Goal: Contribute content: Contribute content

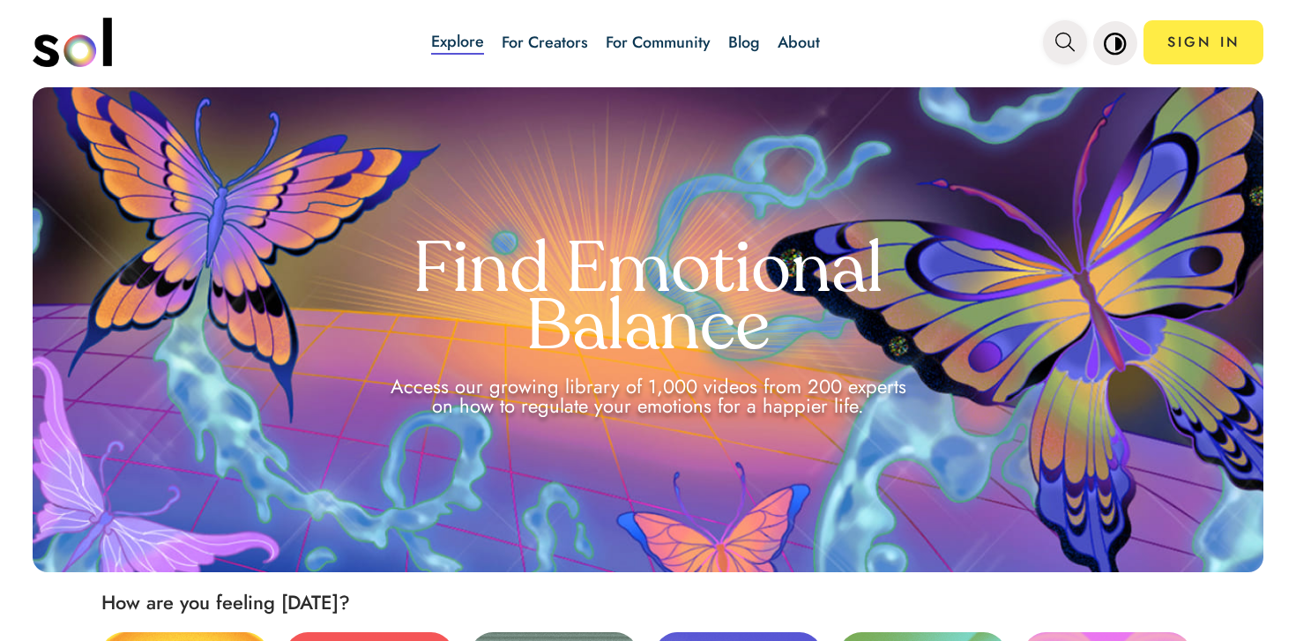
click at [1050, 44] on button "main navigation" at bounding box center [1065, 42] width 44 height 44
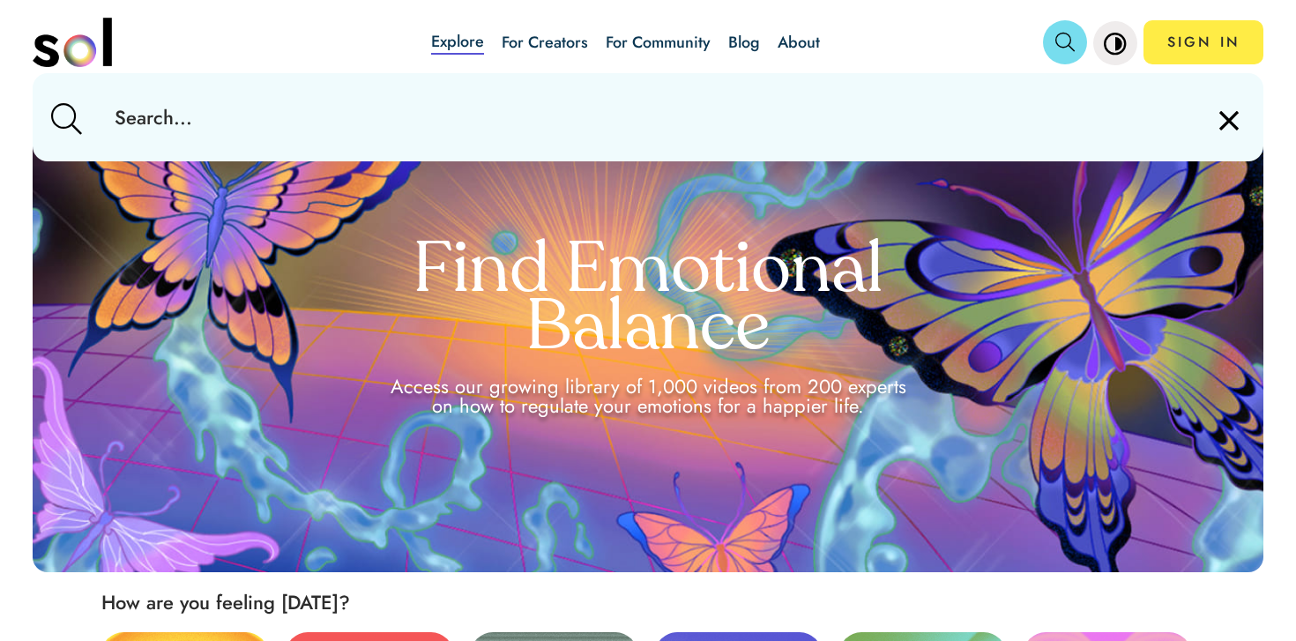
click at [885, 111] on input "text" at bounding box center [648, 117] width 1095 height 88
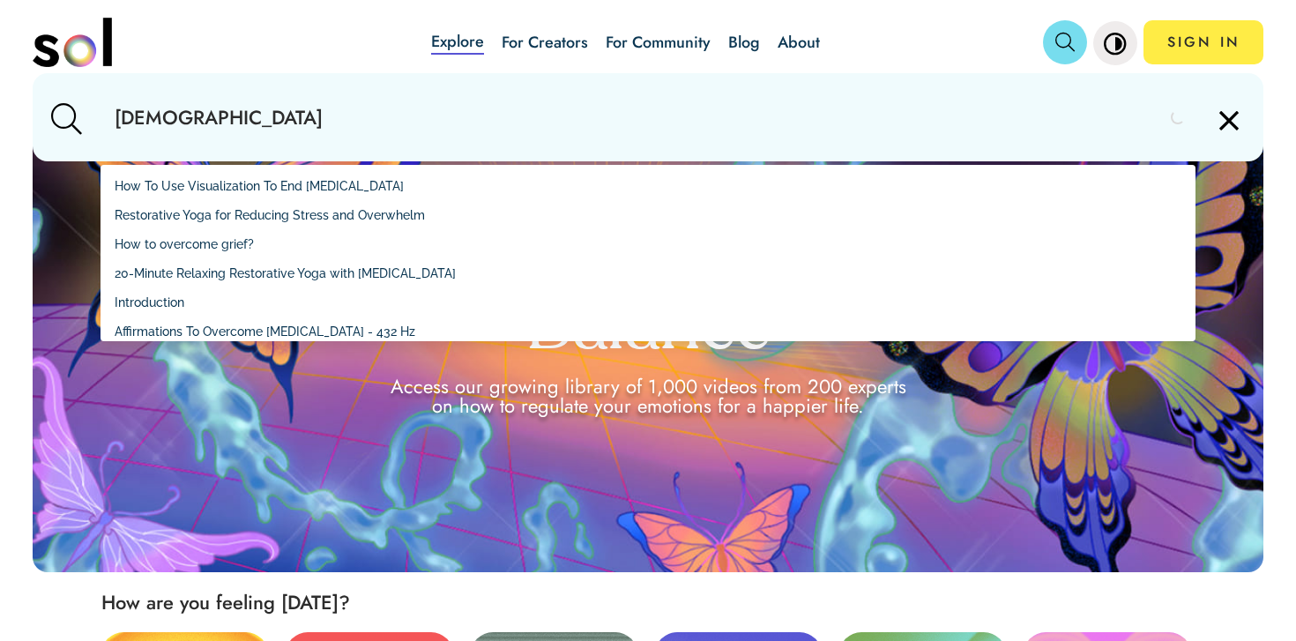
type input "charisma"
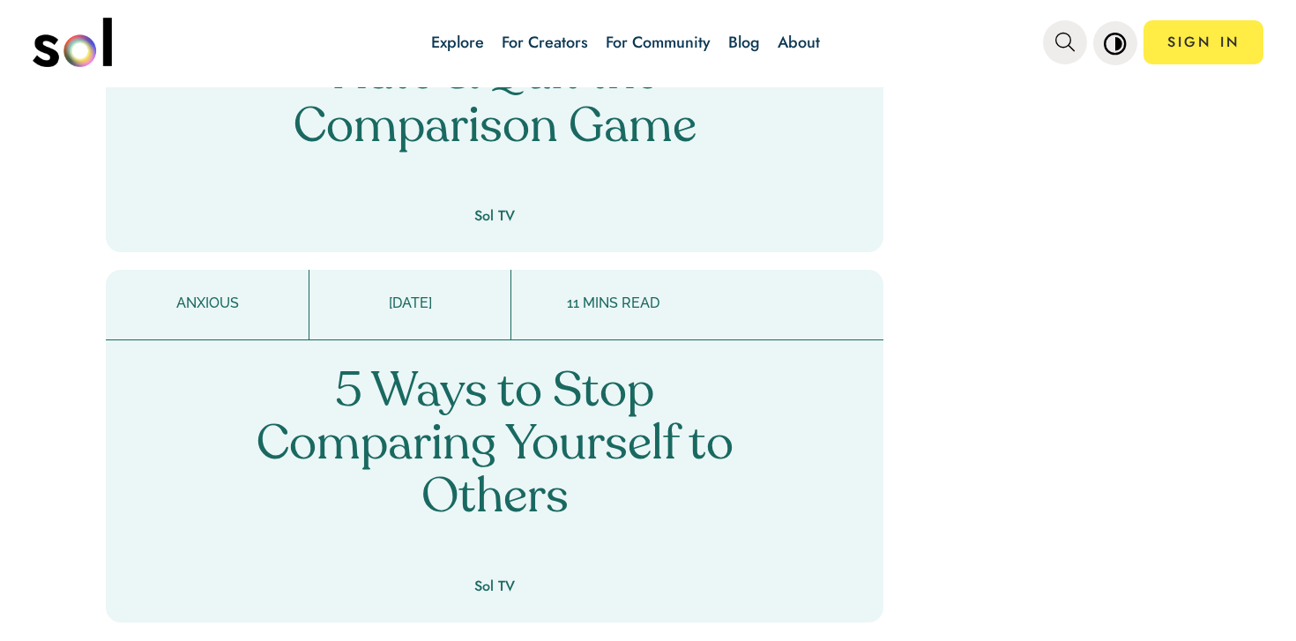
scroll to position [2487, 0]
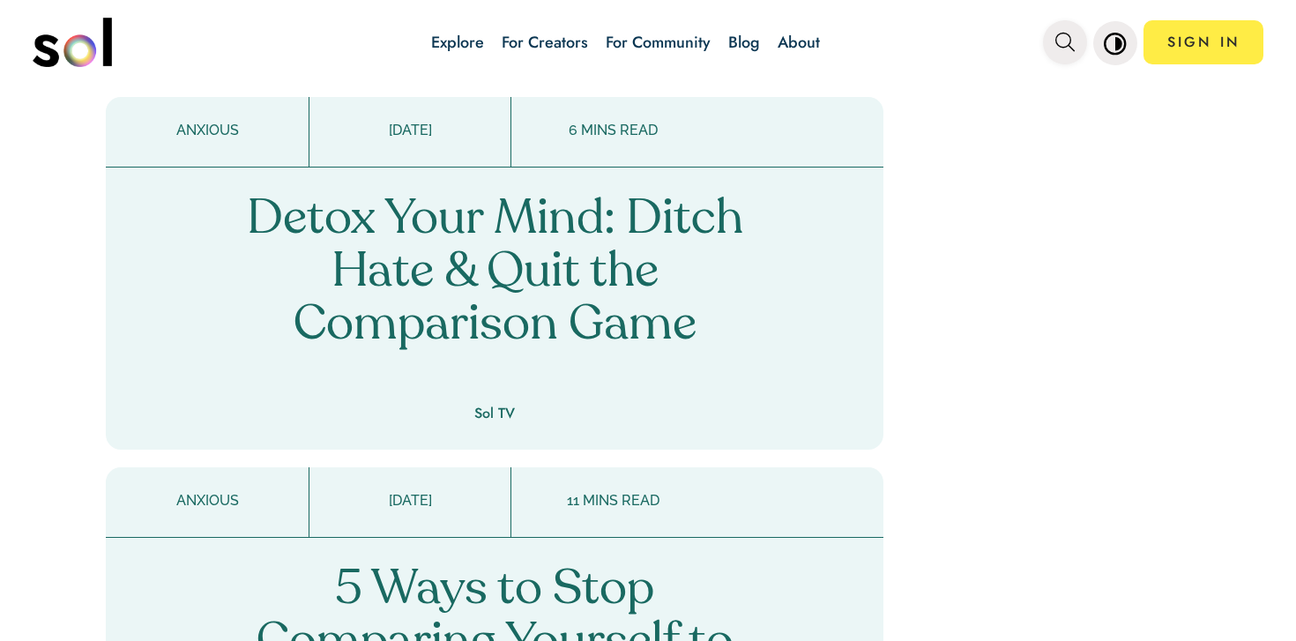
click at [1074, 53] on span "main navigation" at bounding box center [1065, 42] width 19 height 29
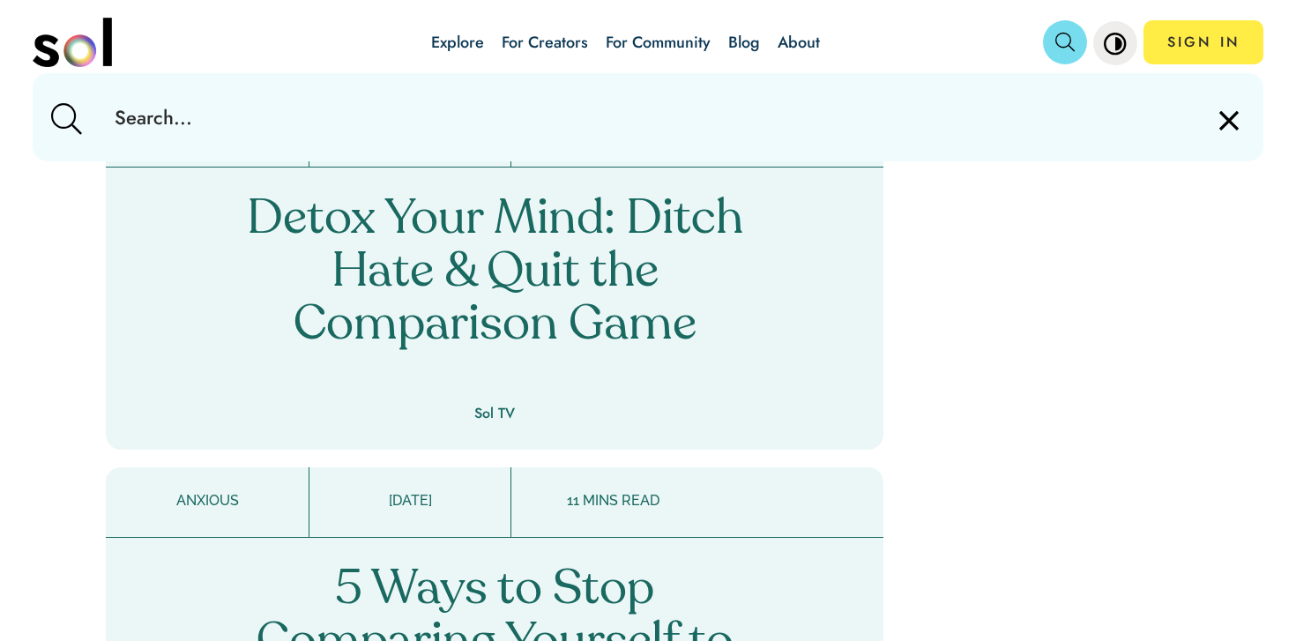
click at [961, 122] on input "text" at bounding box center [648, 117] width 1095 height 88
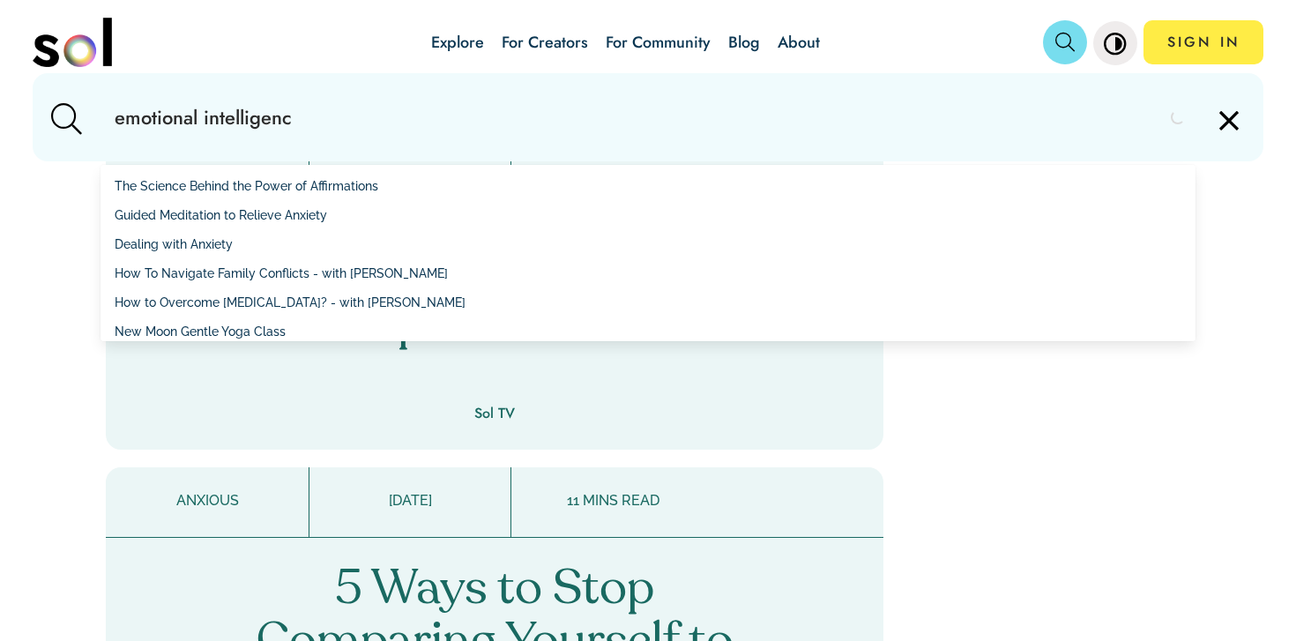
type input "emotional intelligence"
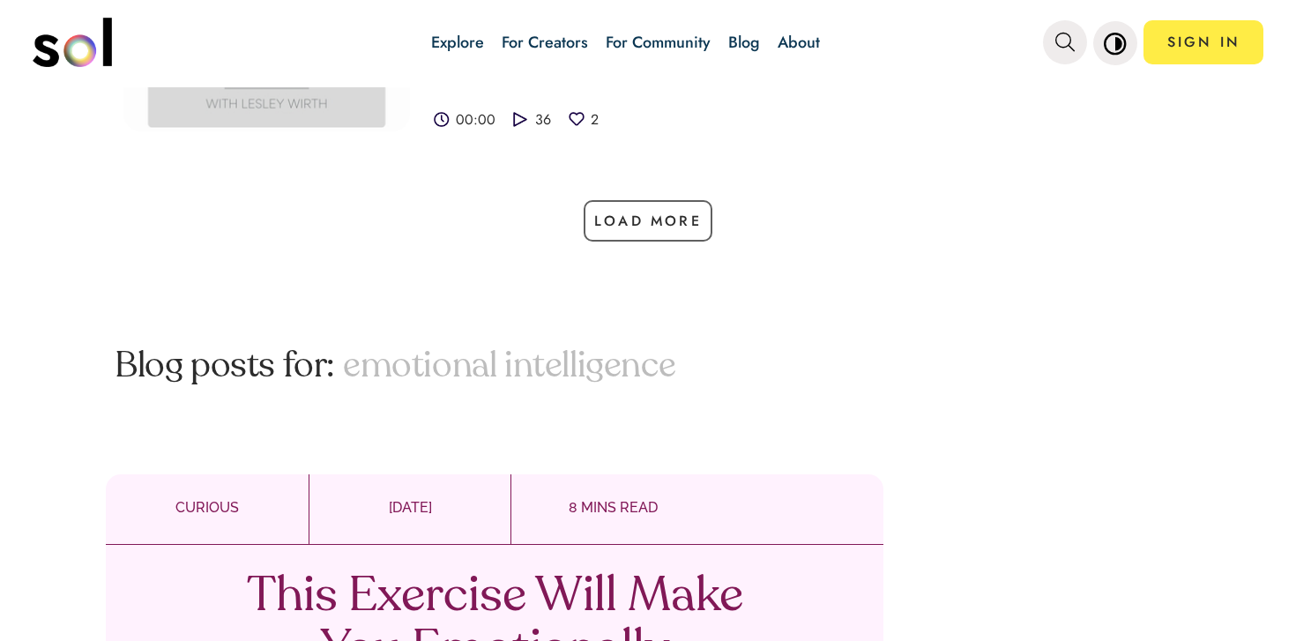
scroll to position [88, 0]
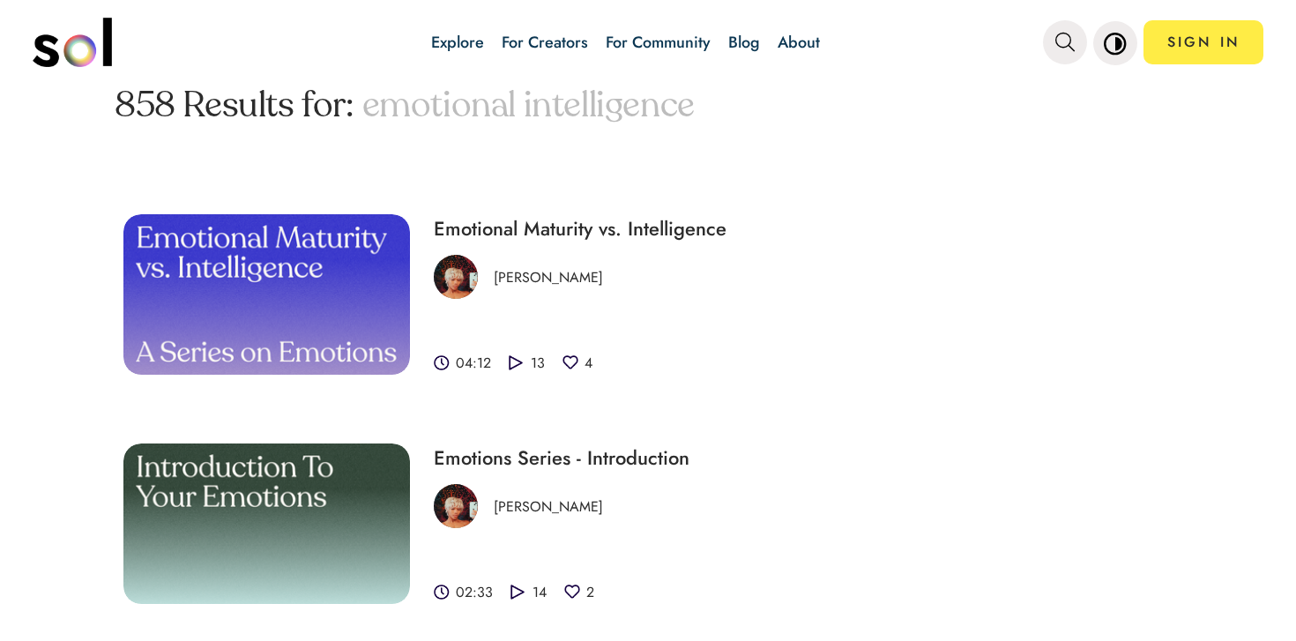
drag, startPoint x: 326, startPoint y: 263, endPoint x: 486, endPoint y: 79, distance: 243.2
click at [0, 0] on div "Explore For Creators For Community Blog About SIGN IN Explore For Creators For …" at bounding box center [648, 320] width 1296 height 641
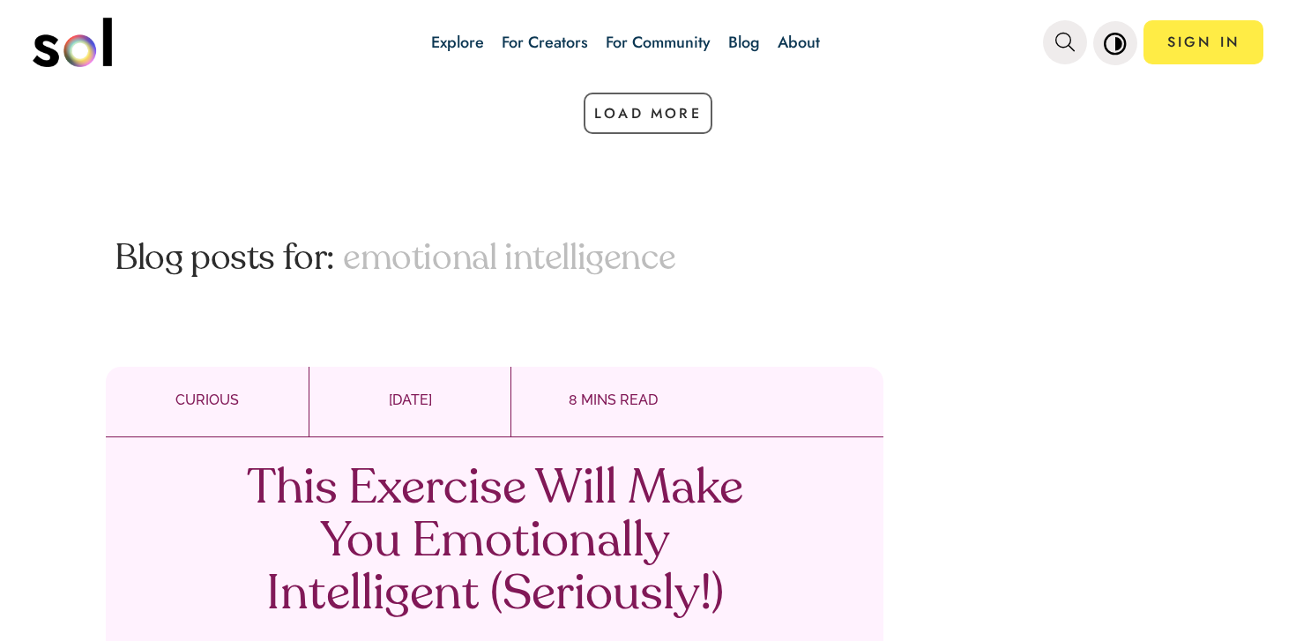
scroll to position [1017, 0]
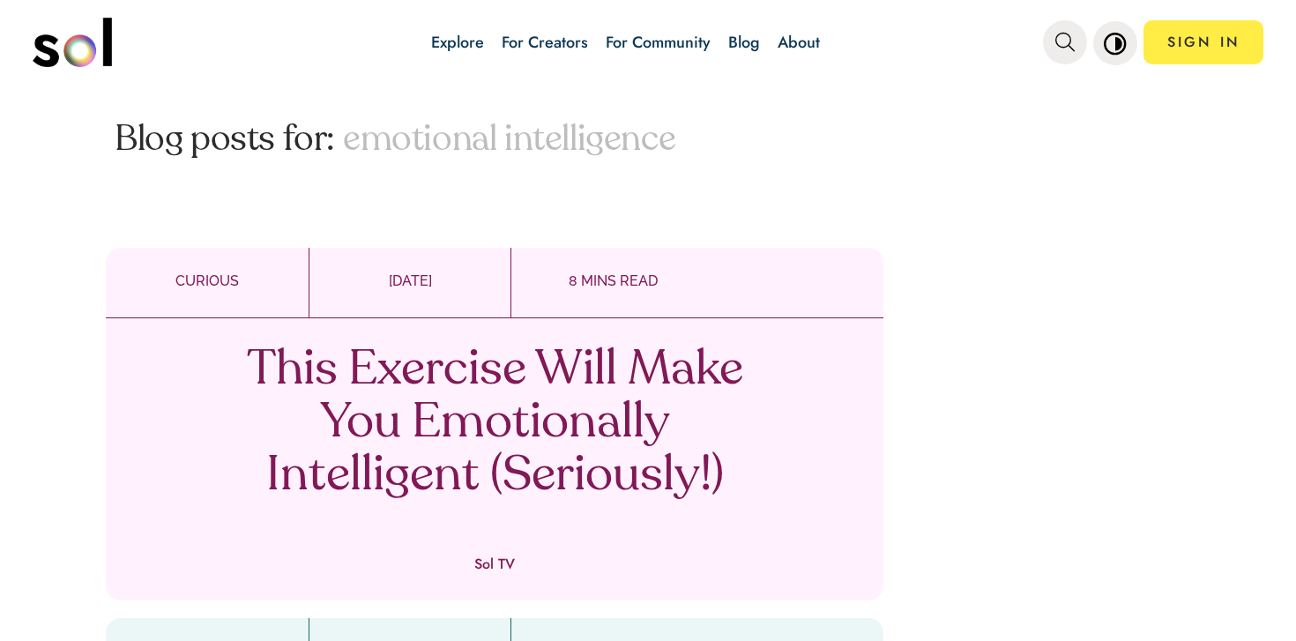
drag, startPoint x: 574, startPoint y: 382, endPoint x: 656, endPoint y: 67, distance: 325.4
click at [0, 0] on div "Explore For Creators For Community Blog About SIGN IN Explore For Creators For …" at bounding box center [648, 320] width 1296 height 641
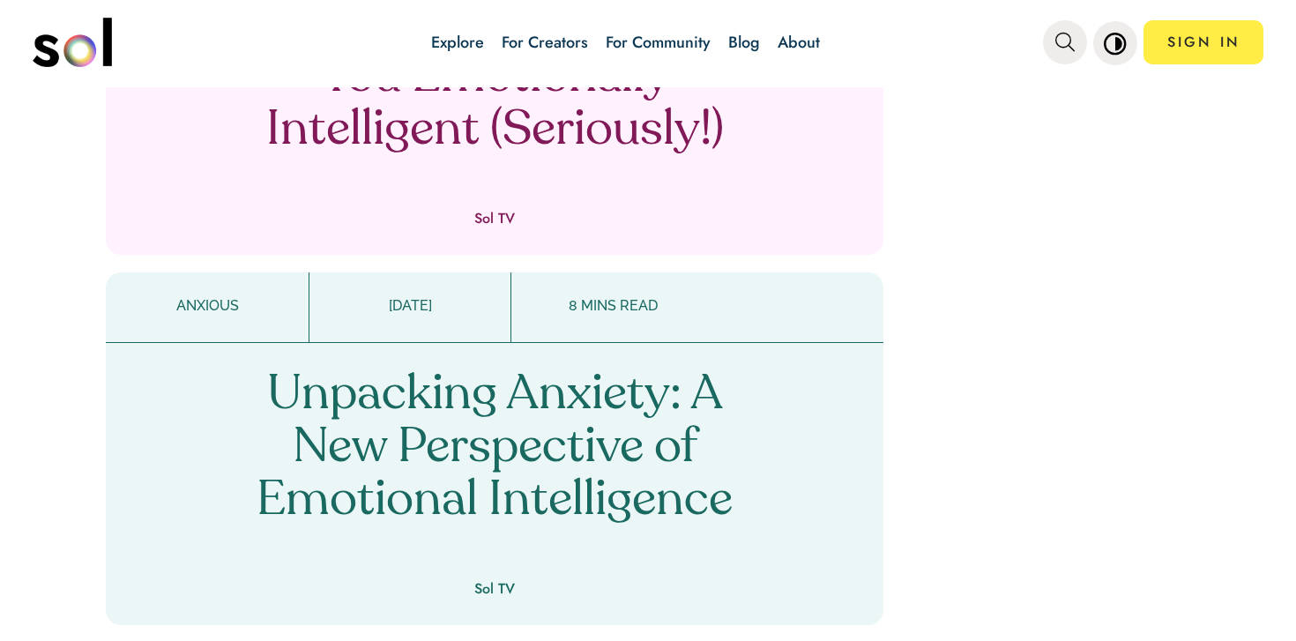
scroll to position [1432, 0]
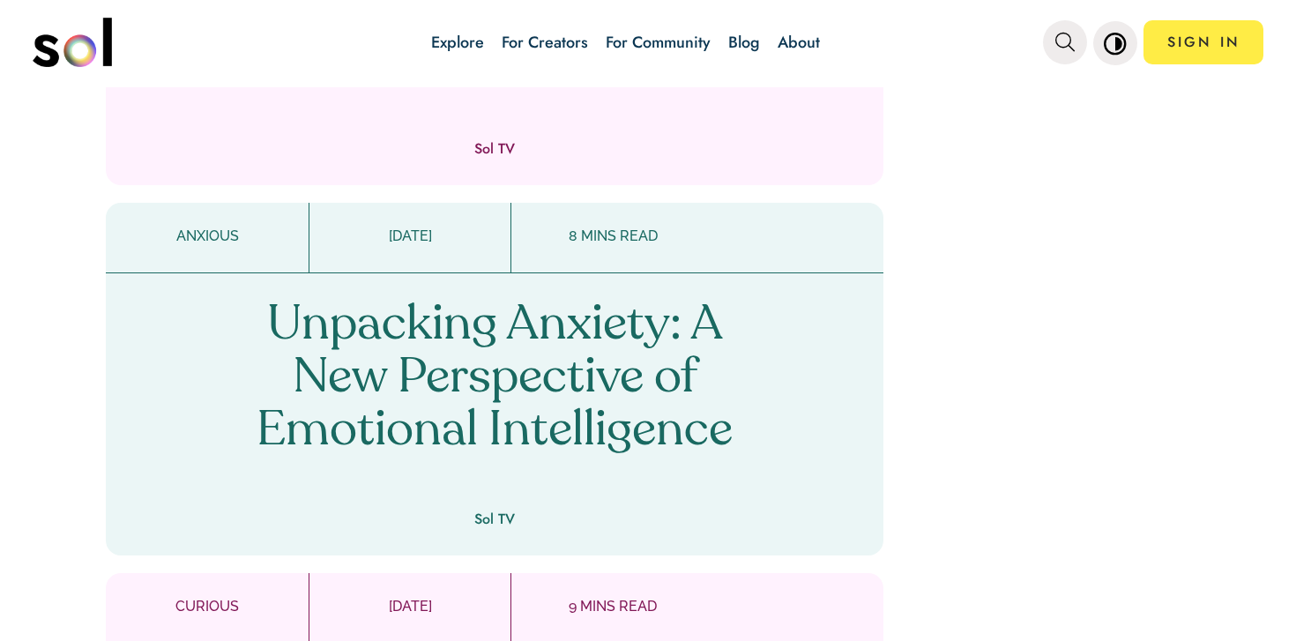
drag, startPoint x: 560, startPoint y: 325, endPoint x: 500, endPoint y: 8, distance: 323.1
click at [0, 0] on div "Explore For Creators For Community Blog About SIGN IN Explore For Creators For …" at bounding box center [648, 320] width 1296 height 641
drag, startPoint x: 531, startPoint y: 347, endPoint x: 624, endPoint y: 4, distance: 355.4
click at [0, 0] on div "Explore For Creators For Community Blog About SIGN IN Explore For Creators For …" at bounding box center [648, 320] width 1296 height 641
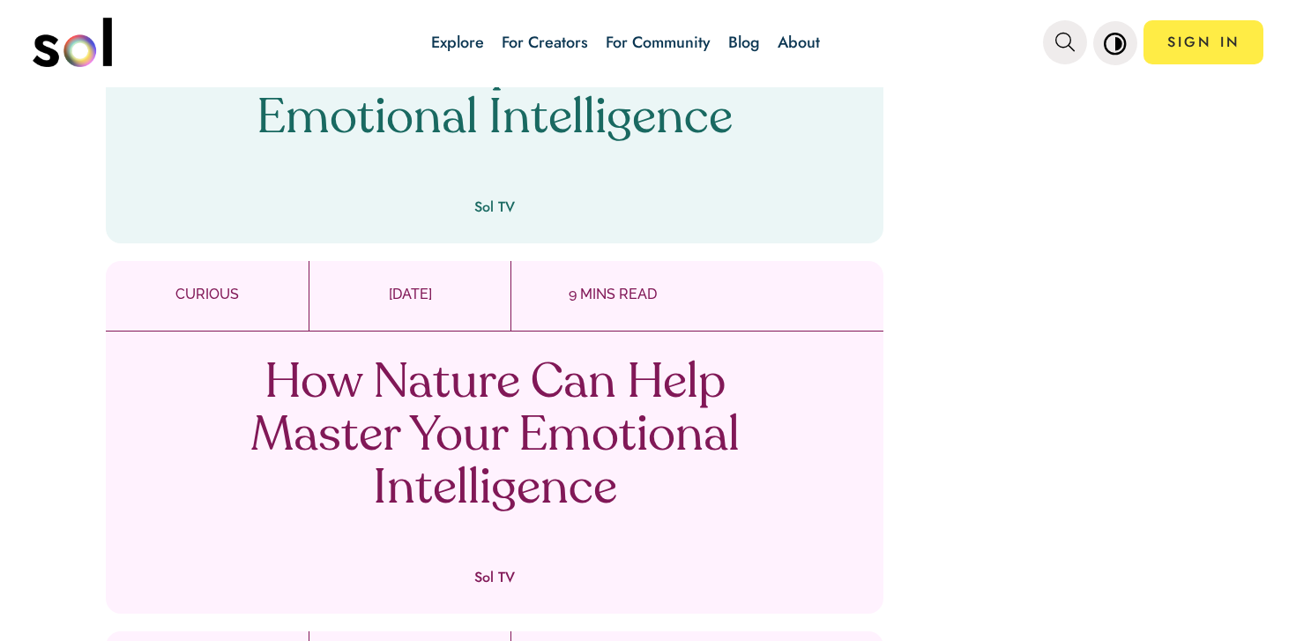
scroll to position [1839, 0]
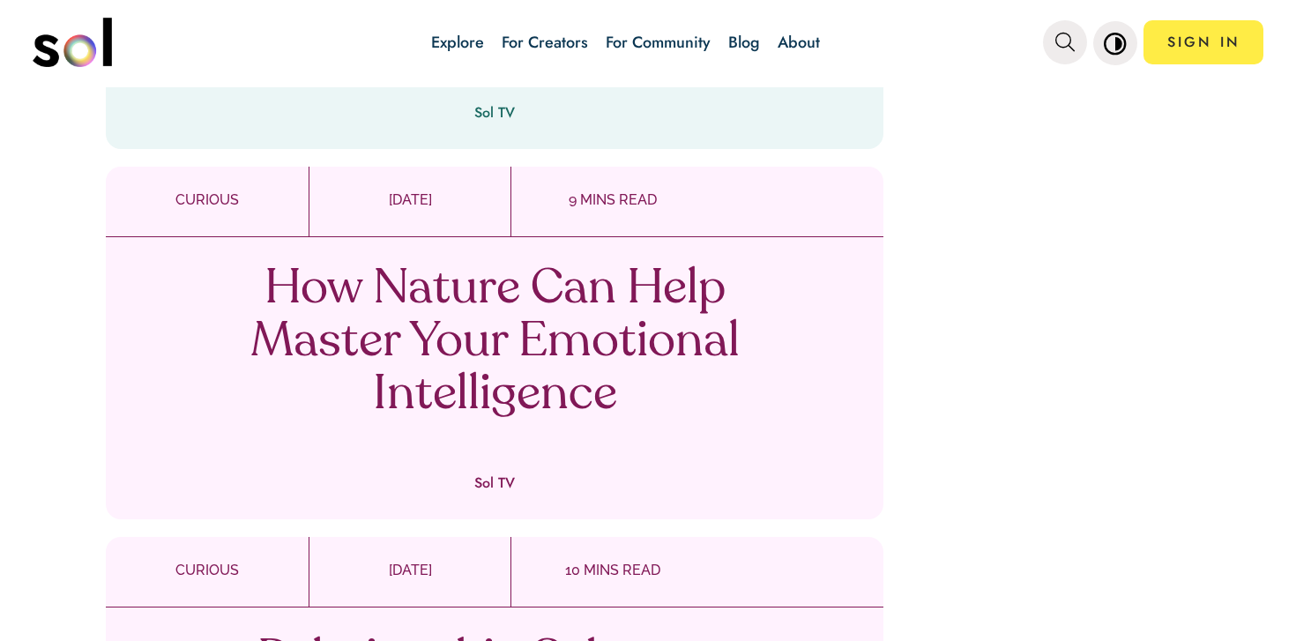
drag, startPoint x: 578, startPoint y: 316, endPoint x: 650, endPoint y: 17, distance: 307.6
click at [0, 0] on div "Explore For Creators For Community Blog About SIGN IN Explore For Creators For …" at bounding box center [648, 320] width 1296 height 641
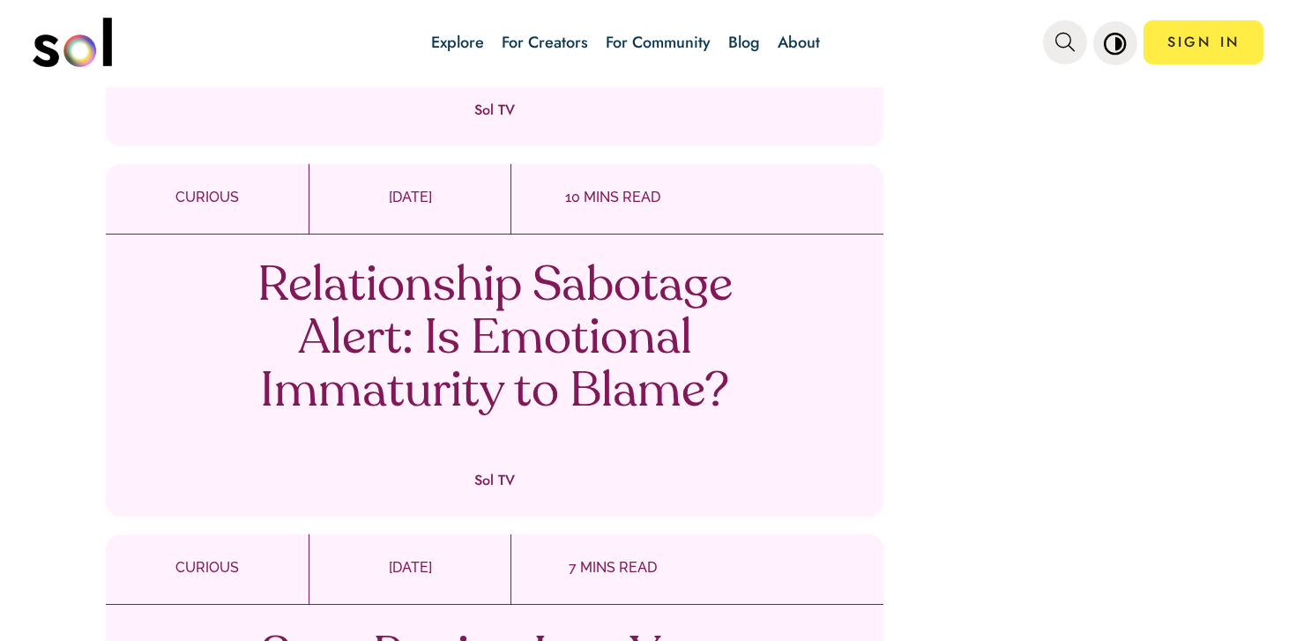
scroll to position [2305, 0]
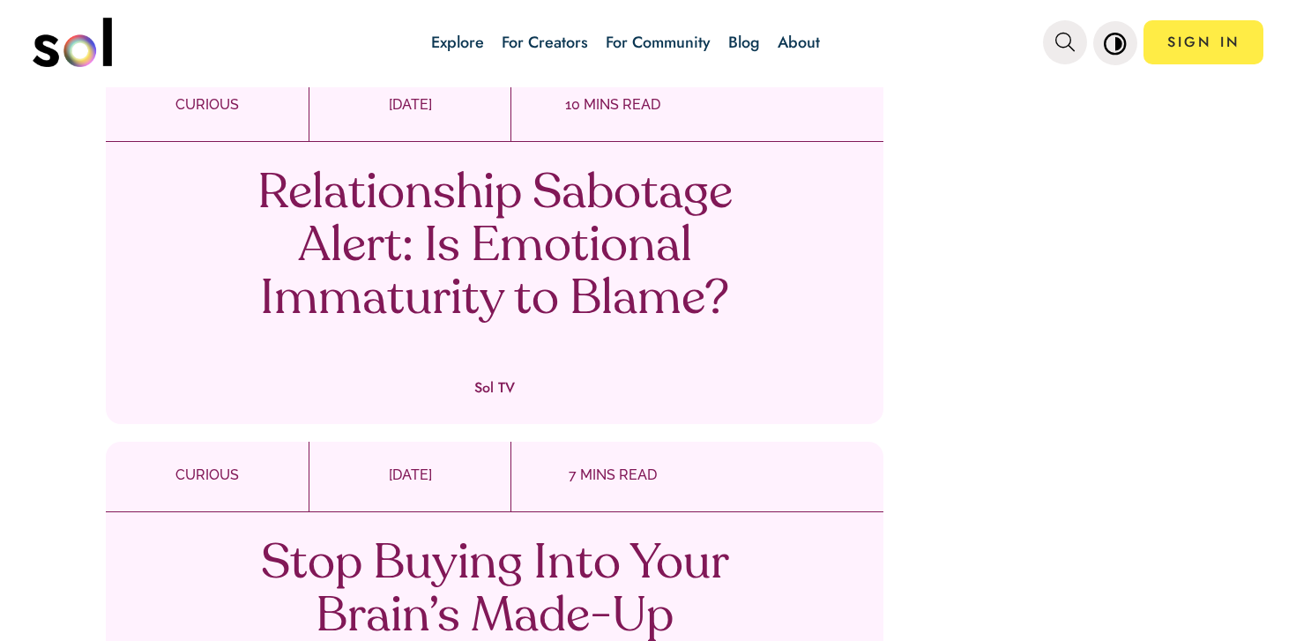
drag, startPoint x: 631, startPoint y: 264, endPoint x: 663, endPoint y: 4, distance: 262.1
click at [0, 0] on div "Explore For Creators For Community Blog About SIGN IN Explore For Creators For …" at bounding box center [648, 320] width 1296 height 641
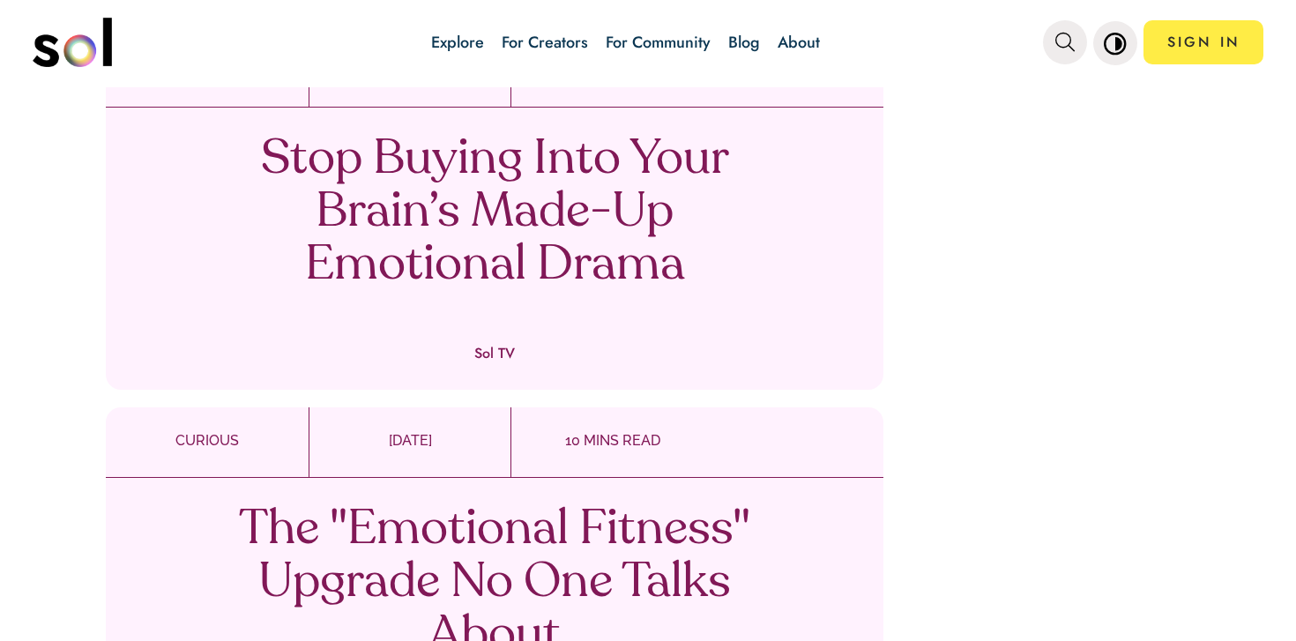
scroll to position [2917, 0]
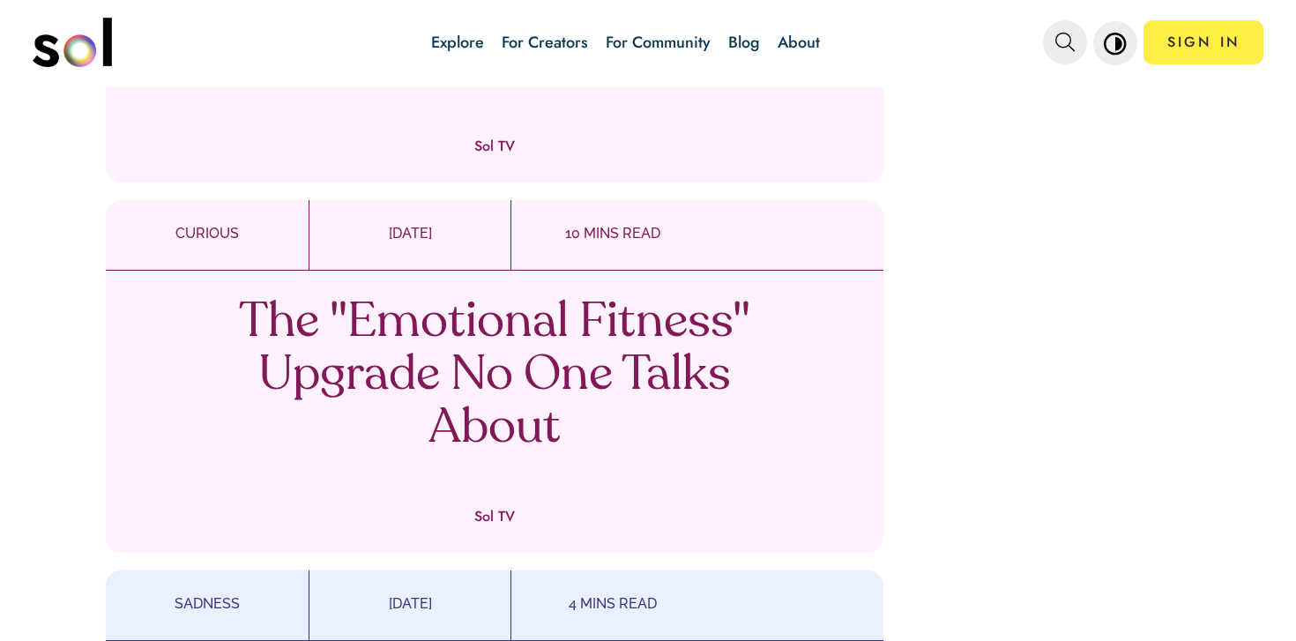
drag, startPoint x: 614, startPoint y: 318, endPoint x: 434, endPoint y: 15, distance: 352.0
click at [0, 0] on div "Explore For Creators For Community Blog About SIGN IN Explore For Creators For …" at bounding box center [648, 320] width 1296 height 641
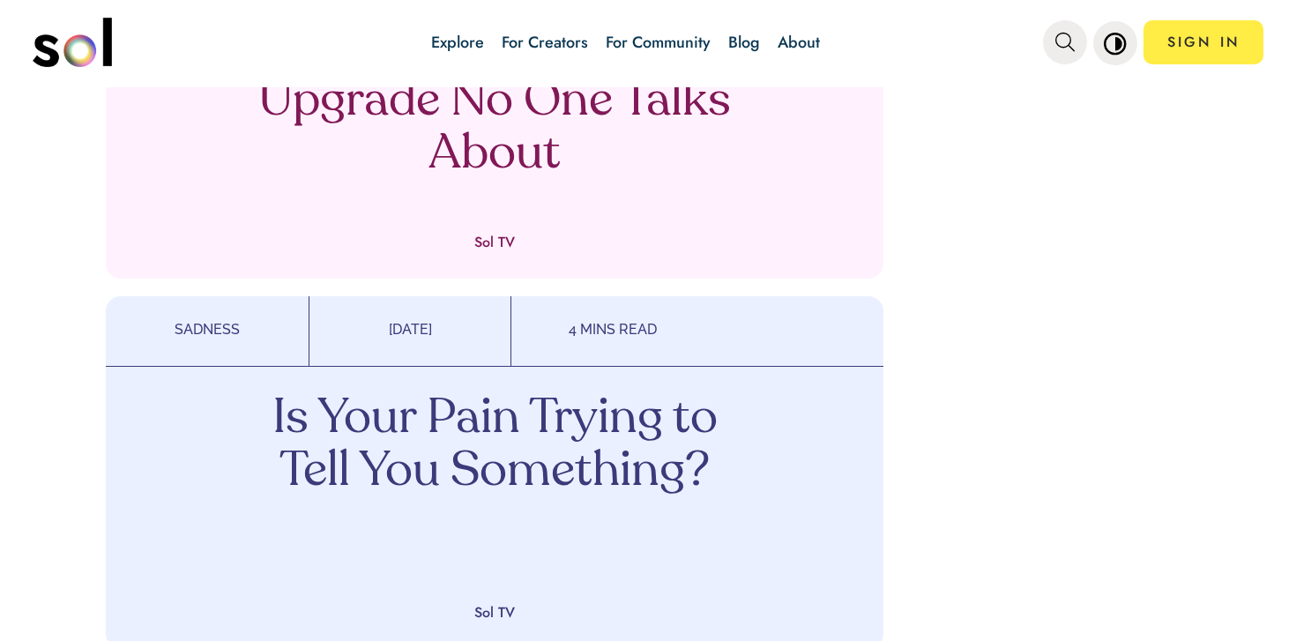
scroll to position [3252, 0]
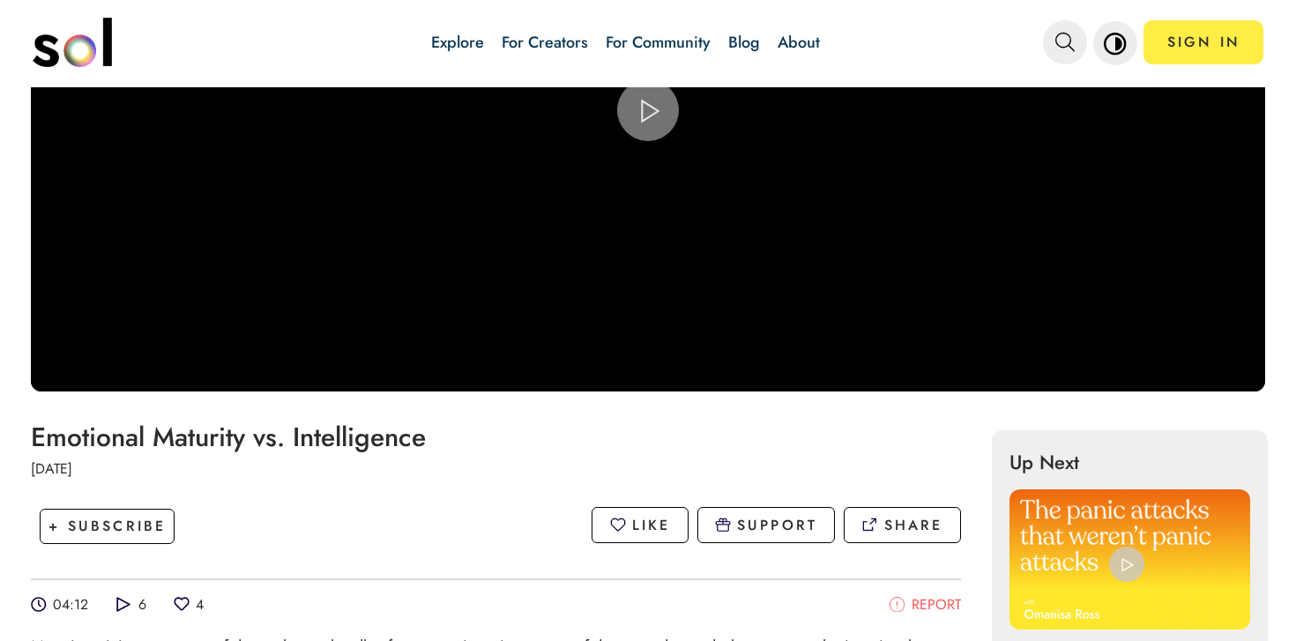
scroll to position [370, 0]
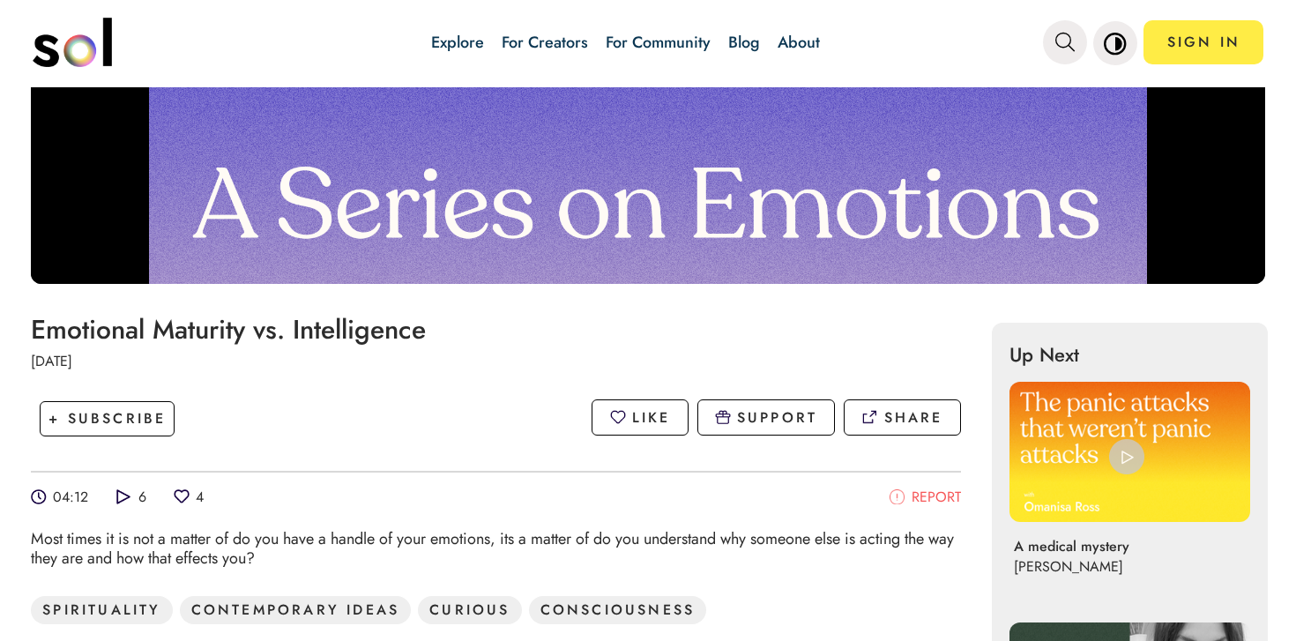
click at [324, 337] on h1 "Emotional Maturity vs. Intelligence" at bounding box center [496, 329] width 930 height 29
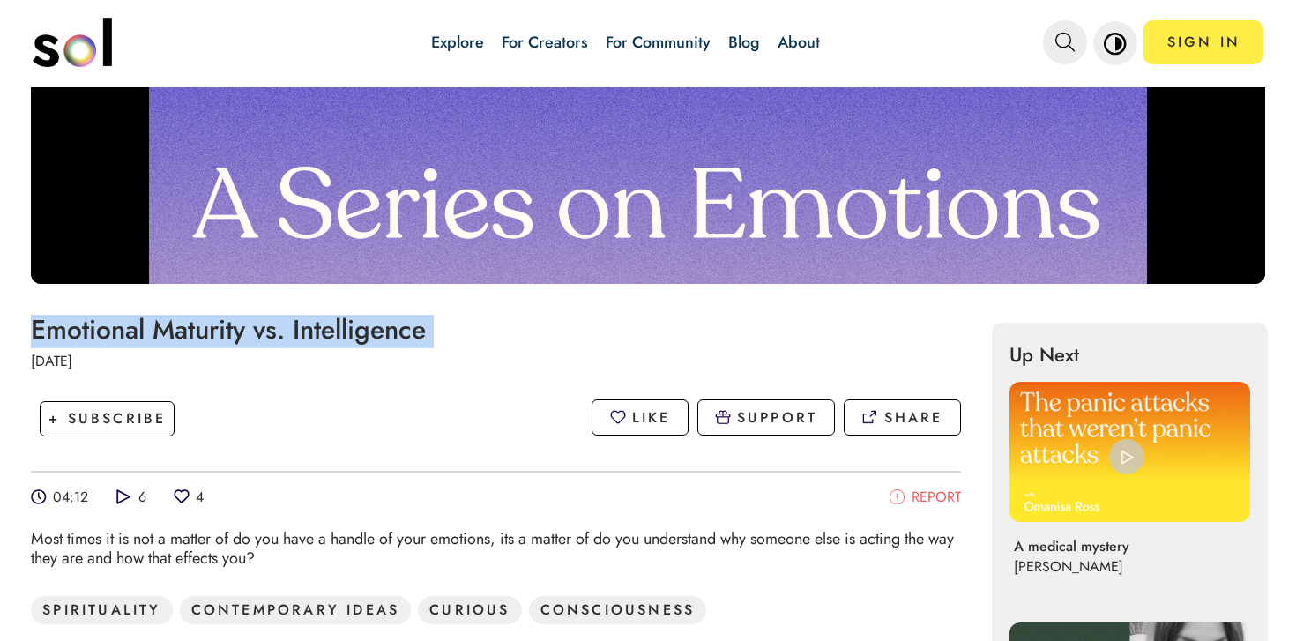
click at [324, 337] on h1 "Emotional Maturity vs. Intelligence" at bounding box center [496, 329] width 930 height 29
copy h1 "Emotional Maturity vs. Intelligence"
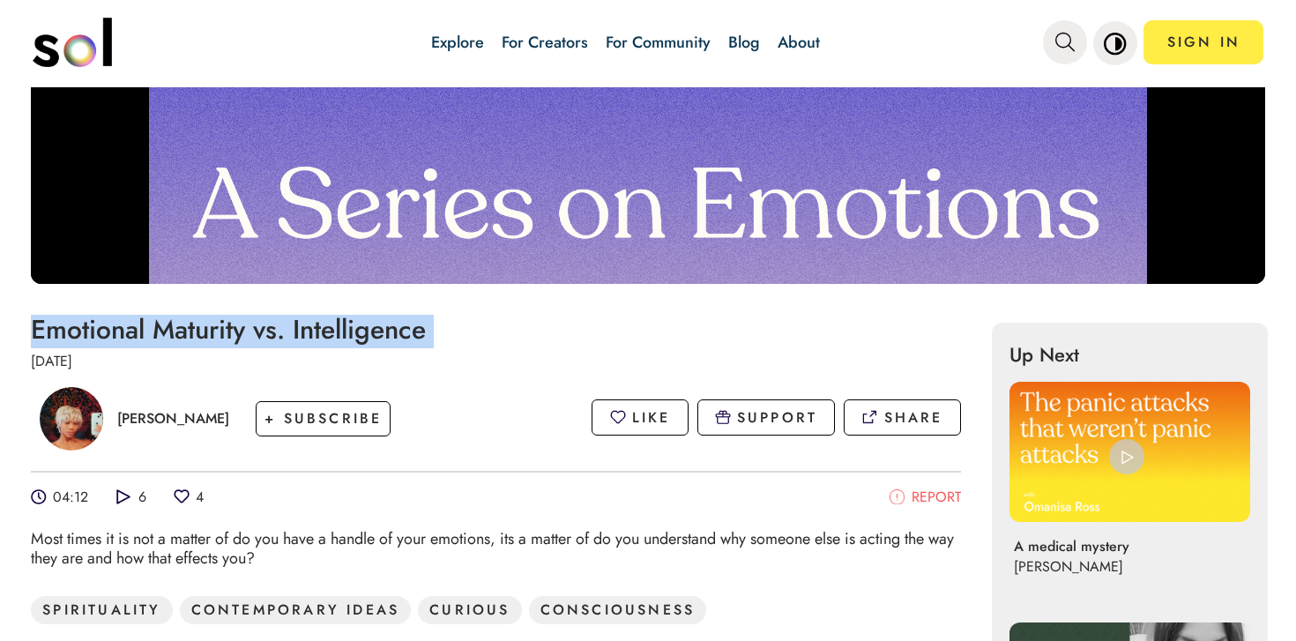
drag, startPoint x: 231, startPoint y: 415, endPoint x: 120, endPoint y: 420, distance: 111.2
click at [120, 421] on div "Yemane Williams + SUBSCRIBE" at bounding box center [219, 419] width 377 height 90
copy p "Yemane Williams"
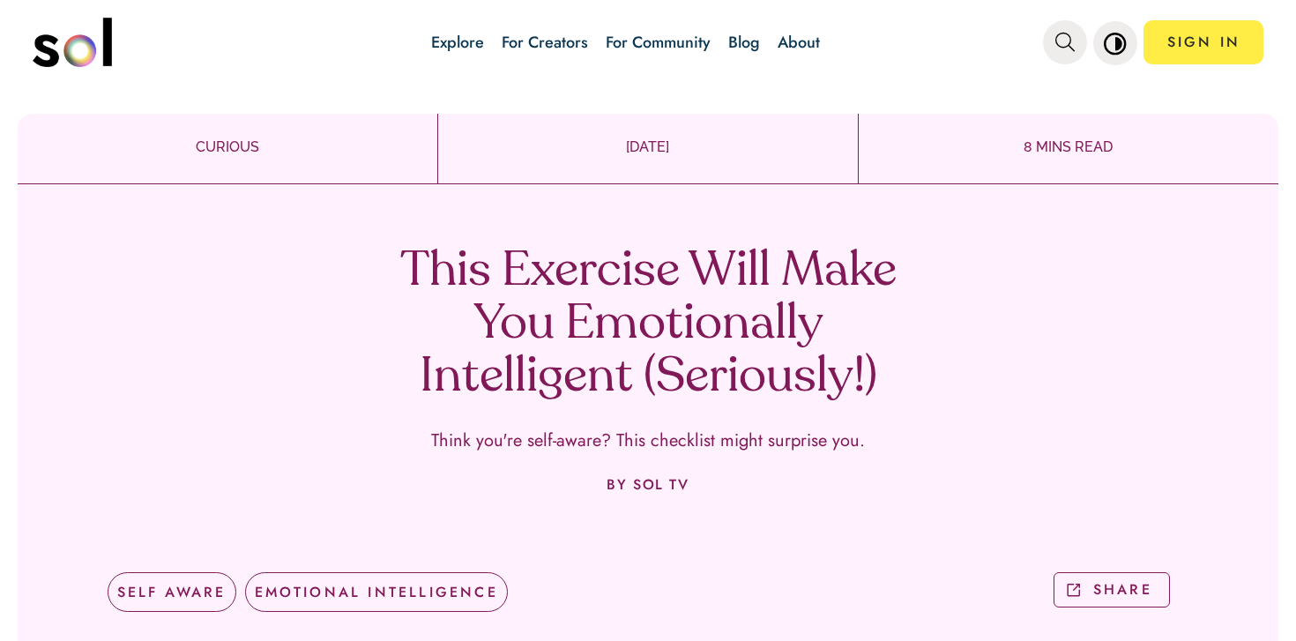
click at [561, 392] on h1 "This Exercise Will Make You Emotionally Intelligent (Seriously!)" at bounding box center [648, 325] width 520 height 159
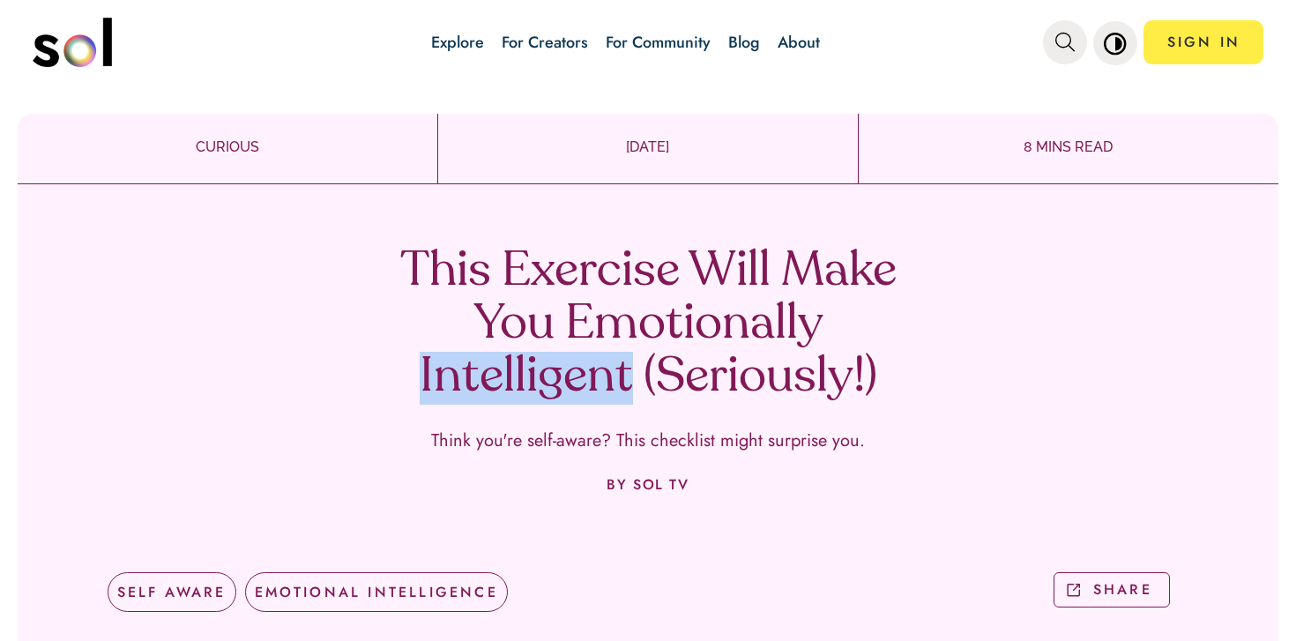
click at [561, 392] on h1 "This Exercise Will Make You Emotionally Intelligent (Seriously!)" at bounding box center [648, 325] width 520 height 159
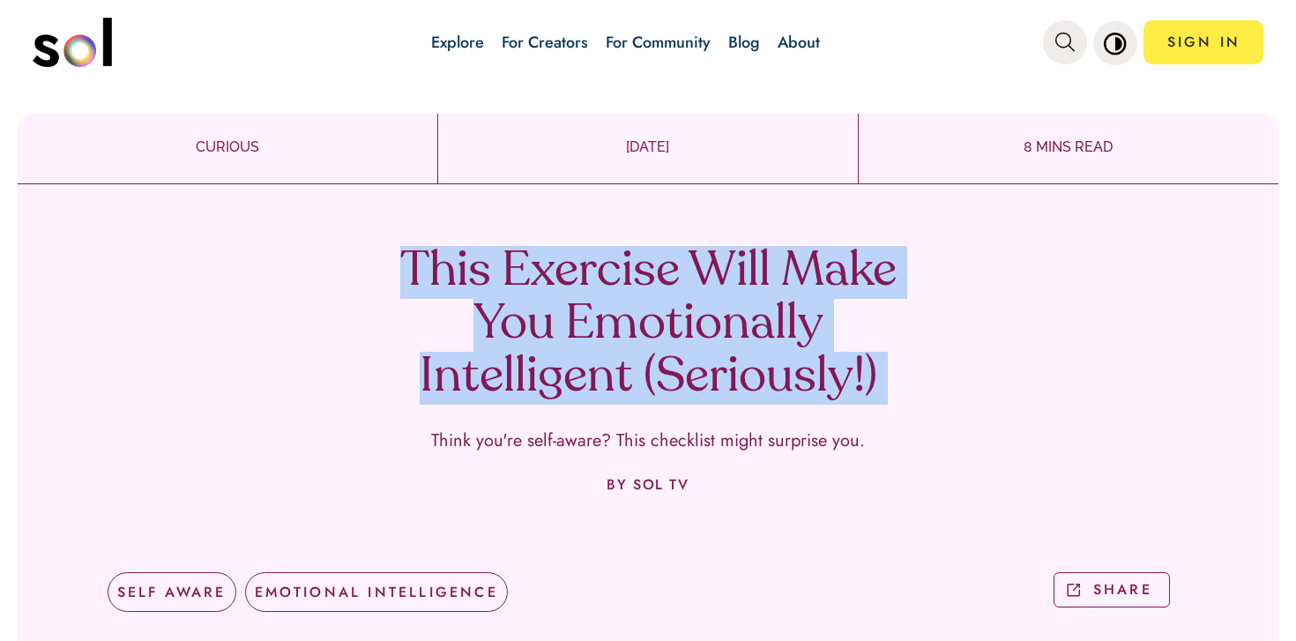
click at [561, 392] on h1 "This Exercise Will Make You Emotionally Intelligent (Seriously!)" at bounding box center [648, 325] width 520 height 159
copy h1 "This Exercise Will Make You Emotionally Intelligent (Seriously!)"
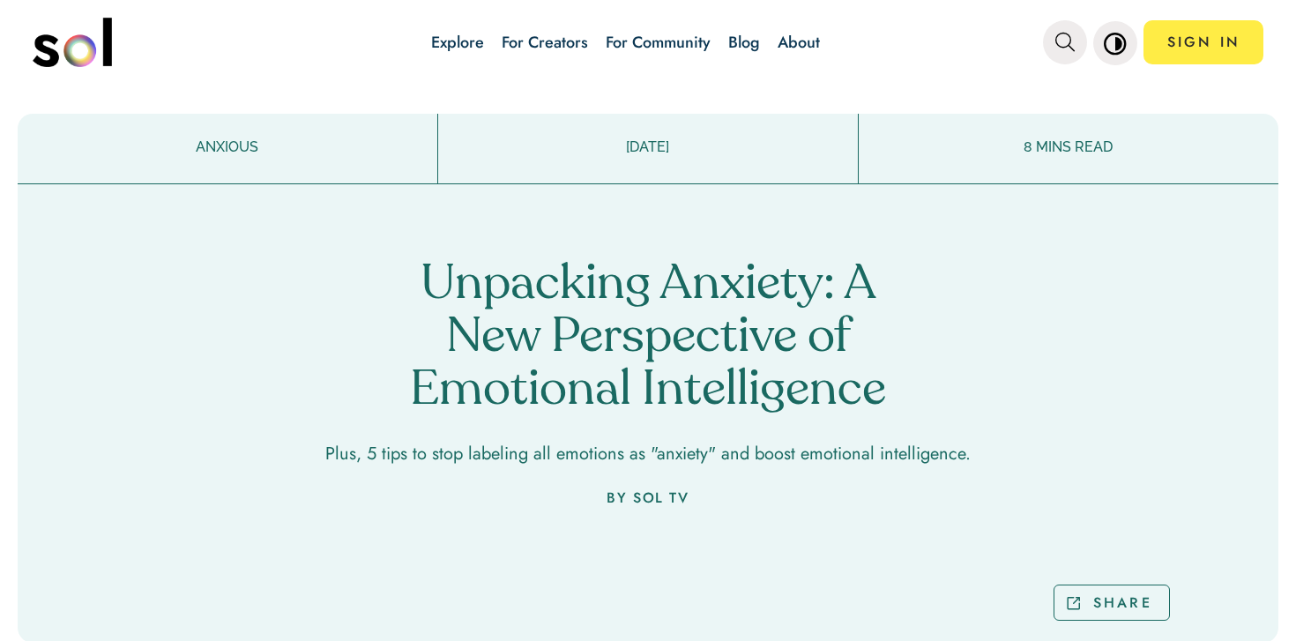
click at [469, 307] on h1 "Unpacking Anxiety: A New Perspective of Emotional Intelligence" at bounding box center [648, 338] width 520 height 159
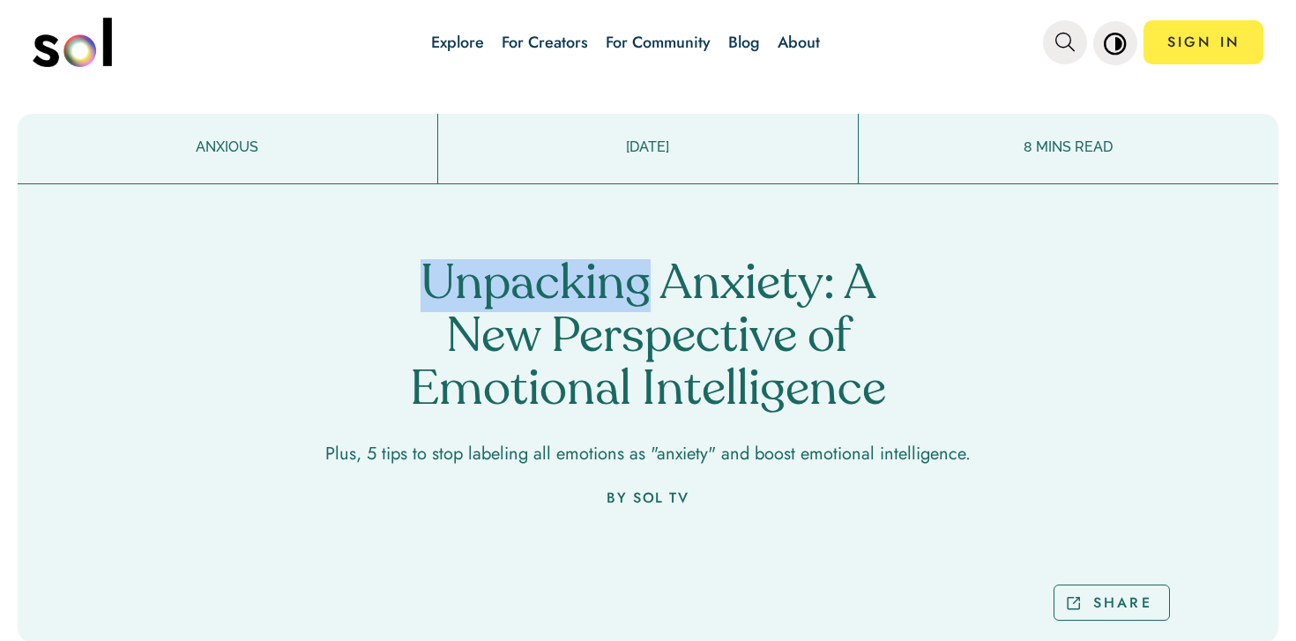
click at [469, 307] on h1 "Unpacking Anxiety: A New Perspective of Emotional Intelligence" at bounding box center [648, 338] width 520 height 159
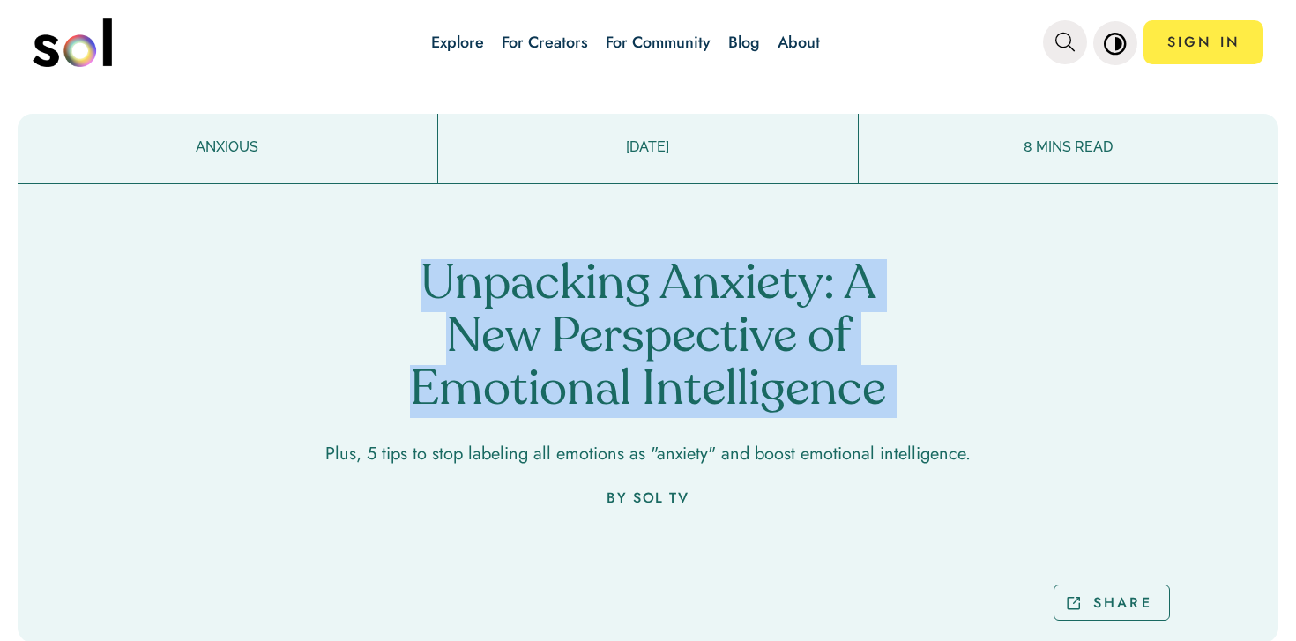
click at [469, 307] on h1 "Unpacking Anxiety: A New Perspective of Emotional Intelligence" at bounding box center [648, 338] width 520 height 159
copy h1 "Unpacking Anxiety: A New Perspective of Emotional Intelligence"
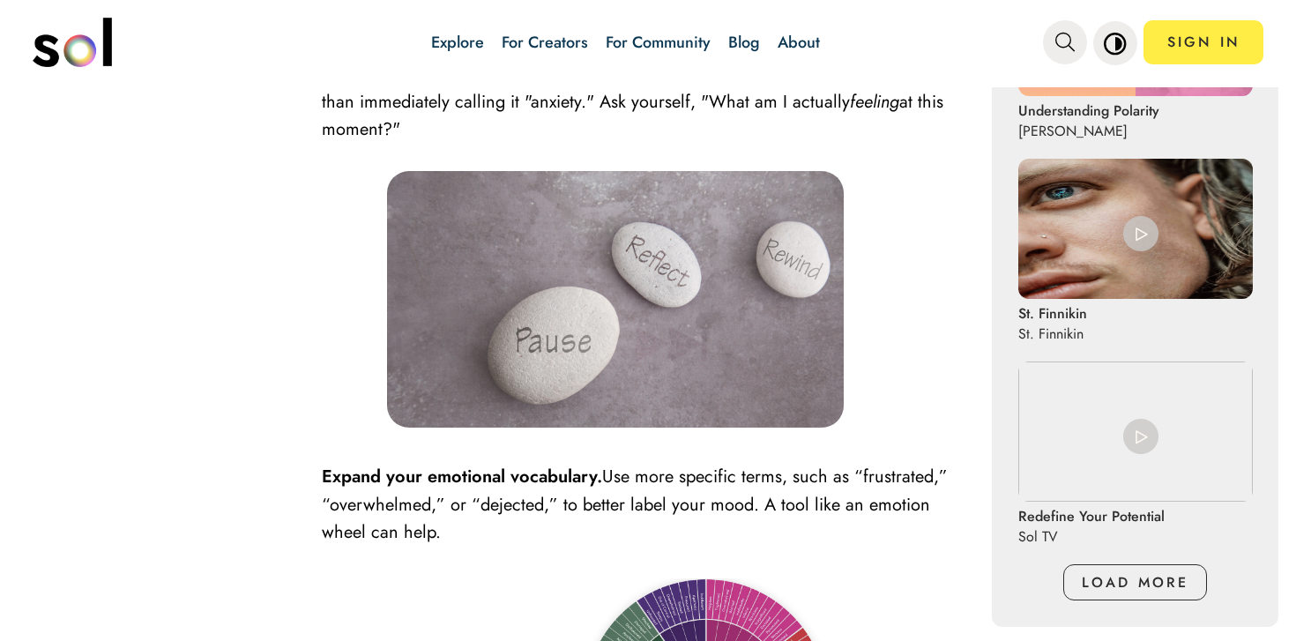
scroll to position [1400, 0]
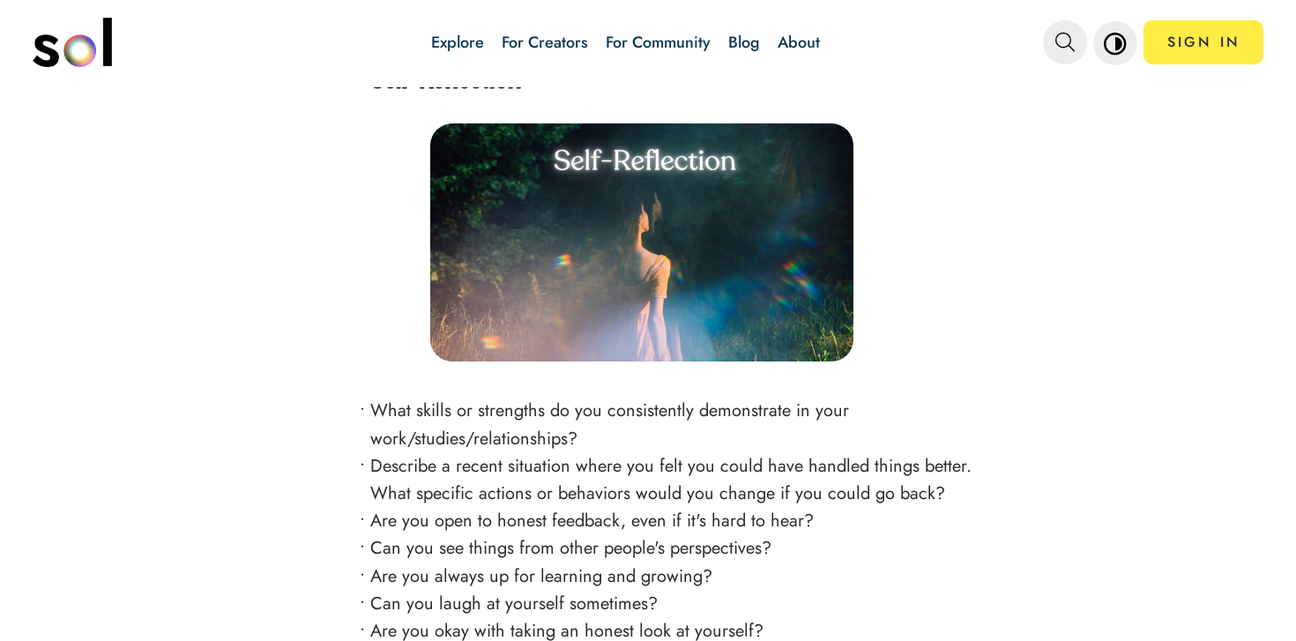
scroll to position [3542, 0]
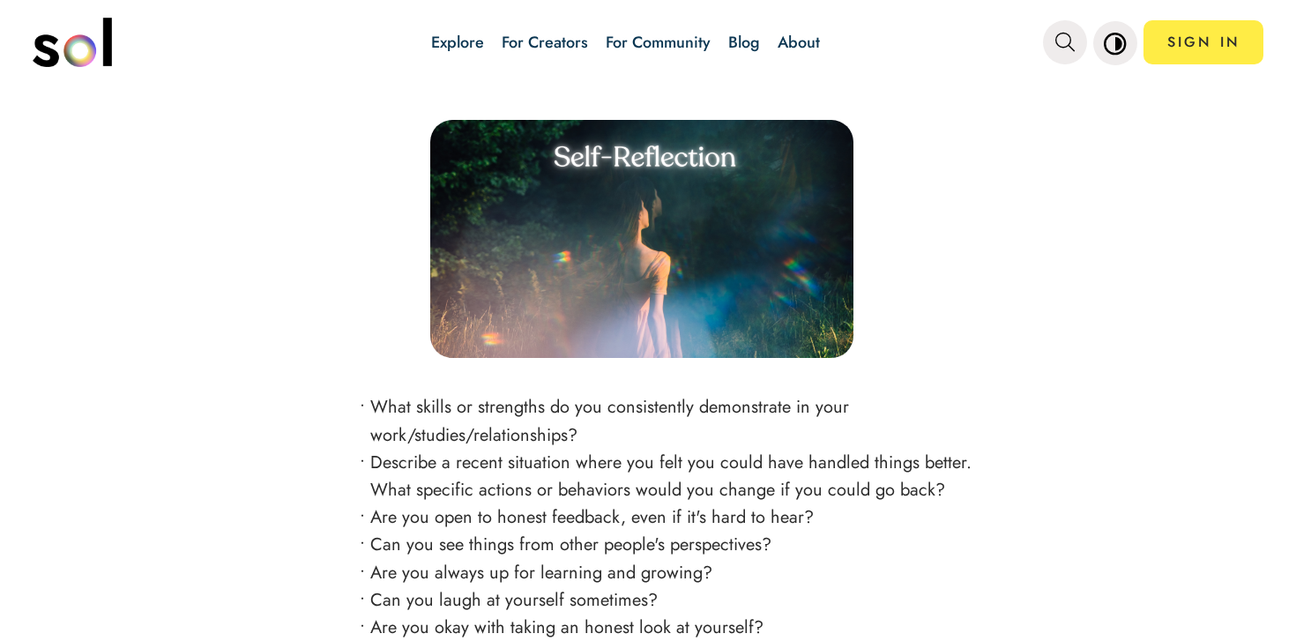
drag, startPoint x: 703, startPoint y: 240, endPoint x: 466, endPoint y: 7, distance: 332.4
click at [0, 0] on div "Explore For Creators For Community Blog About SIGN IN Explore For Creators For …" at bounding box center [648, 320] width 1296 height 641
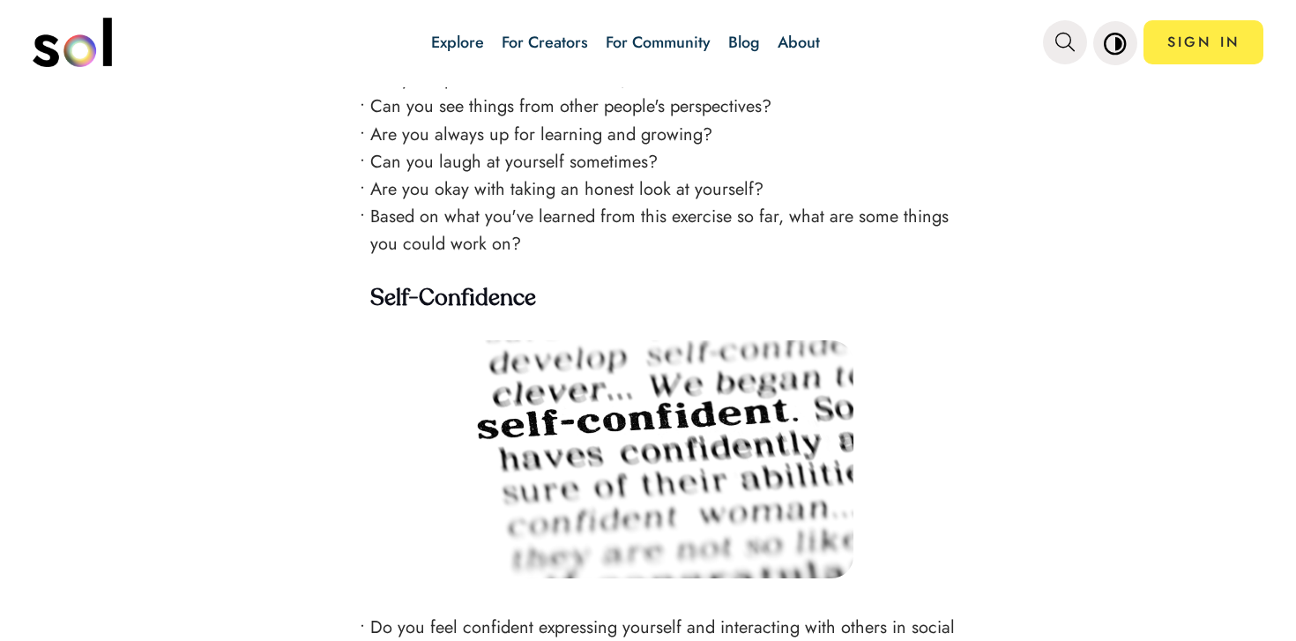
scroll to position [4087, 0]
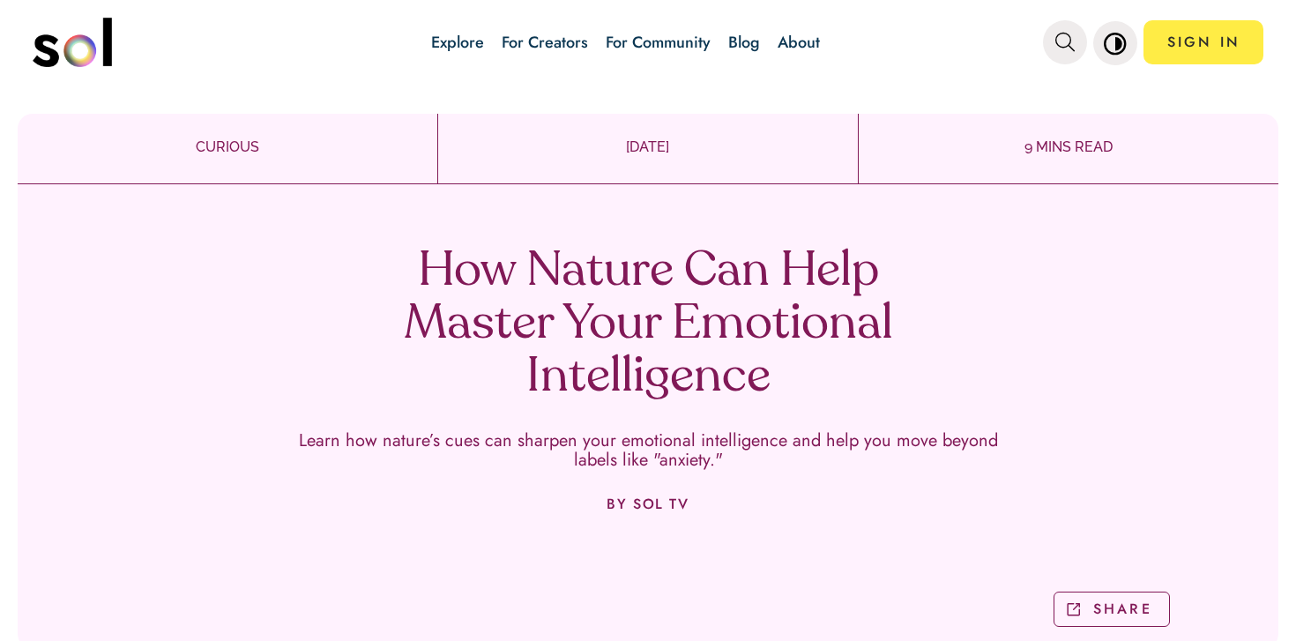
click at [561, 297] on h1 "How Nature Can Help Master Your Emotional Intelligence" at bounding box center [648, 325] width 520 height 159
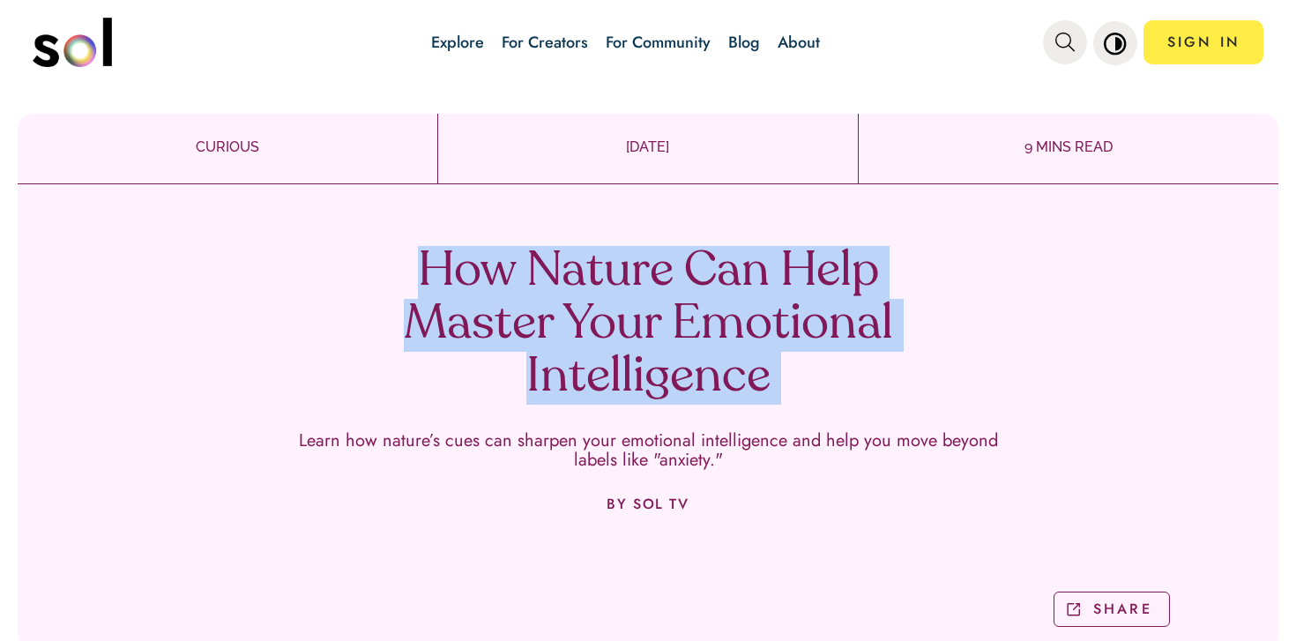
click at [561, 297] on h1 "How Nature Can Help Master Your Emotional Intelligence" at bounding box center [648, 325] width 520 height 159
copy h1 "How Nature Can Help Master Your Emotional Intelligence"
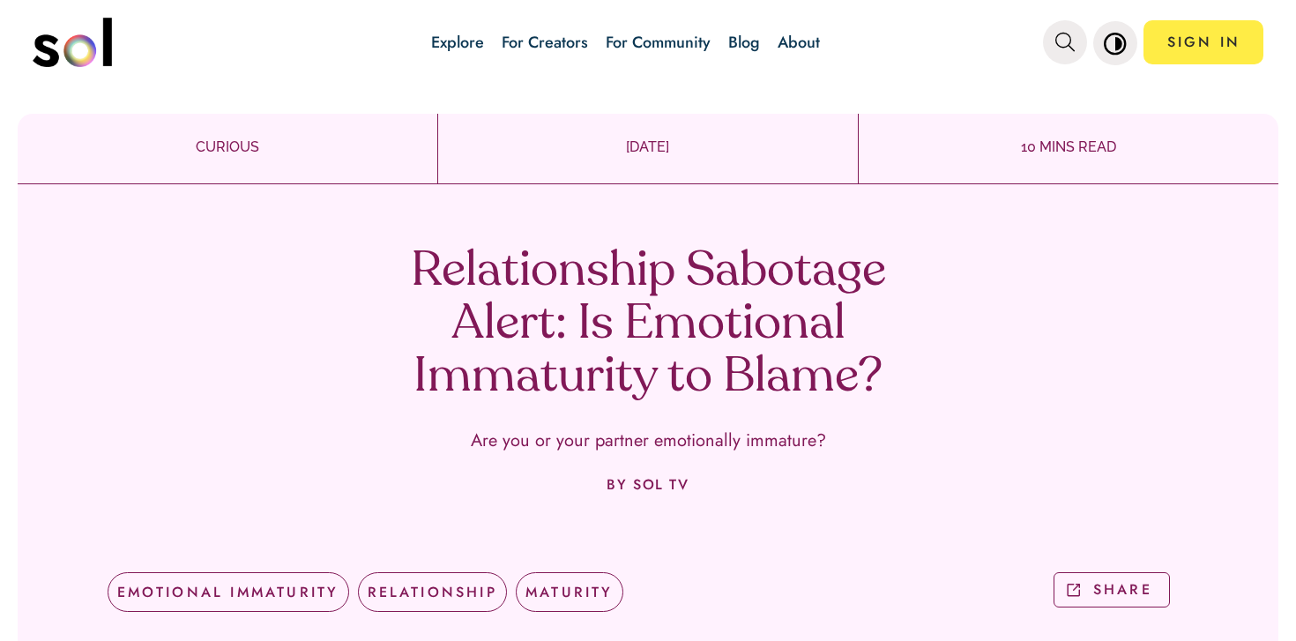
click at [576, 413] on div "Relationship Sabotage Alert: Is Emotional Immaturity to Blame? Are you or your …" at bounding box center [648, 422] width 1261 height 476
click at [576, 409] on div "Relationship Sabotage Alert: Is Emotional Immaturity to Blame? Are you or your …" at bounding box center [648, 422] width 1261 height 476
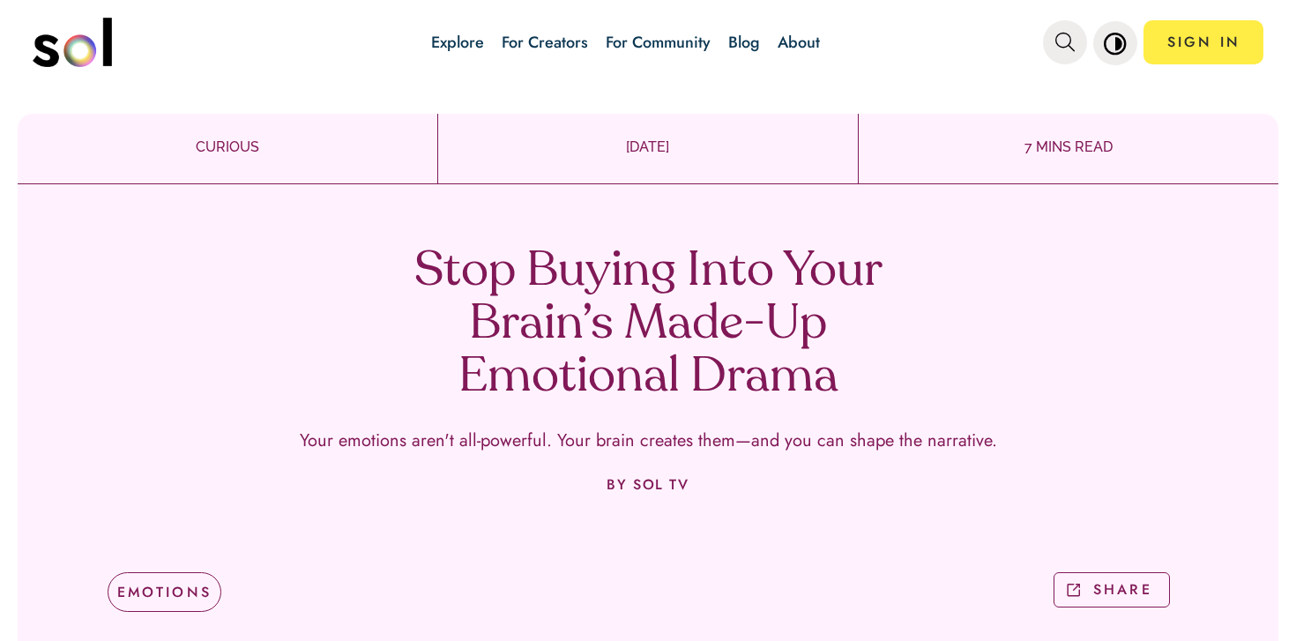
click at [577, 321] on h1 "Stop Buying Into Your Brain’s Made-Up Emotional Drama" at bounding box center [648, 325] width 520 height 159
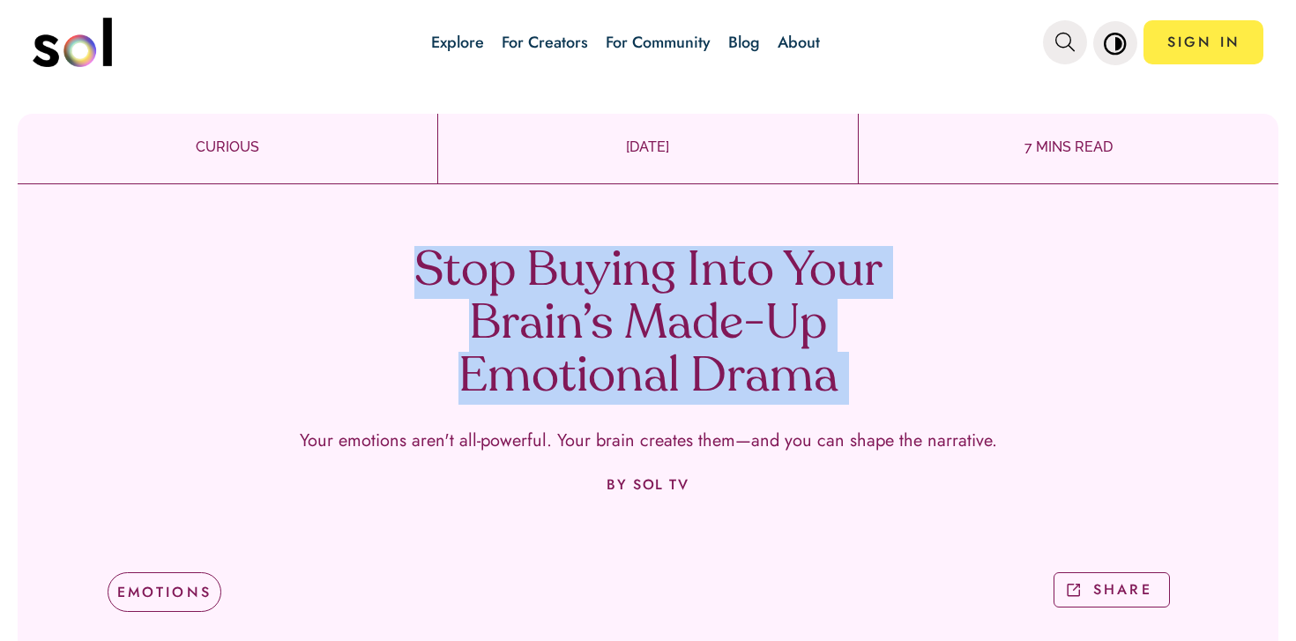
click at [577, 321] on h1 "Stop Buying Into Your Brain’s Made-Up Emotional Drama" at bounding box center [648, 325] width 520 height 159
copy h1 "Stop Buying Into Your Brain’s Made-Up Emotional Drama"
click at [739, 49] on link "Blog" at bounding box center [745, 42] width 32 height 23
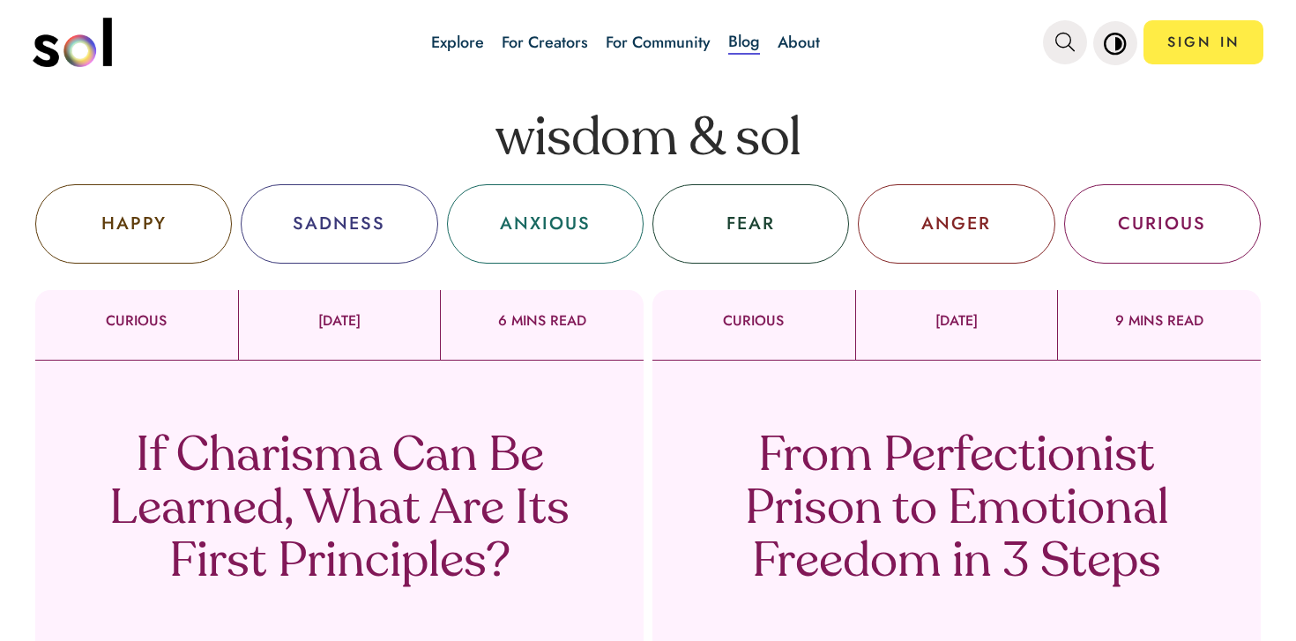
scroll to position [183, 0]
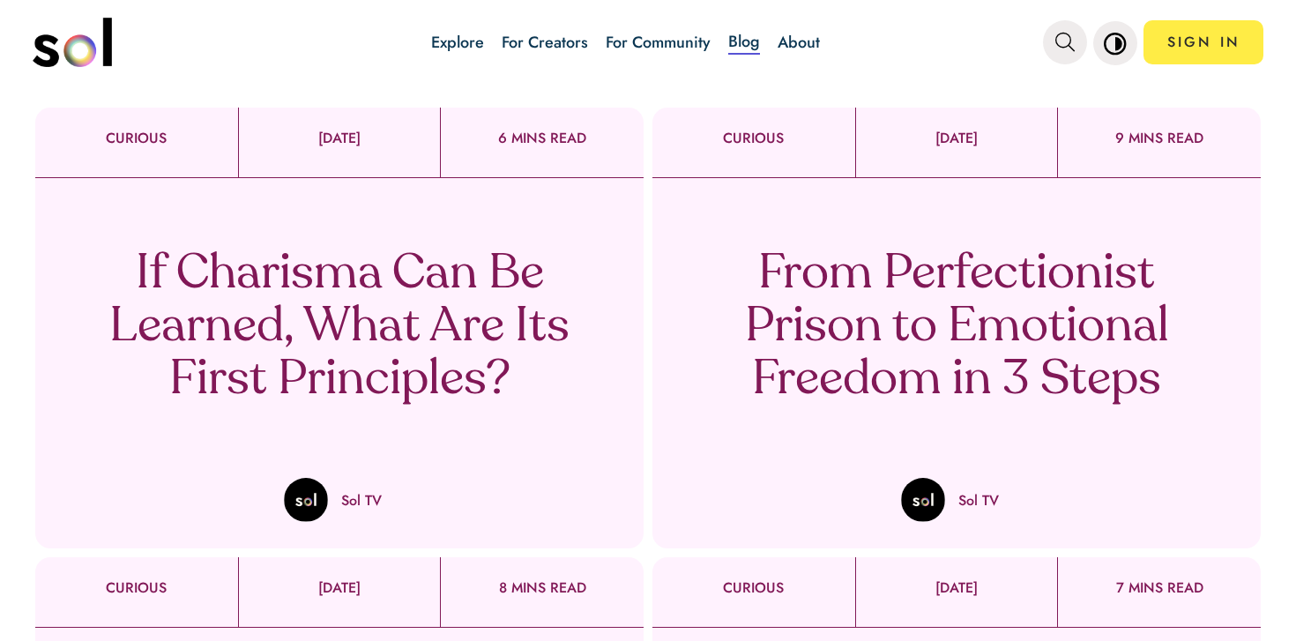
click at [438, 353] on p "If Charisma Can Be Learned, What Are Its First Principles?" at bounding box center [339, 328] width 520 height 159
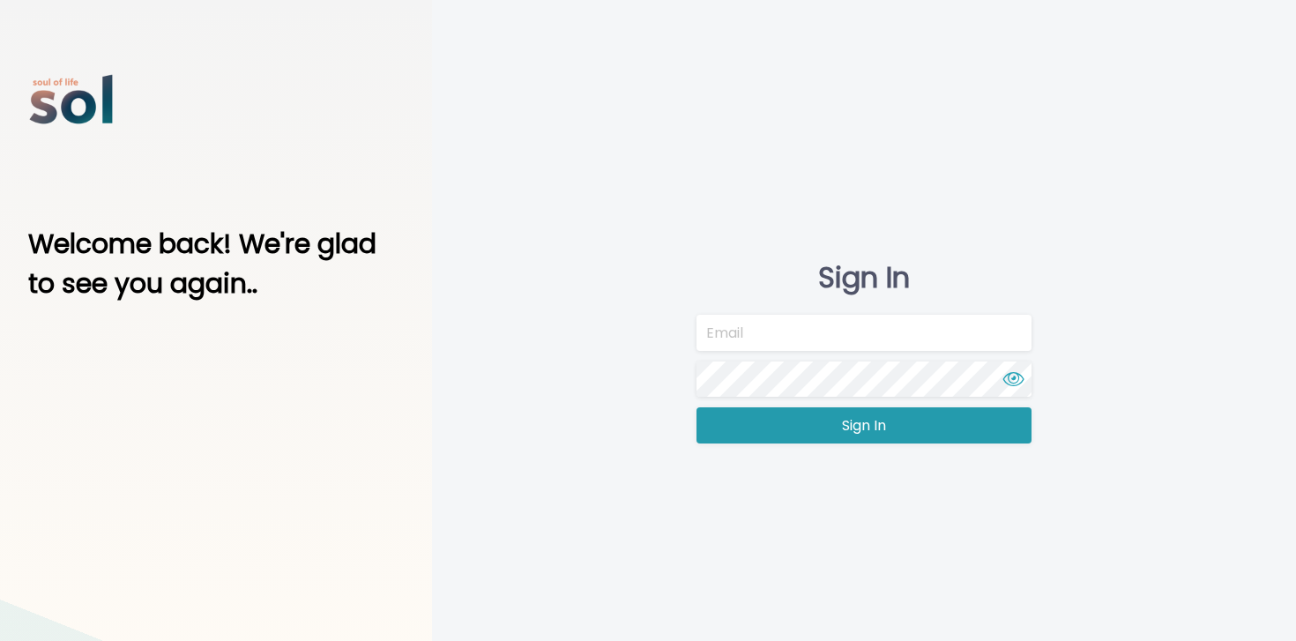
type input "[EMAIL_ADDRESS][DOMAIN_NAME]"
click at [749, 425] on button "Sign In" at bounding box center [864, 425] width 335 height 36
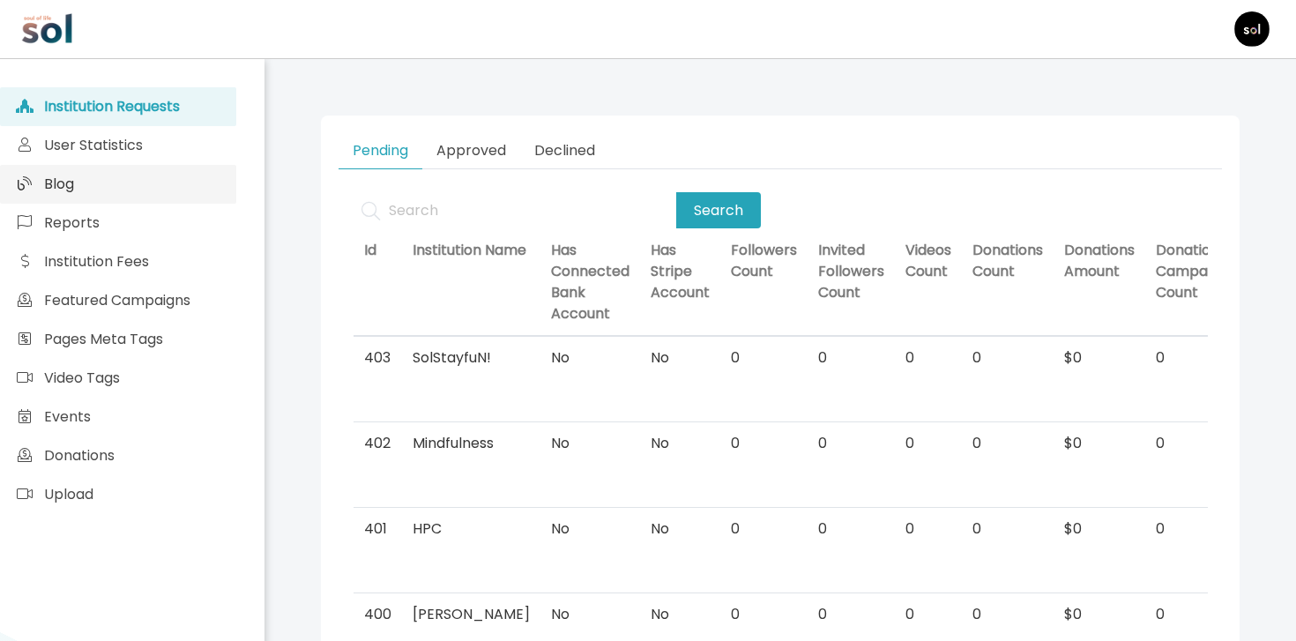
click at [221, 192] on link "Blog" at bounding box center [118, 184] width 236 height 39
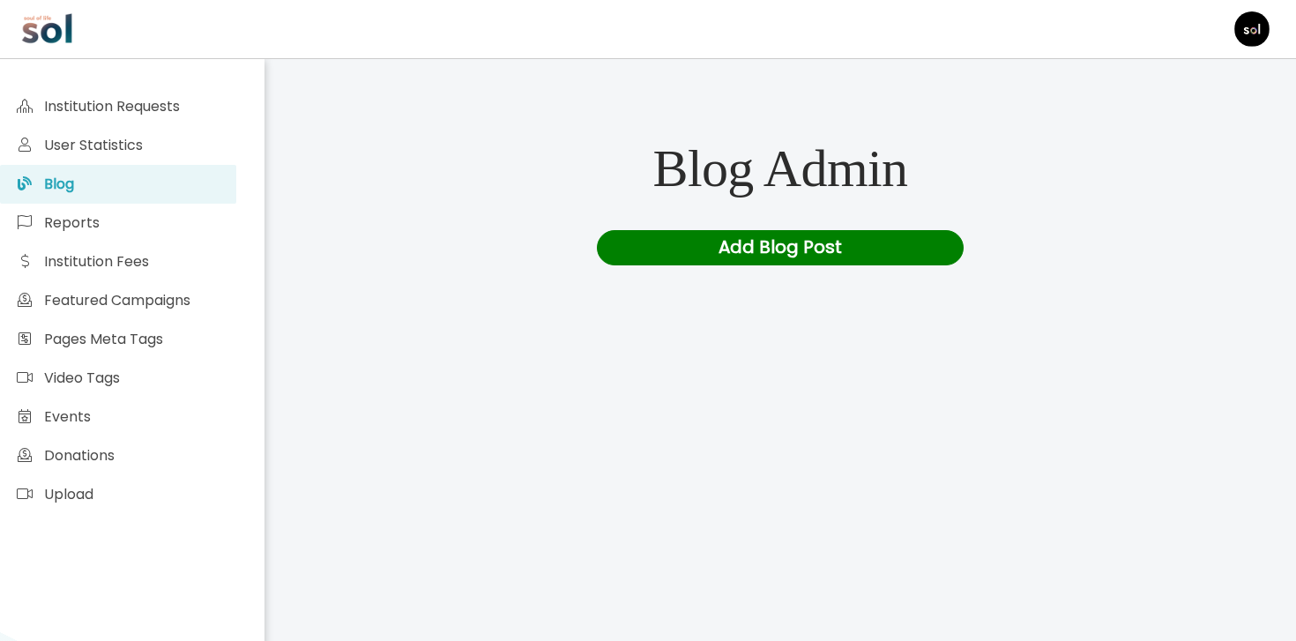
click at [646, 262] on div "Add Blog Post" at bounding box center [781, 247] width 368 height 35
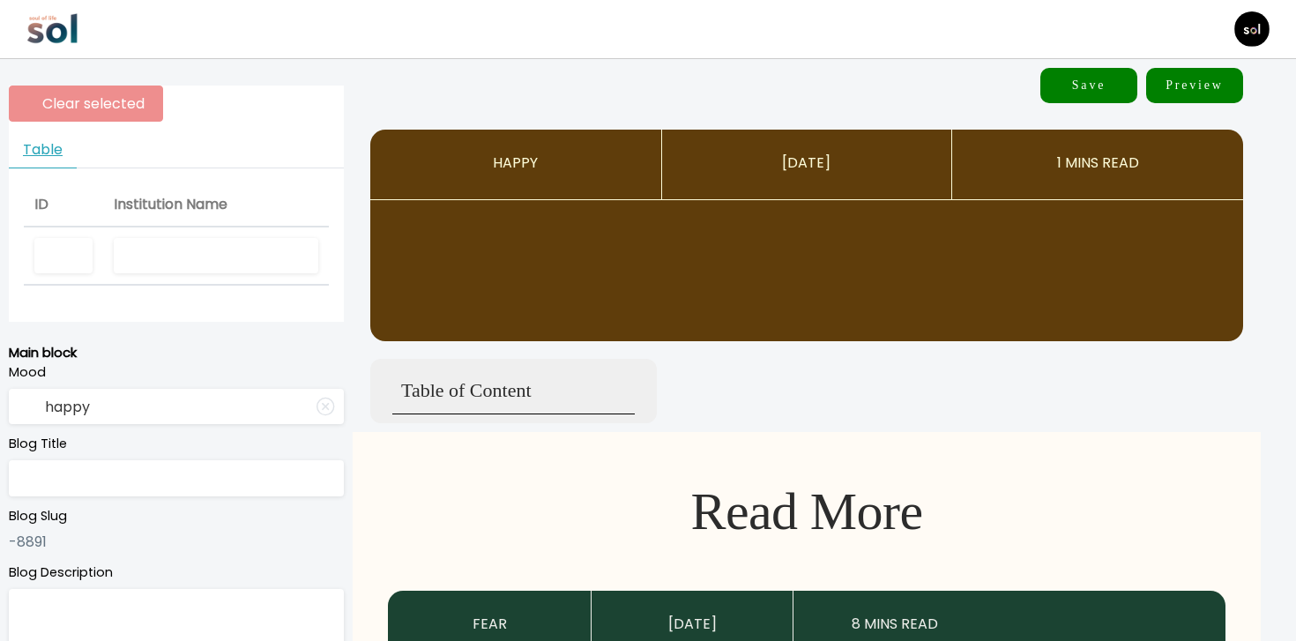
click at [123, 494] on input "text" at bounding box center [176, 478] width 335 height 36
paste input "What’s Your Rizz? Cracking the Code of Charisma"
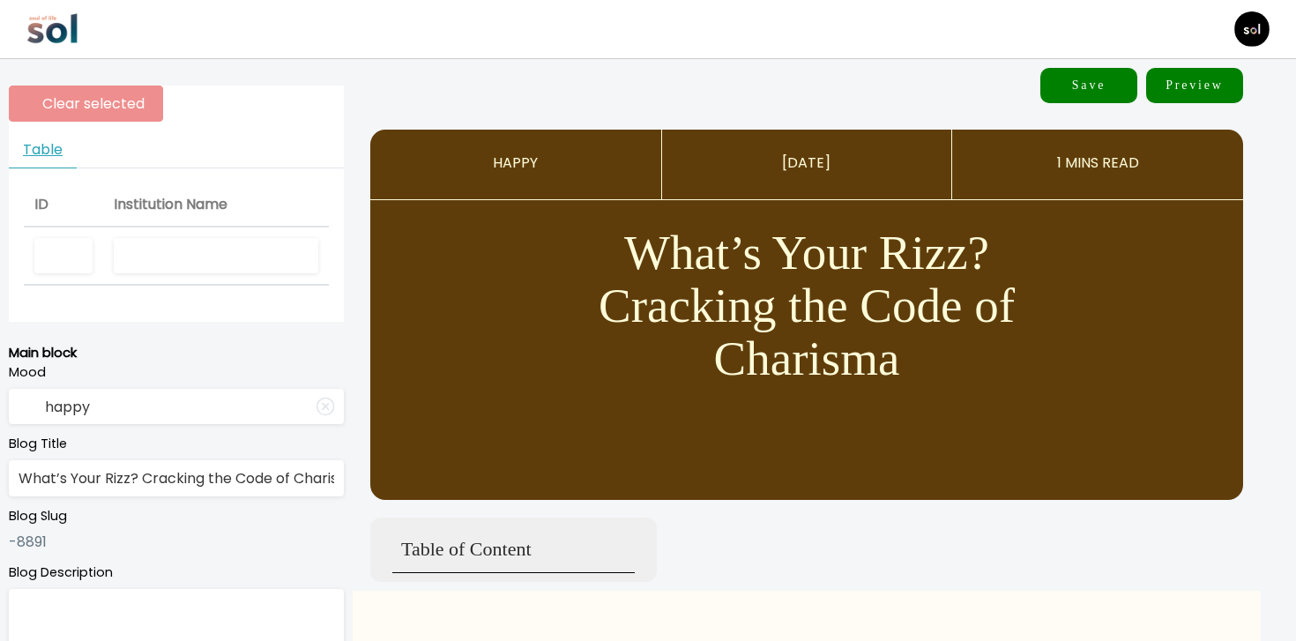
scroll to position [0, 30]
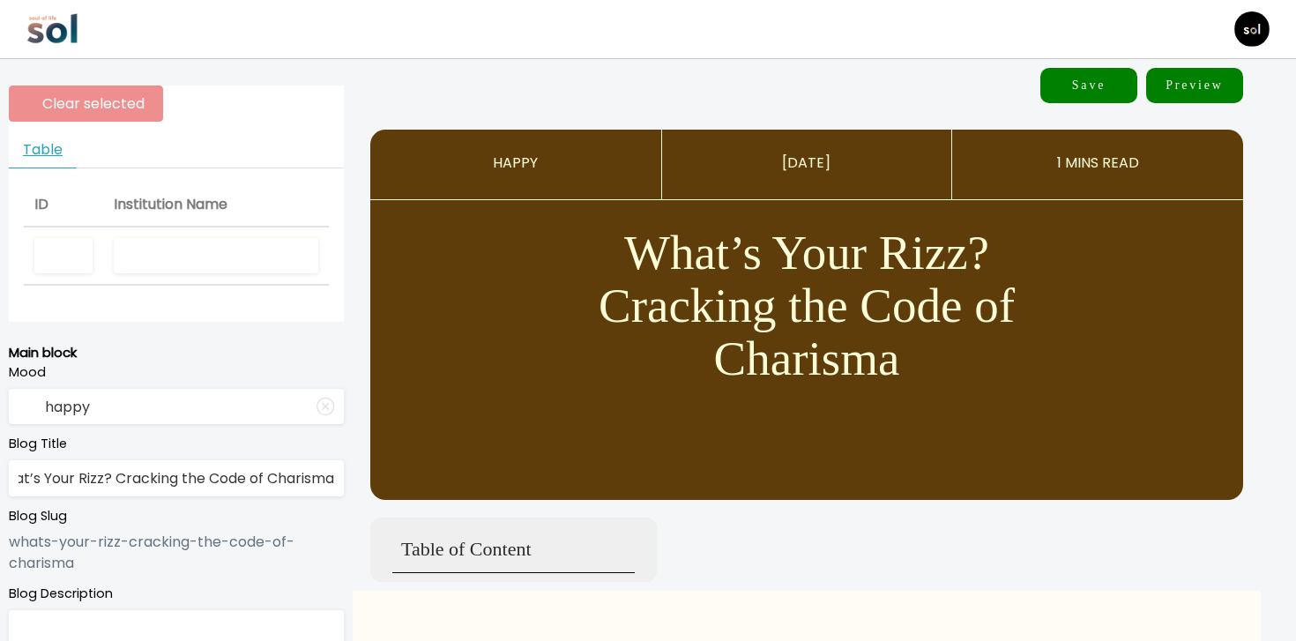
type input "What’s Your Rizz? Cracking the Code of Charisma"
click at [165, 396] on input "happy" at bounding box center [176, 407] width 335 height 36
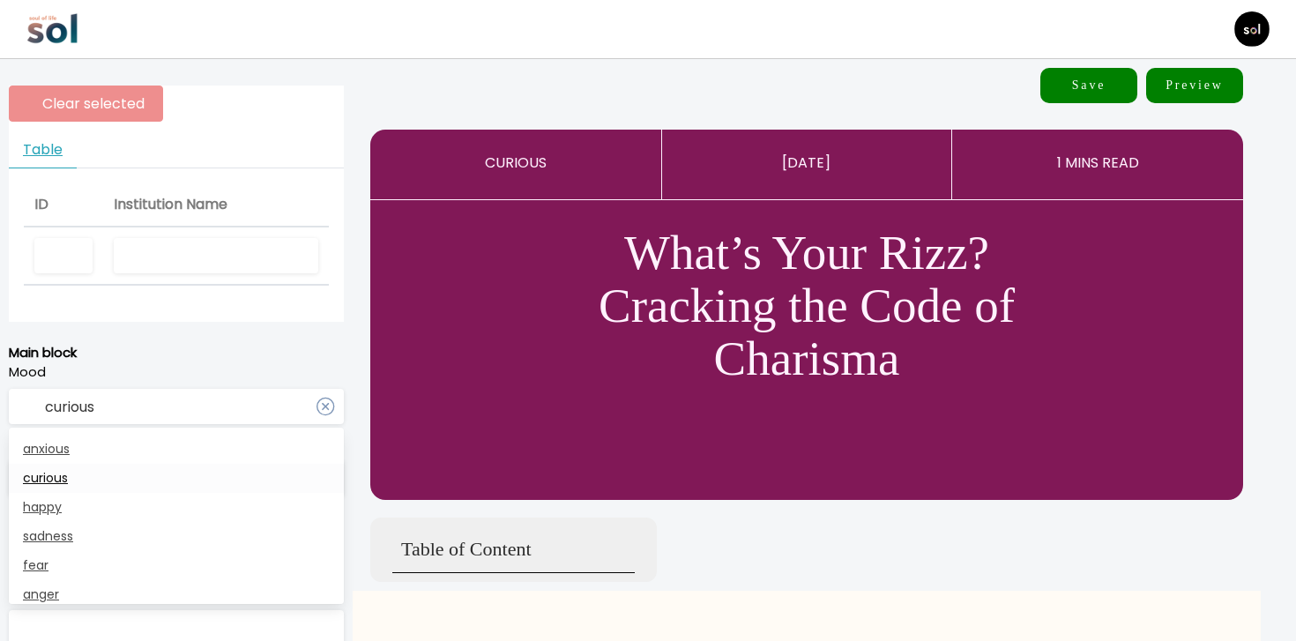
type input "curious"
click at [131, 476] on link "curious" at bounding box center [176, 478] width 335 height 29
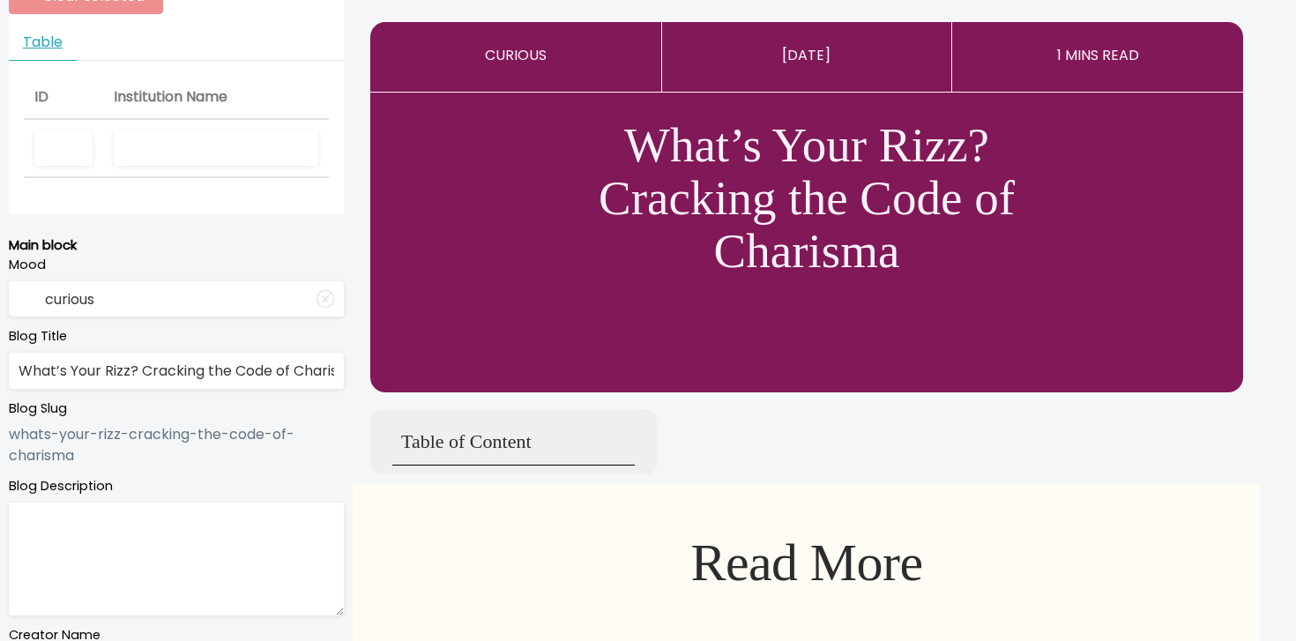
scroll to position [223, 0]
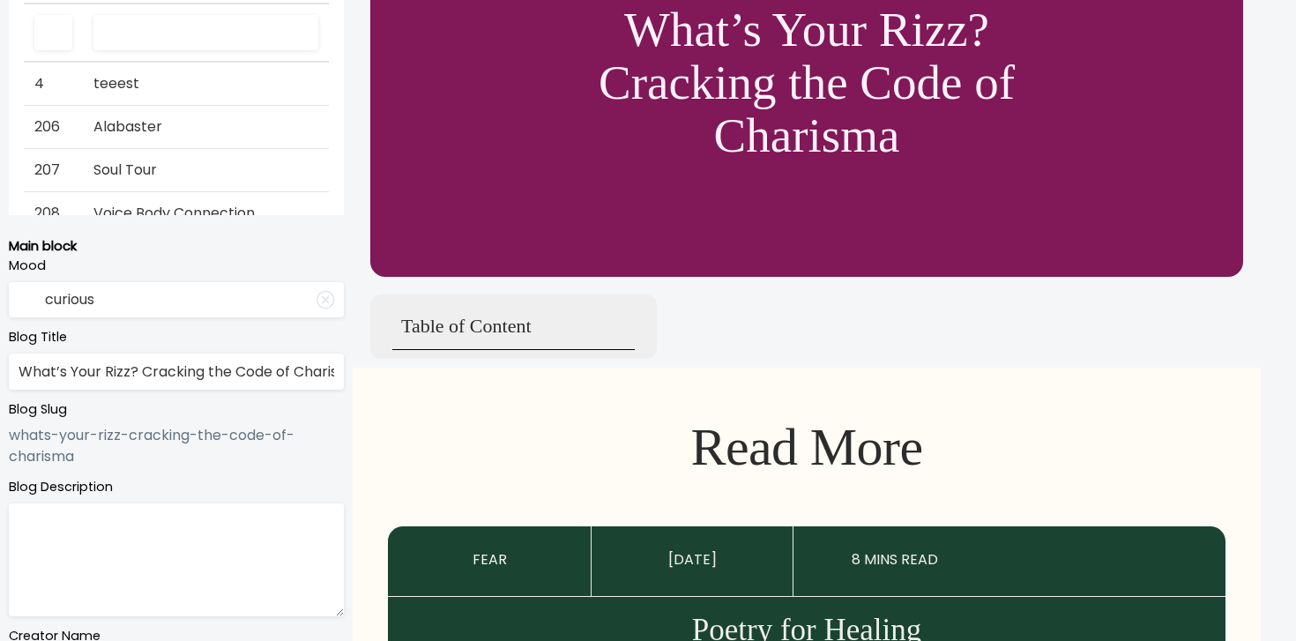
click at [207, 494] on label "Blog Description" at bounding box center [176, 487] width 335 height 19
click at [204, 532] on textarea at bounding box center [176, 560] width 335 height 113
paste textarea "Six bold moves to amplify your natural pull and leave a lasting spark!"
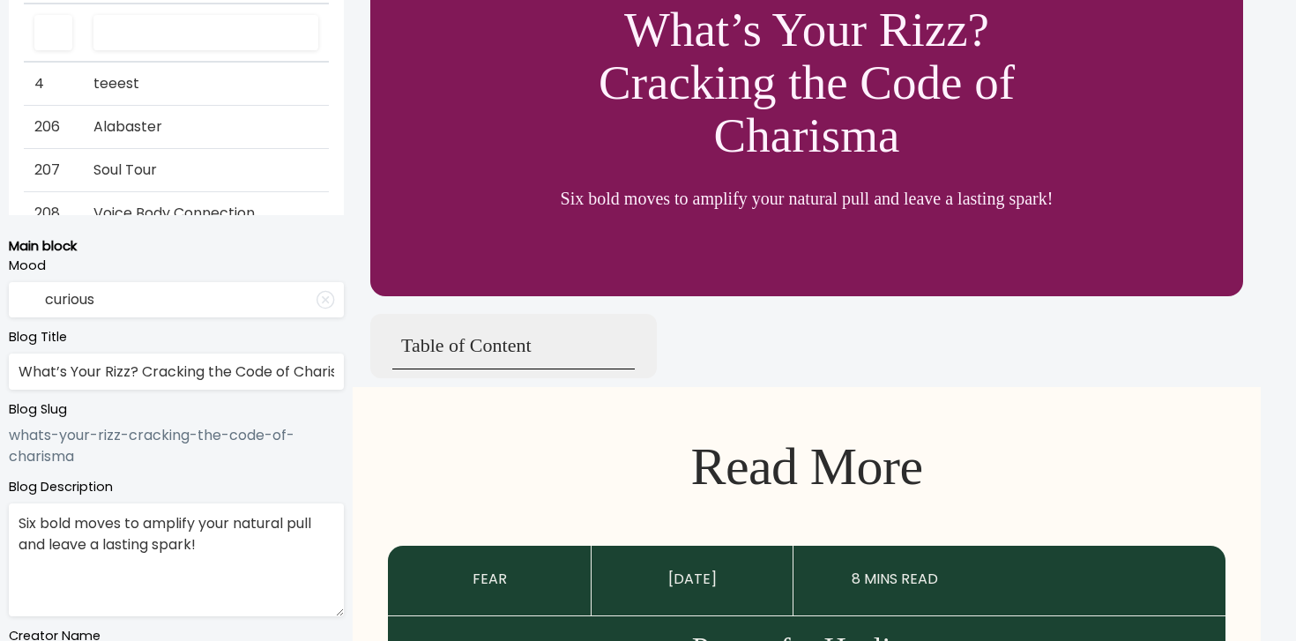
click at [209, 534] on textarea "Six bold moves to amplify your natural pull and leave a lasting spark!" at bounding box center [176, 560] width 335 height 113
paste textarea "simple moves that will make you 2x more magnetic"
type textarea "Six simple moves that will make you 2x more magnetic"
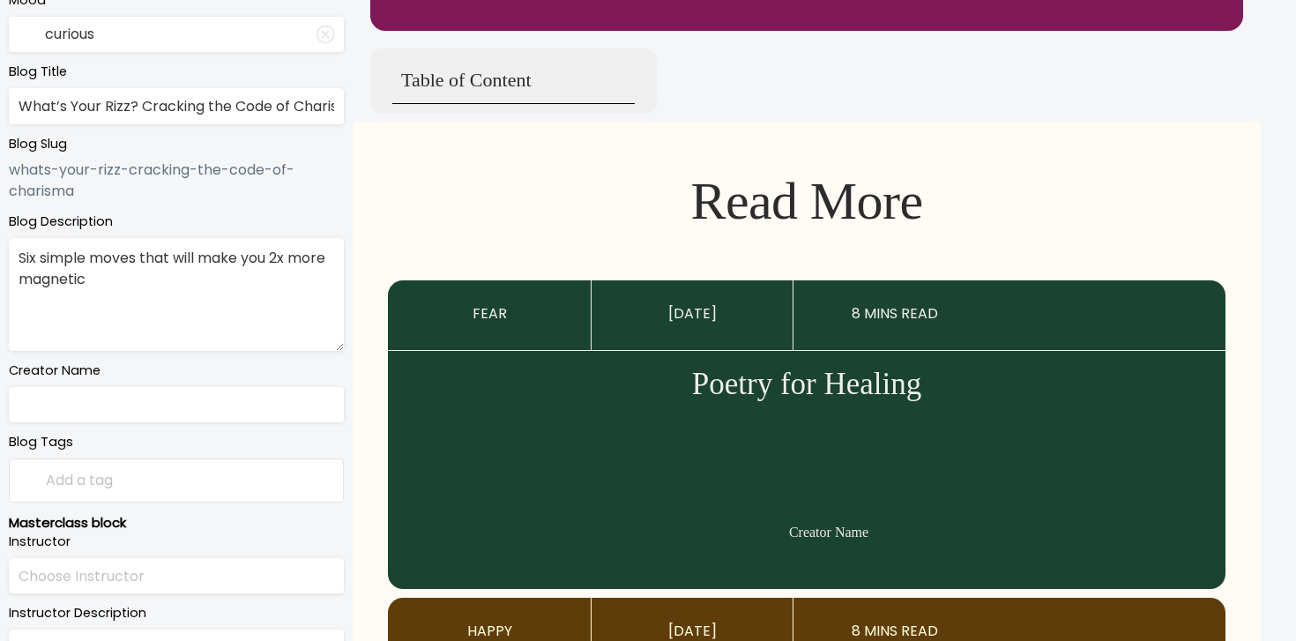
scroll to position [631, 0]
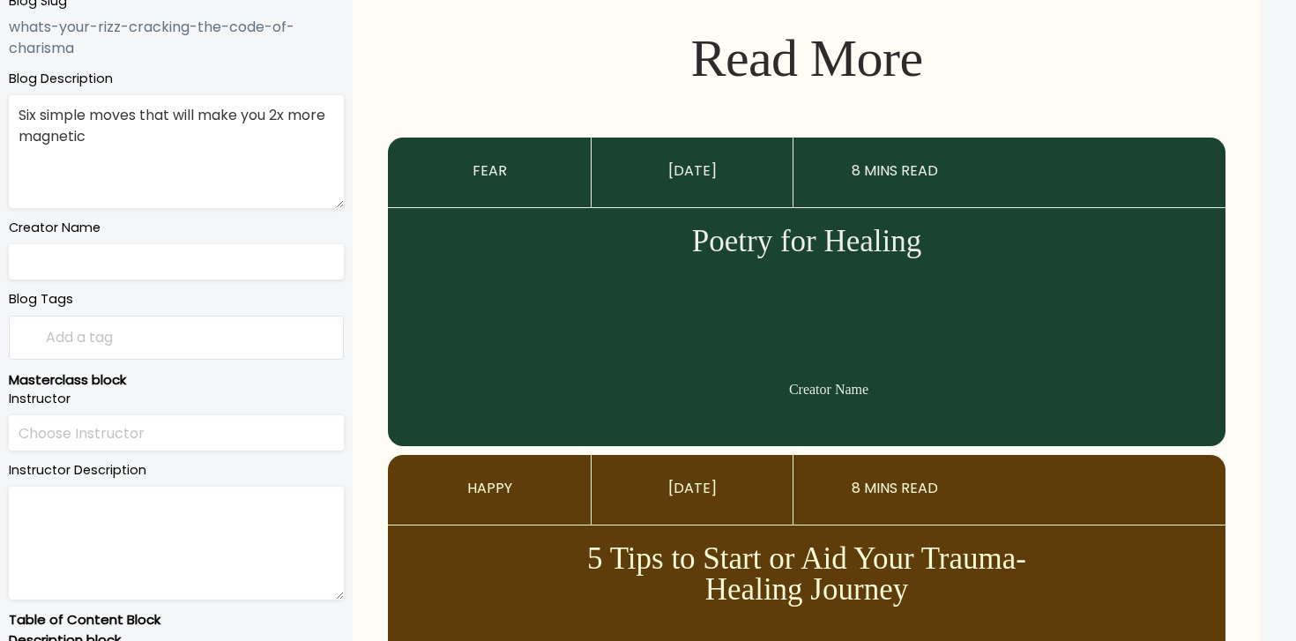
click at [171, 255] on input "text" at bounding box center [176, 262] width 335 height 36
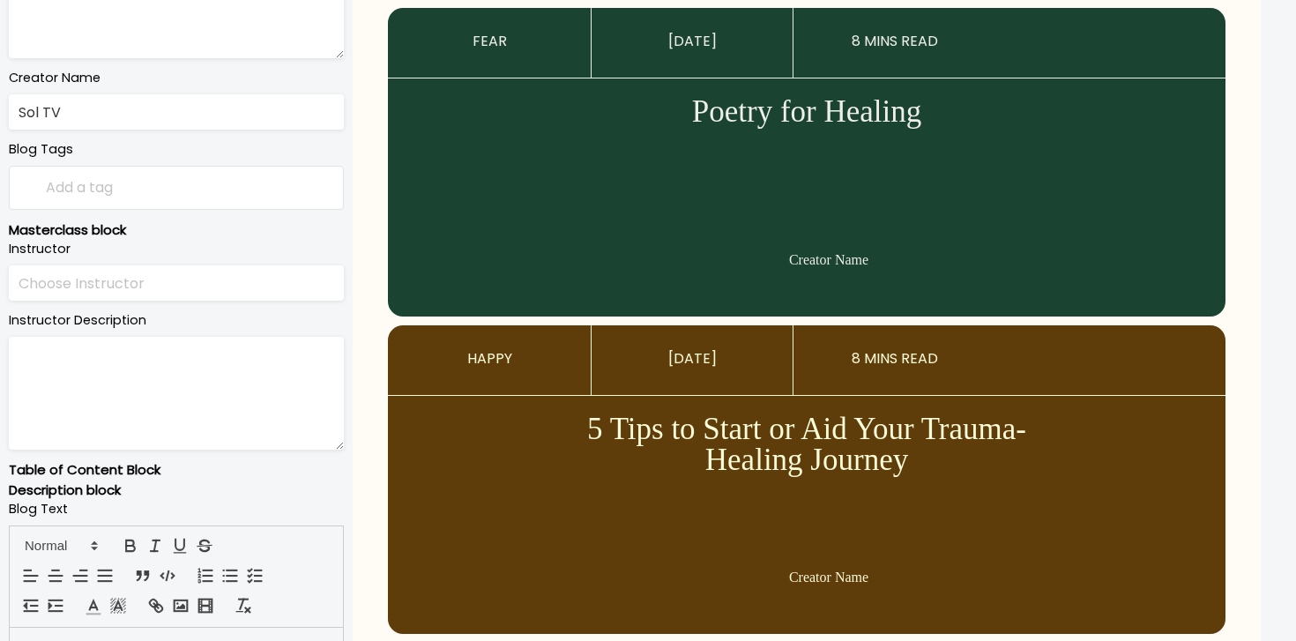
scroll to position [990, 0]
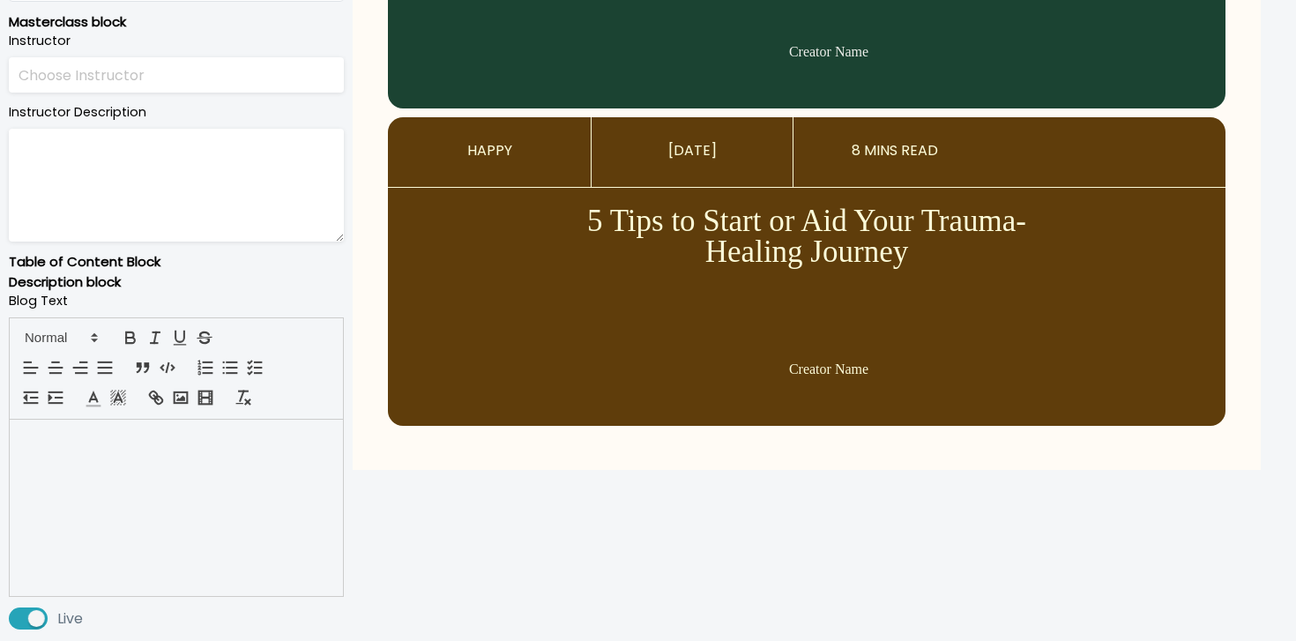
type input "Sol TV"
click at [168, 509] on div at bounding box center [176, 508] width 333 height 176
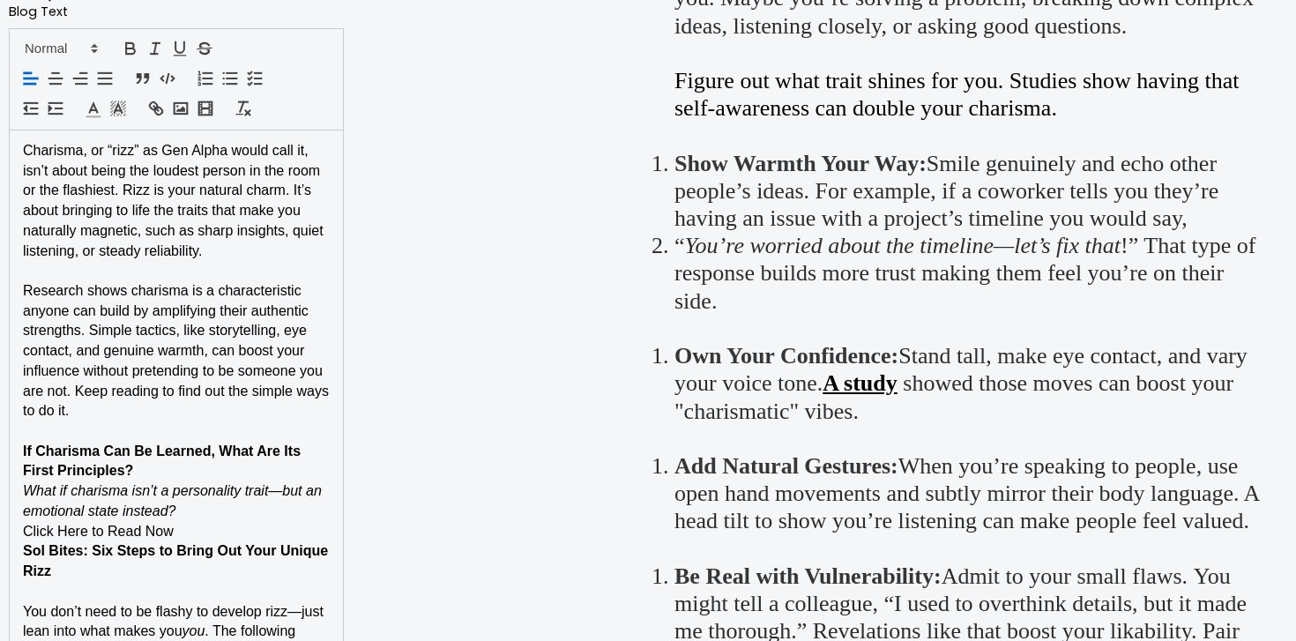
scroll to position [1331, 0]
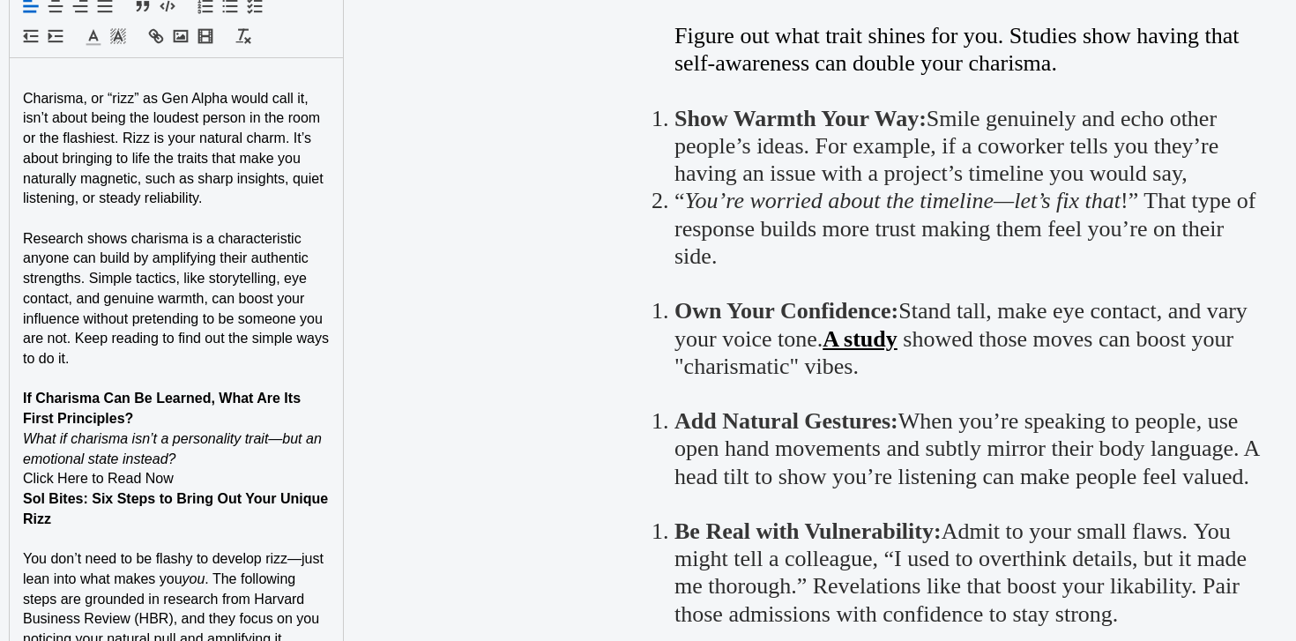
scroll to position [1371, 0]
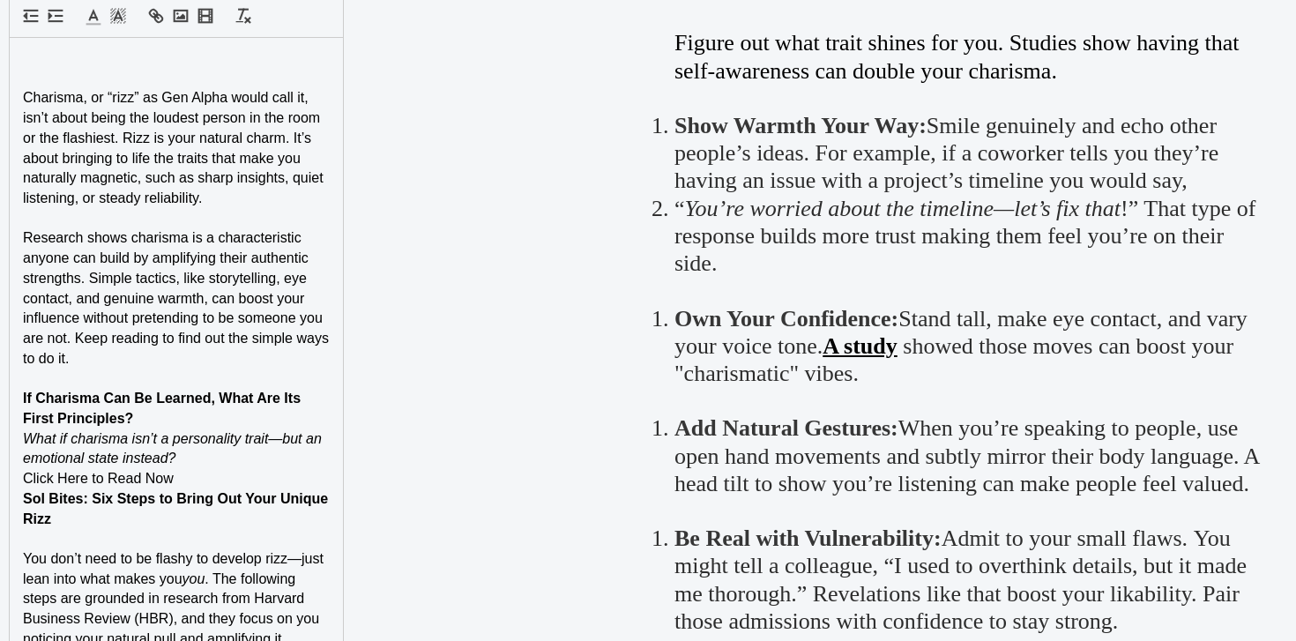
click at [53, 53] on p at bounding box center [176, 59] width 307 height 20
click at [191, 12] on button "button" at bounding box center [179, 14] width 25 height 21
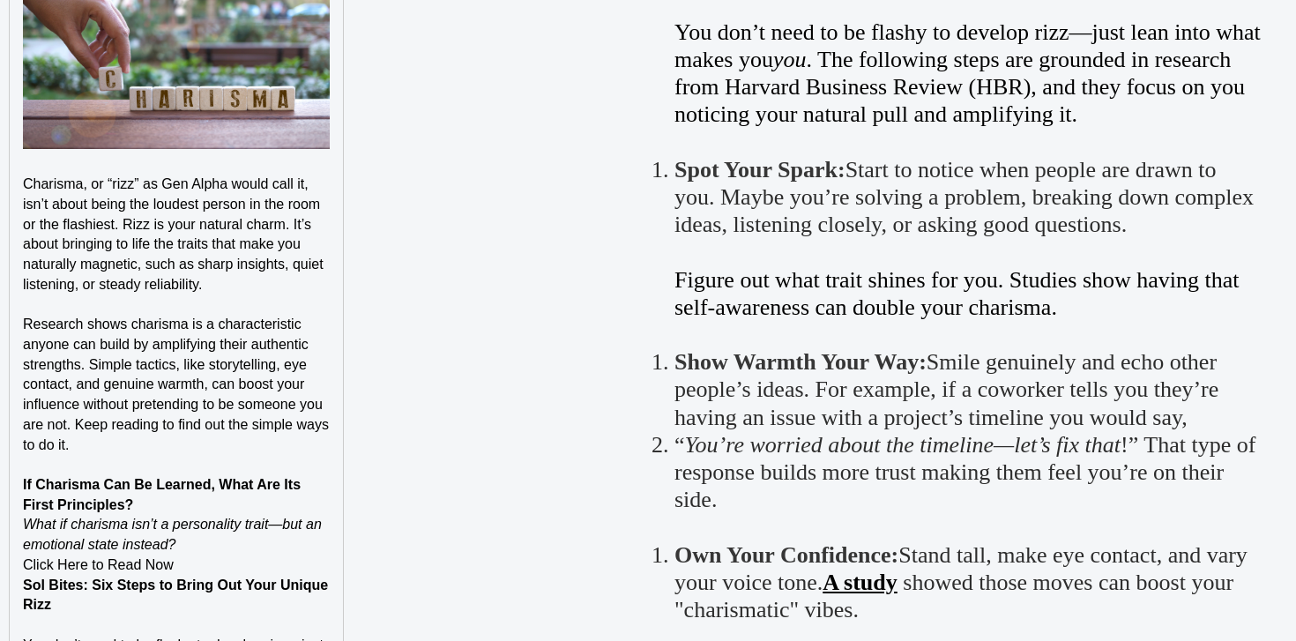
scroll to position [1528, 0]
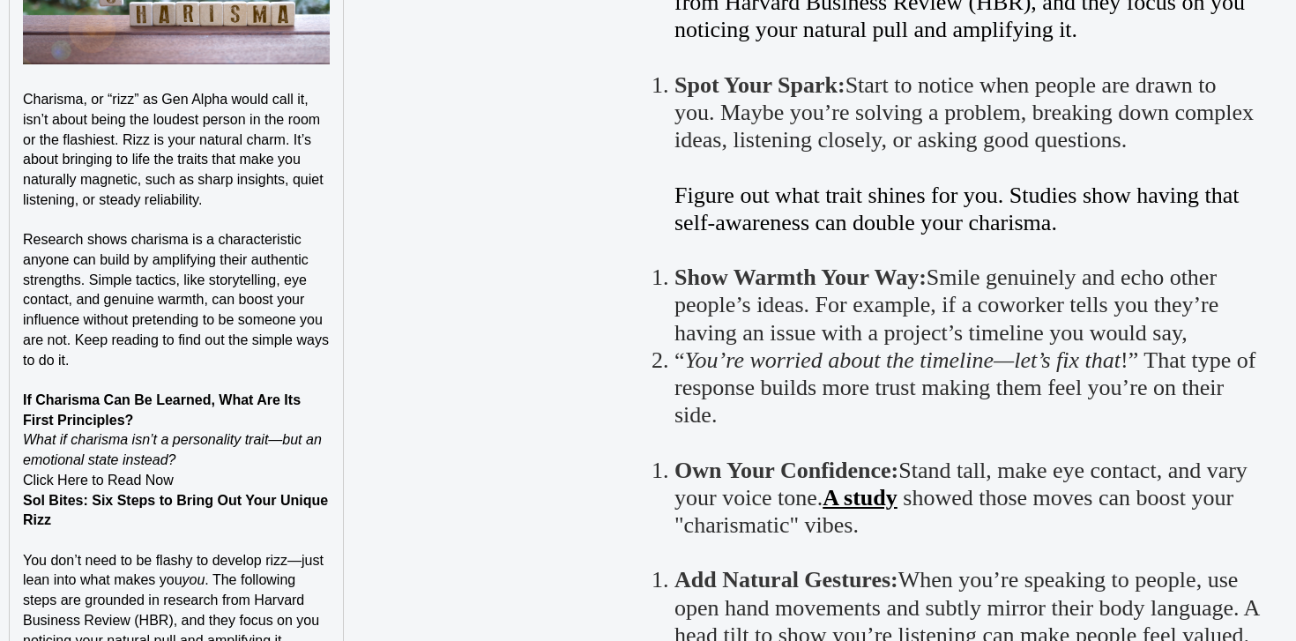
click at [205, 410] on p "If Charisma Can Be Learned, What Are Its First Principles?" at bounding box center [176, 411] width 307 height 40
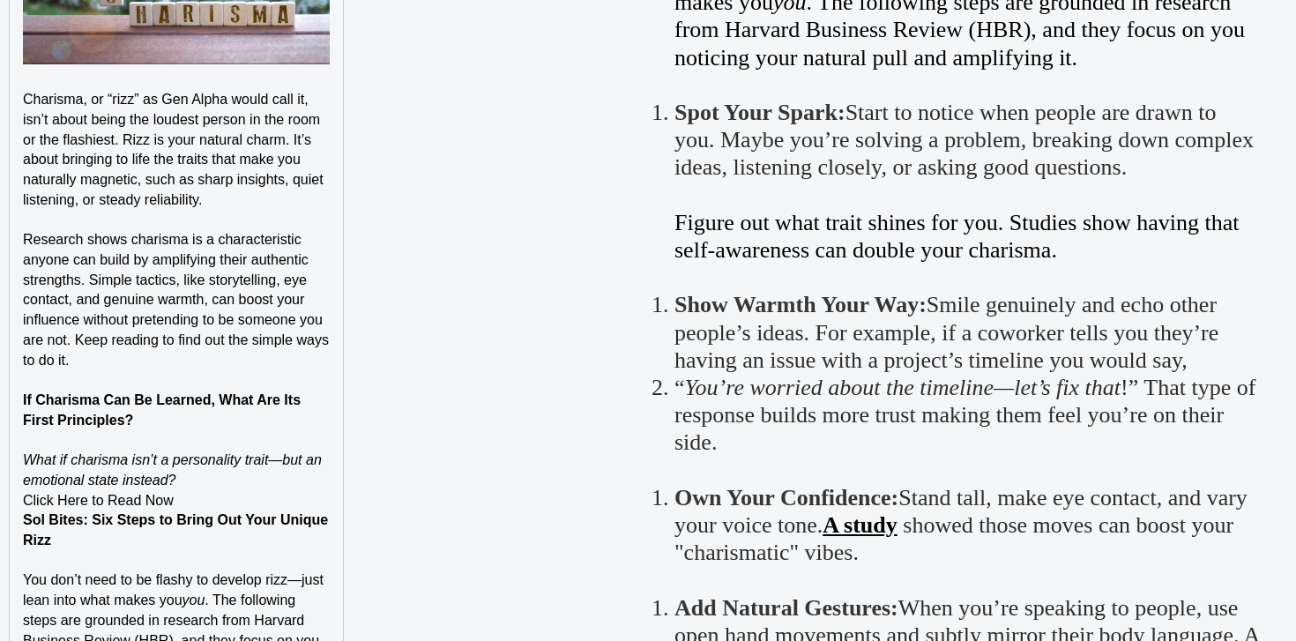
click at [214, 492] on p "Click Here to Read Now" at bounding box center [176, 501] width 307 height 20
click at [216, 483] on p "What if charisma isn’t a personality trait—but an emotional state instead?" at bounding box center [176, 471] width 307 height 40
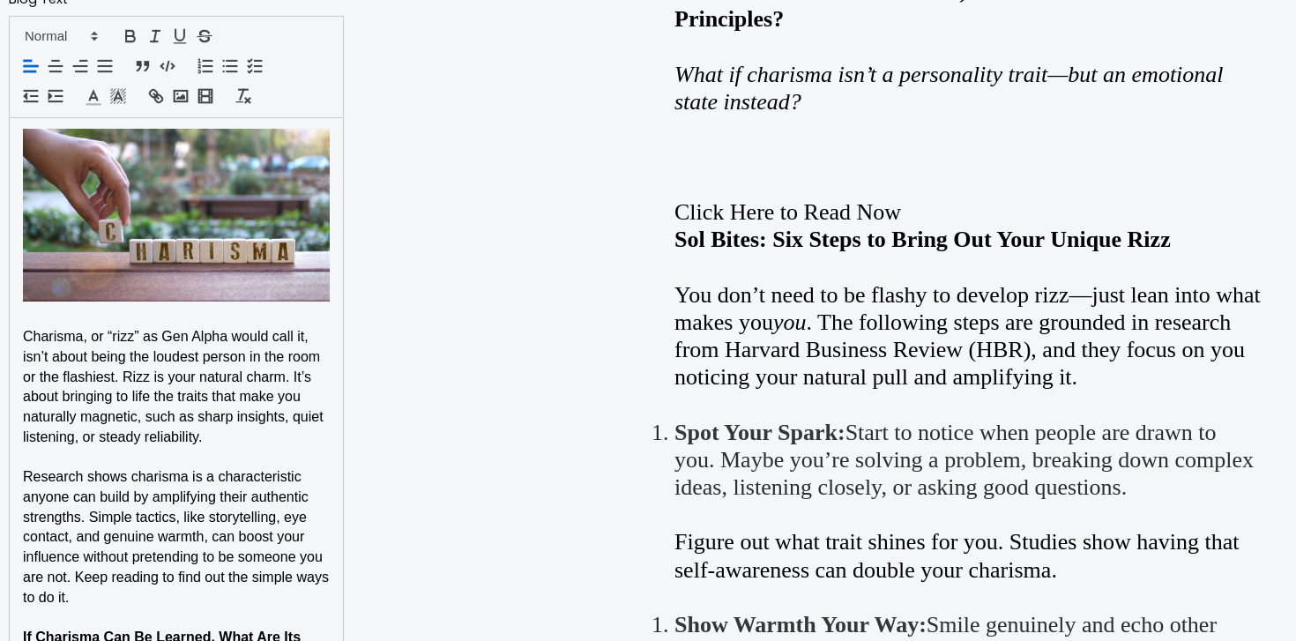
scroll to position [1191, 0]
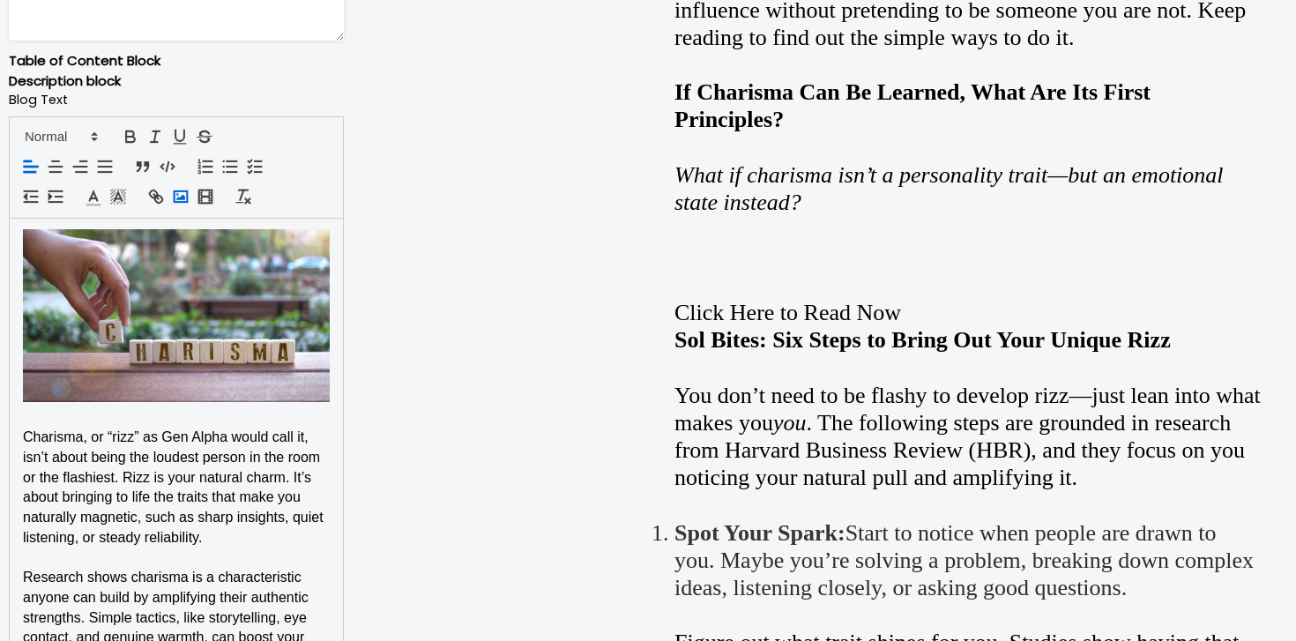
click at [186, 194] on icon "button" at bounding box center [180, 196] width 19 height 19
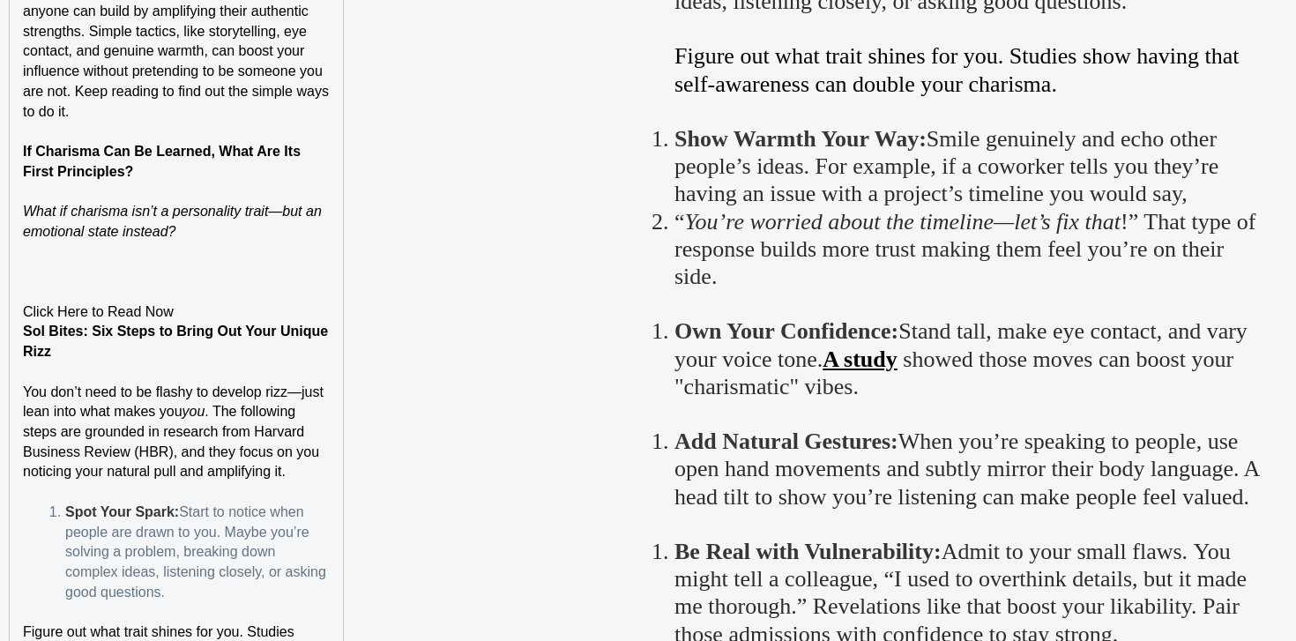
scroll to position [1789, 0]
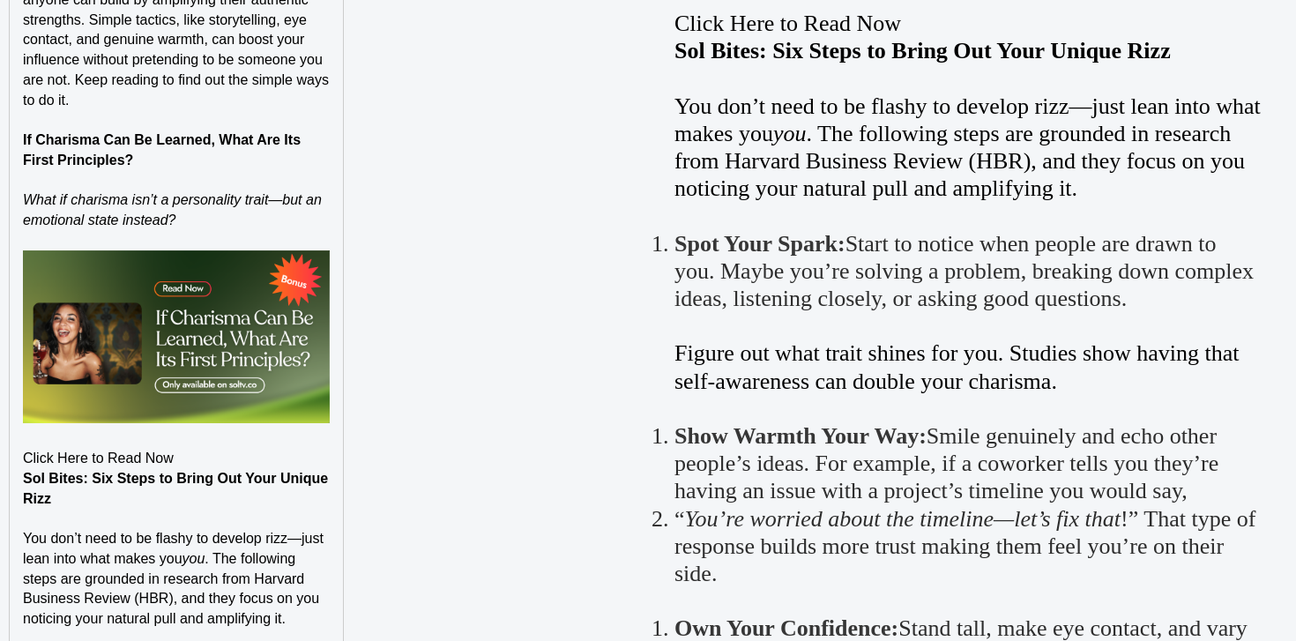
click at [220, 301] on img at bounding box center [176, 336] width 307 height 173
click at [194, 454] on p "Click Here to Read Now" at bounding box center [176, 459] width 307 height 20
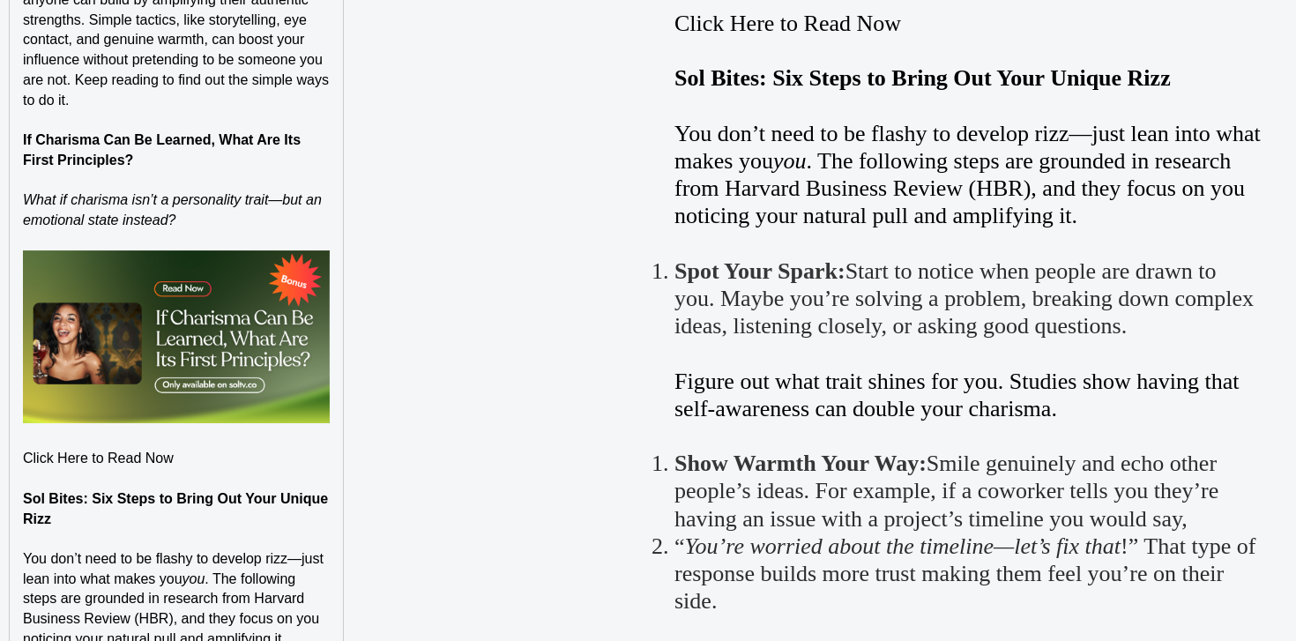
click at [136, 467] on p "Click Here to Read Now" at bounding box center [176, 459] width 307 height 20
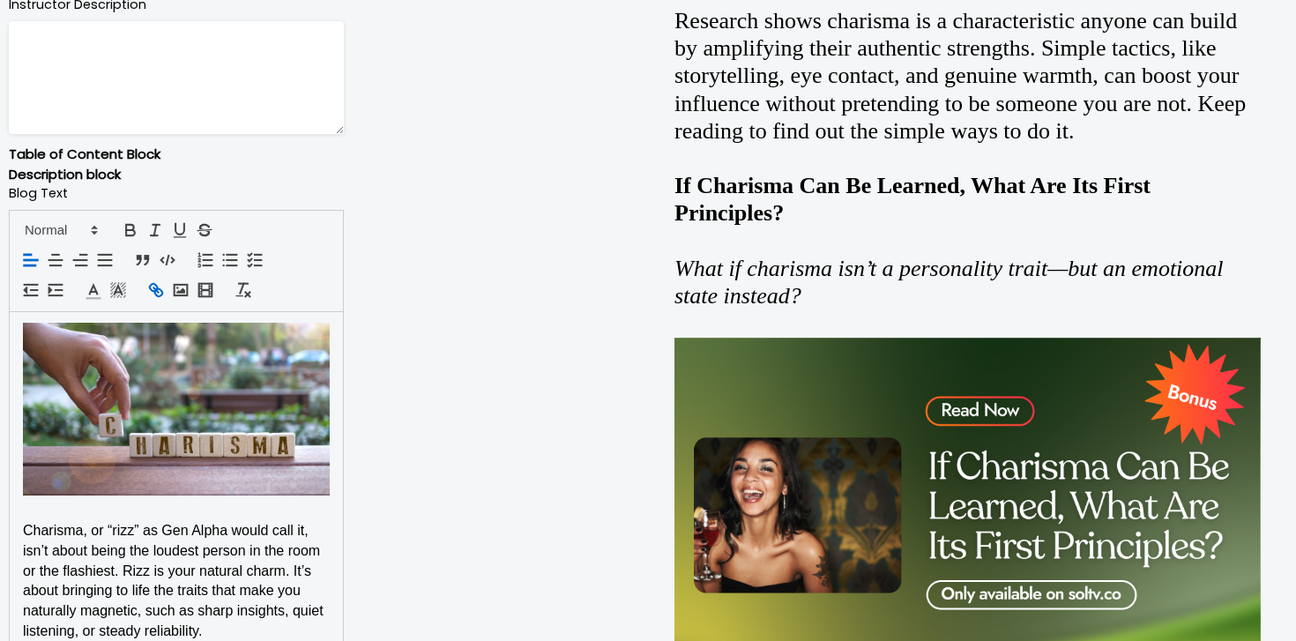
click at [154, 297] on icon "button" at bounding box center [155, 289] width 19 height 19
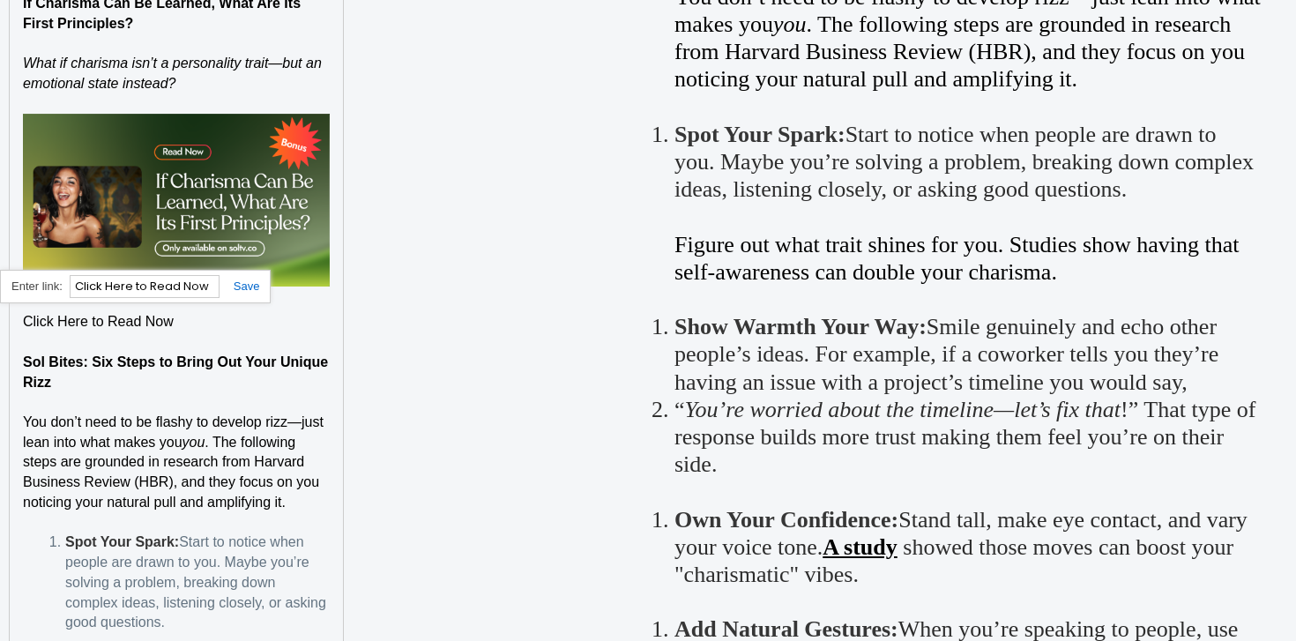
paste input "https://soltv.co/blog/if-charisma-can-be-learned-what-are-its-first-principles"
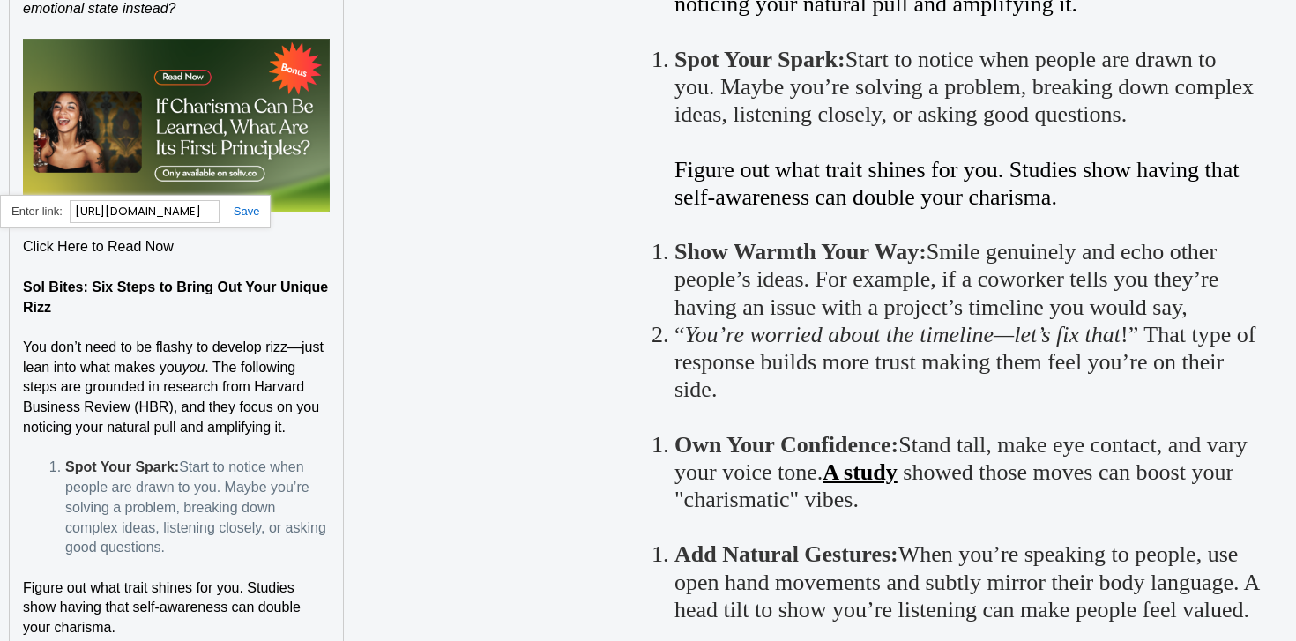
scroll to position [2004, 0]
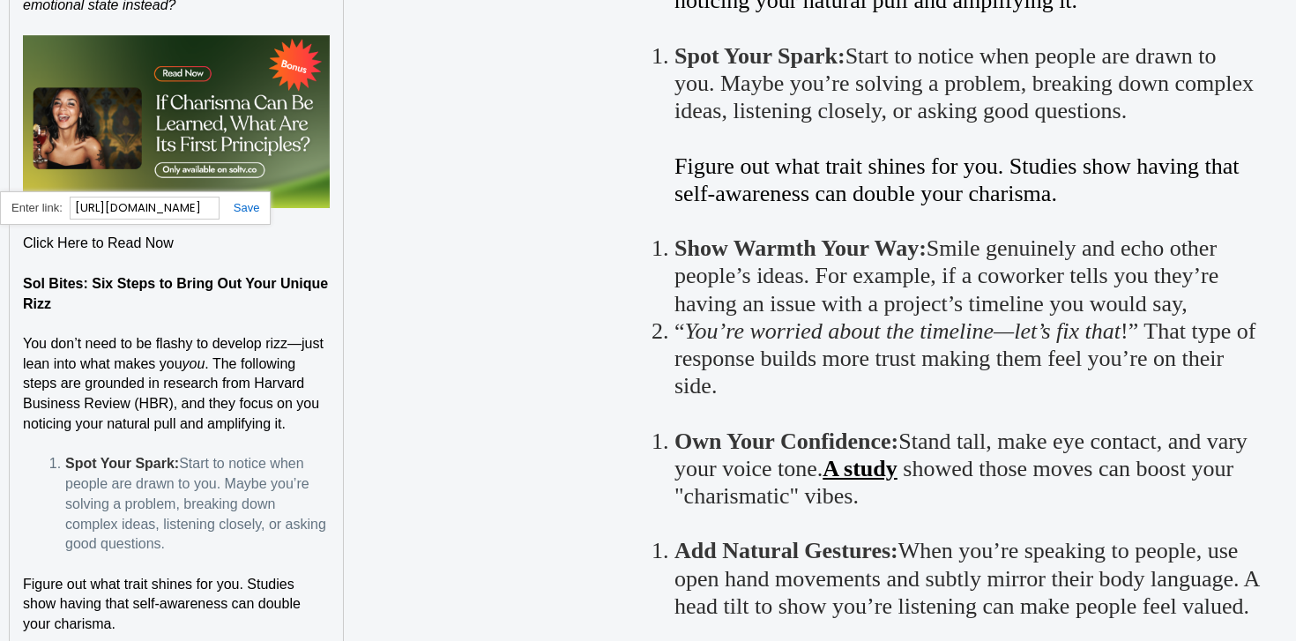
type input "https://soltv.co/blog/if-charisma-can-be-learned-what-are-its-first-principles"
click at [243, 209] on link at bounding box center [240, 207] width 41 height 13
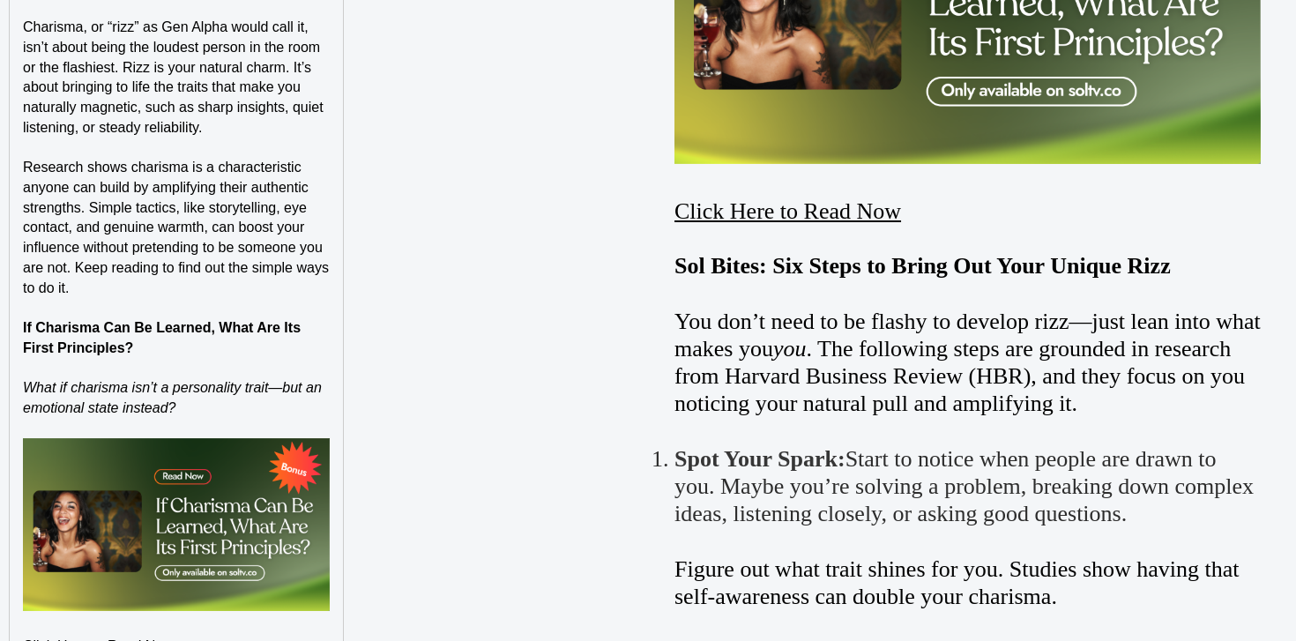
scroll to position [1689, 0]
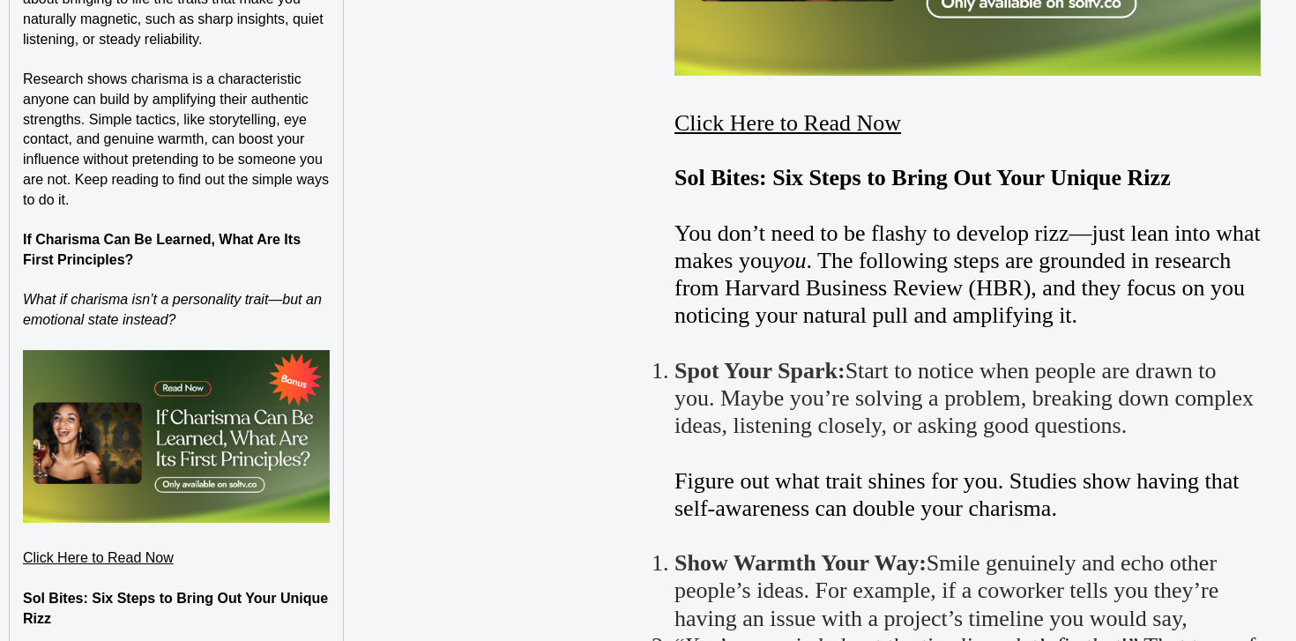
click at [145, 593] on strong "Sol Bites: Six Steps to Bring Out Your Unique Rizz" at bounding box center [178, 608] width 310 height 35
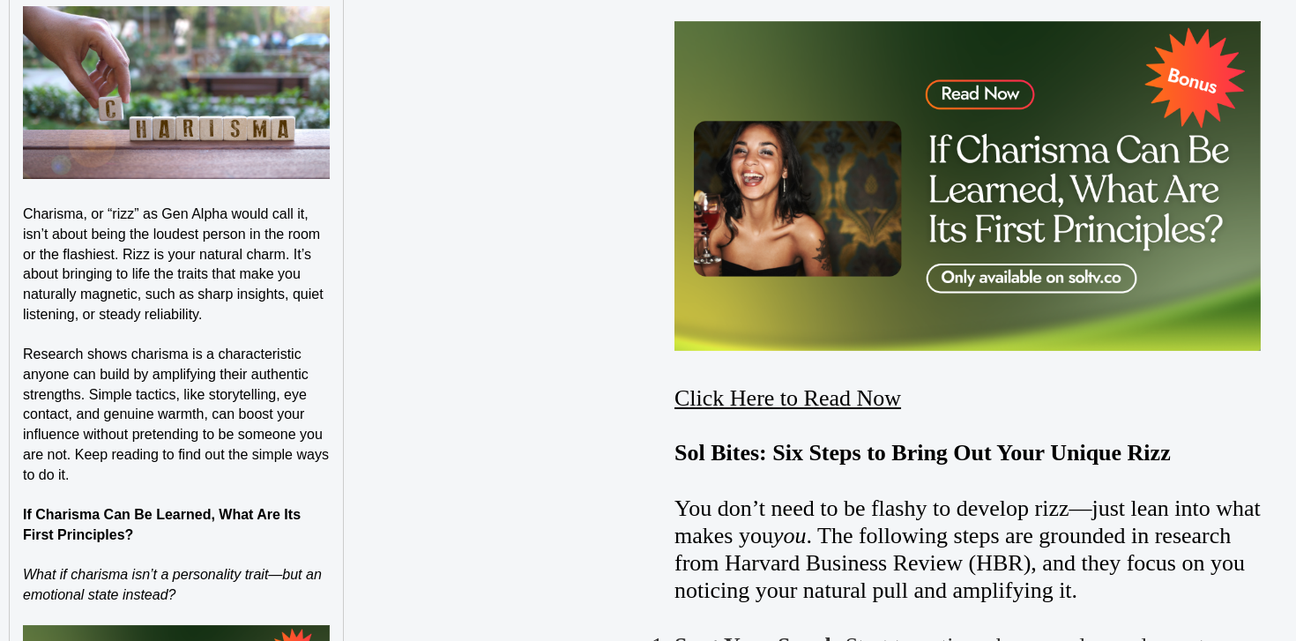
scroll to position [1222, 0]
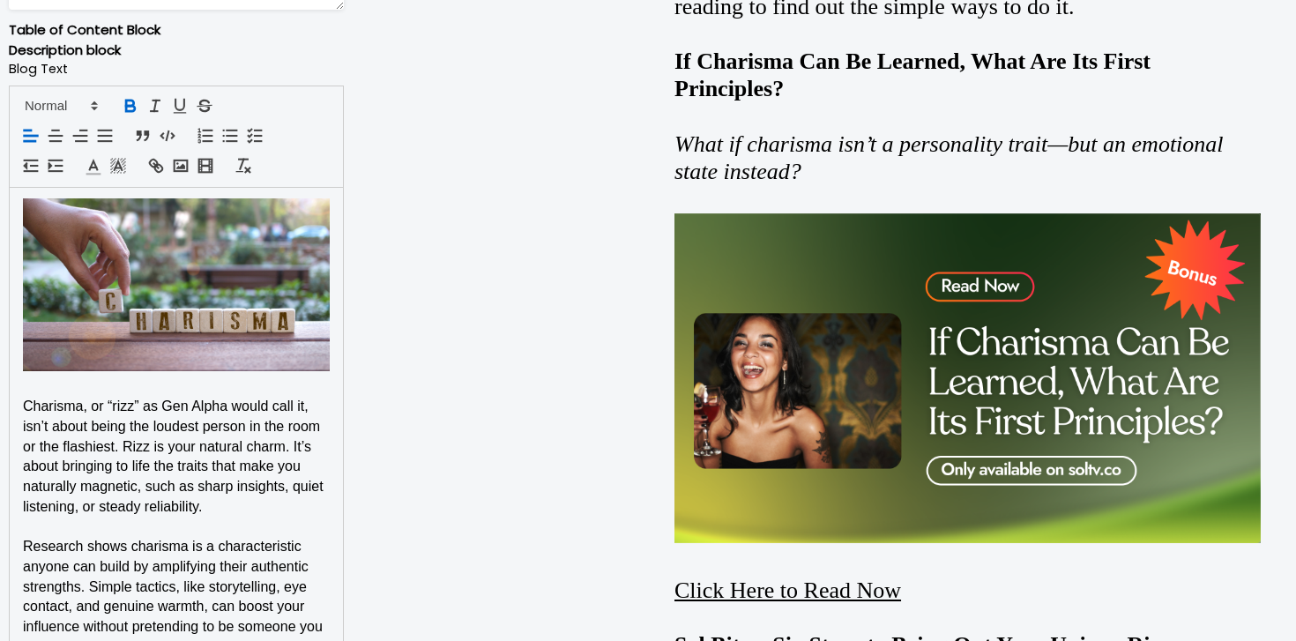
click at [85, 94] on span at bounding box center [60, 103] width 86 height 21
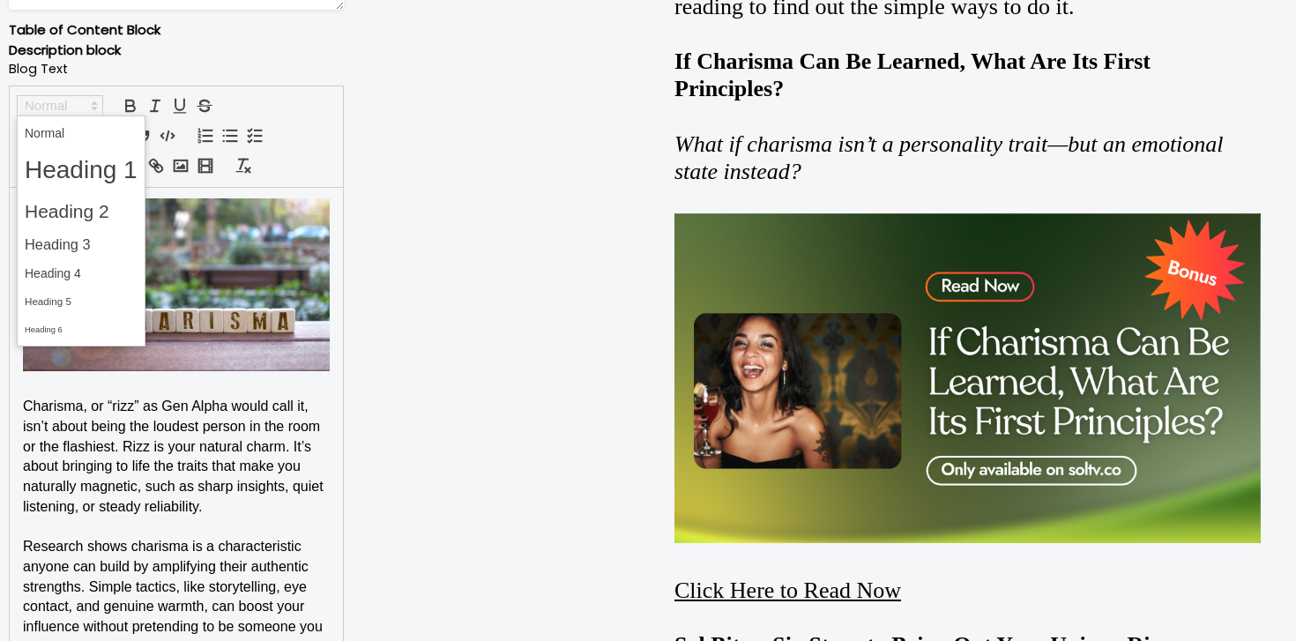
click at [85, 107] on span at bounding box center [60, 105] width 86 height 21
click at [75, 273] on span at bounding box center [81, 273] width 113 height 27
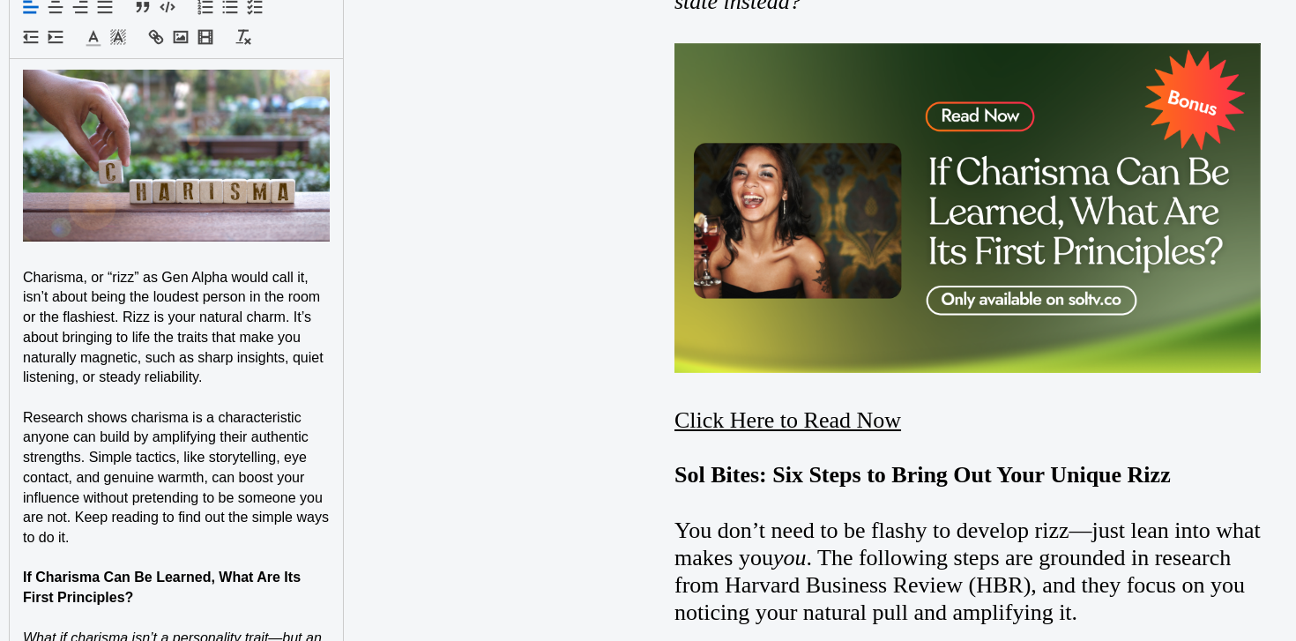
scroll to position [1728, 0]
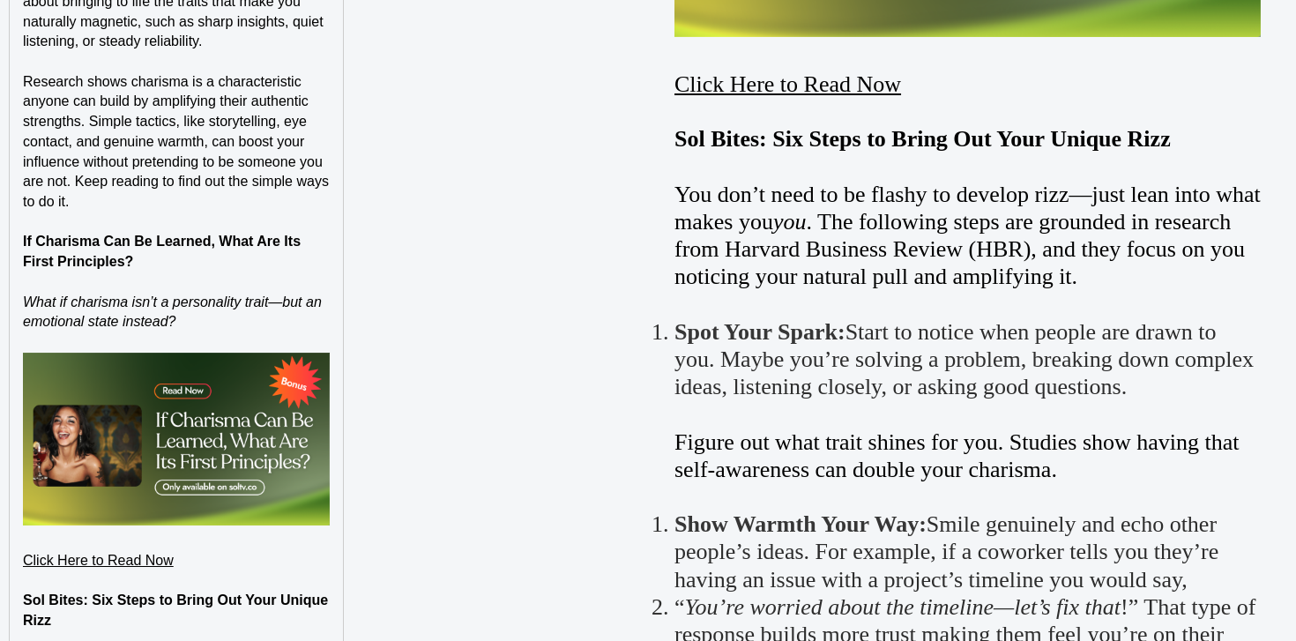
click at [100, 273] on p at bounding box center [176, 283] width 307 height 20
click at [97, 250] on p "If Charisma Can Be Learned, What Are Its First Principles?" at bounding box center [176, 252] width 307 height 40
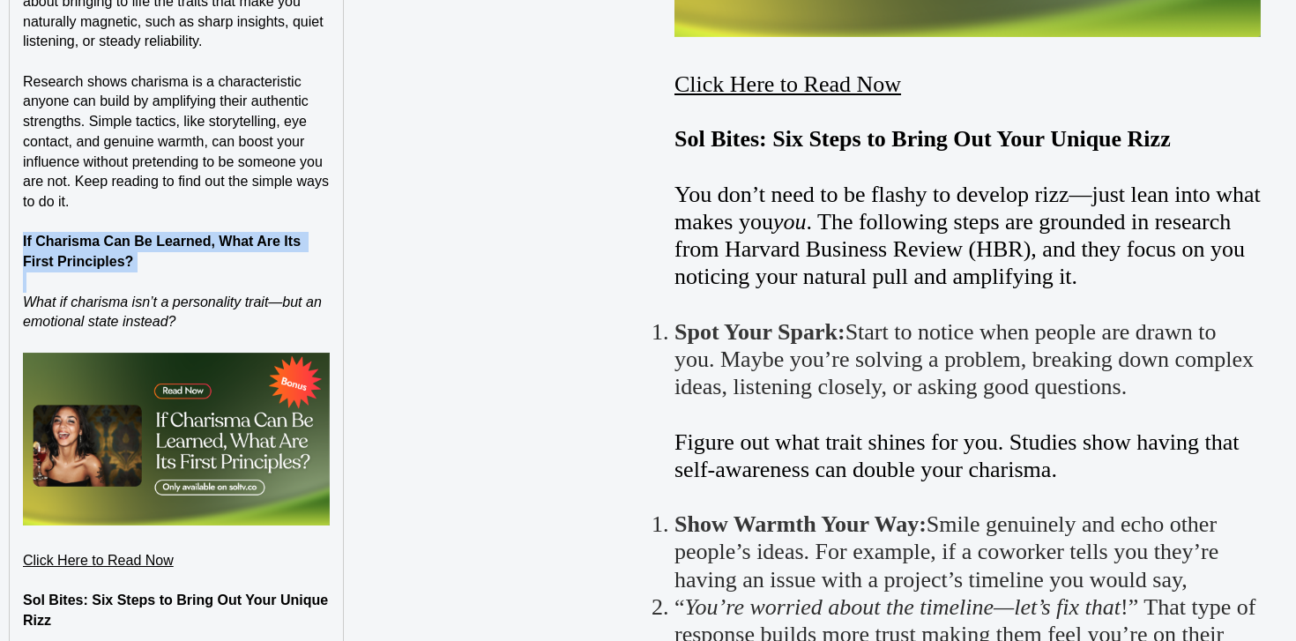
click at [97, 250] on p "If Charisma Can Be Learned, What Are Its First Principles?" at bounding box center [176, 252] width 307 height 40
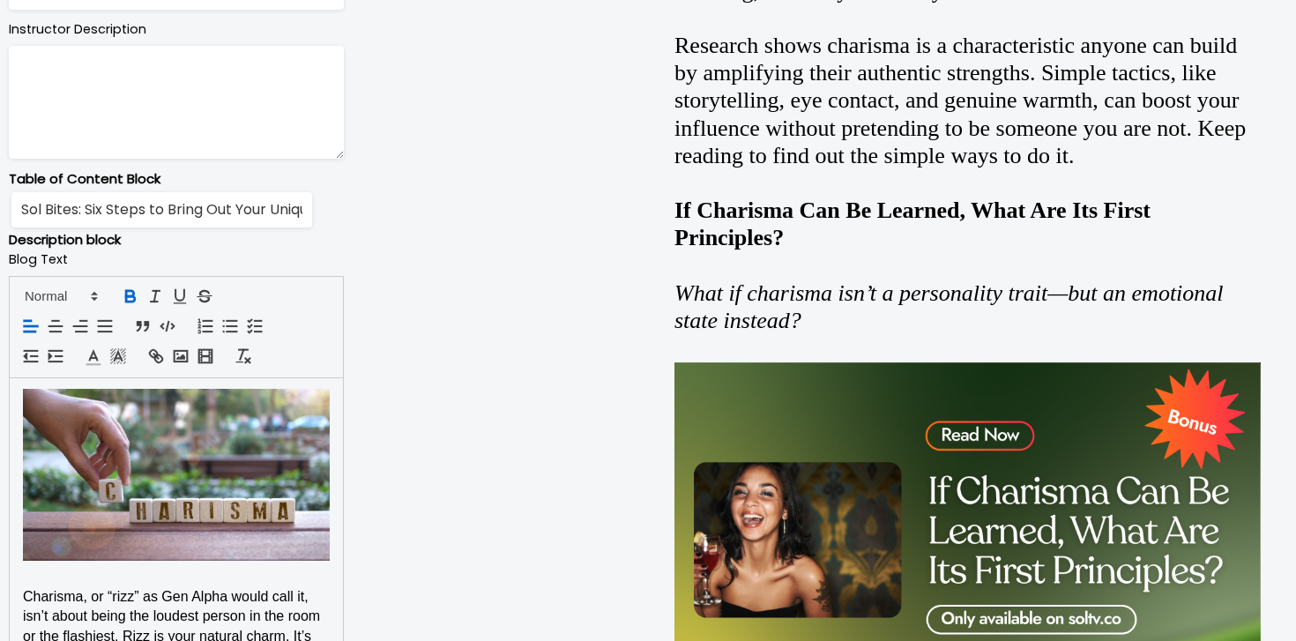
scroll to position [1057, 0]
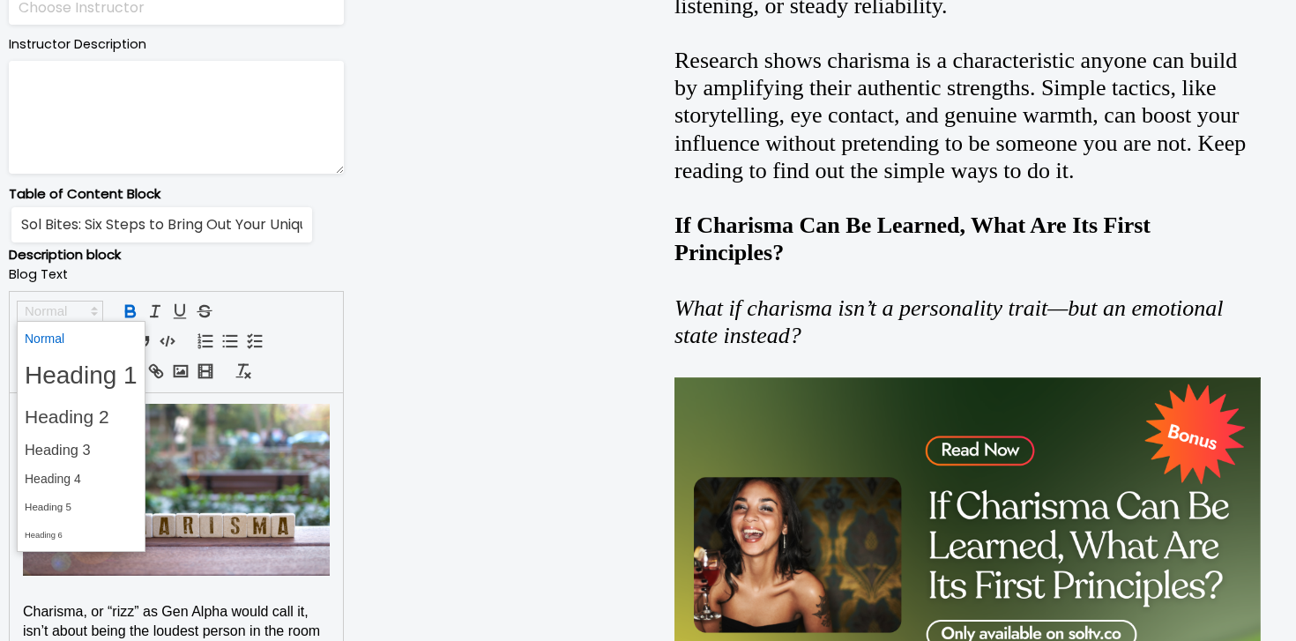
click at [77, 311] on span at bounding box center [60, 311] width 86 height 21
click at [86, 482] on span at bounding box center [81, 479] width 113 height 27
type input "If Charisma Can Be Learned, What Are Its First Principles?"
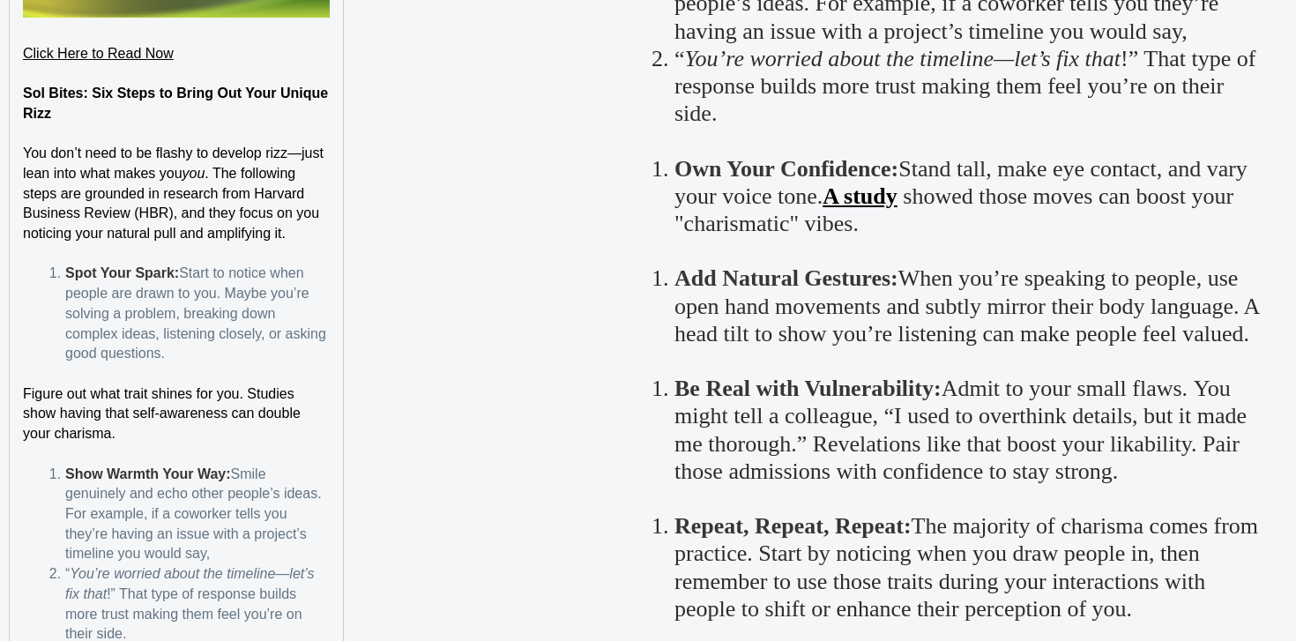
scroll to position [2350, 0]
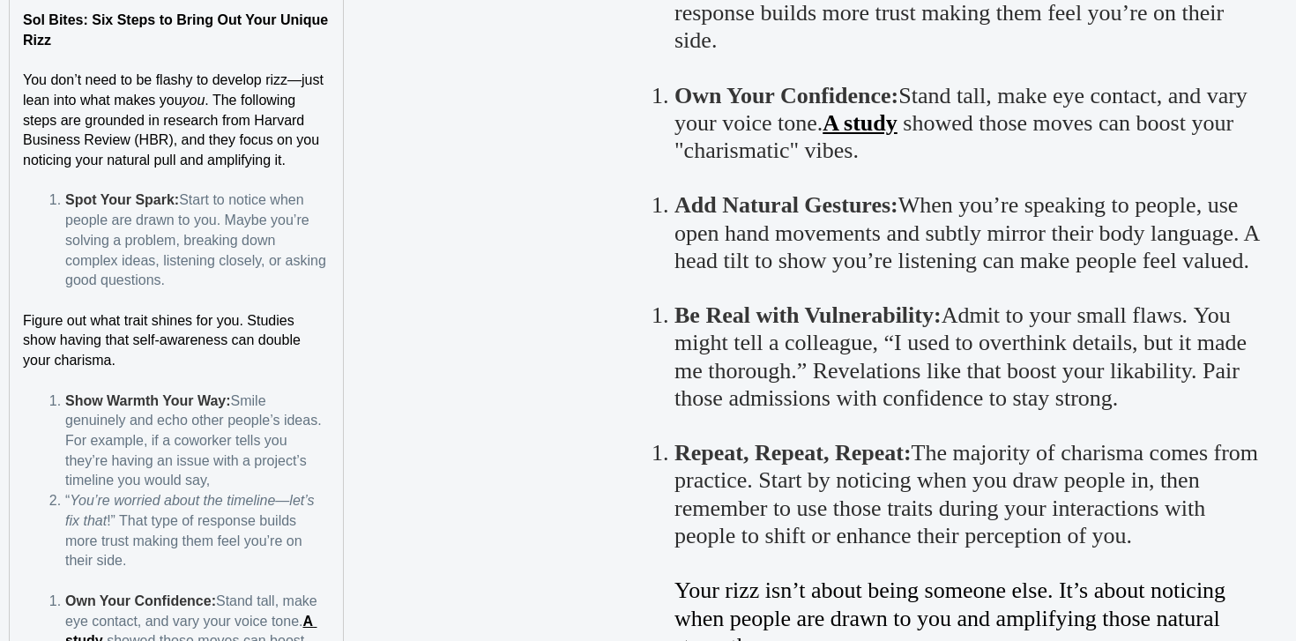
click at [23, 327] on span "Figure out what trait shines for you. Studies show having that self-awareness c…" at bounding box center [163, 340] width 281 height 55
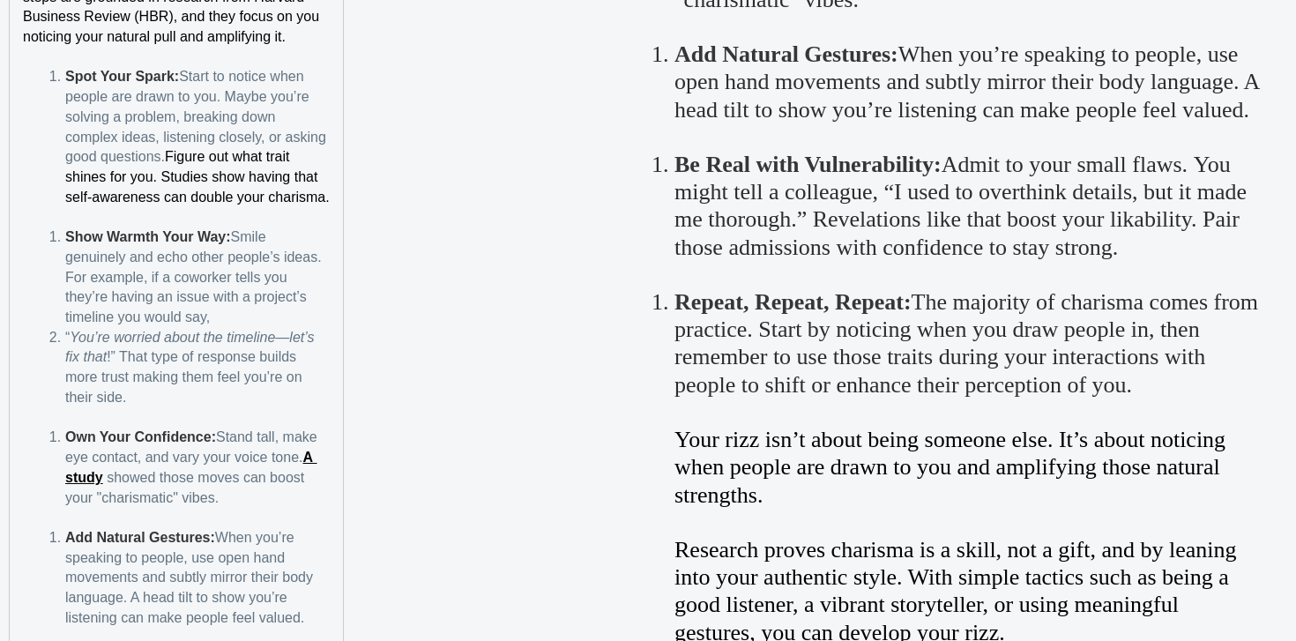
scroll to position [2495, 0]
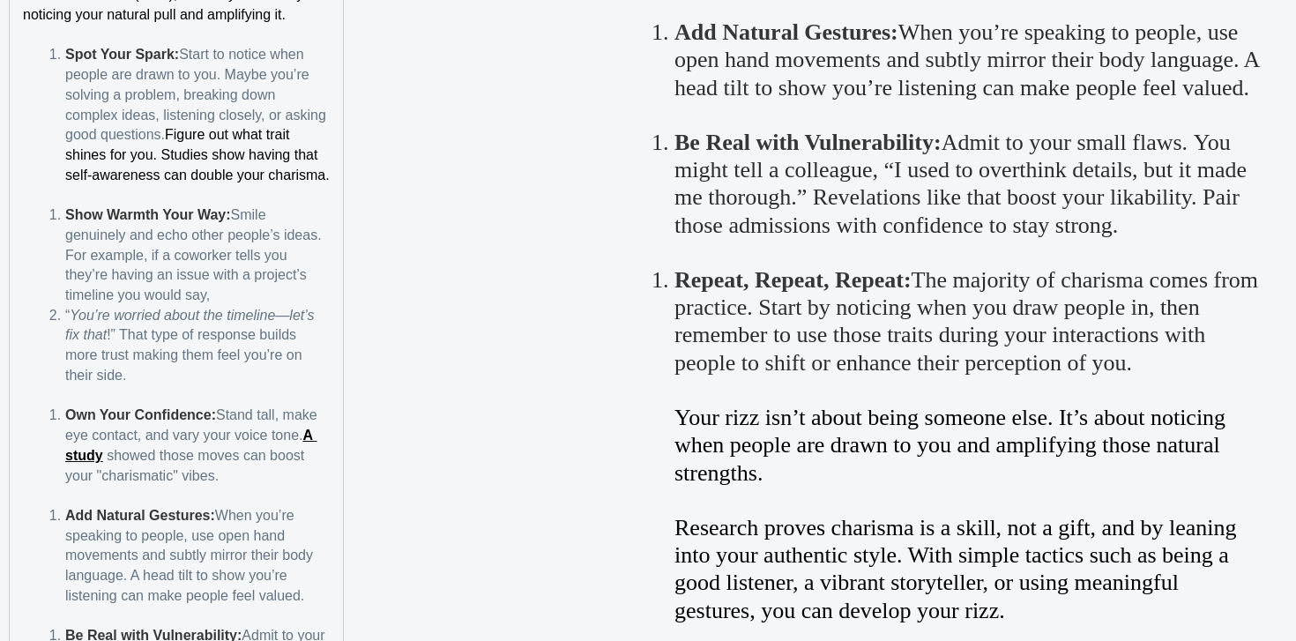
click at [64, 239] on li "Show Warmth Your Way: Smile genuinely and echo other people’s ideas. For exampl…" at bounding box center [187, 255] width 286 height 101
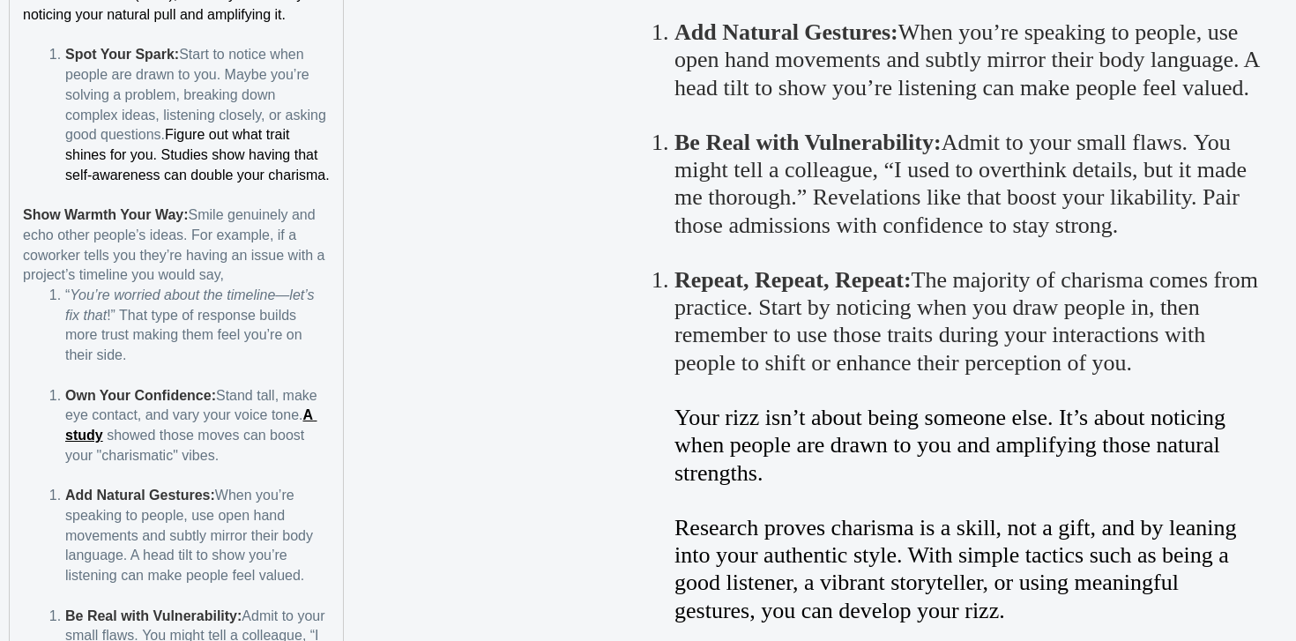
click at [62, 318] on li "“ You’re worried about the timeline—let’s fix that !” That type of response bui…" at bounding box center [187, 326] width 286 height 80
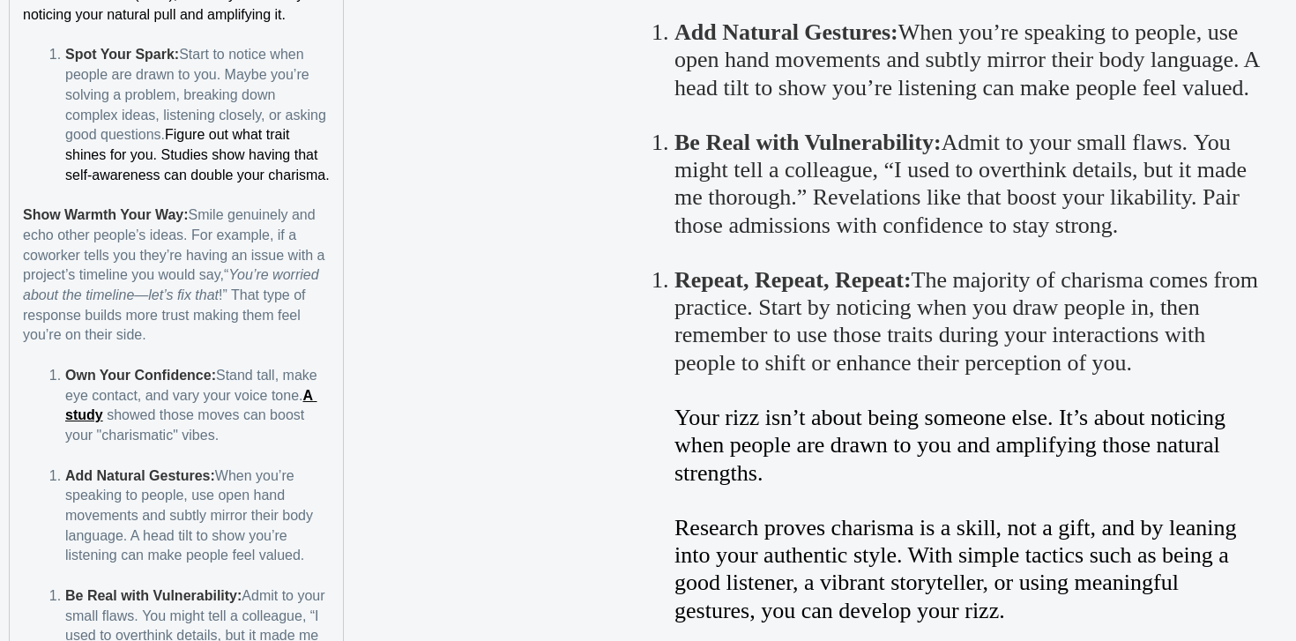
click at [65, 383] on strong "Own Your Confidence:" at bounding box center [140, 375] width 151 height 15
click at [66, 506] on span "When you’re speaking to people, use open hand movements and subtly mirror their…" at bounding box center [190, 515] width 251 height 95
click at [69, 483] on strong "Add Natural Gestures:" at bounding box center [140, 475] width 150 height 15
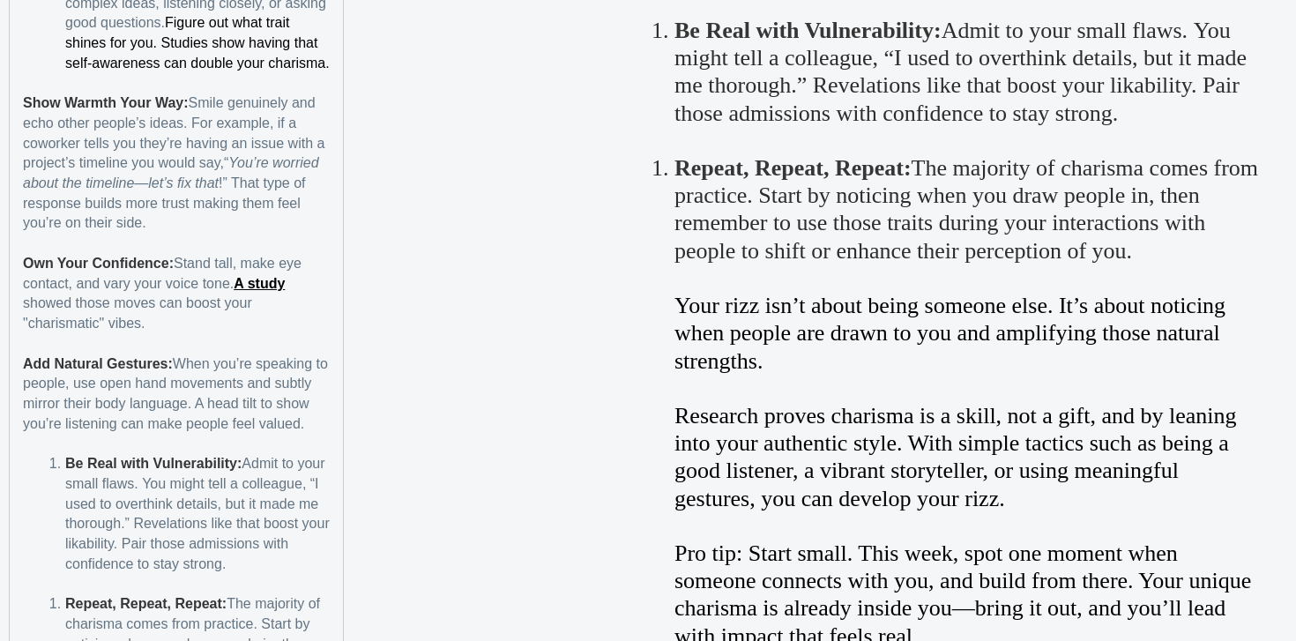
scroll to position [2629, 0]
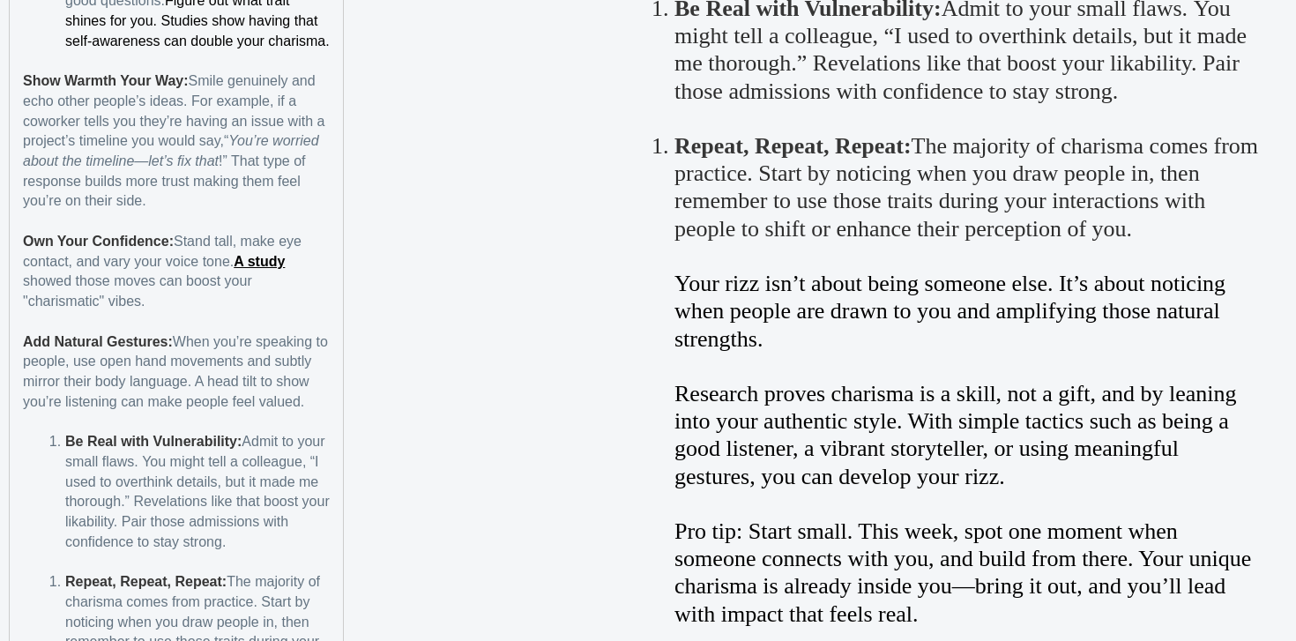
click at [64, 468] on li "Be Real with Vulnerability: Admit to your small flaws. You might tell a colleag…" at bounding box center [187, 492] width 286 height 120
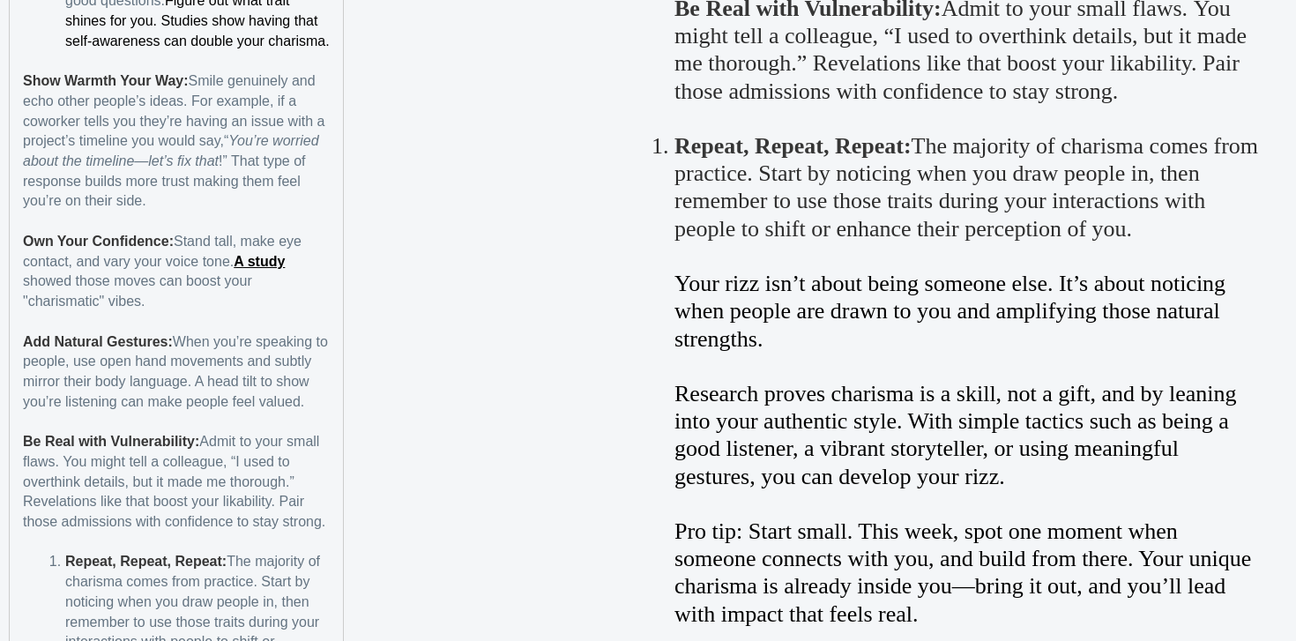
scroll to position [2726, 0]
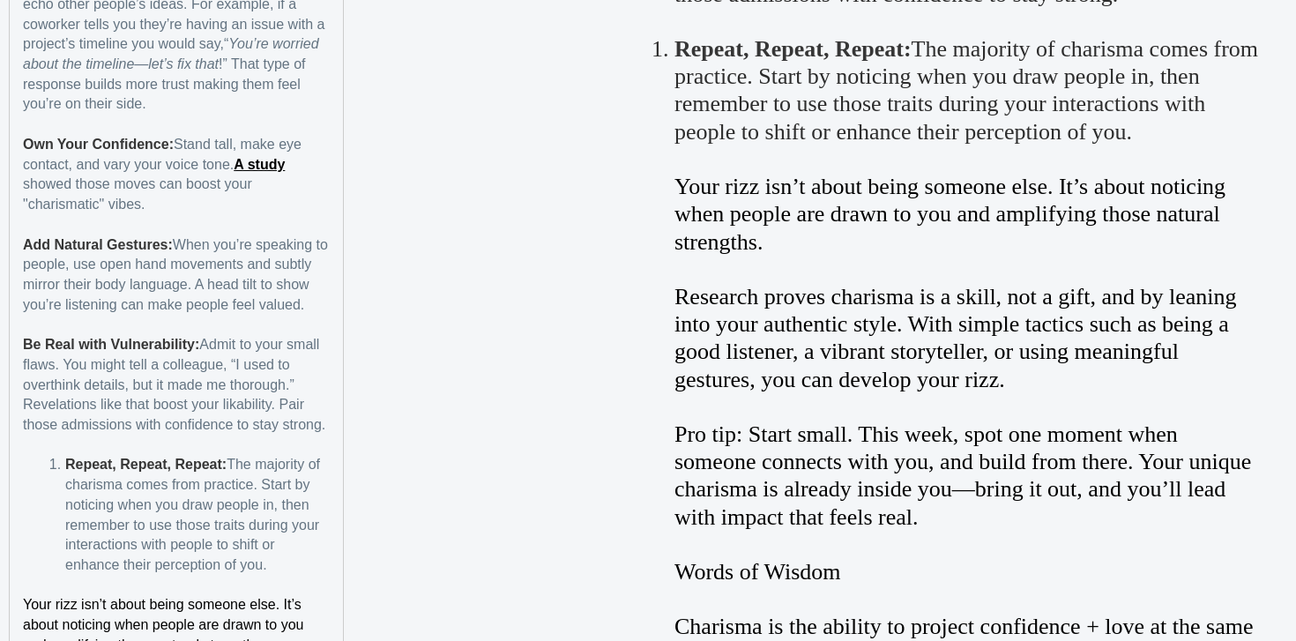
click at [65, 472] on strong "Repeat, Repeat, Repeat:" at bounding box center [145, 464] width 161 height 15
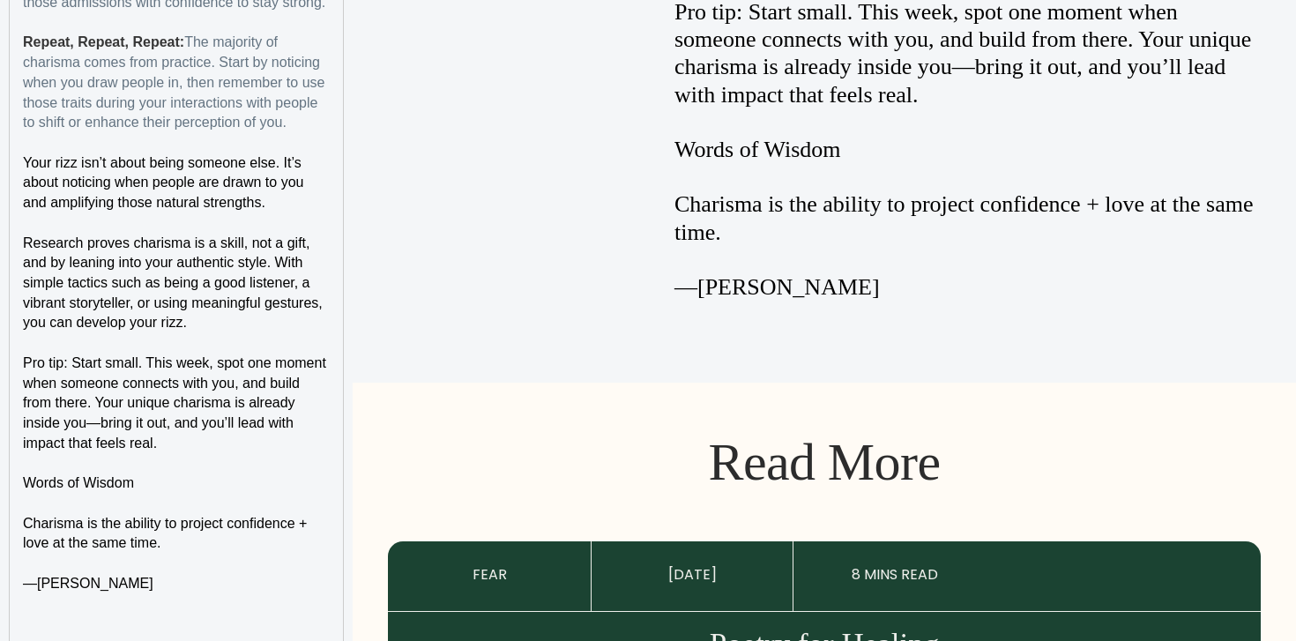
scroll to position [3174, 0]
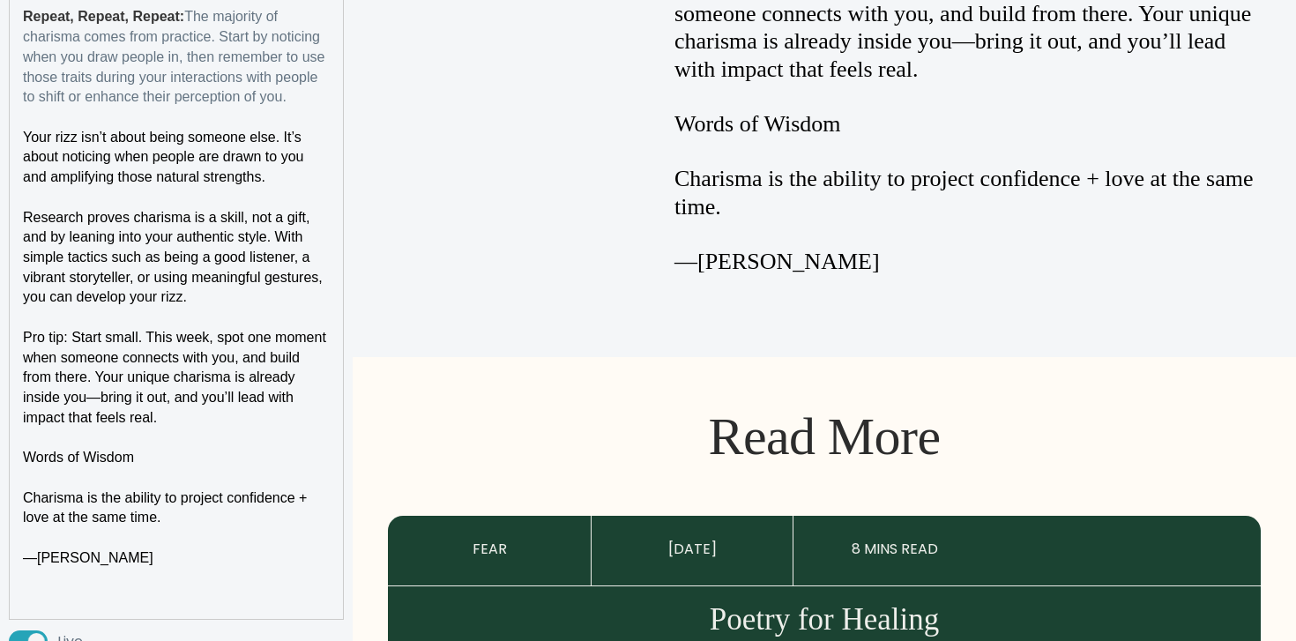
click at [101, 465] on span "Words of Wisdom" at bounding box center [78, 457] width 111 height 15
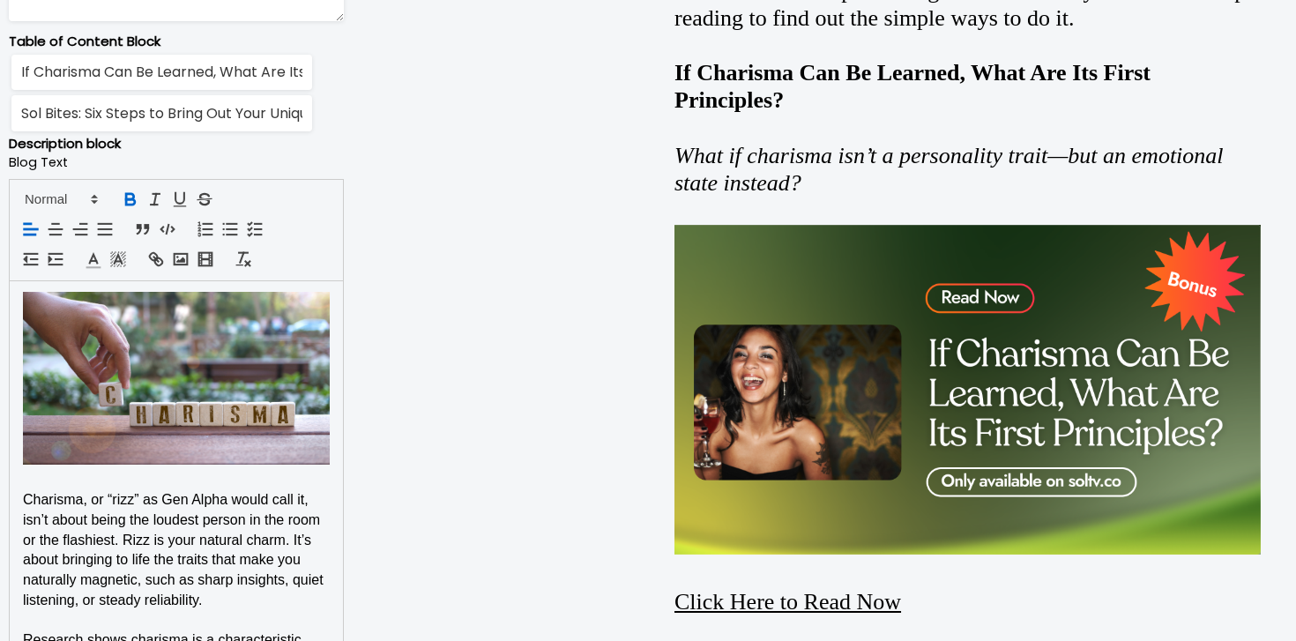
scroll to position [1193, 0]
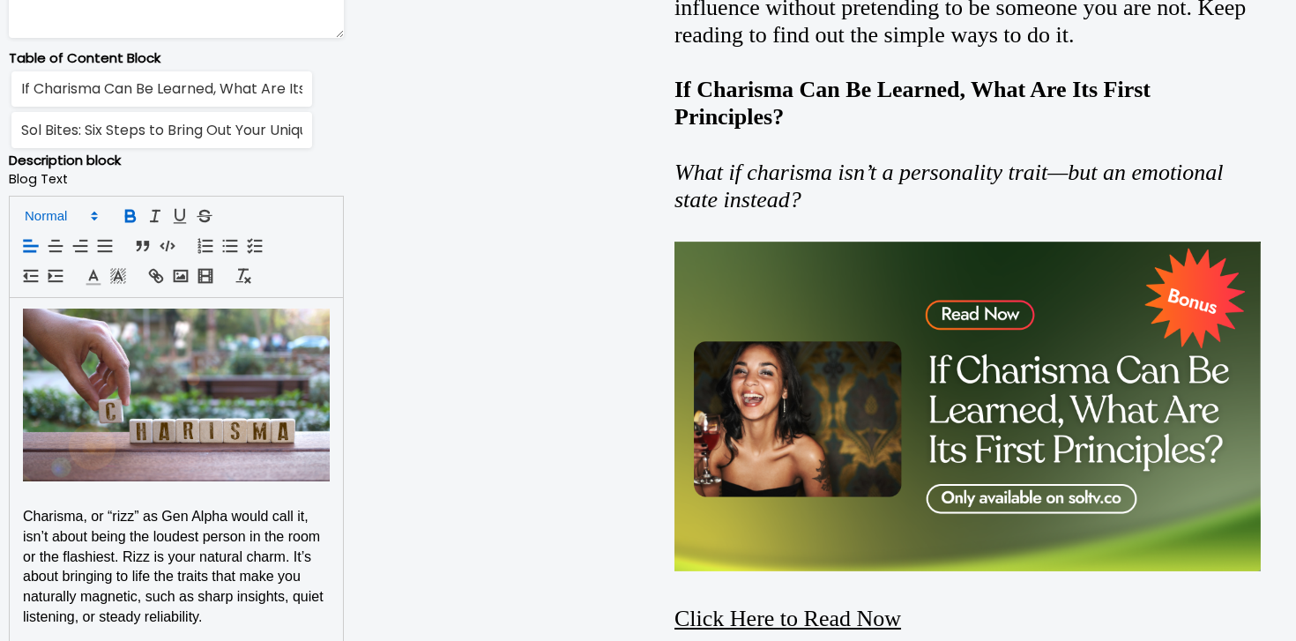
click at [86, 223] on span at bounding box center [60, 215] width 86 height 21
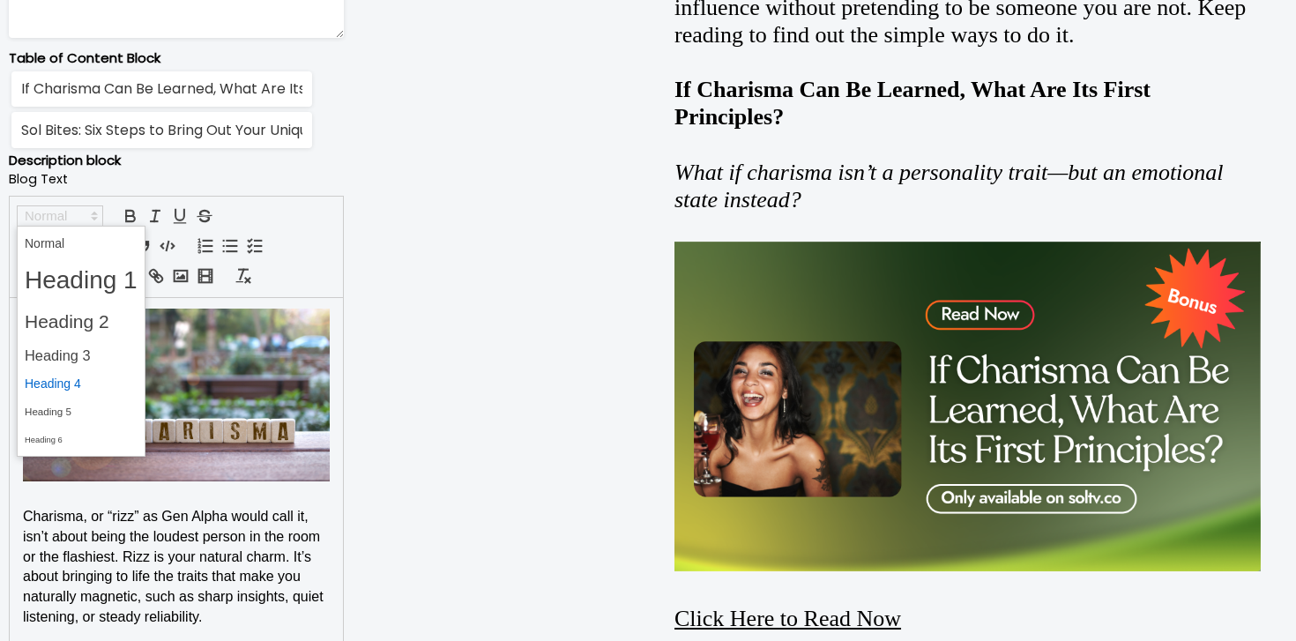
click at [75, 388] on span at bounding box center [81, 383] width 113 height 27
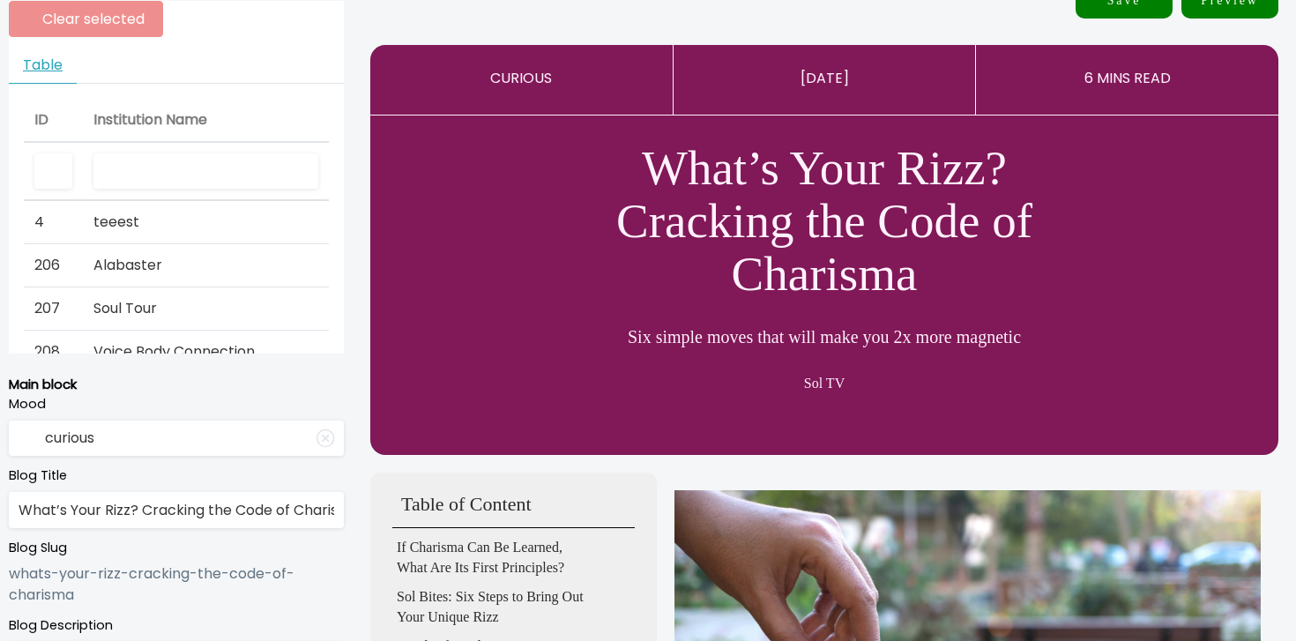
scroll to position [47, 0]
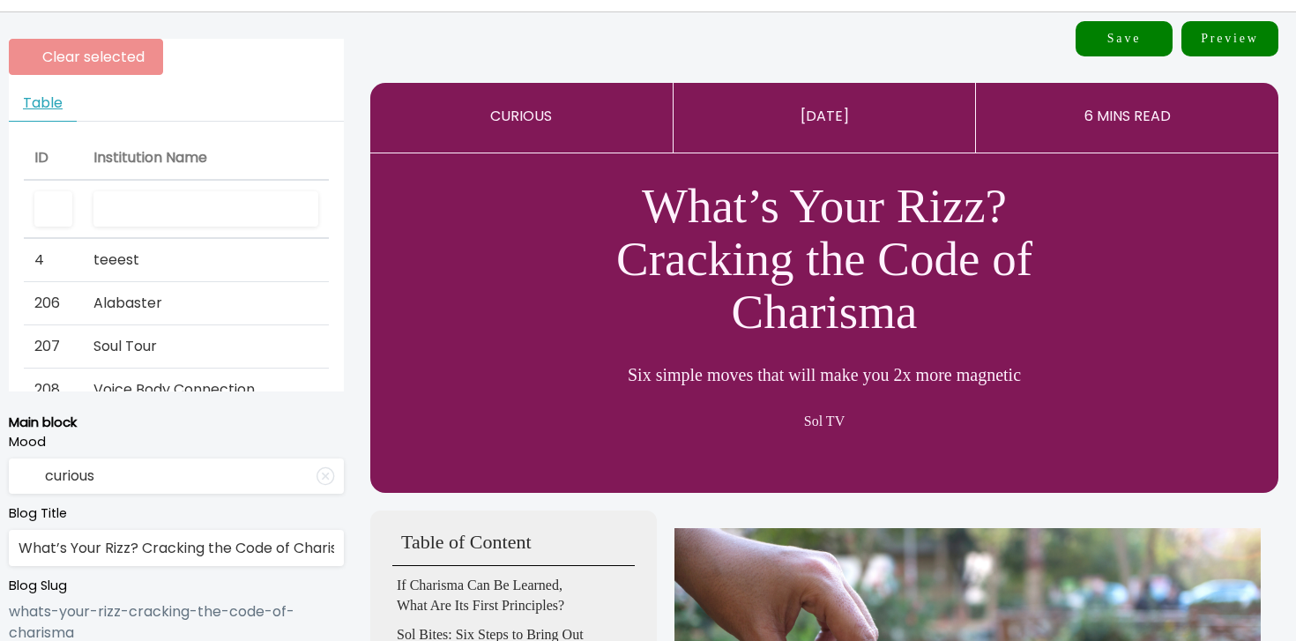
click at [229, 221] on input "text" at bounding box center [205, 209] width 225 height 36
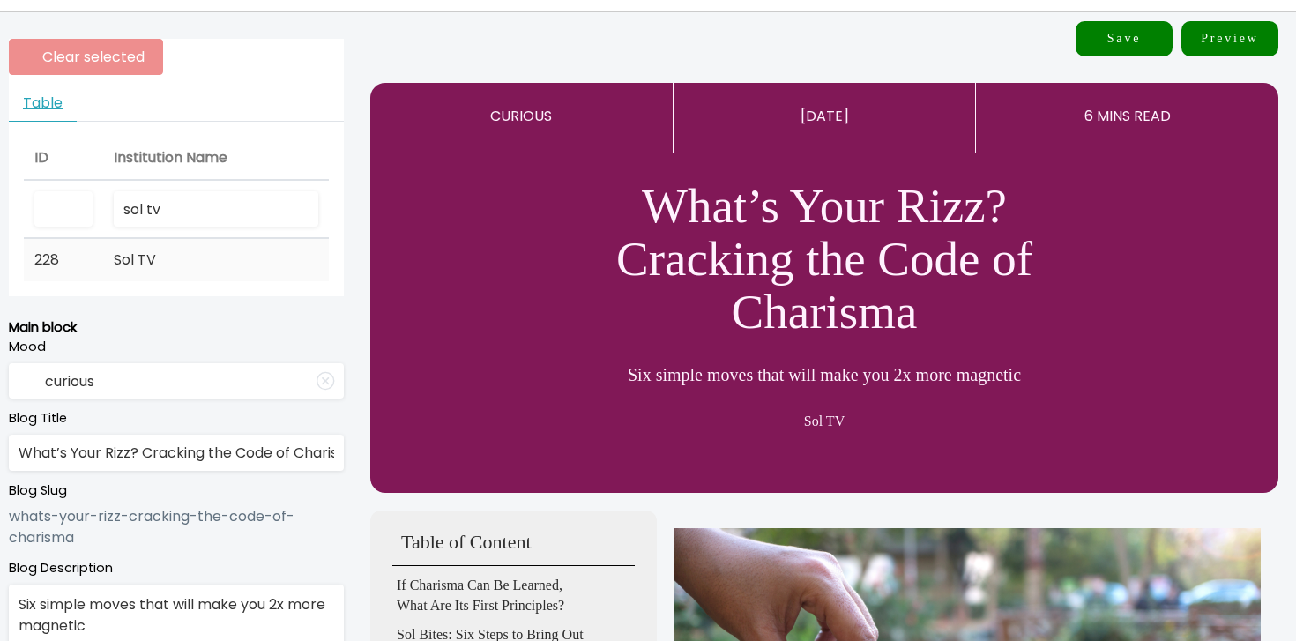
type input "sol tv"
click at [160, 279] on td "Sol TV" at bounding box center [216, 260] width 226 height 42
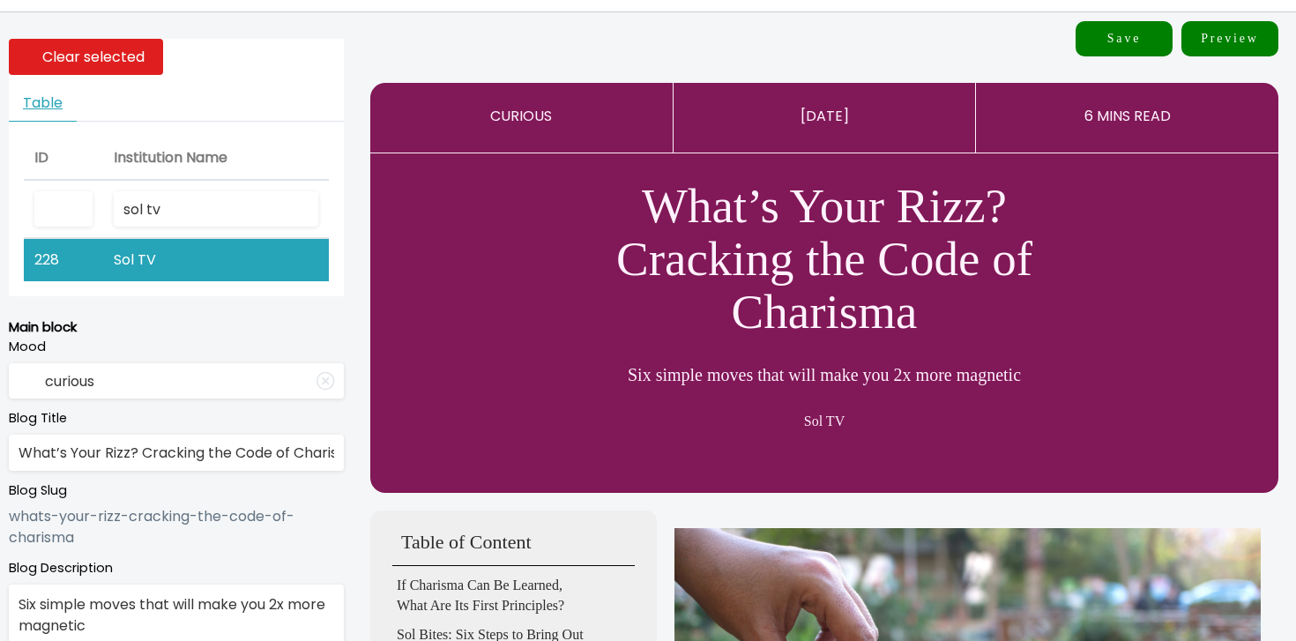
click at [1162, 30] on button "Save" at bounding box center [1124, 38] width 97 height 35
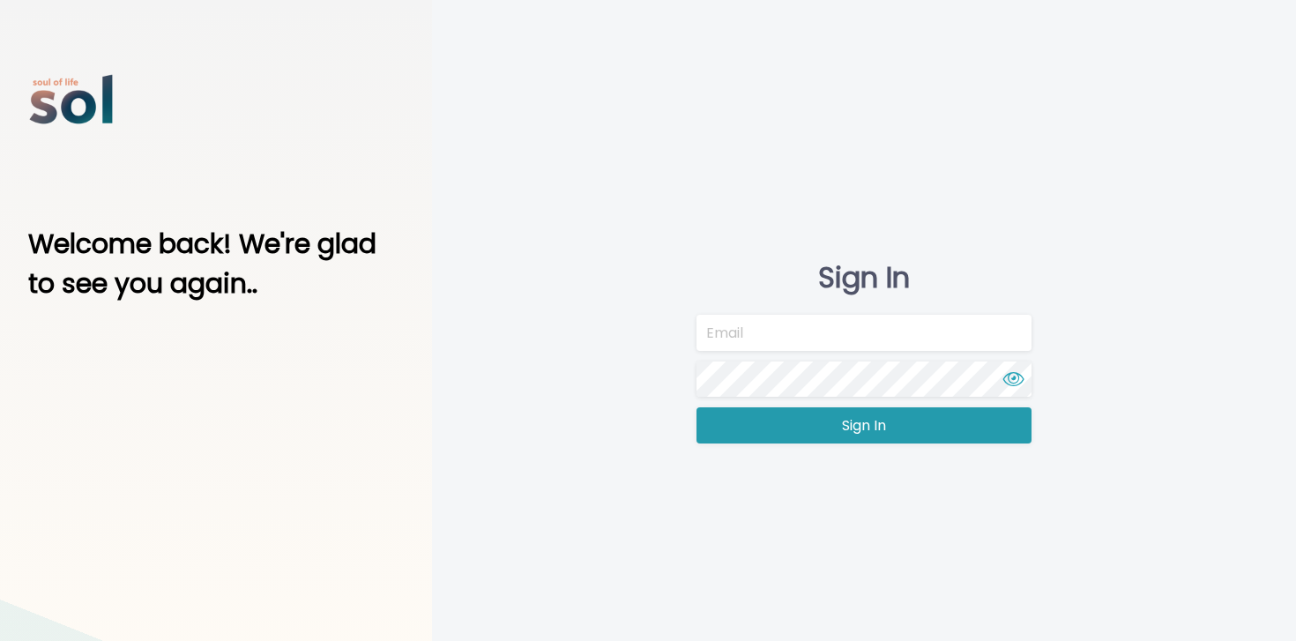
type input "[EMAIL_ADDRESS][DOMAIN_NAME]"
click at [760, 424] on button "Sign In" at bounding box center [864, 425] width 335 height 36
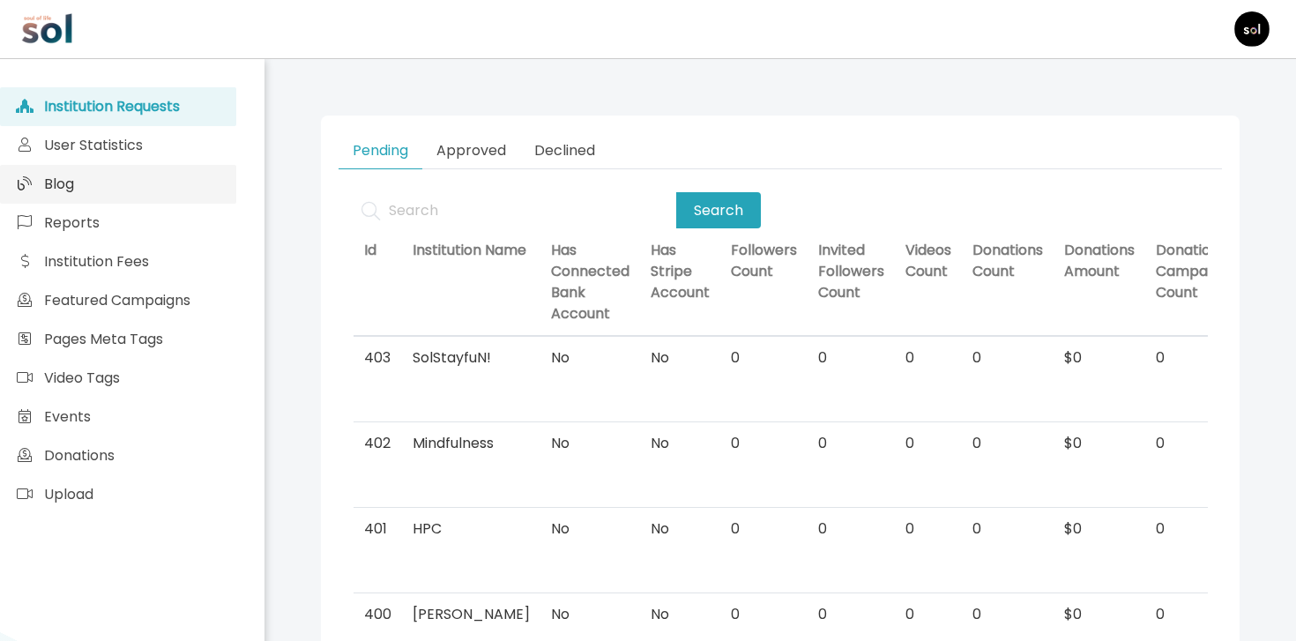
click at [186, 178] on link "Blog" at bounding box center [118, 184] width 236 height 39
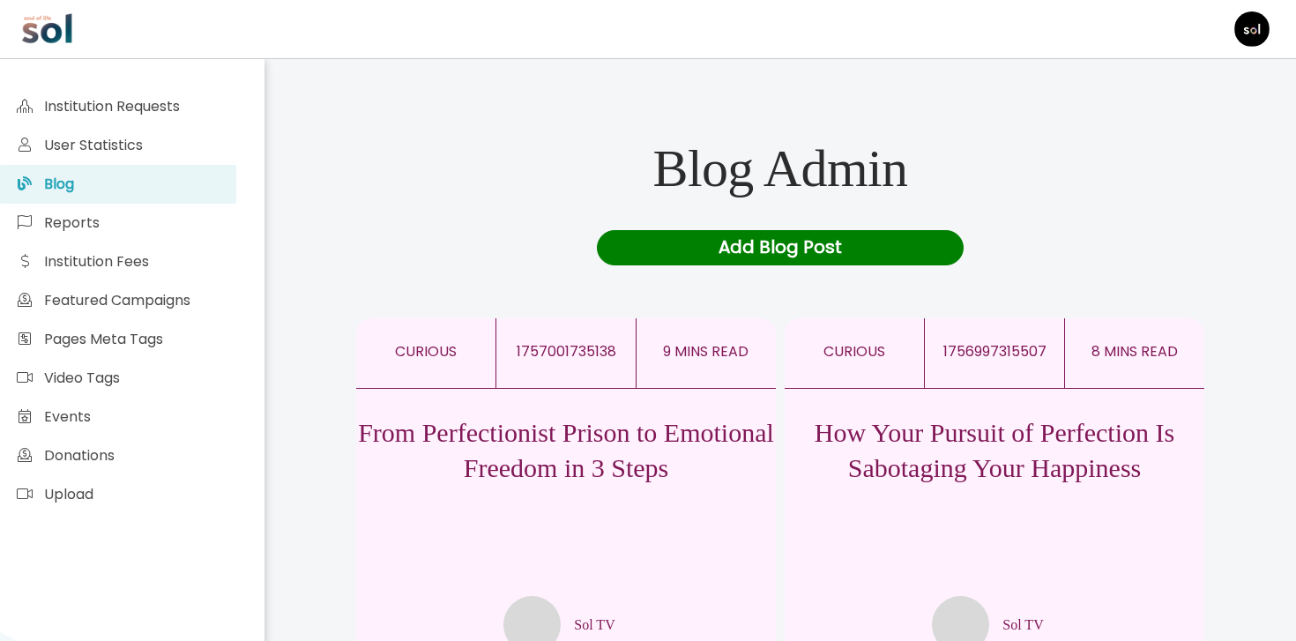
click at [629, 259] on div "Add Blog Post" at bounding box center [781, 247] width 368 height 35
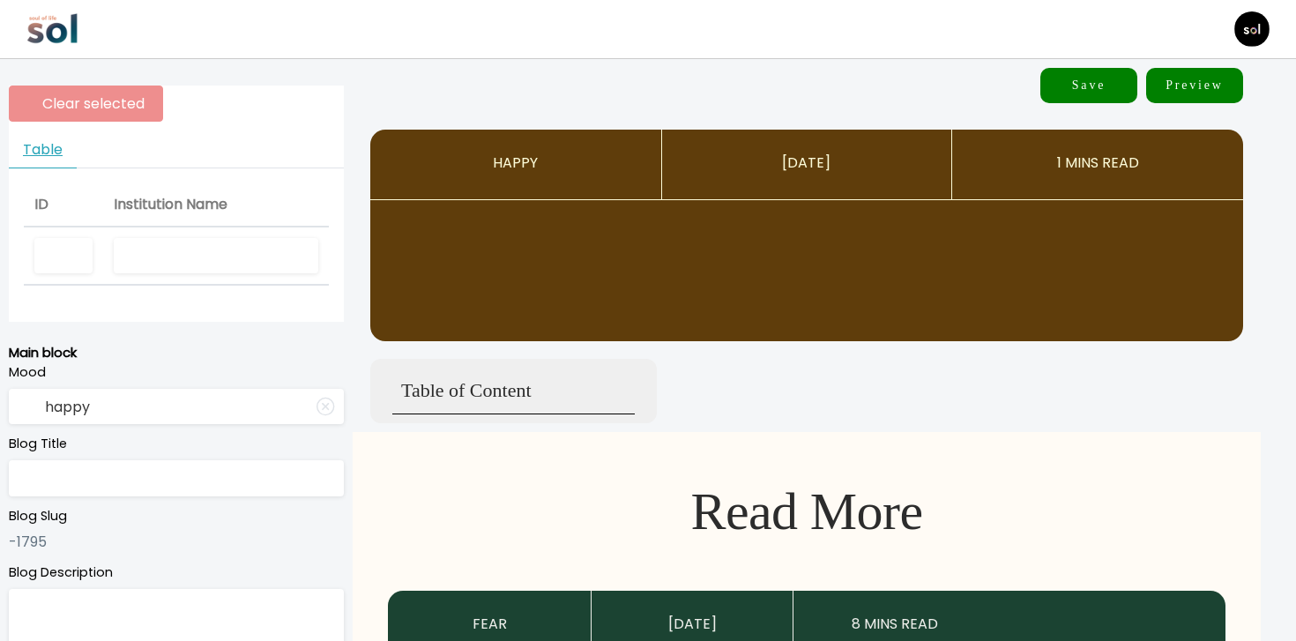
click at [226, 248] on input "text" at bounding box center [216, 256] width 205 height 36
type input "Sol TV"
click at [171, 420] on input "happy" at bounding box center [176, 407] width 335 height 36
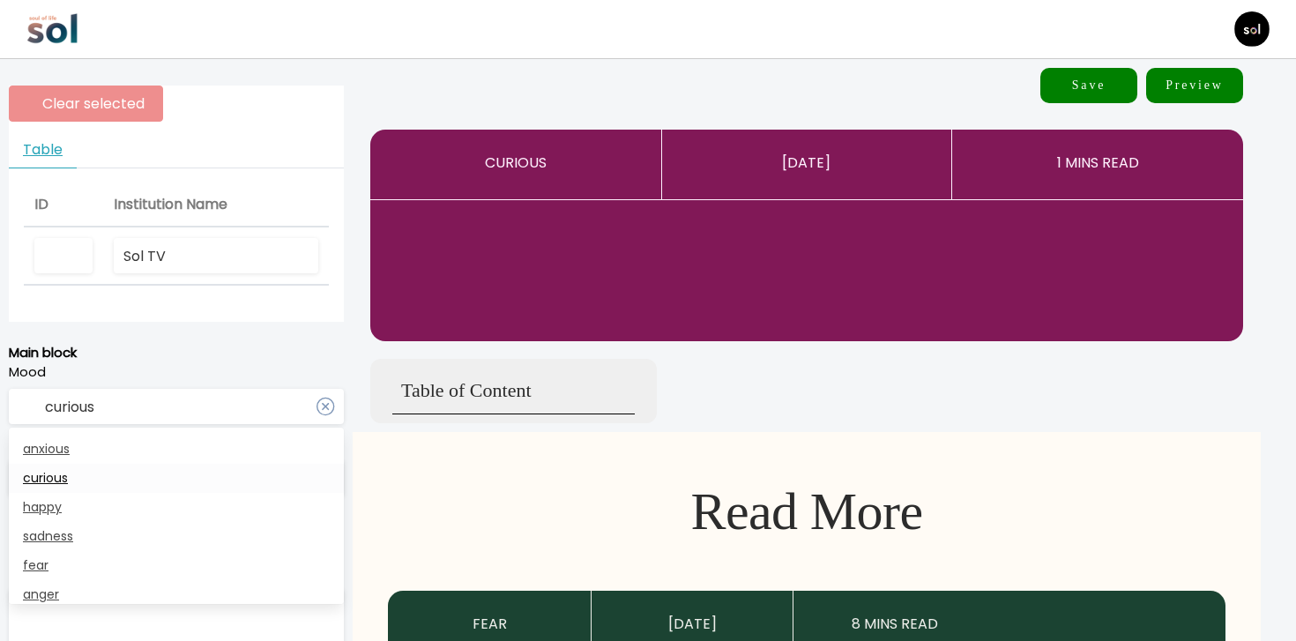
type input "curious"
click at [128, 483] on link "curious" at bounding box center [176, 478] width 335 height 29
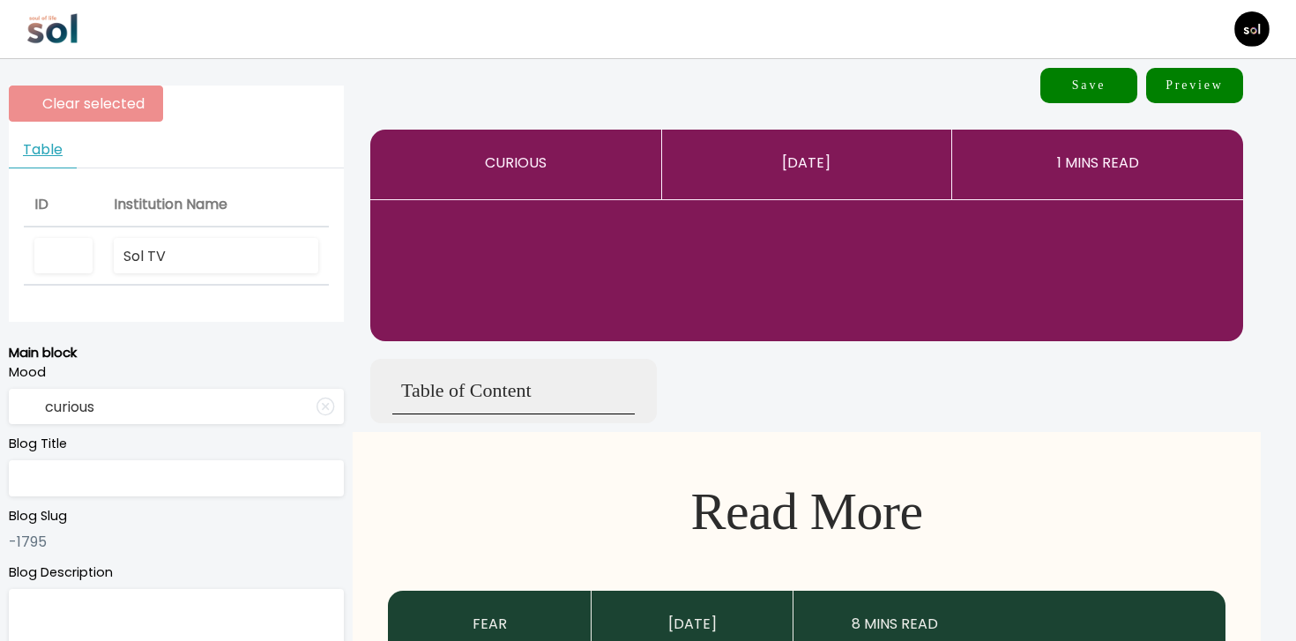
click at [132, 488] on input "text" at bounding box center [176, 478] width 335 height 36
paste input "If Charisma Can Be Learned, What Are Its First Principles?"
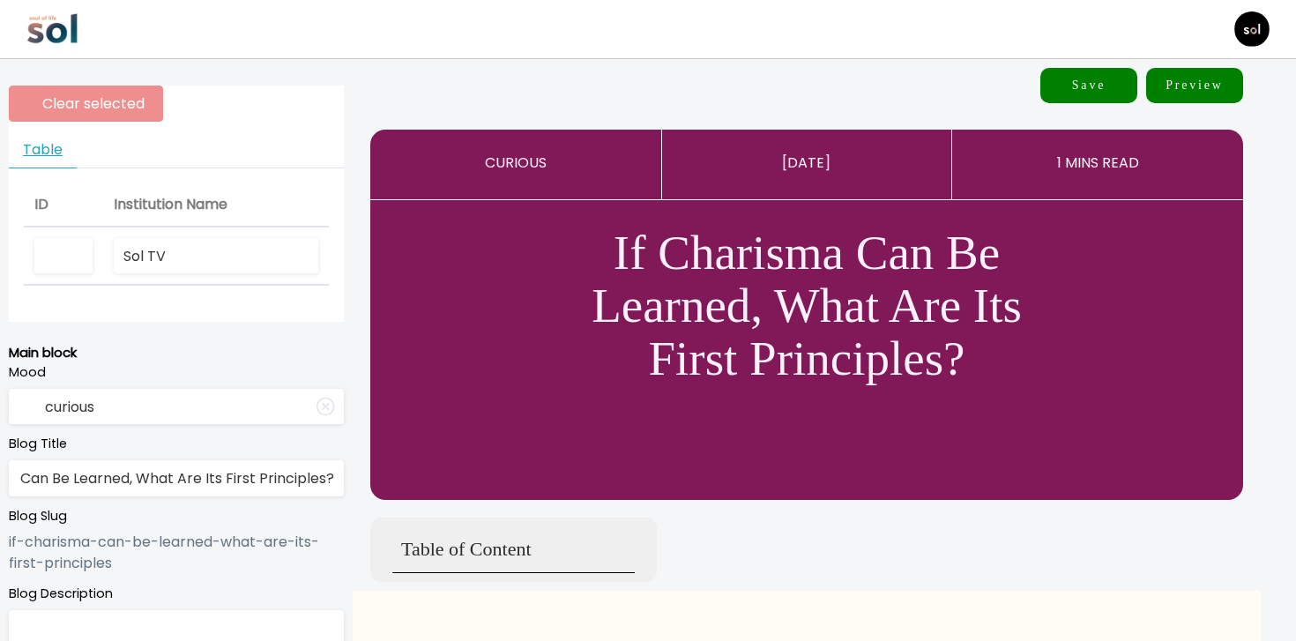
type input "If Charisma Can Be Learned, What Are Its First Principles?"
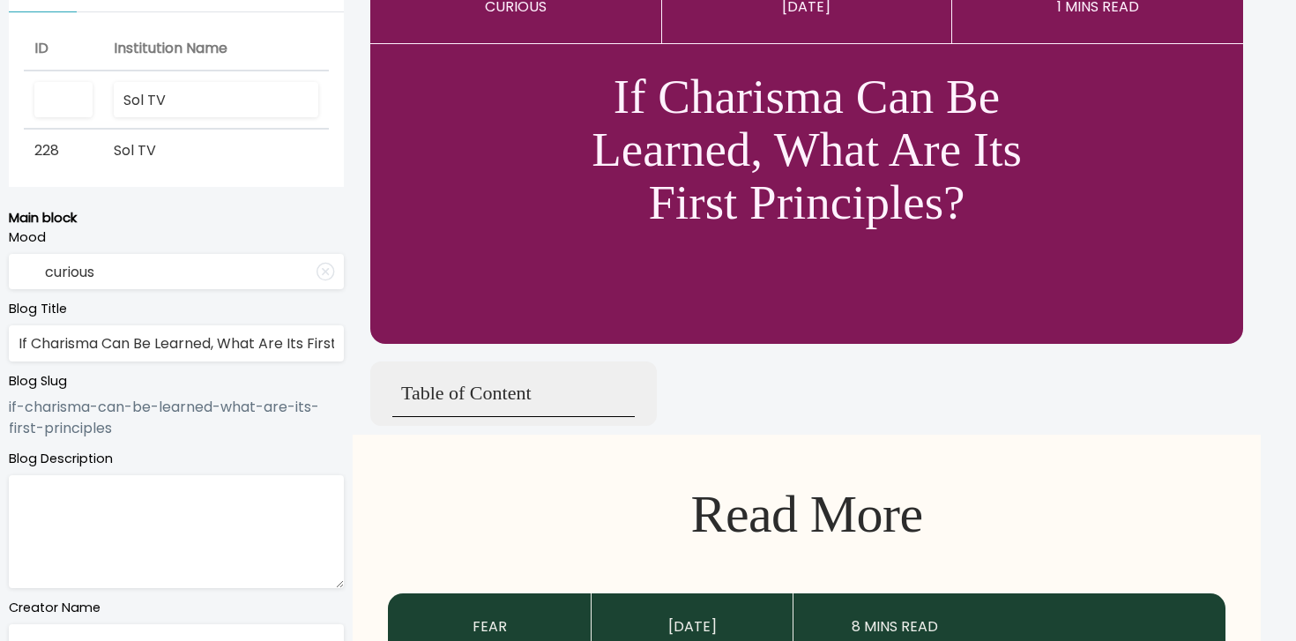
scroll to position [347, 0]
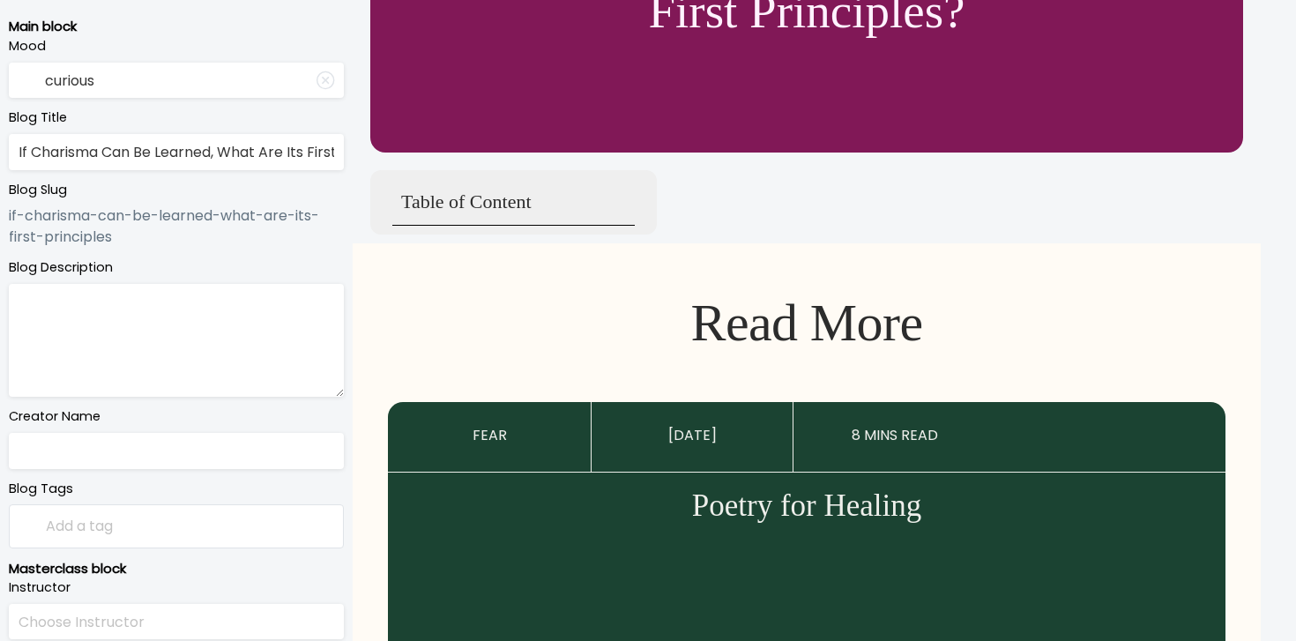
click at [247, 348] on textarea at bounding box center [176, 340] width 335 height 113
paste textarea "What if charisma isn’t a personality trait—but an emotional state instead?"
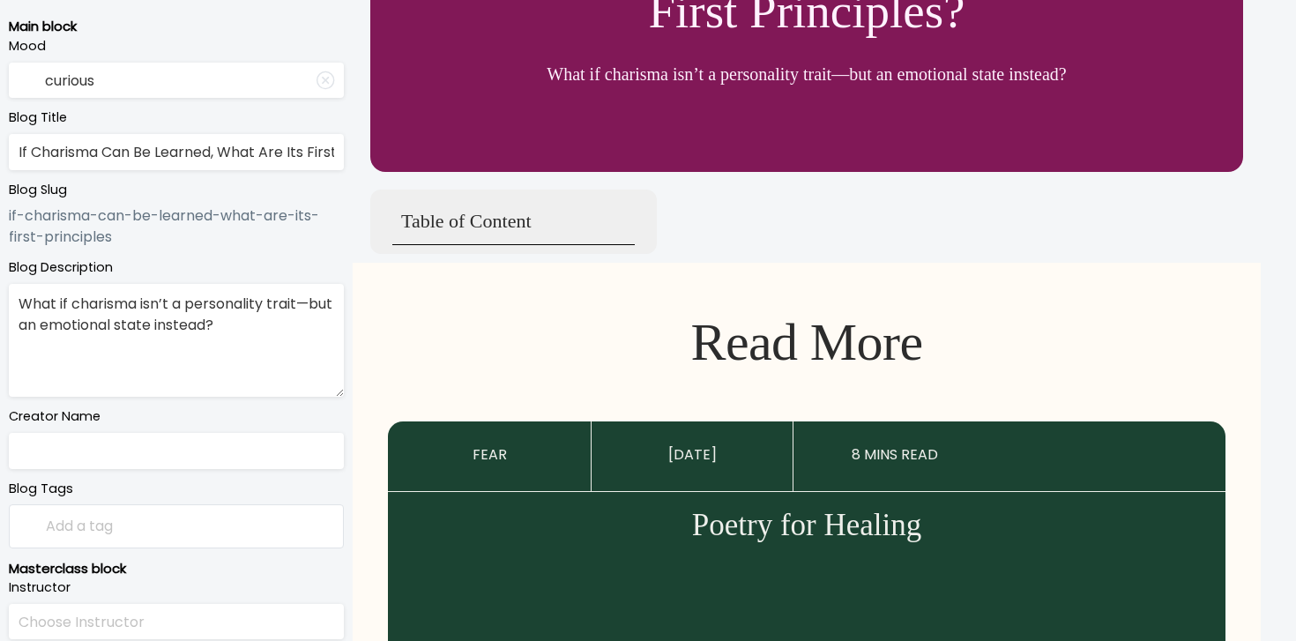
type textarea "What if charisma isn’t a personality trait—but an emotional state instead?"
click at [212, 449] on input "text" at bounding box center [176, 451] width 335 height 36
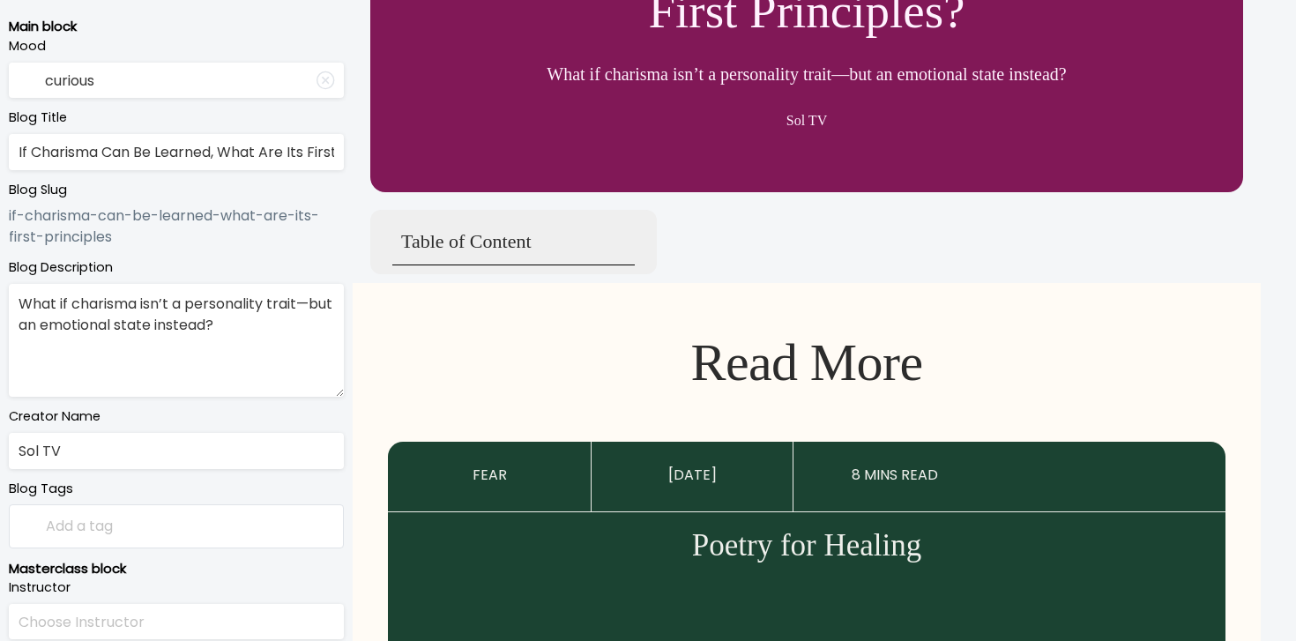
type input "Sol TV"
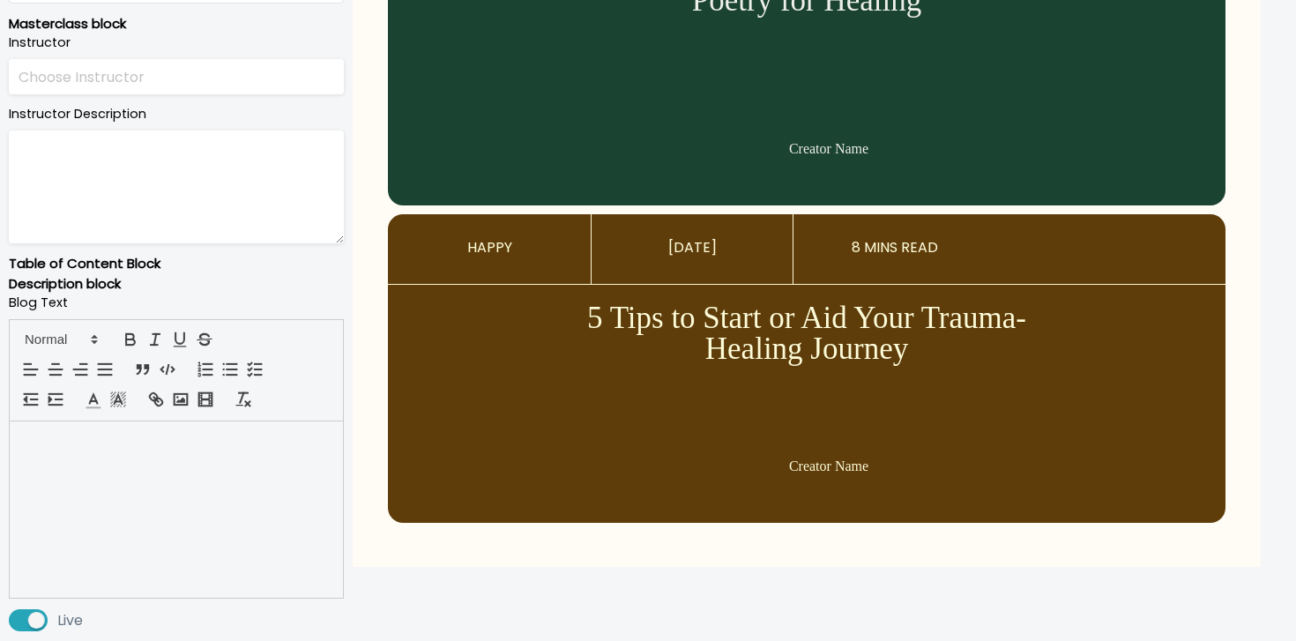
scroll to position [894, 0]
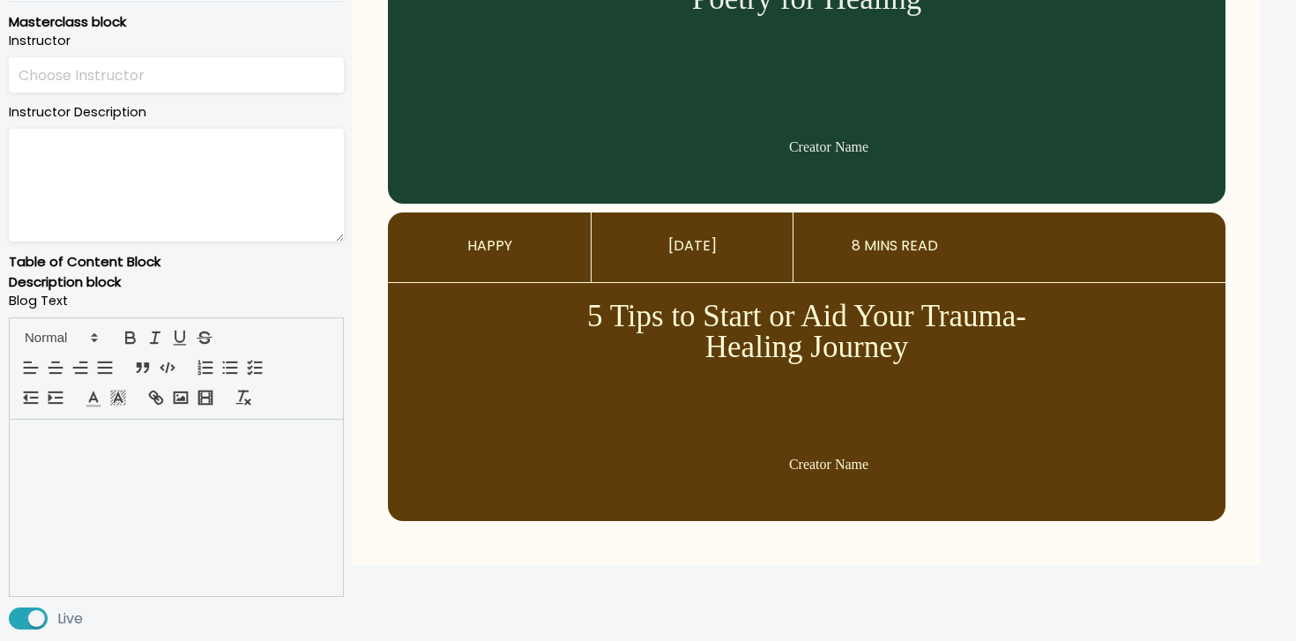
click at [239, 489] on div at bounding box center [176, 508] width 333 height 176
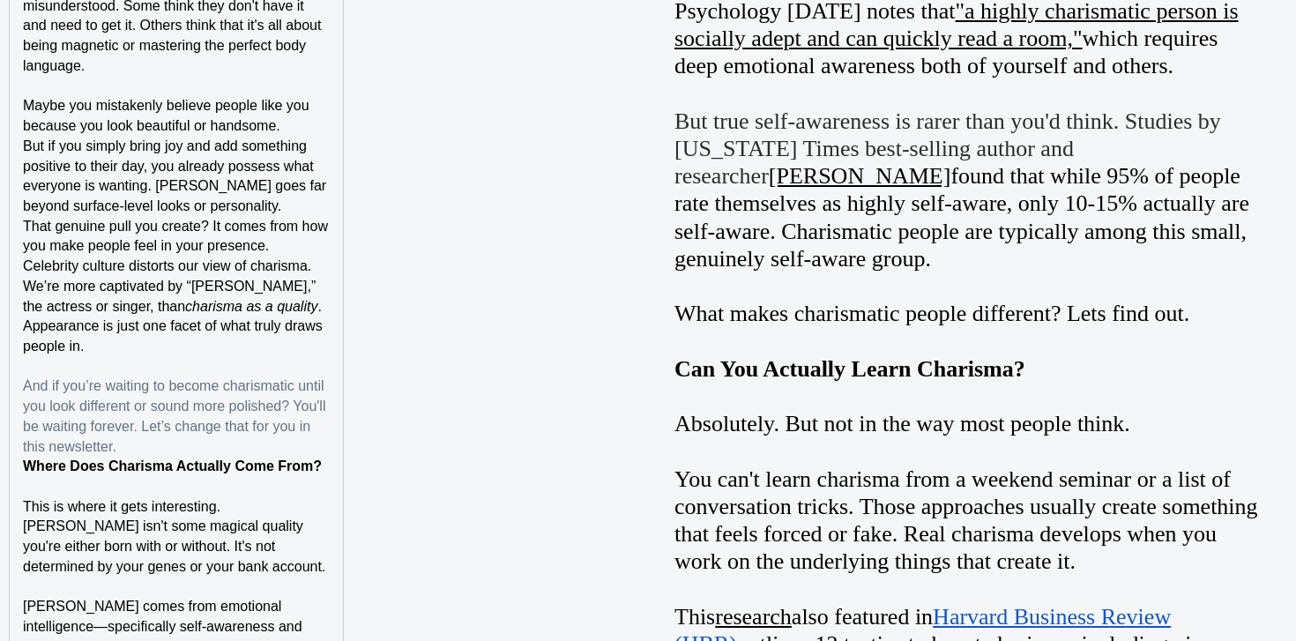
scroll to position [1349, 0]
click at [232, 458] on strong "Where Does Charisma Actually Come From?" at bounding box center [172, 465] width 299 height 15
click at [232, 421] on p "And if you’re waiting to become charismatic until you look different or sound m…" at bounding box center [176, 416] width 307 height 80
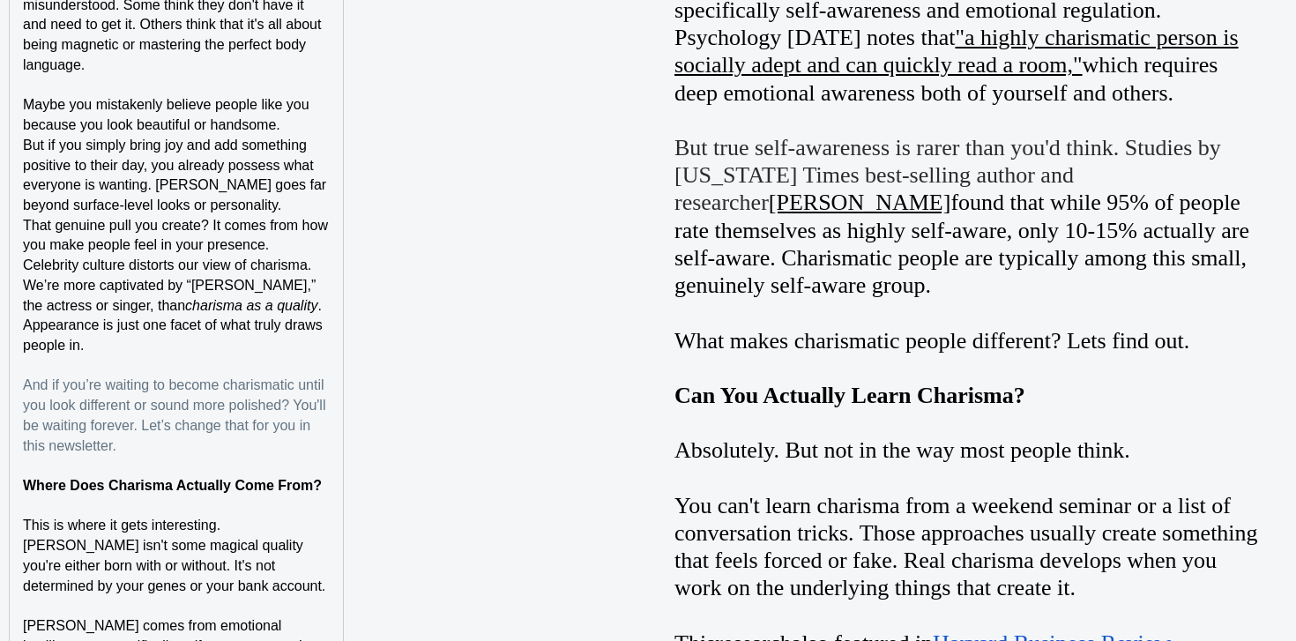
click at [208, 478] on strong "Where Does Charisma Actually Come From?" at bounding box center [172, 485] width 299 height 15
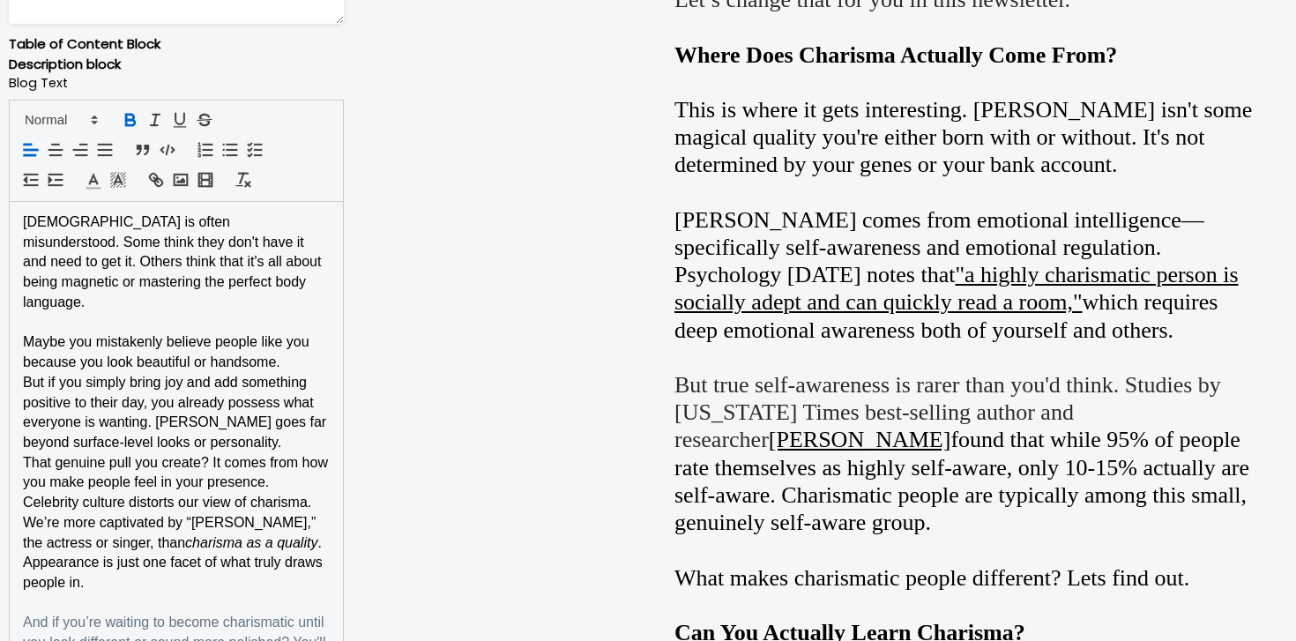
scroll to position [1014, 0]
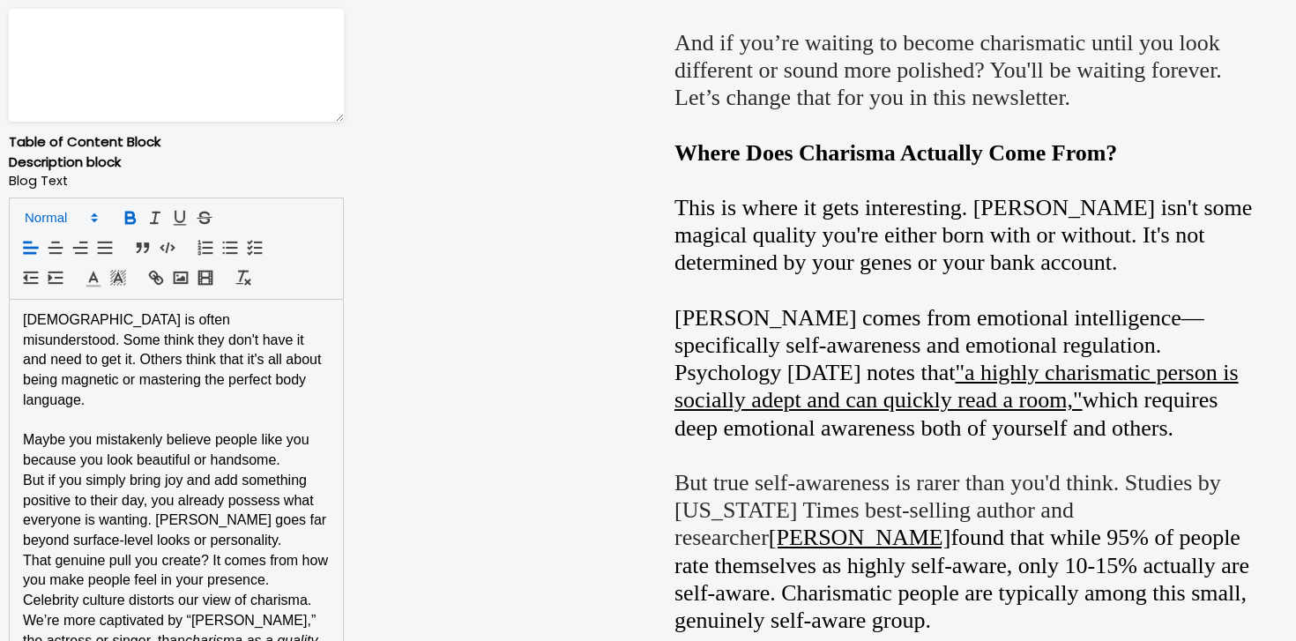
click at [76, 214] on span at bounding box center [60, 217] width 86 height 21
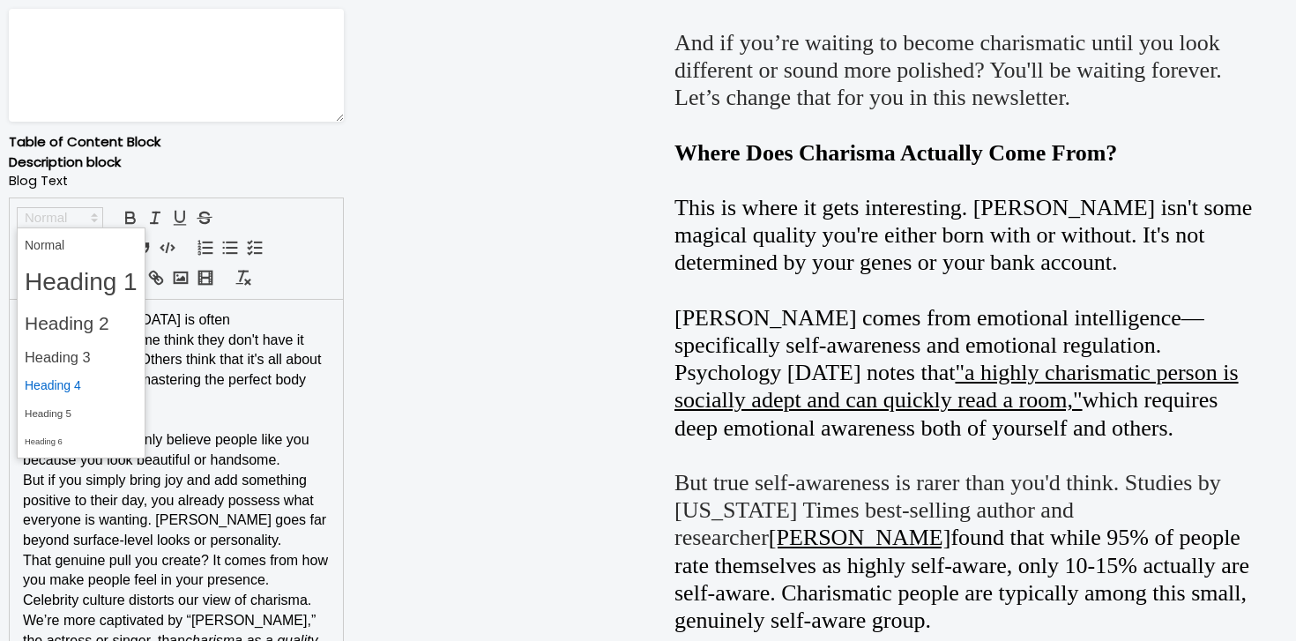
click at [88, 383] on span at bounding box center [81, 385] width 113 height 27
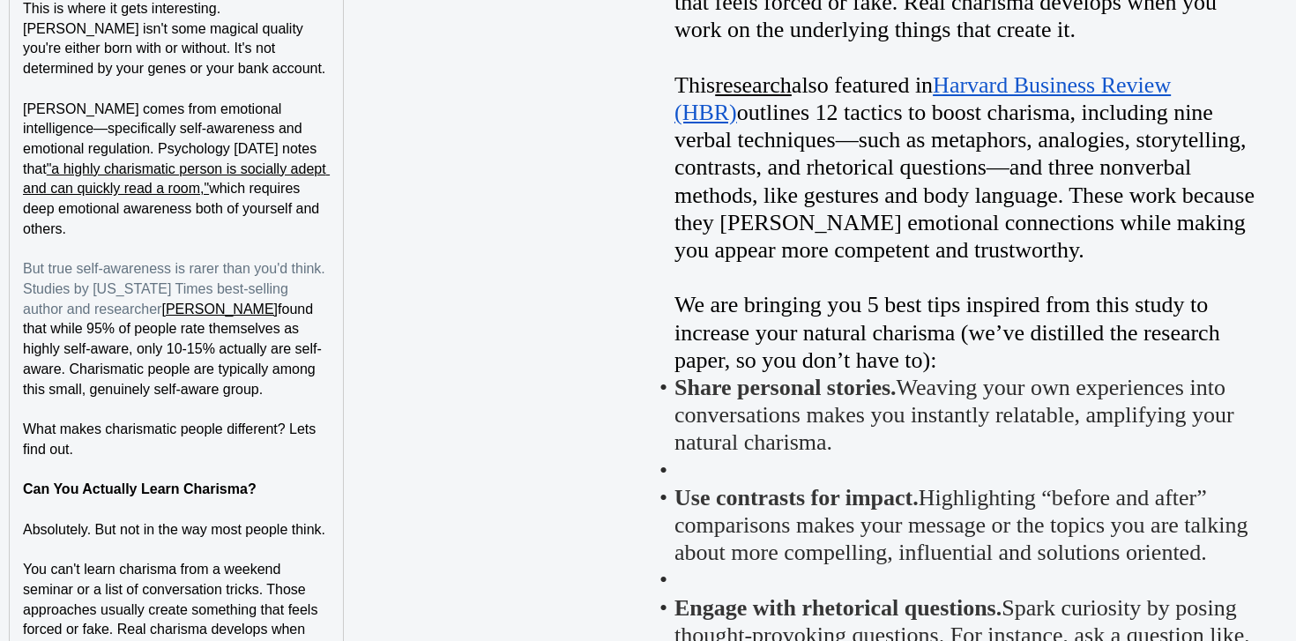
scroll to position [1980, 0]
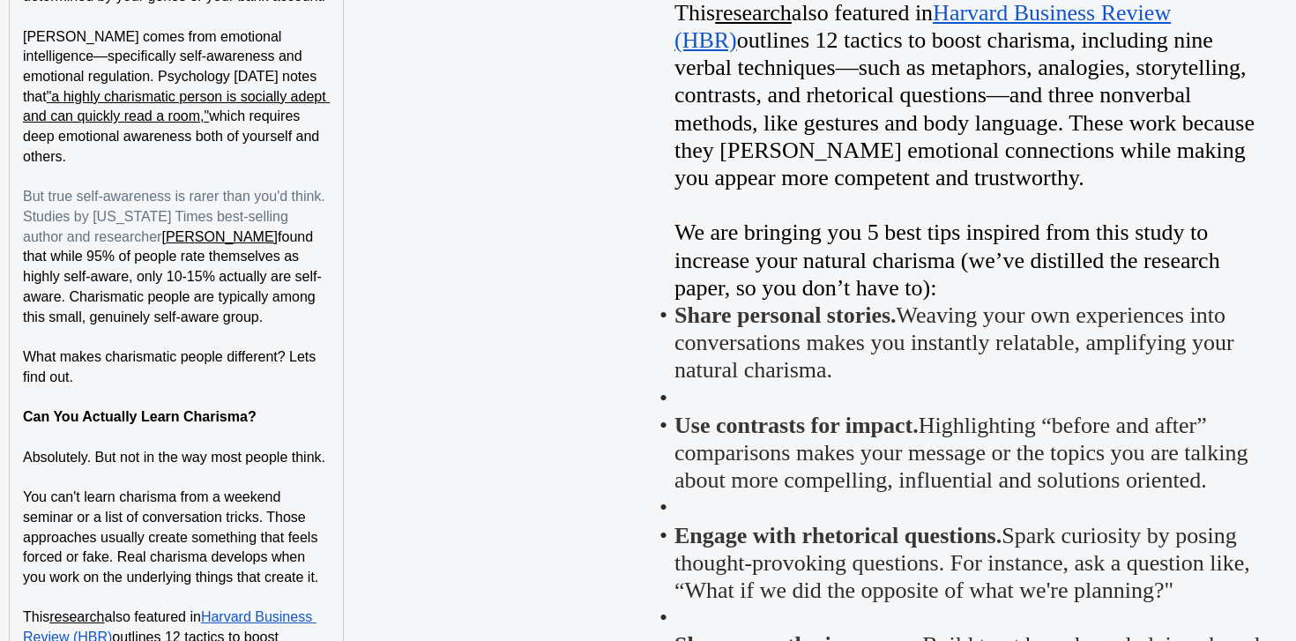
click at [183, 407] on p "Can You Actually Learn Charisma?" at bounding box center [176, 417] width 307 height 20
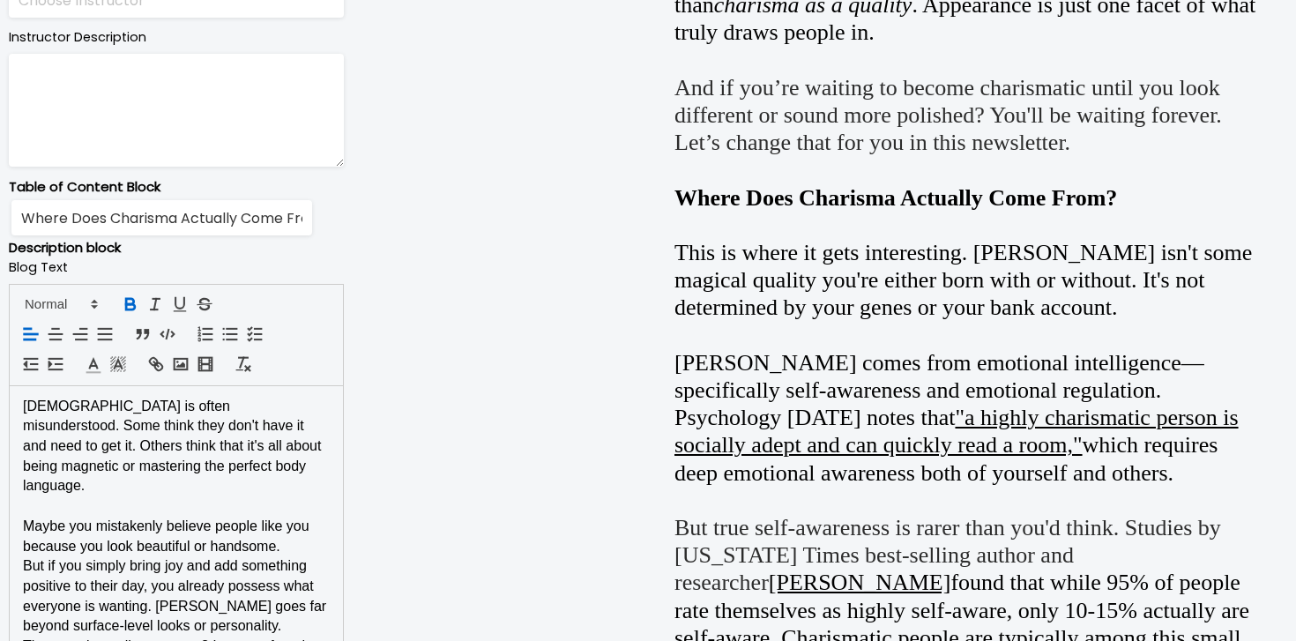
scroll to position [919, 0]
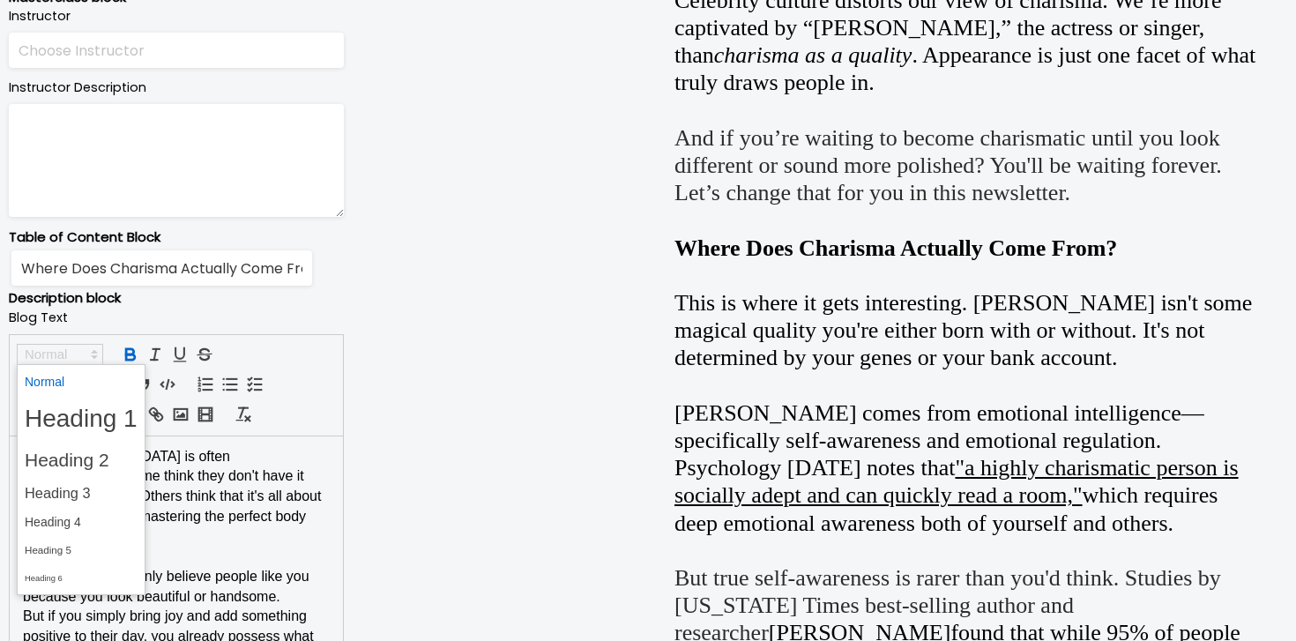
click at [93, 352] on polygon at bounding box center [95, 352] width 4 height 2
click at [93, 520] on span at bounding box center [81, 522] width 113 height 27
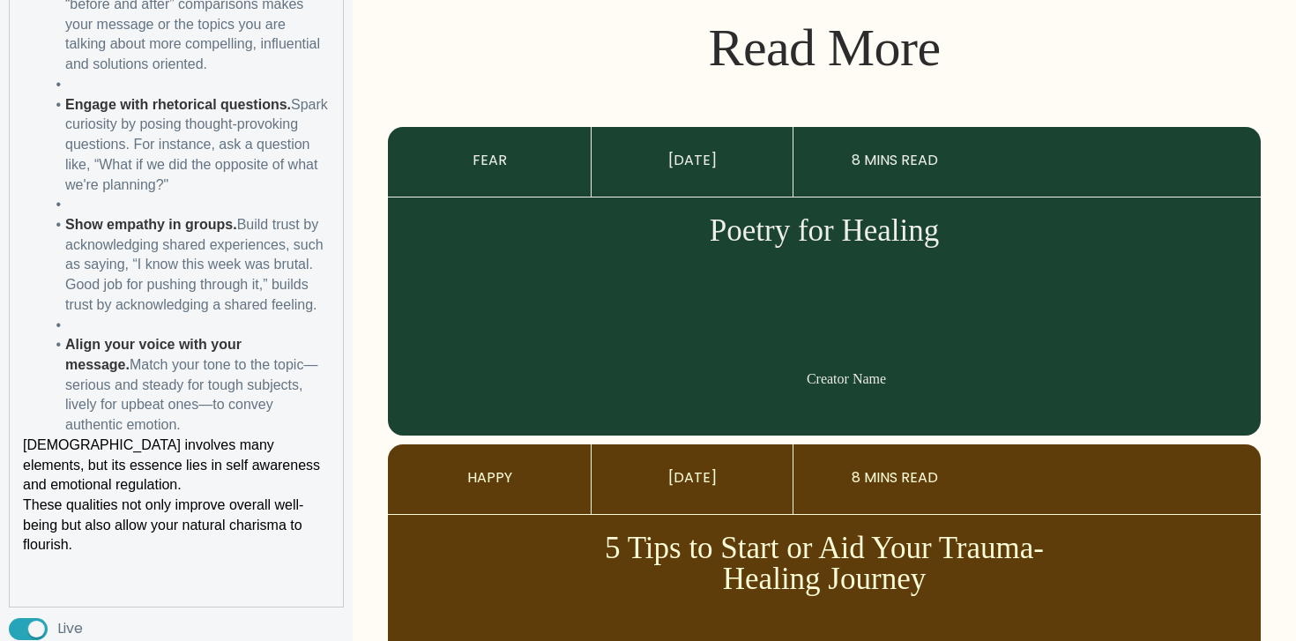
scroll to position [3072, 0]
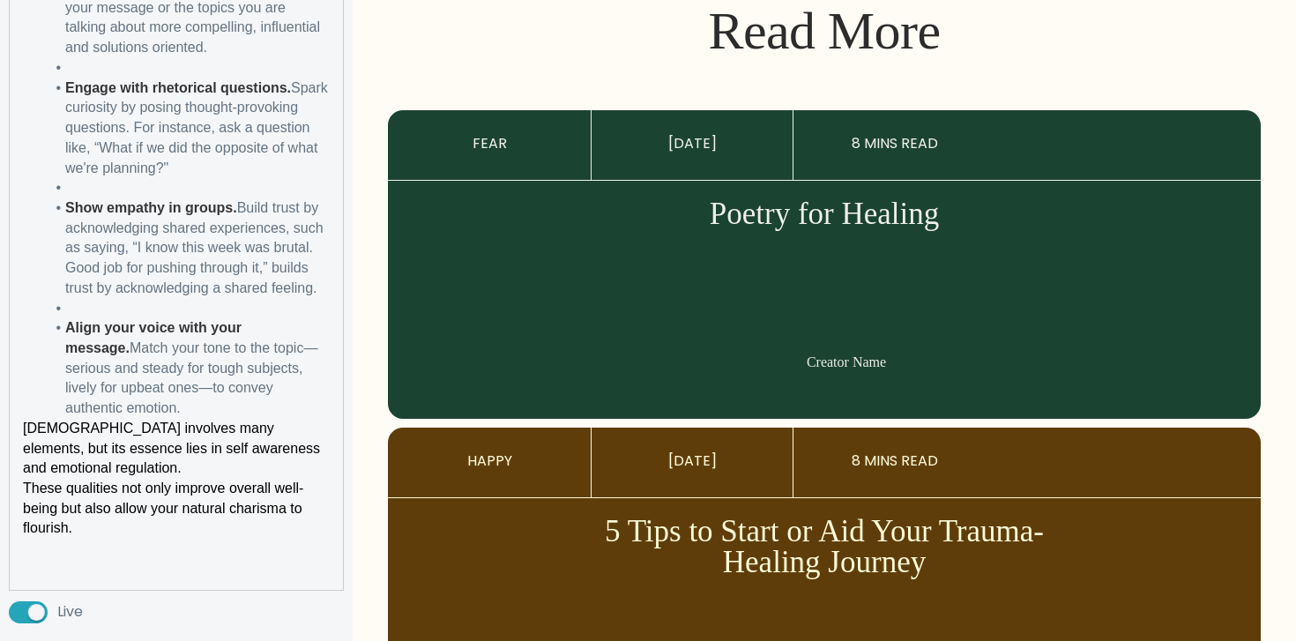
click at [26, 421] on span "[DEMOGRAPHIC_DATA] involves many elements, but its essence lies in self awarene…" at bounding box center [174, 448] width 302 height 55
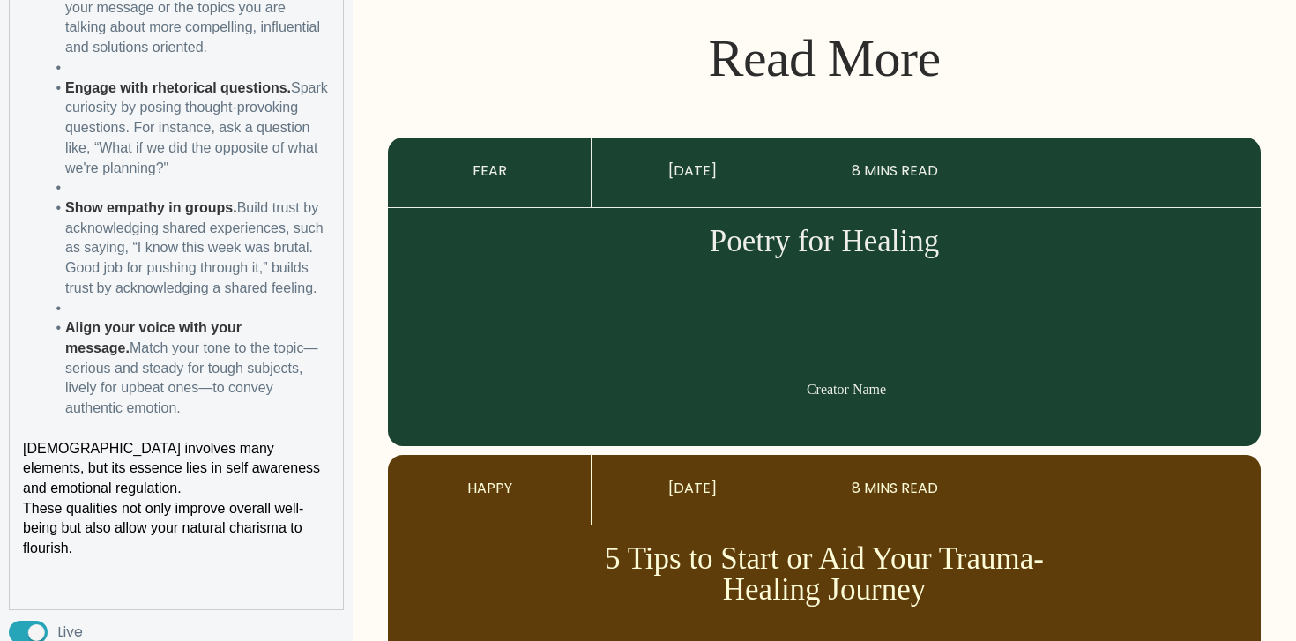
click at [111, 439] on p "﻿ Charisma involves many elements, but its essence lies in self awareness and e…" at bounding box center [176, 469] width 307 height 60
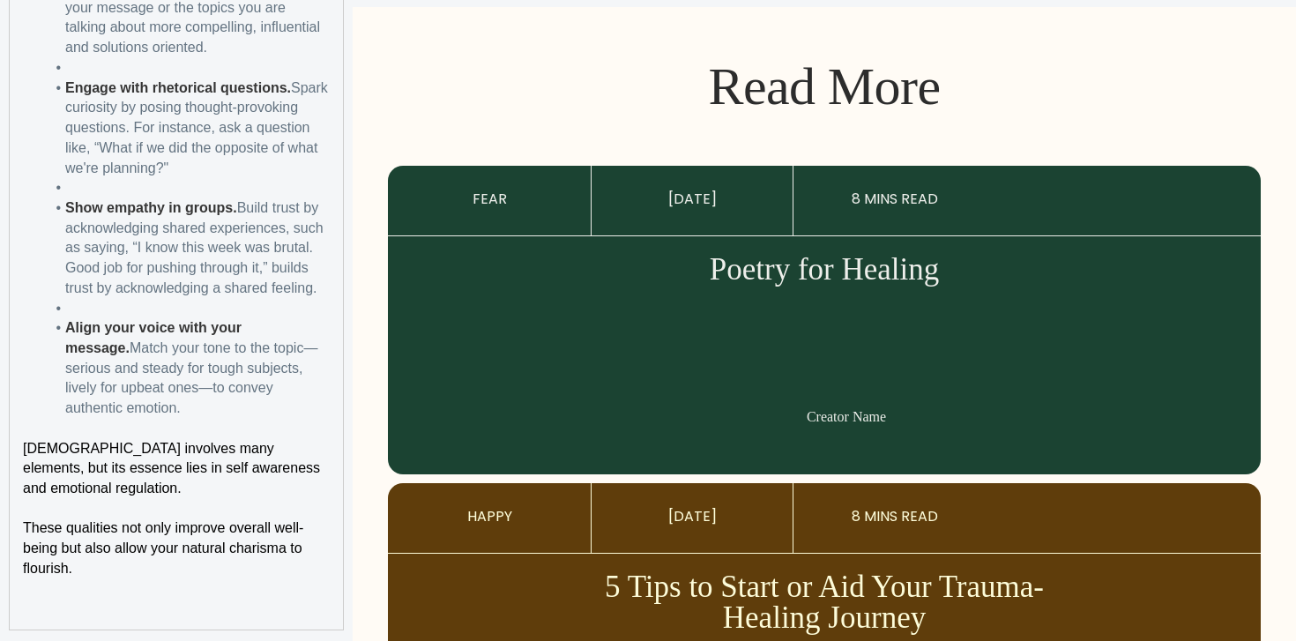
click at [159, 200] on strong "Show empathy in groups." at bounding box center [151, 207] width 172 height 15
click at [137, 299] on li at bounding box center [187, 309] width 286 height 20
click at [153, 178] on li at bounding box center [187, 188] width 286 height 20
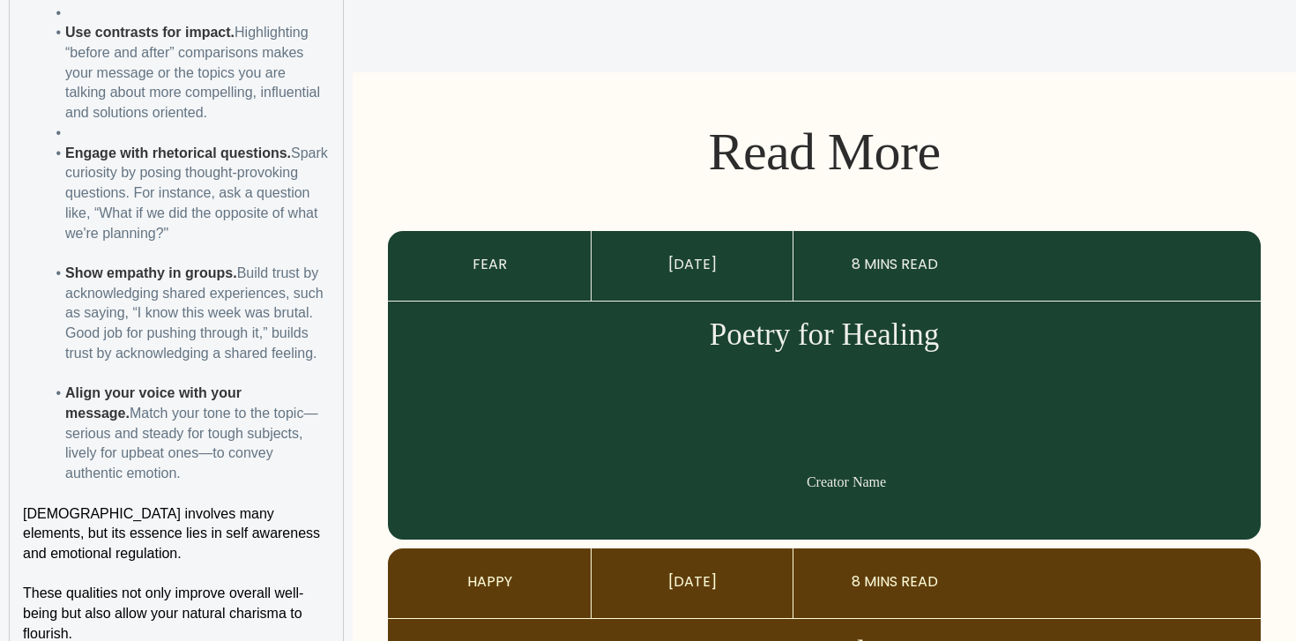
scroll to position [3002, 0]
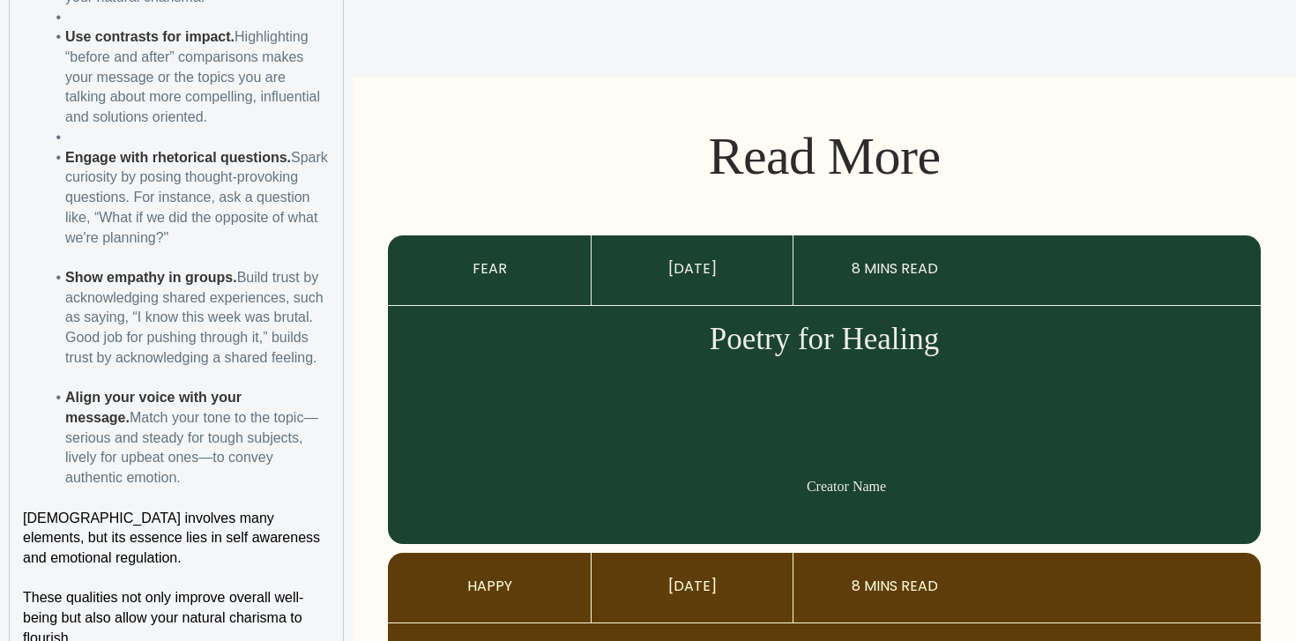
click at [168, 128] on li at bounding box center [187, 138] width 286 height 20
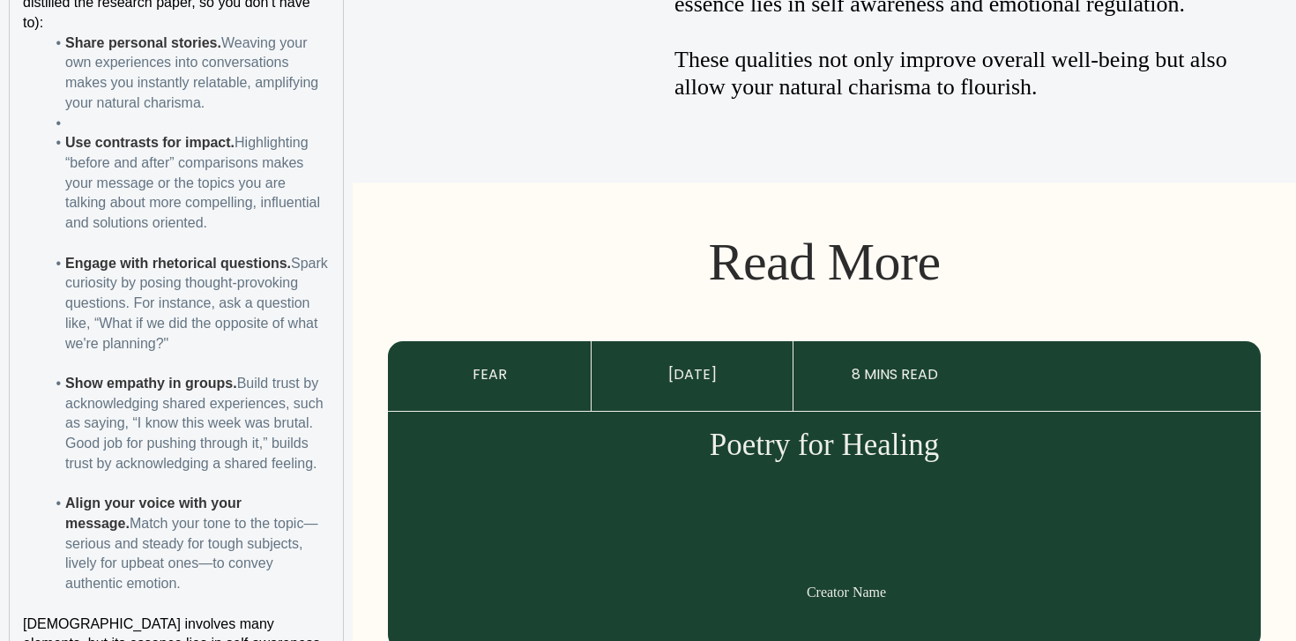
scroll to position [2817, 0]
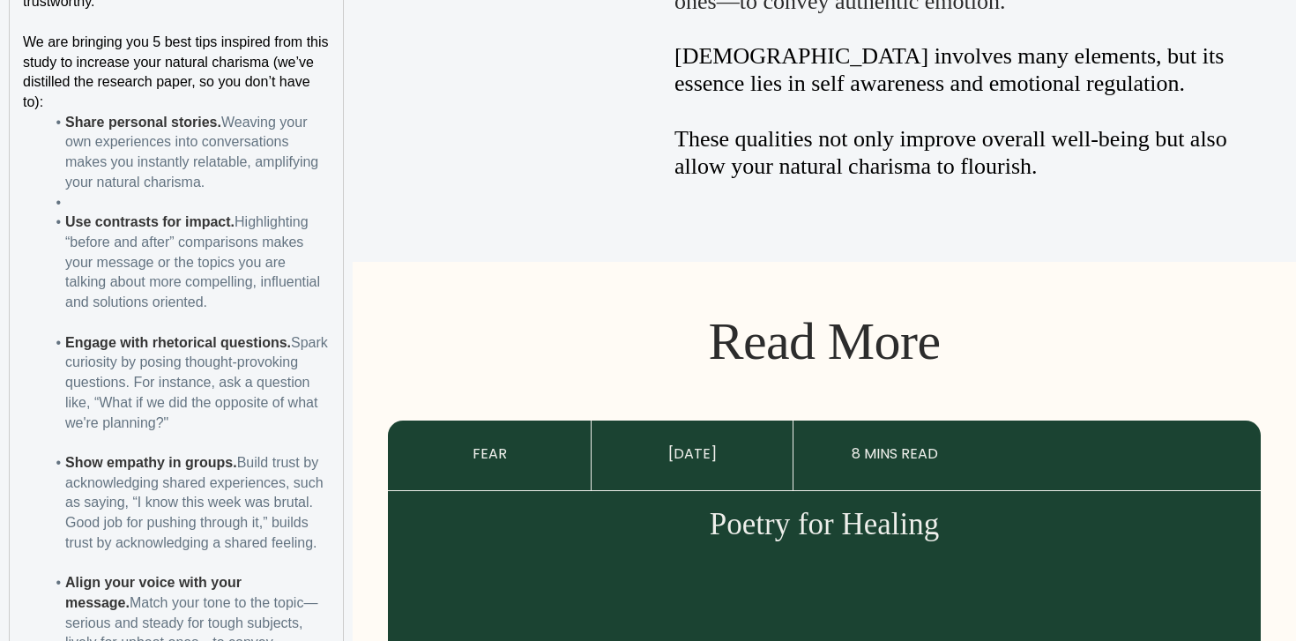
click at [158, 151] on li "Share personal stories. Weaving your own experiences into conversations makes y…" at bounding box center [187, 153] width 286 height 80
click at [154, 193] on li at bounding box center [187, 203] width 286 height 20
click at [172, 58] on p "We are bringing you 5 best tips inspired from this study to increase your natur…" at bounding box center [176, 73] width 307 height 80
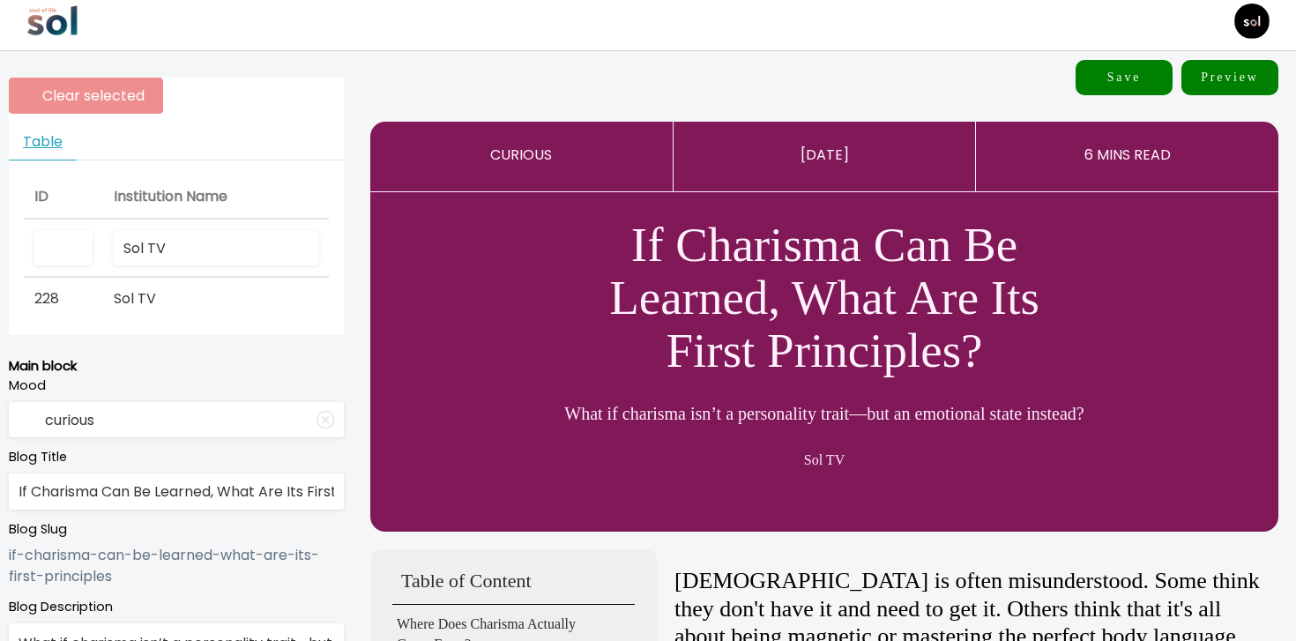
scroll to position [0, 0]
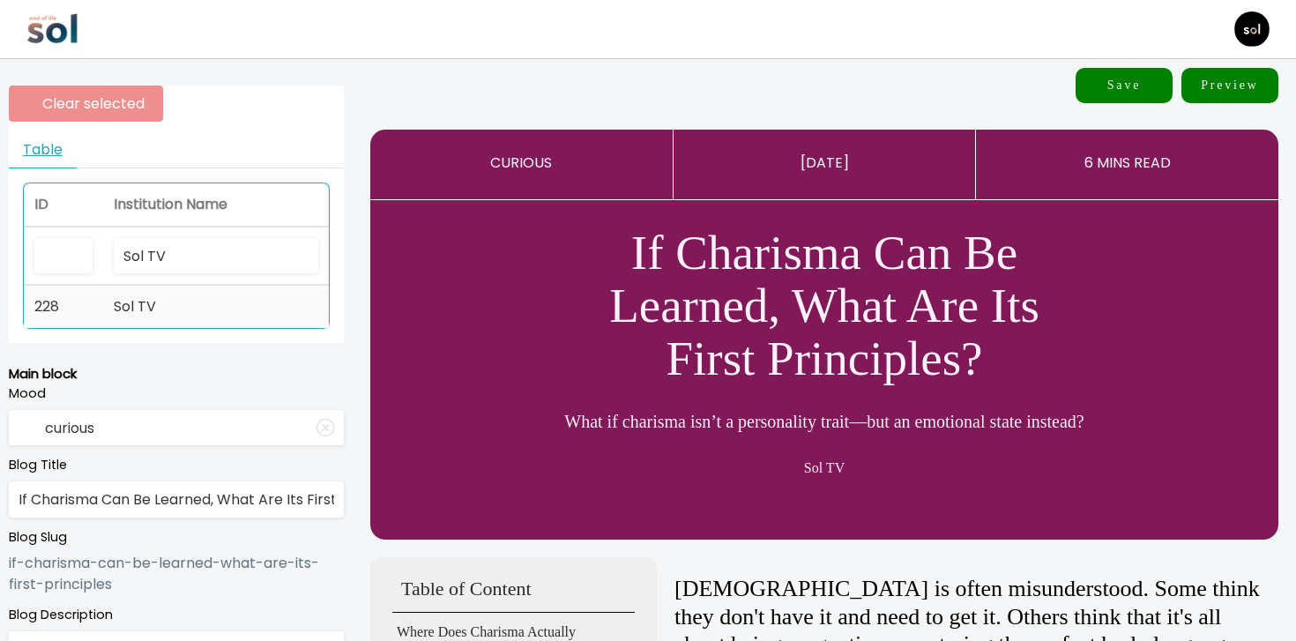
click at [226, 292] on td "Sol TV" at bounding box center [216, 307] width 226 height 42
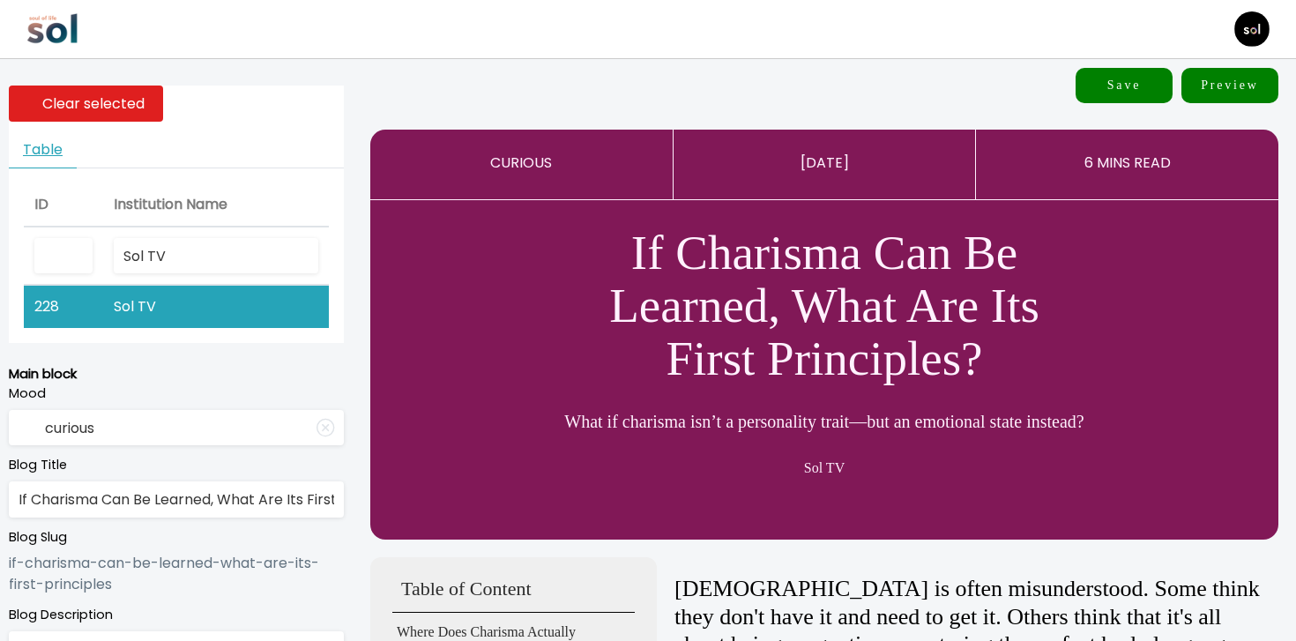
click at [1103, 77] on button "Save" at bounding box center [1124, 85] width 97 height 35
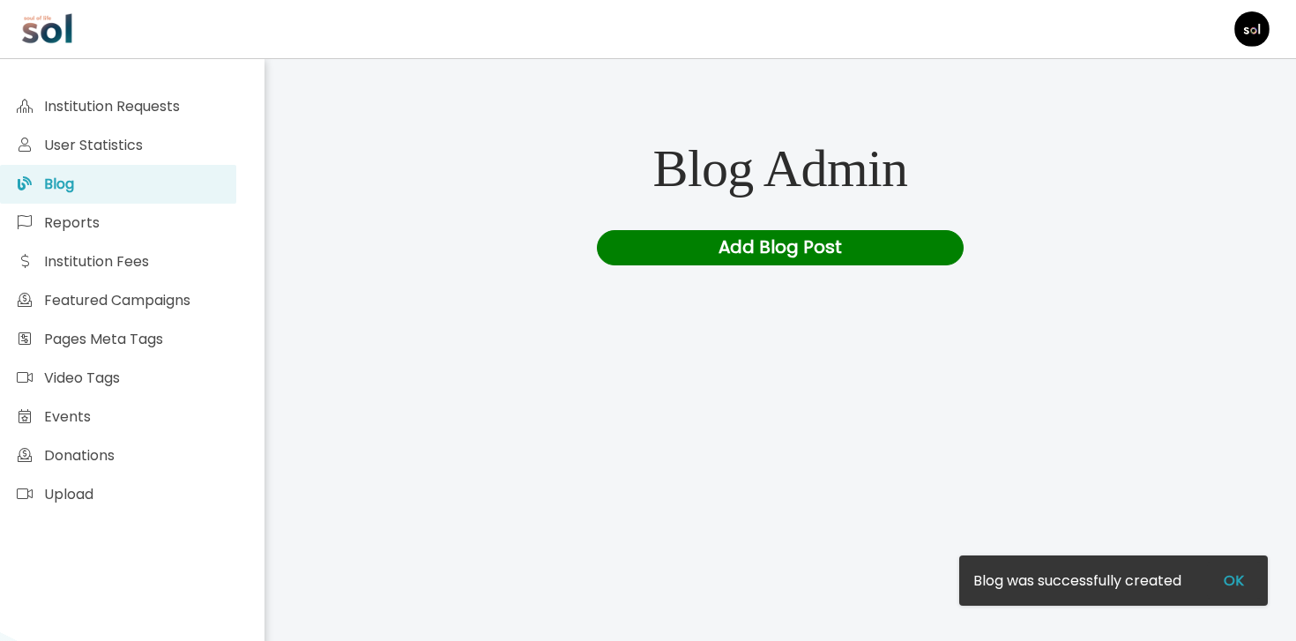
click at [714, 251] on div "Add Blog Post" at bounding box center [781, 247] width 368 height 35
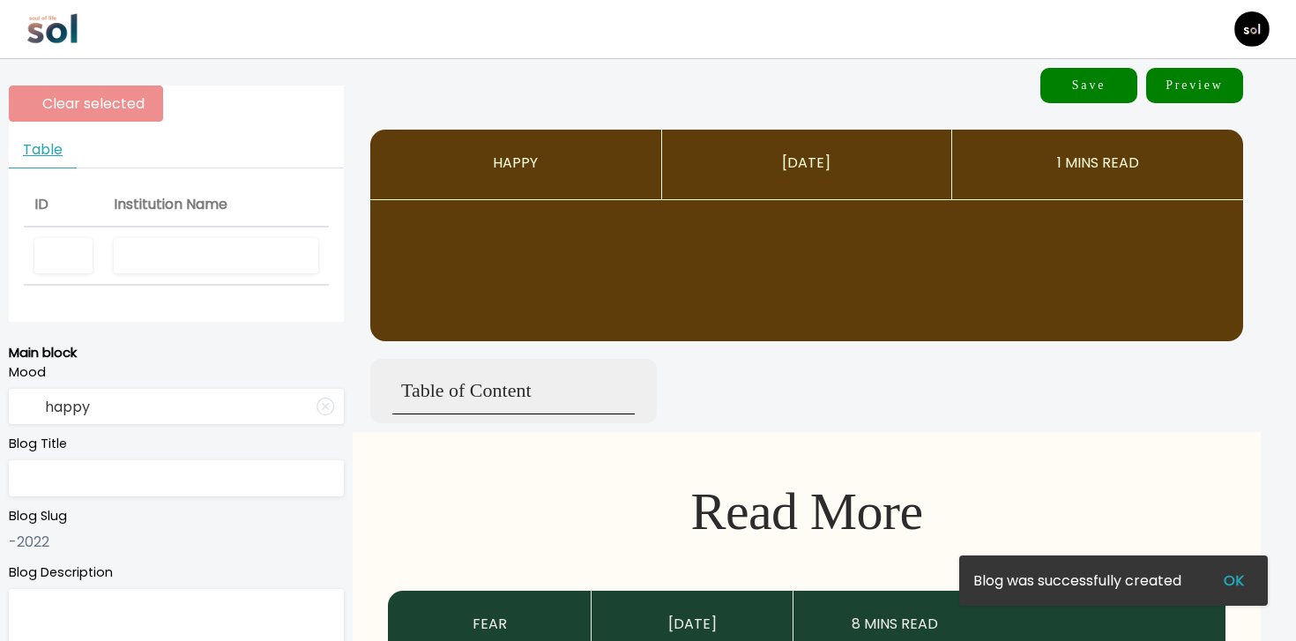
click at [249, 261] on input "text" at bounding box center [216, 256] width 205 height 36
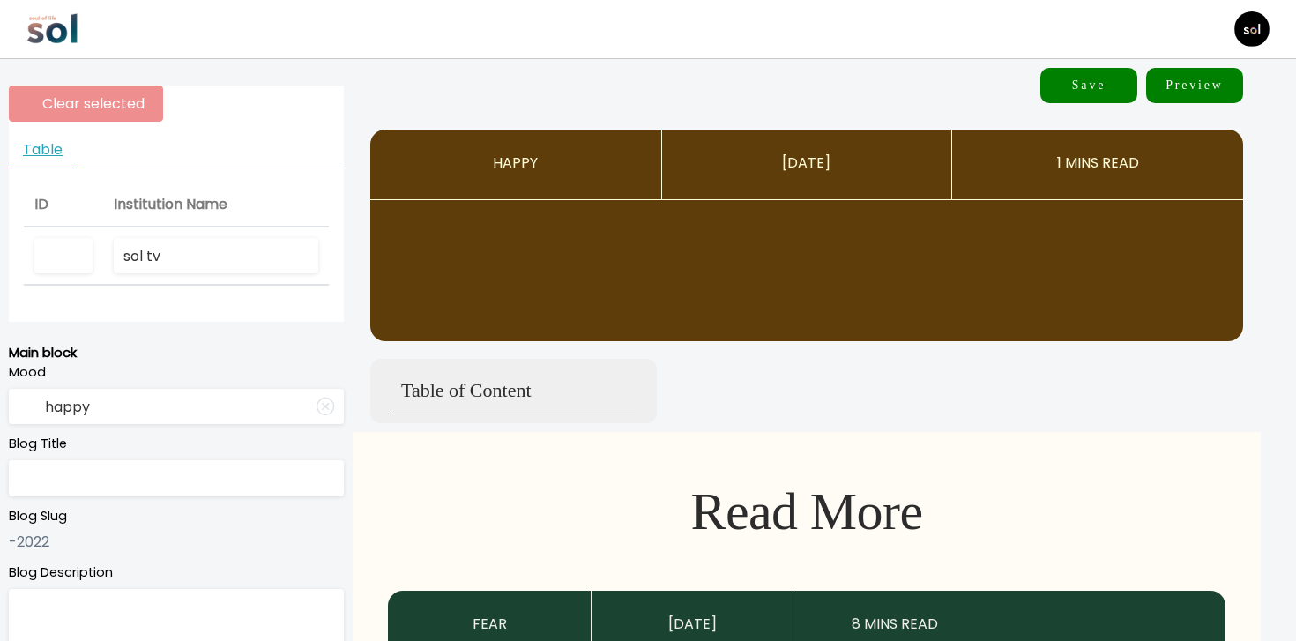
type input "sol tv"
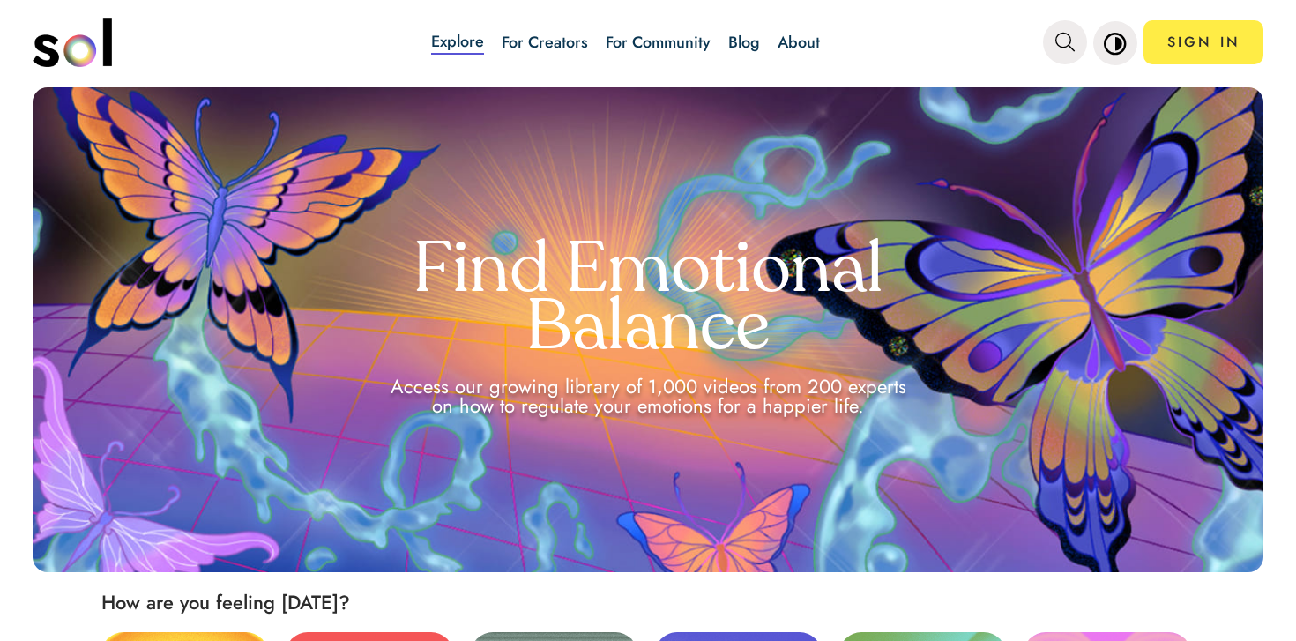
click at [754, 49] on link "Blog" at bounding box center [745, 42] width 32 height 23
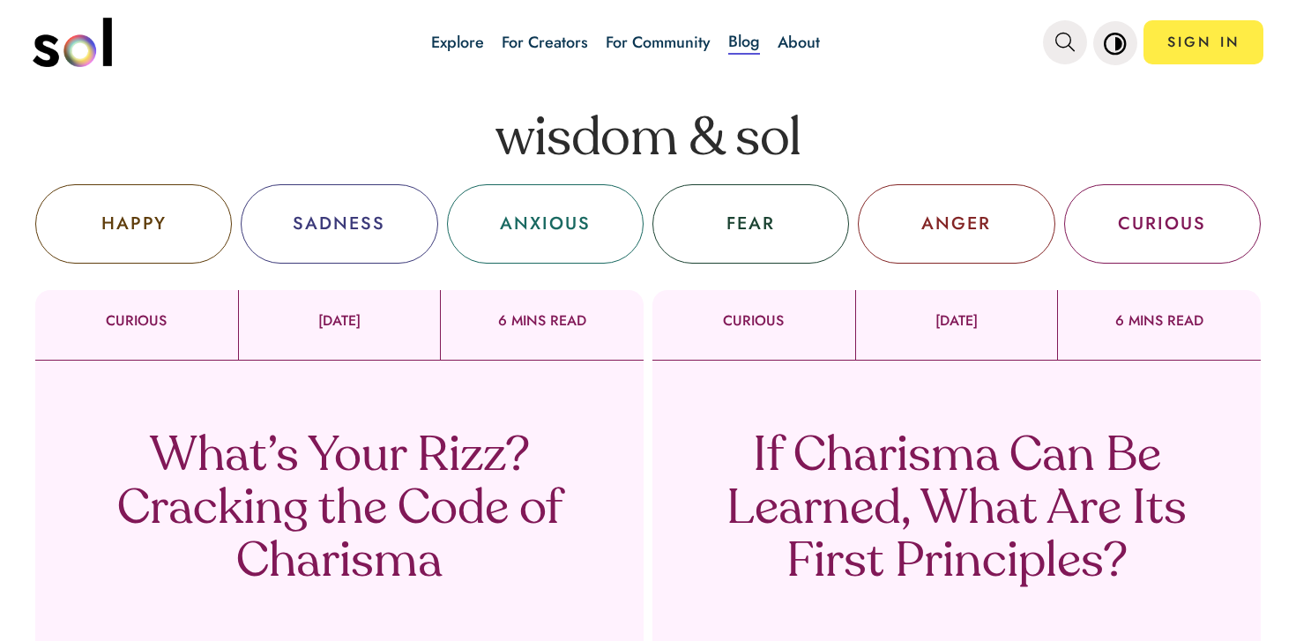
click at [468, 466] on p "What’s Your Rizz? Cracking the Code of Charisma" at bounding box center [339, 510] width 520 height 159
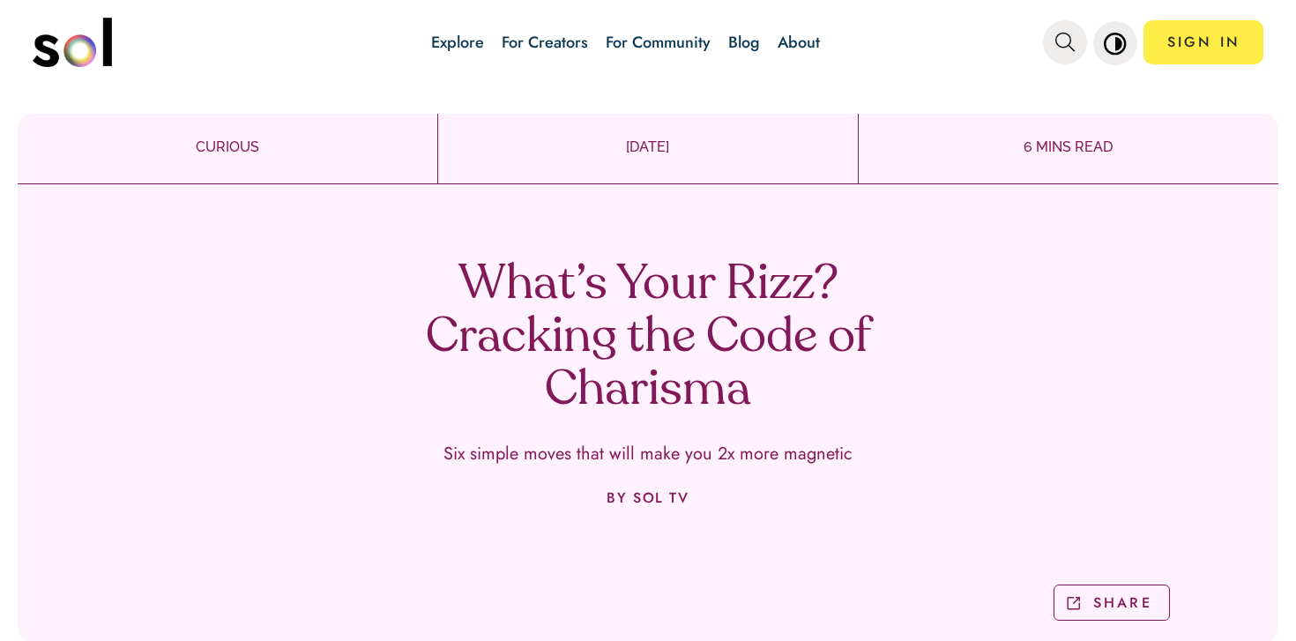
click at [746, 45] on link "Blog" at bounding box center [745, 42] width 32 height 23
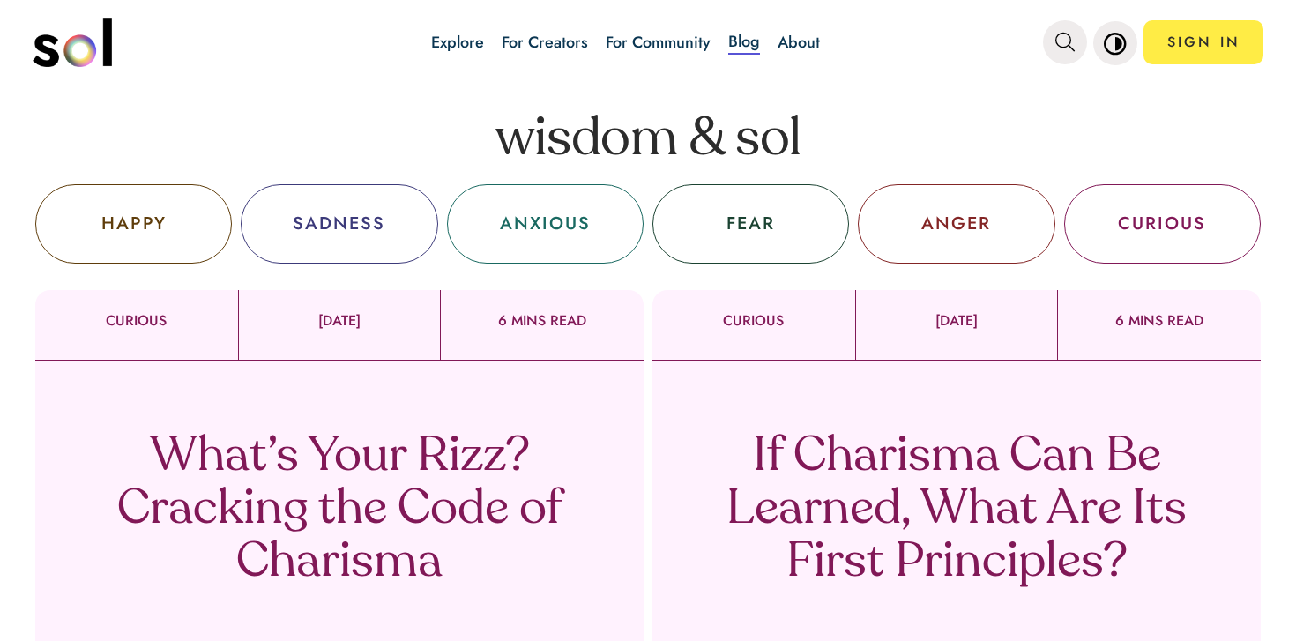
click at [938, 433] on p "If Charisma Can Be Learned, What Are Its First Principles?" at bounding box center [957, 510] width 520 height 159
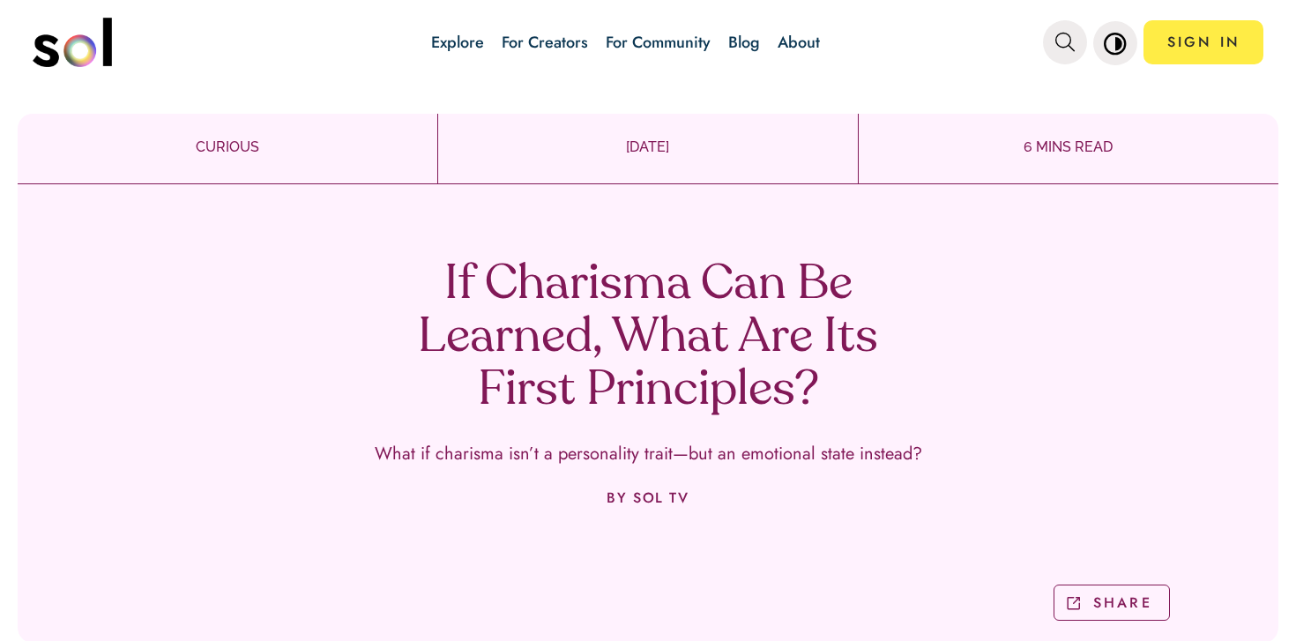
click at [534, 303] on h1 "If Charisma Can Be Learned, What Are Its First Principles?" at bounding box center [648, 338] width 520 height 159
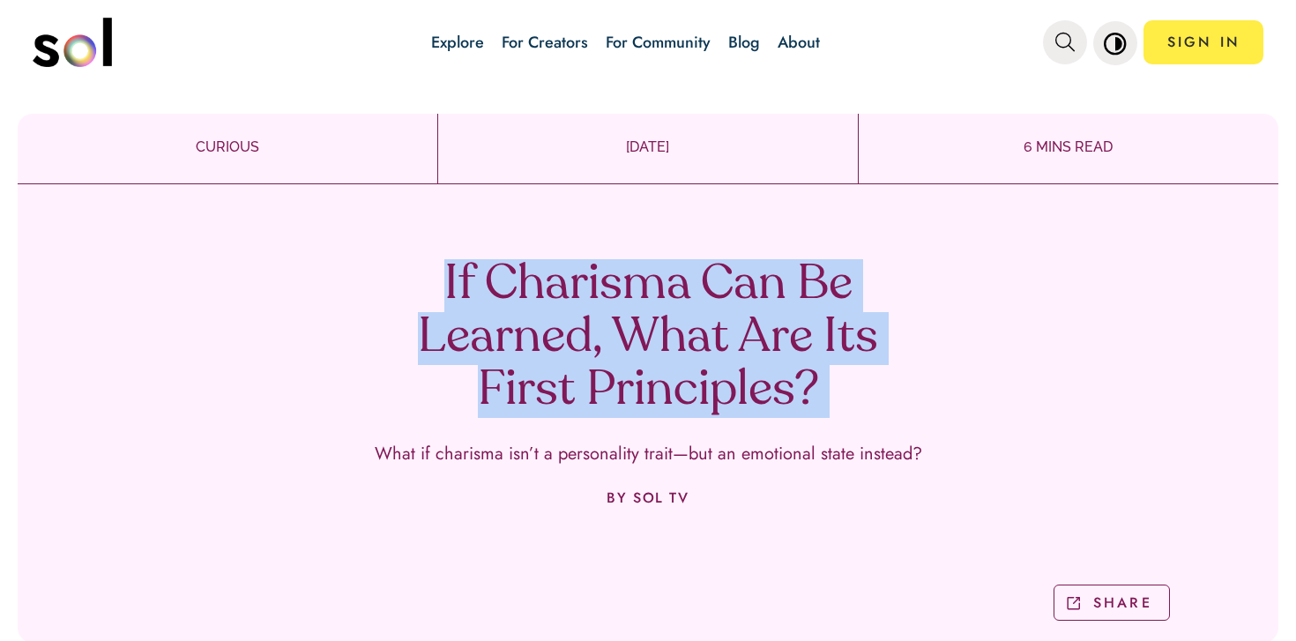
click at [534, 303] on h1 "If Charisma Can Be Learned, What Are Its First Principles?" at bounding box center [648, 338] width 520 height 159
copy h1 "If Charisma Can Be Learned, What Are Its First Principles?"
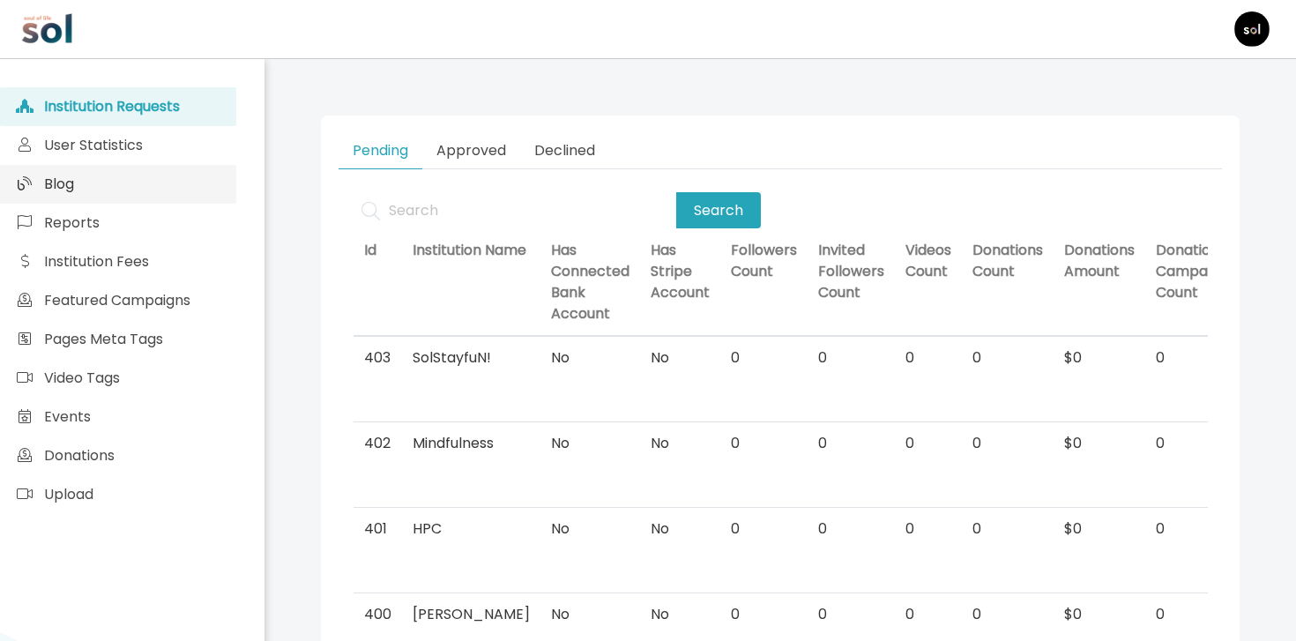
click at [108, 187] on link "Blog" at bounding box center [118, 184] width 236 height 39
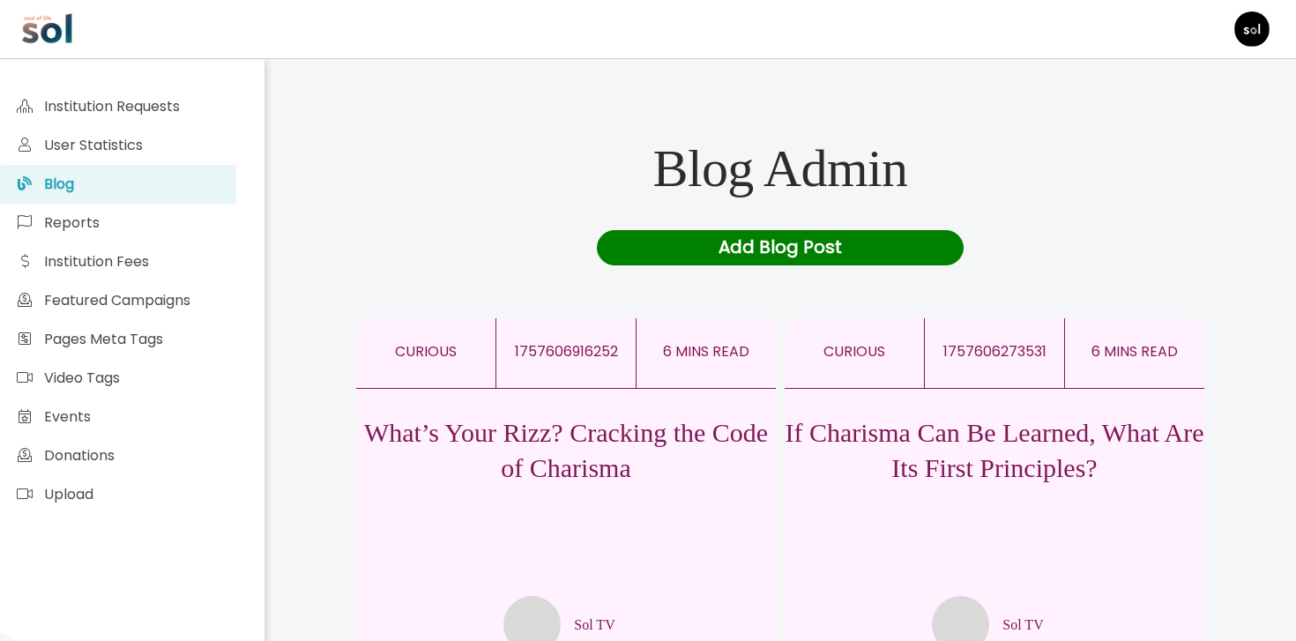
click at [543, 487] on div "What’s Your Rizz? Cracking the Code of Charisma Sol TV" at bounding box center [566, 521] width 420 height 265
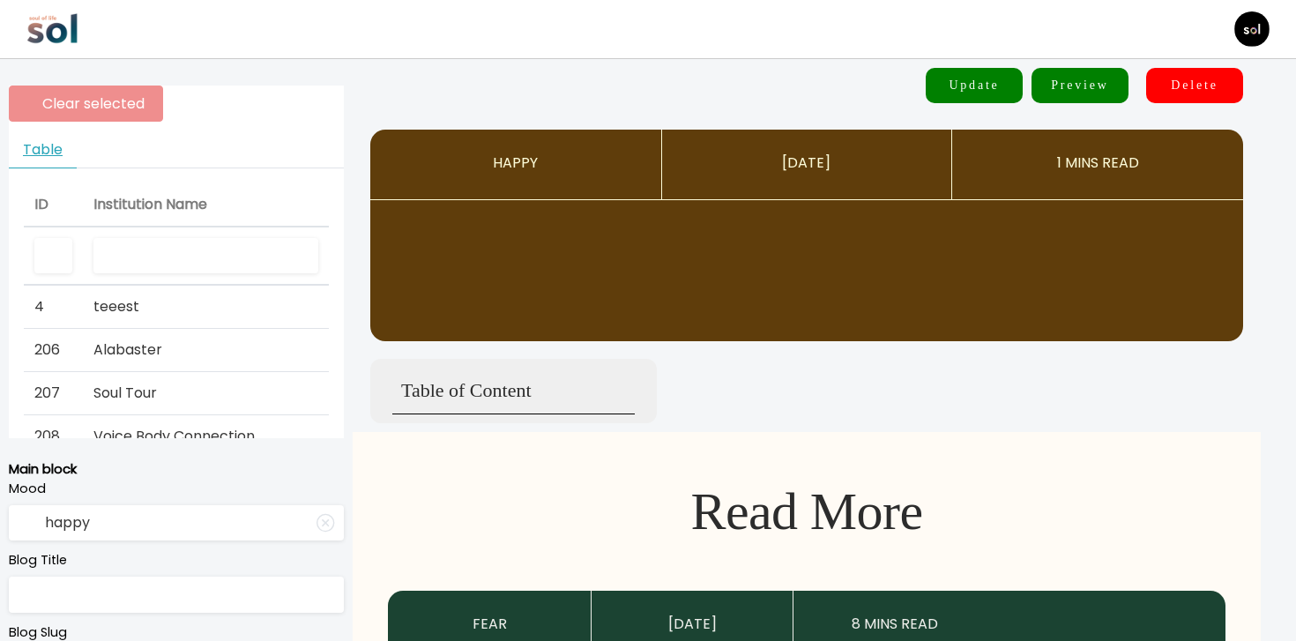
type input "curious"
type input "What’s Your Rizz? Cracking the Code of Charisma"
type textarea "Six simple moves that will make you 2x more magnetic"
type input "Sol TV"
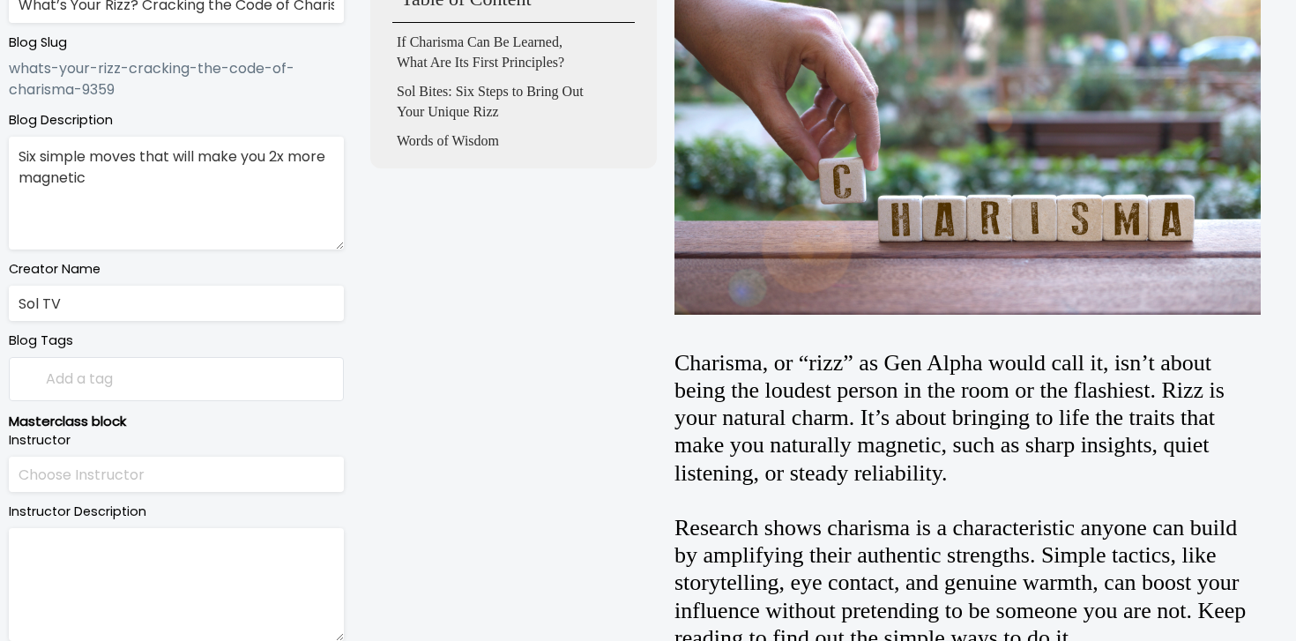
scroll to position [125, 0]
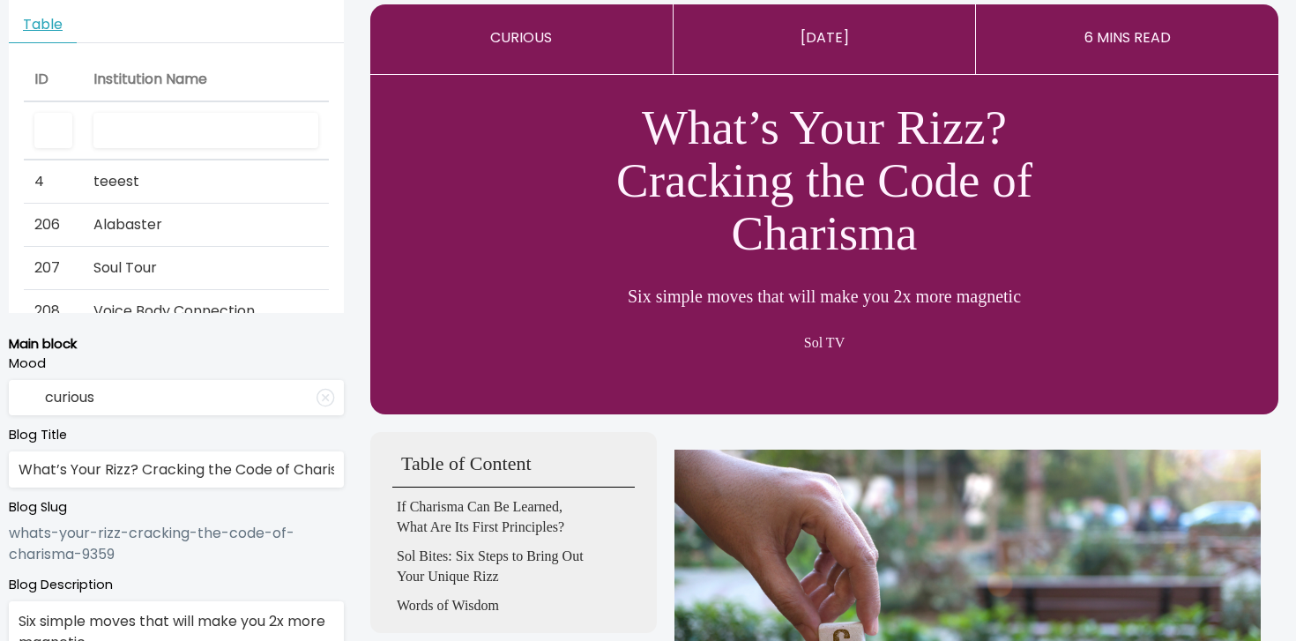
click at [213, 134] on input "text" at bounding box center [205, 131] width 225 height 36
type input "Sol"
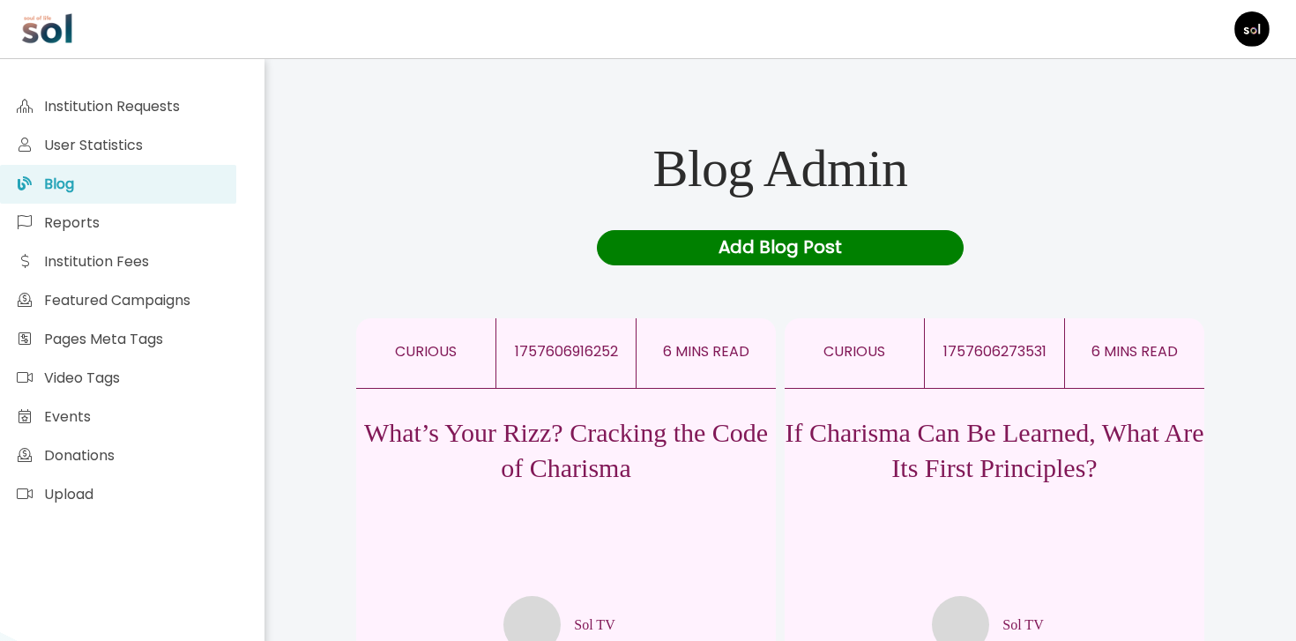
click at [946, 465] on p "If Charisma Can Be Learned, What Are Its First Principles?" at bounding box center [995, 450] width 420 height 71
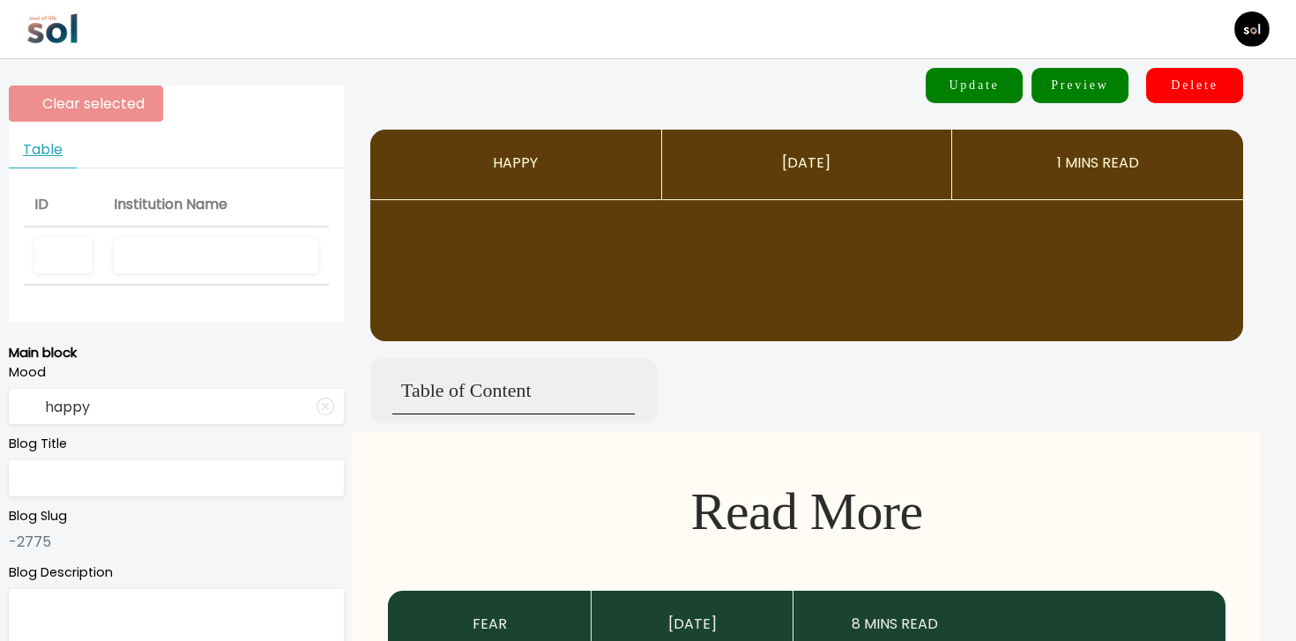
click at [186, 266] on input "text" at bounding box center [216, 256] width 205 height 36
click at [223, 261] on input "Sol TV" at bounding box center [216, 256] width 205 height 36
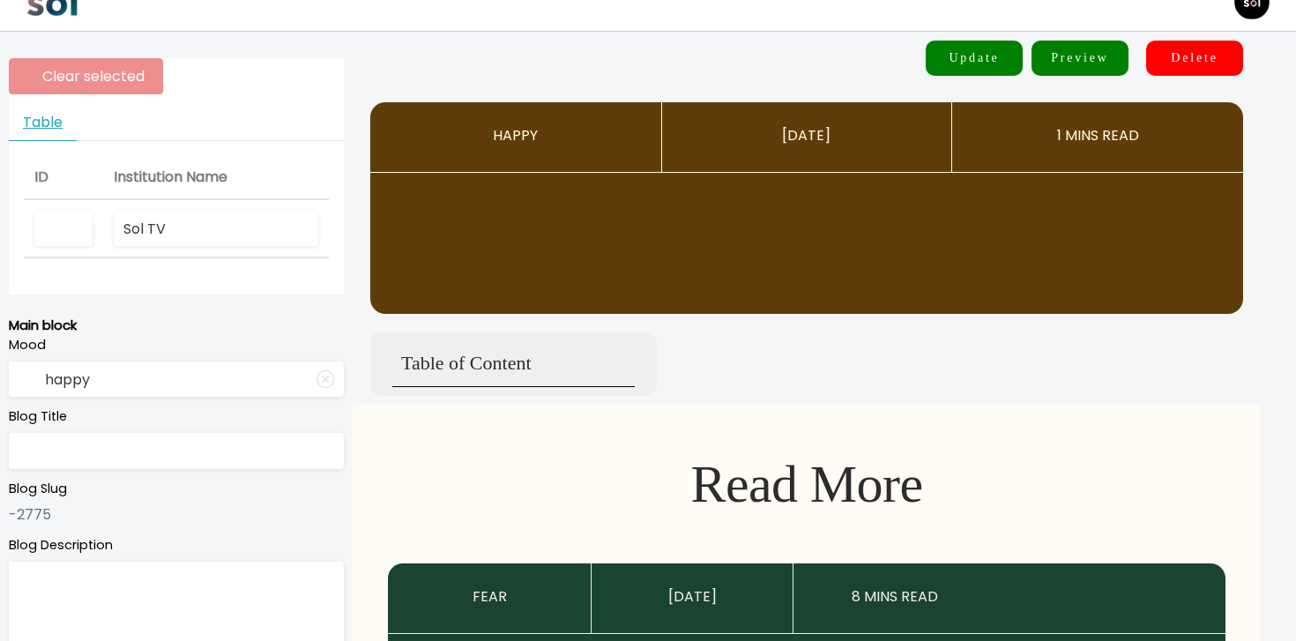
type input "Sol TV"
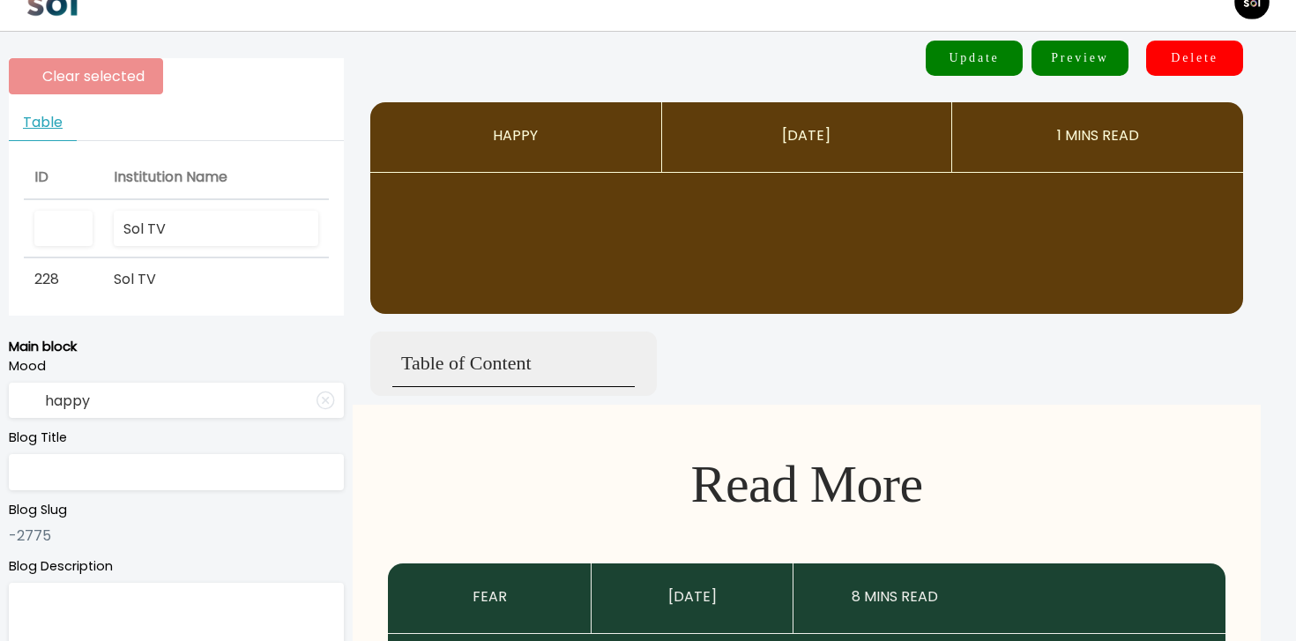
type input "curious"
type input "If Charisma Can Be Learned, What Are Its First Principles?"
type textarea "What if charisma isn’t a personality trait—but an emotional state instead?"
type input "Sol TV"
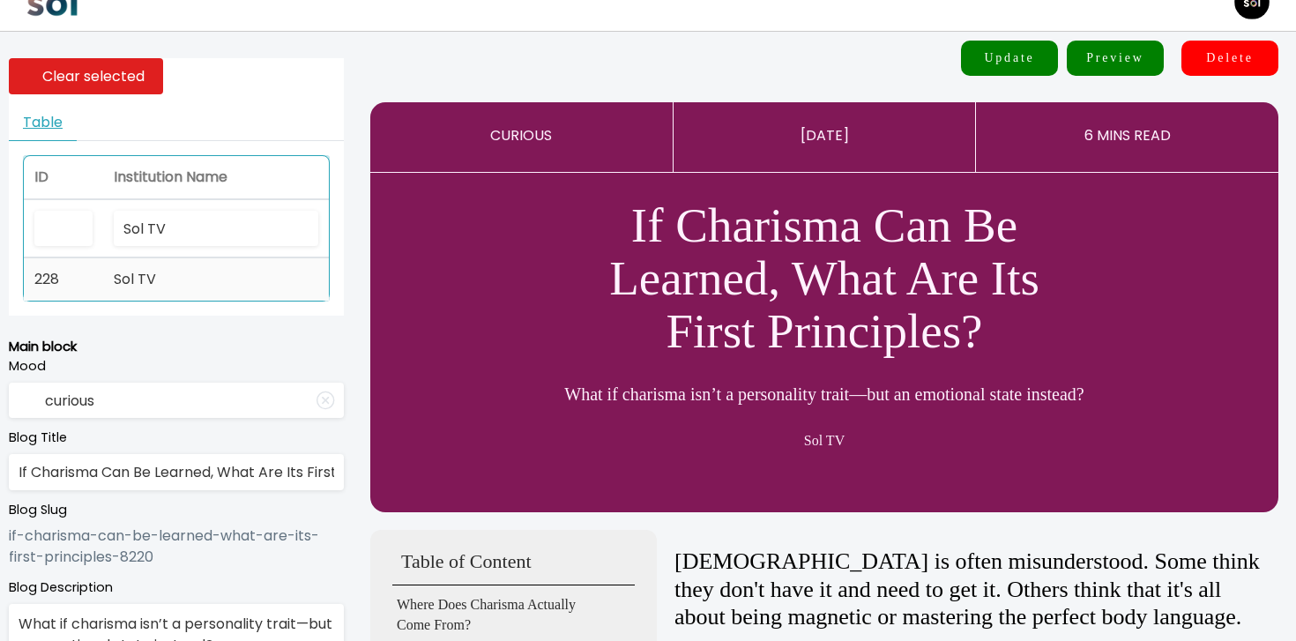
click at [204, 287] on td "Sol TV" at bounding box center [216, 279] width 226 height 42
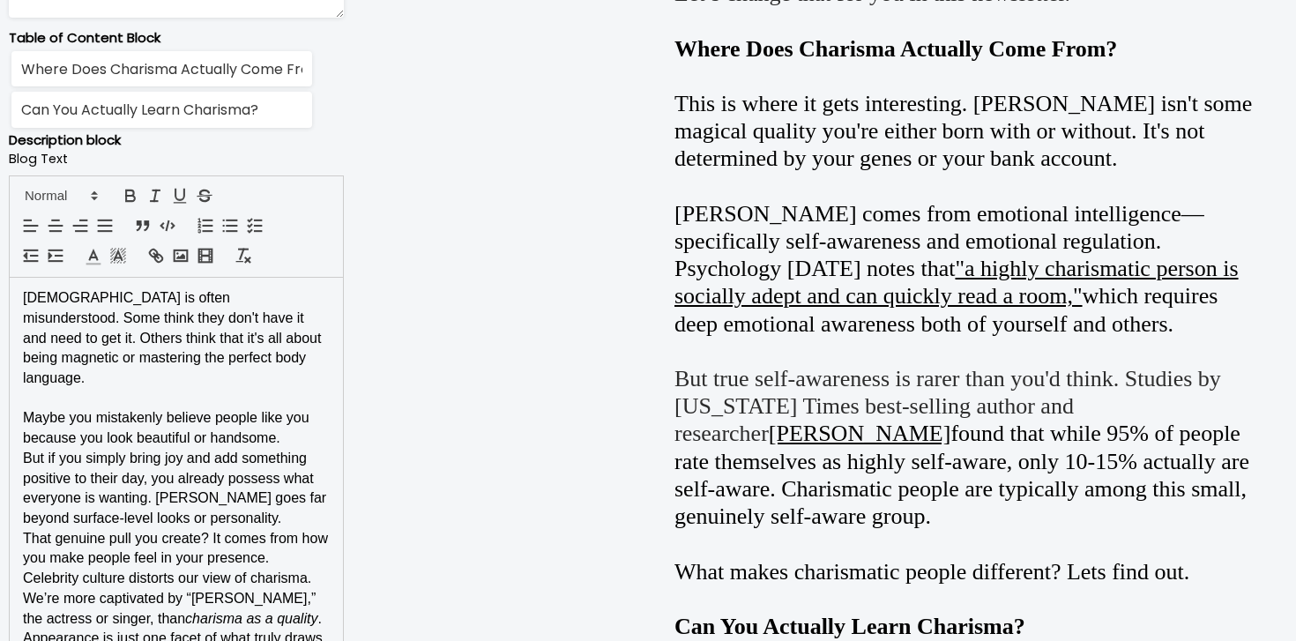
scroll to position [1229, 0]
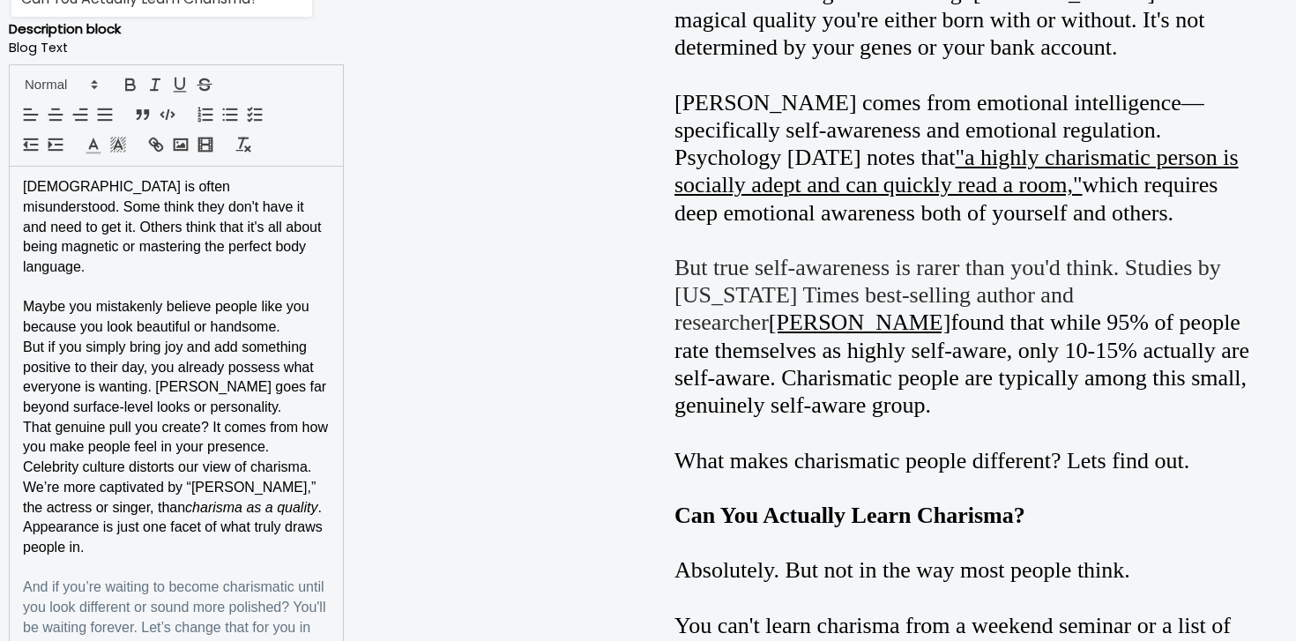
click at [310, 309] on p "Maybe you mistakenly believe people like you because you look beautiful or hand…" at bounding box center [176, 317] width 307 height 40
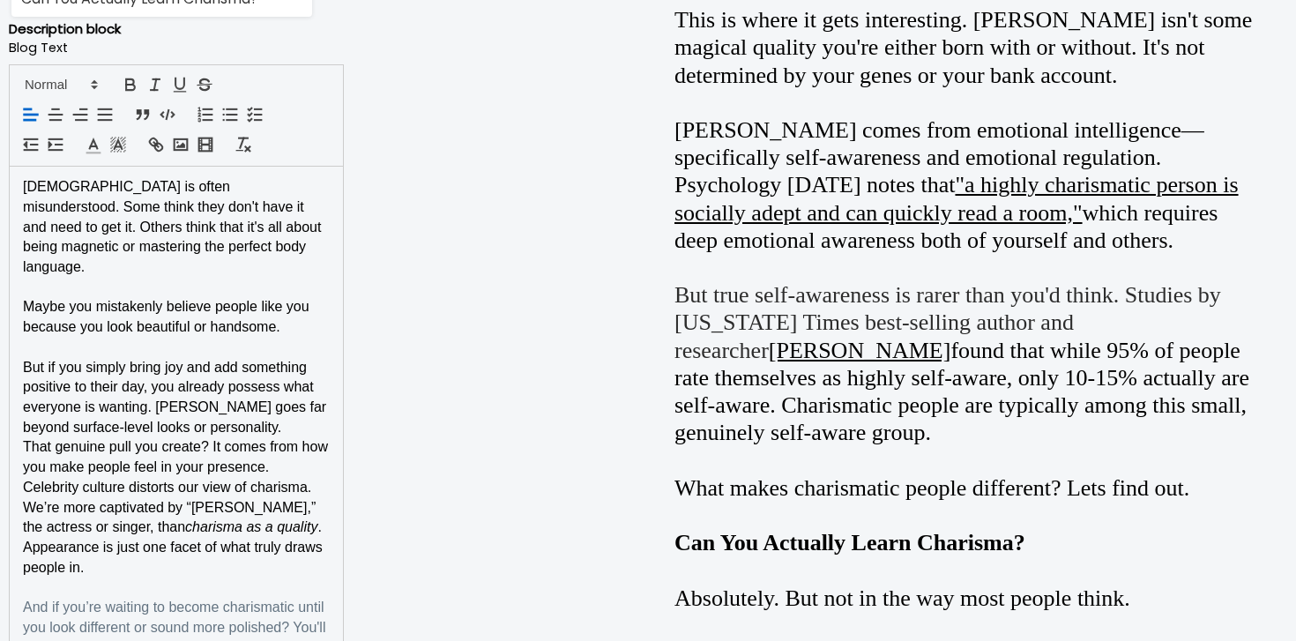
click at [280, 416] on p "But if you simply bring joy and add something positive to their day, you alread…" at bounding box center [176, 398] width 307 height 80
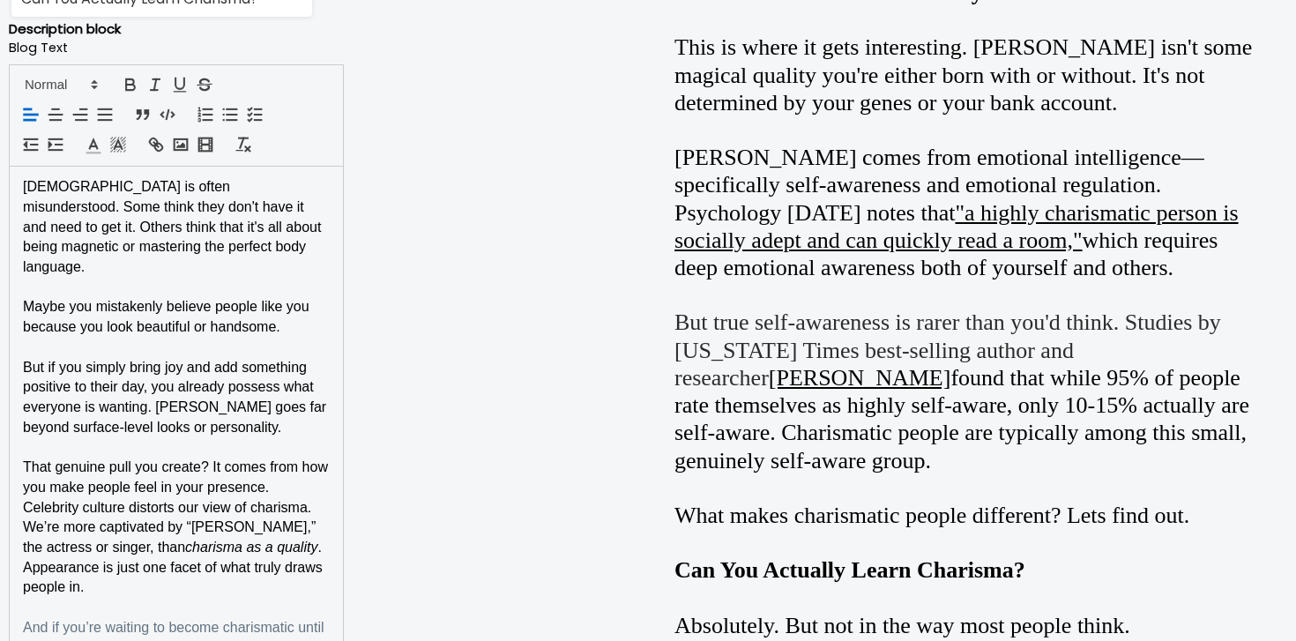
click at [304, 474] on p "That genuine pull you create? It comes from how you make people feel in your pr…" at bounding box center [176, 478] width 307 height 40
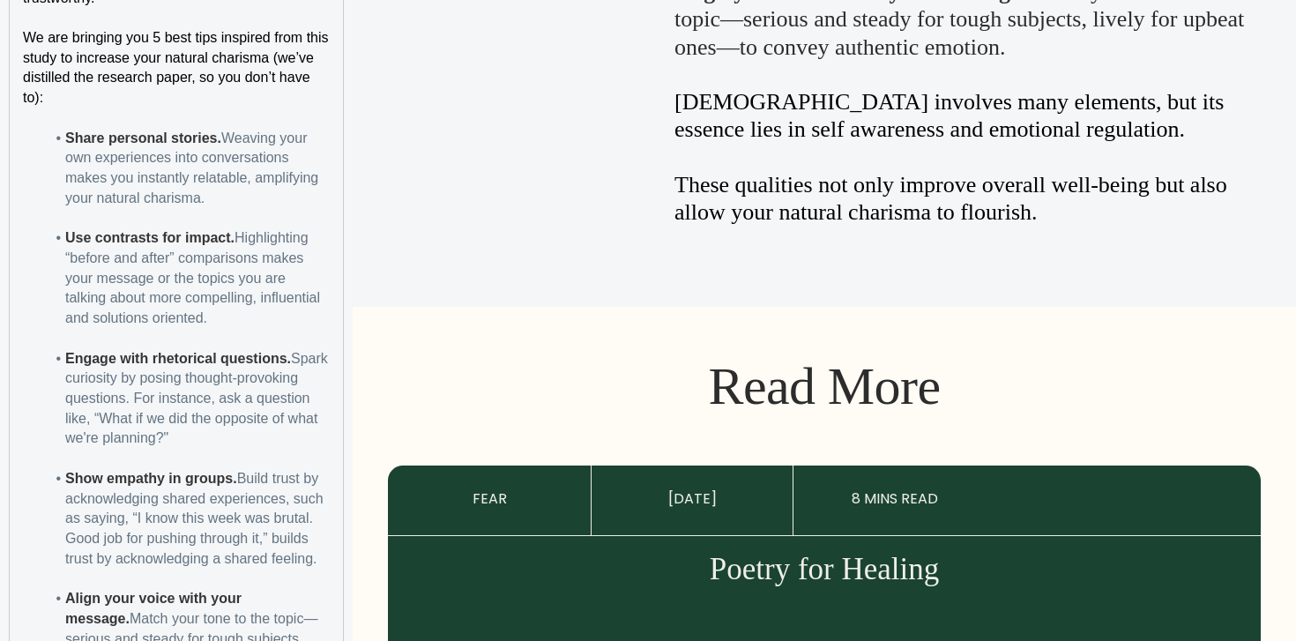
scroll to position [2884, 0]
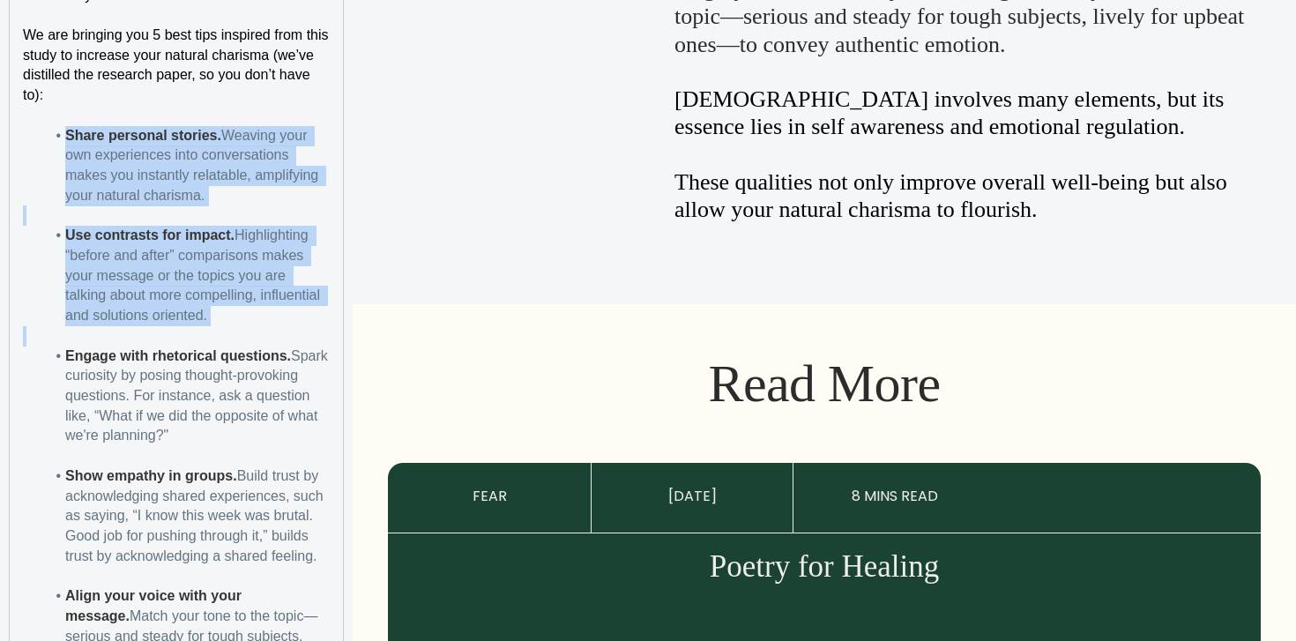
drag, startPoint x: 70, startPoint y: 95, endPoint x: 217, endPoint y: 304, distance: 255.7
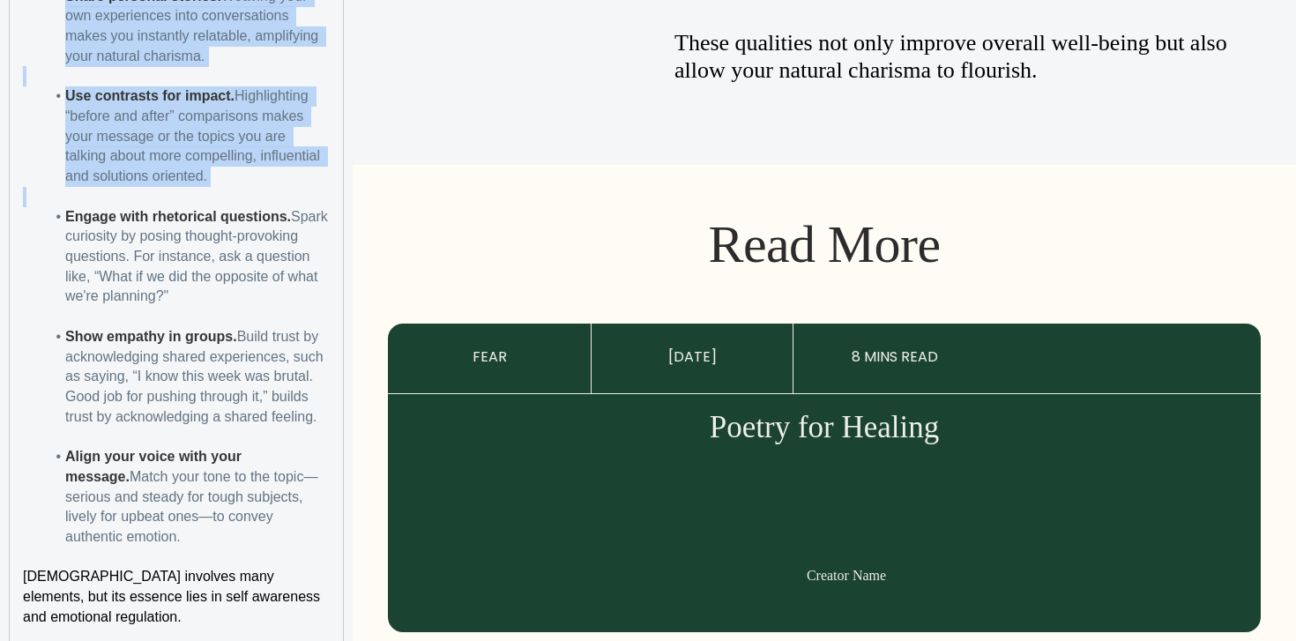
scroll to position [3028, 0]
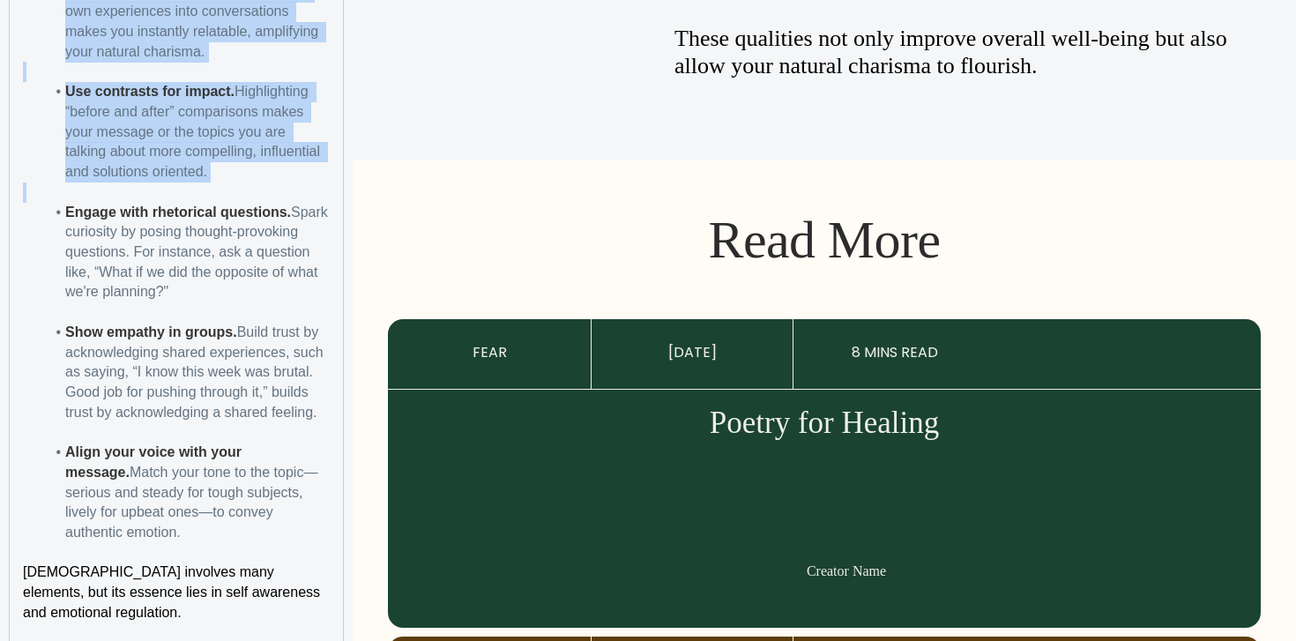
click at [310, 481] on li "Align your voice with your message. Match your tone to the topic—serious and st…" at bounding box center [187, 493] width 286 height 101
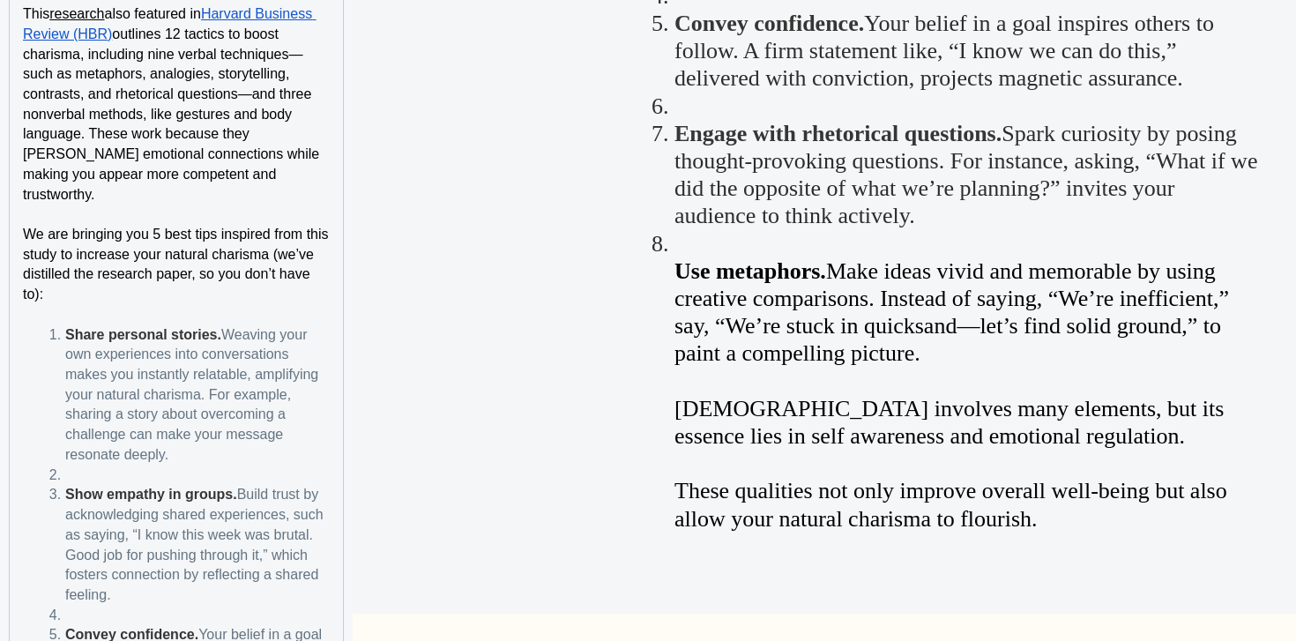
scroll to position [2692, 0]
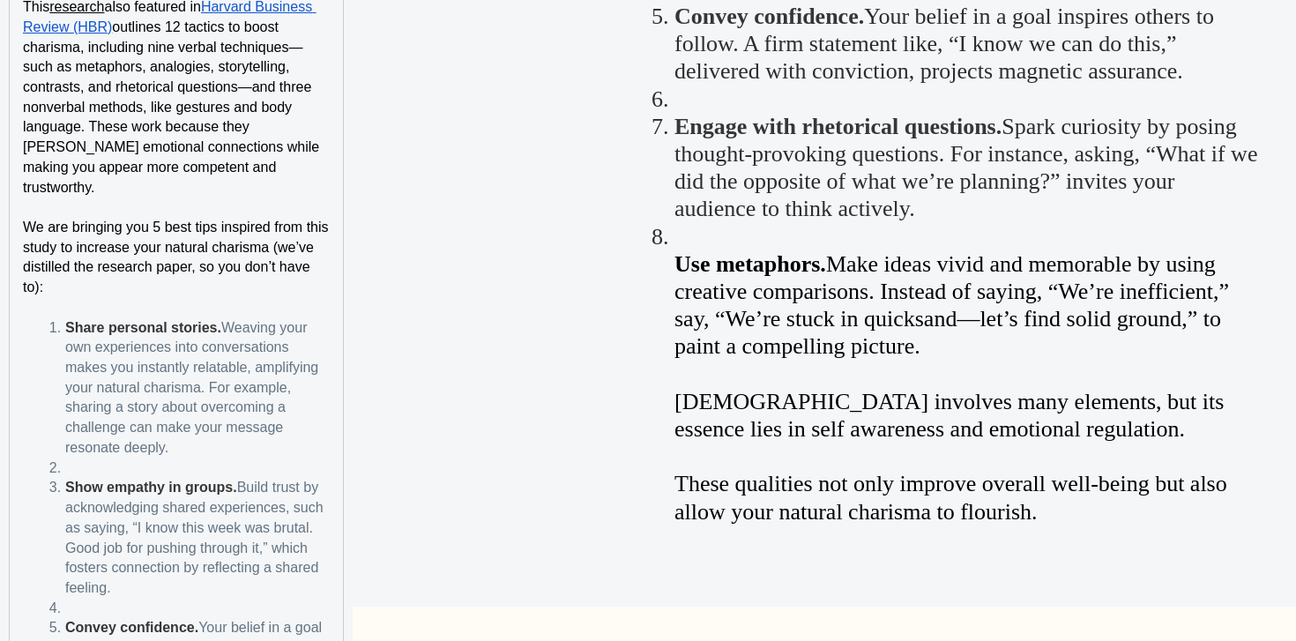
click at [196, 459] on li at bounding box center [187, 469] width 286 height 20
click at [66, 320] on strong "Share personal stories." at bounding box center [143, 327] width 156 height 15
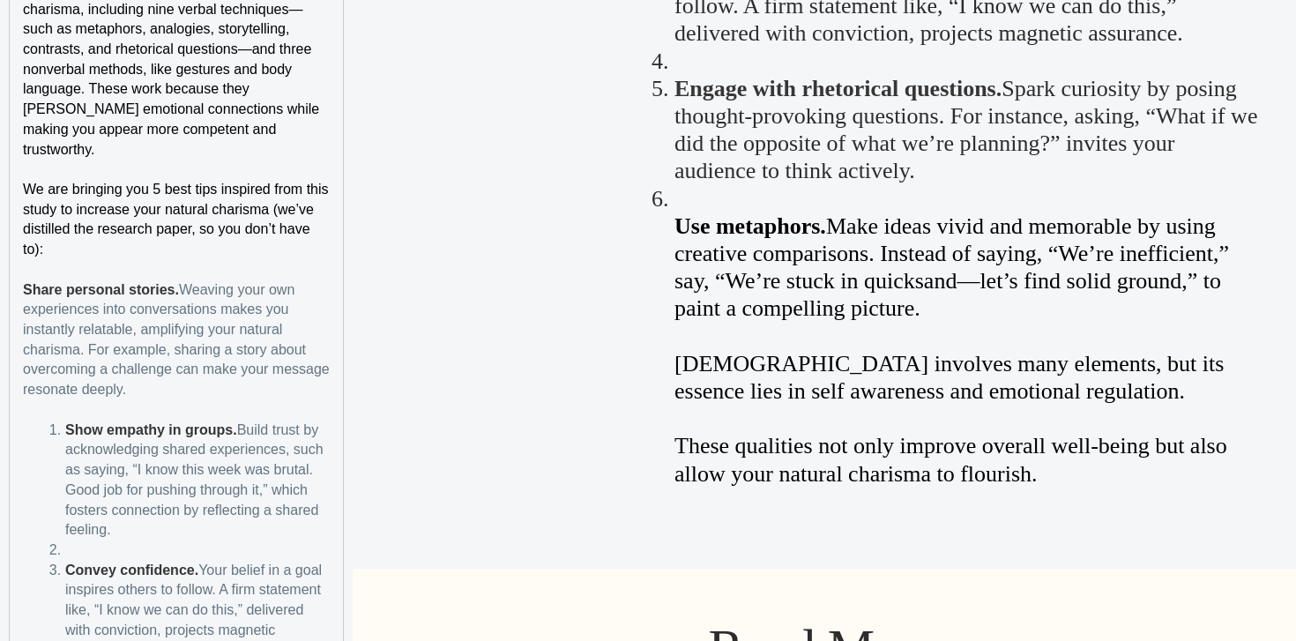
scroll to position [2756, 0]
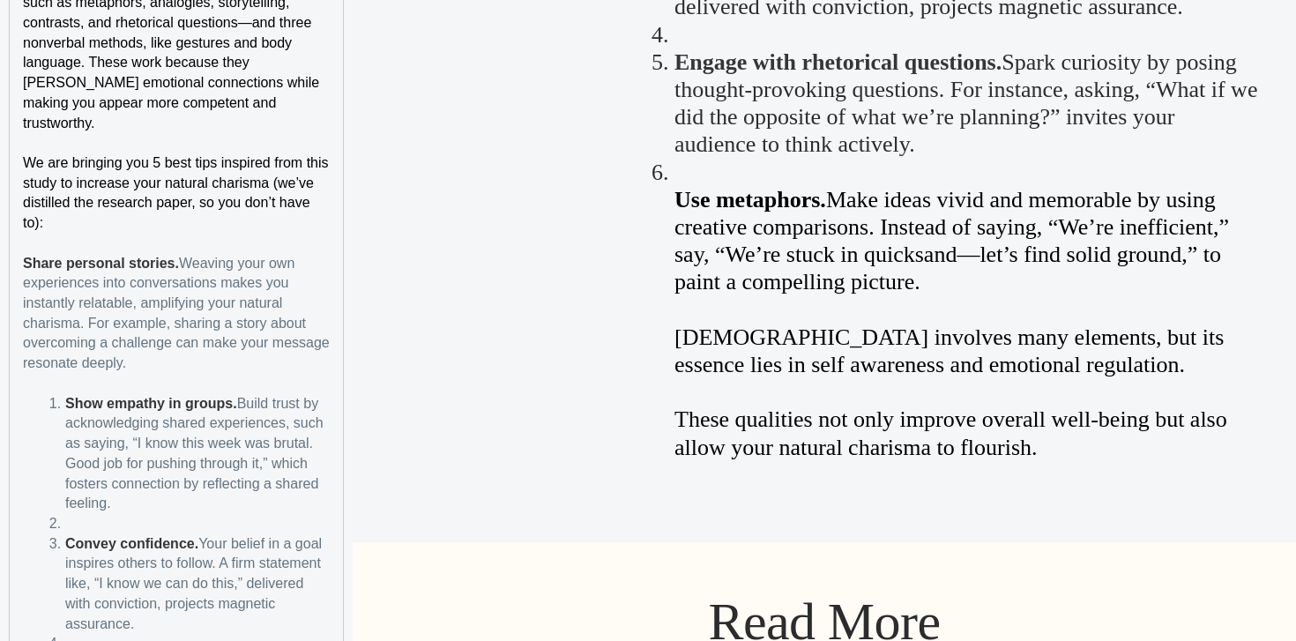
click at [67, 396] on strong "Show empathy in groups." at bounding box center [151, 403] width 172 height 15
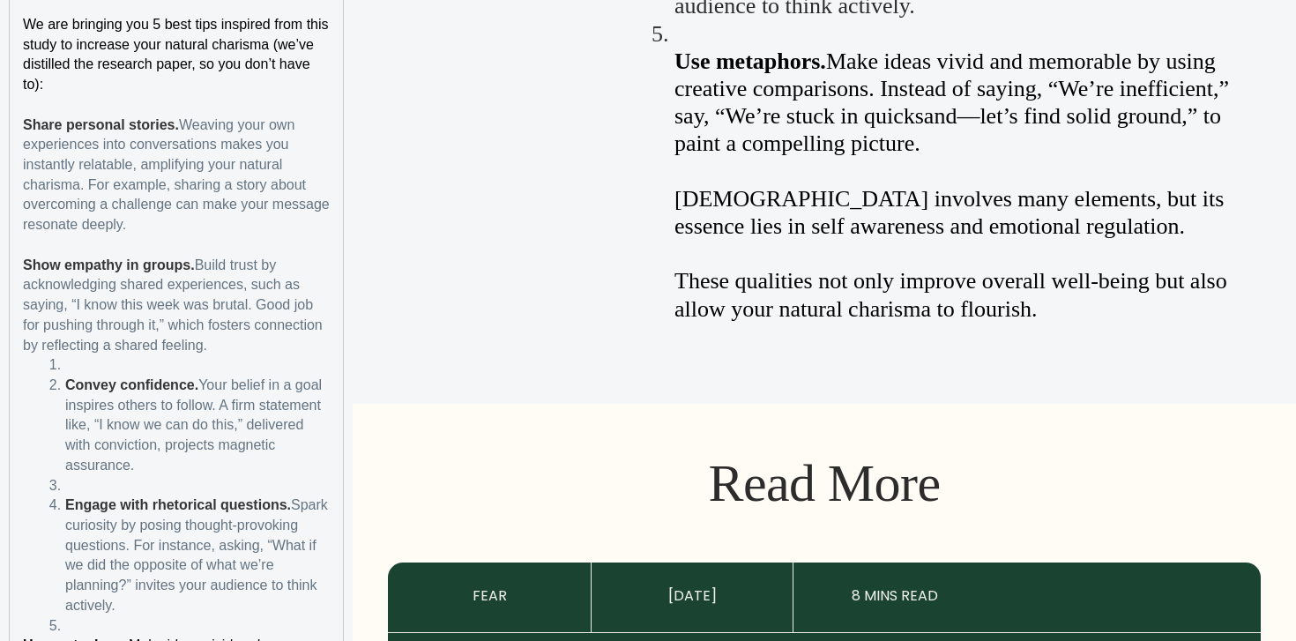
scroll to position [2897, 0]
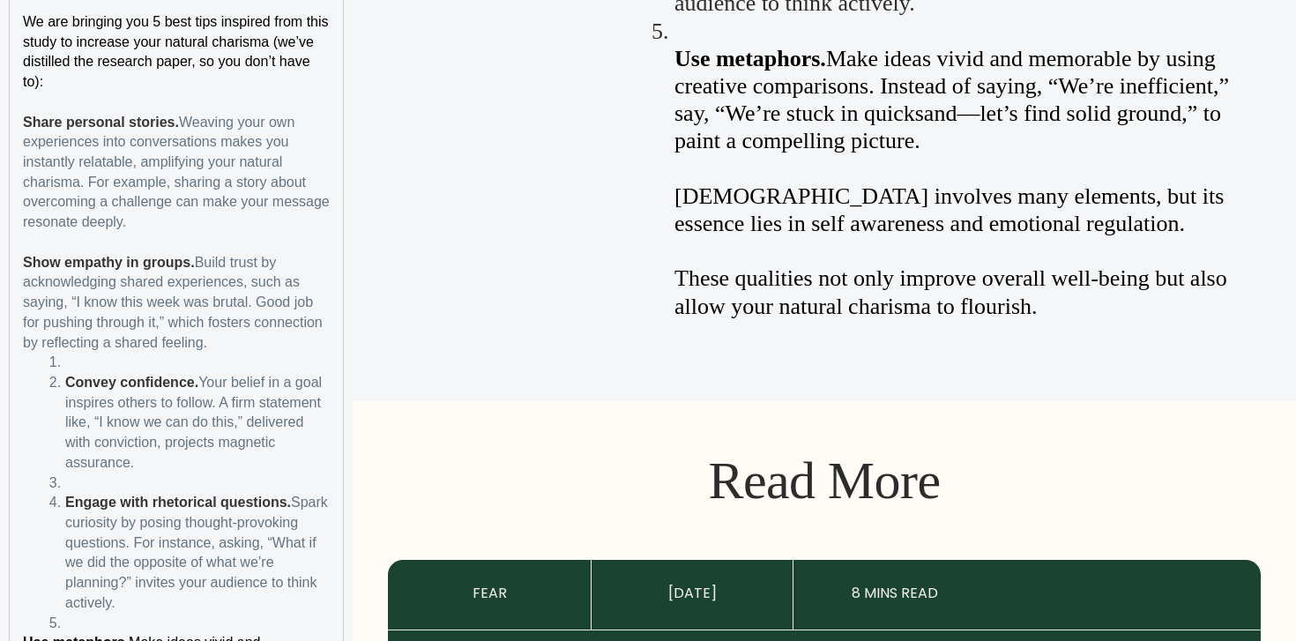
click at [71, 375] on strong "Convey confidence." at bounding box center [131, 382] width 133 height 15
click at [67, 375] on strong "Convey confidence." at bounding box center [131, 382] width 133 height 15
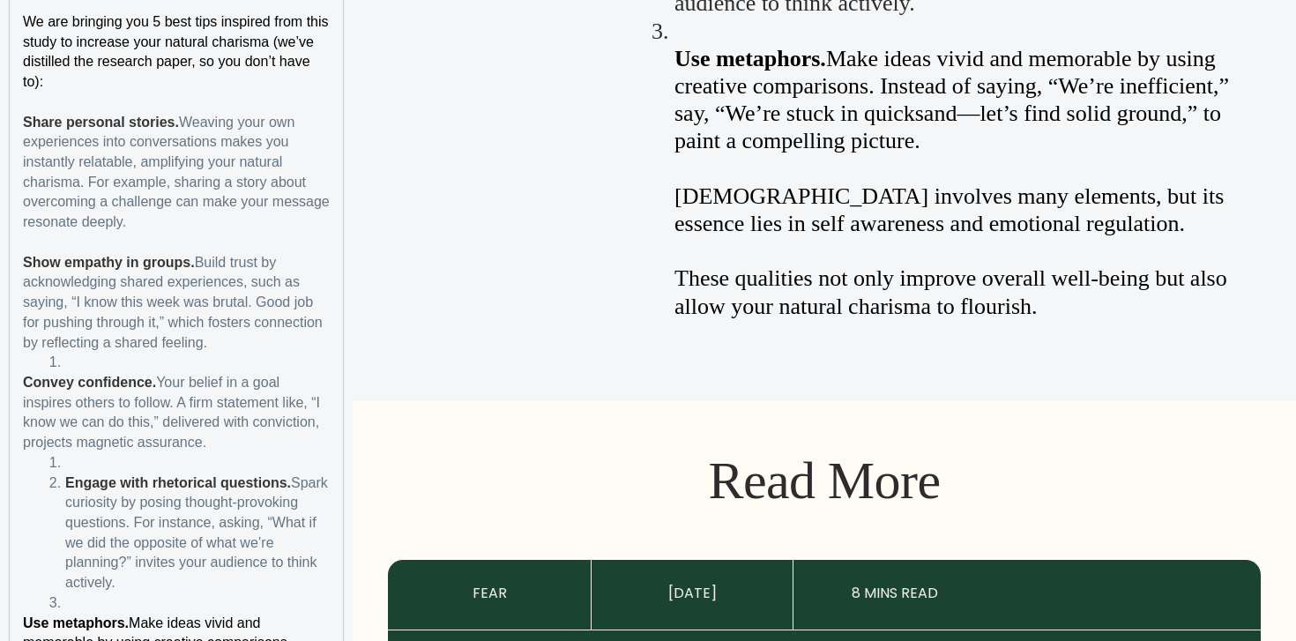
click at [79, 353] on li at bounding box center [187, 363] width 286 height 20
click at [68, 475] on strong "Engage with rhetorical questions." at bounding box center [178, 482] width 226 height 15
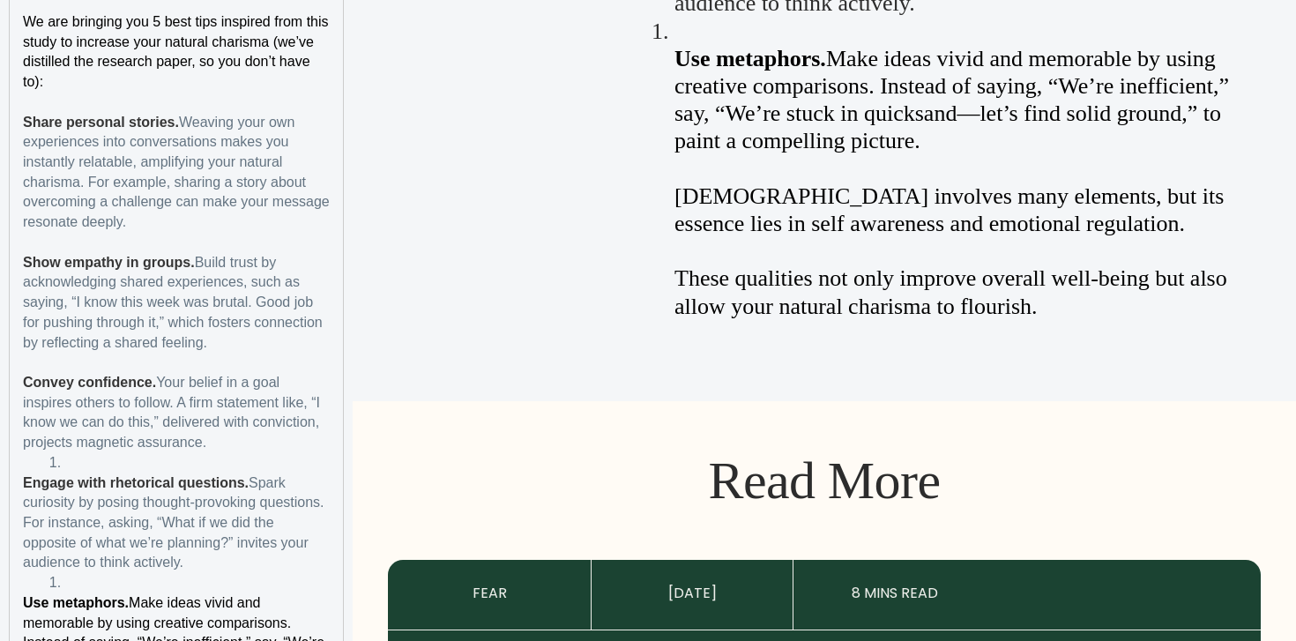
click at [84, 453] on li at bounding box center [187, 463] width 286 height 20
click at [85, 573] on li at bounding box center [187, 583] width 286 height 20
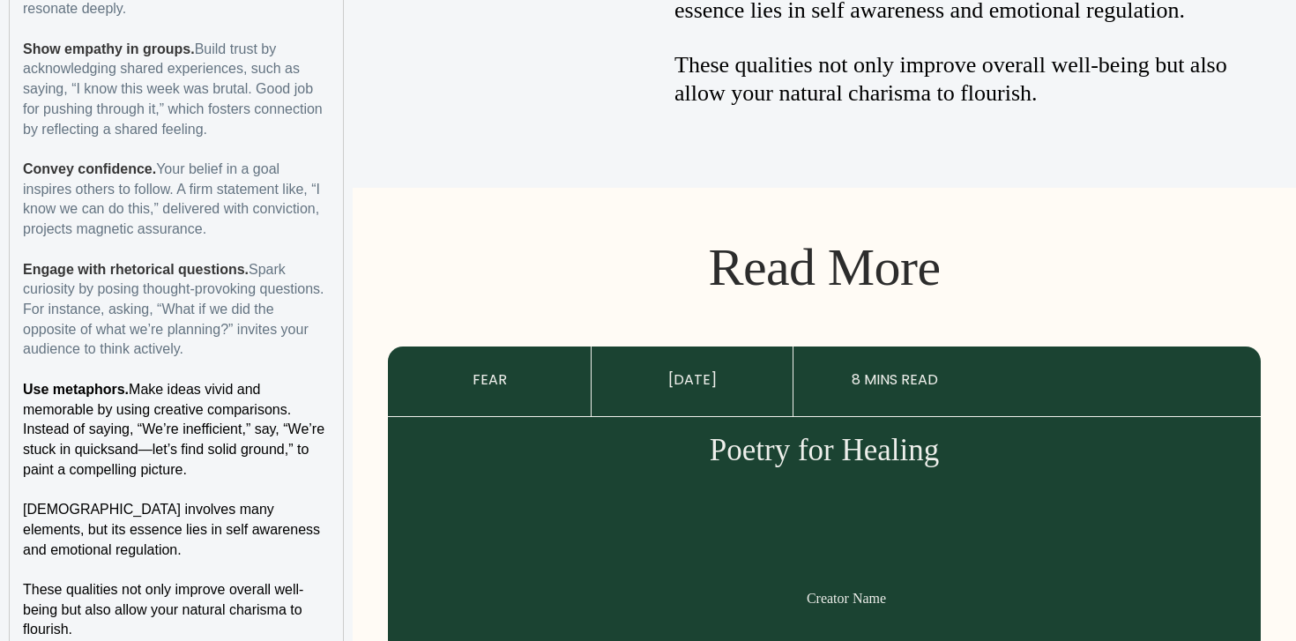
scroll to position [3119, 0]
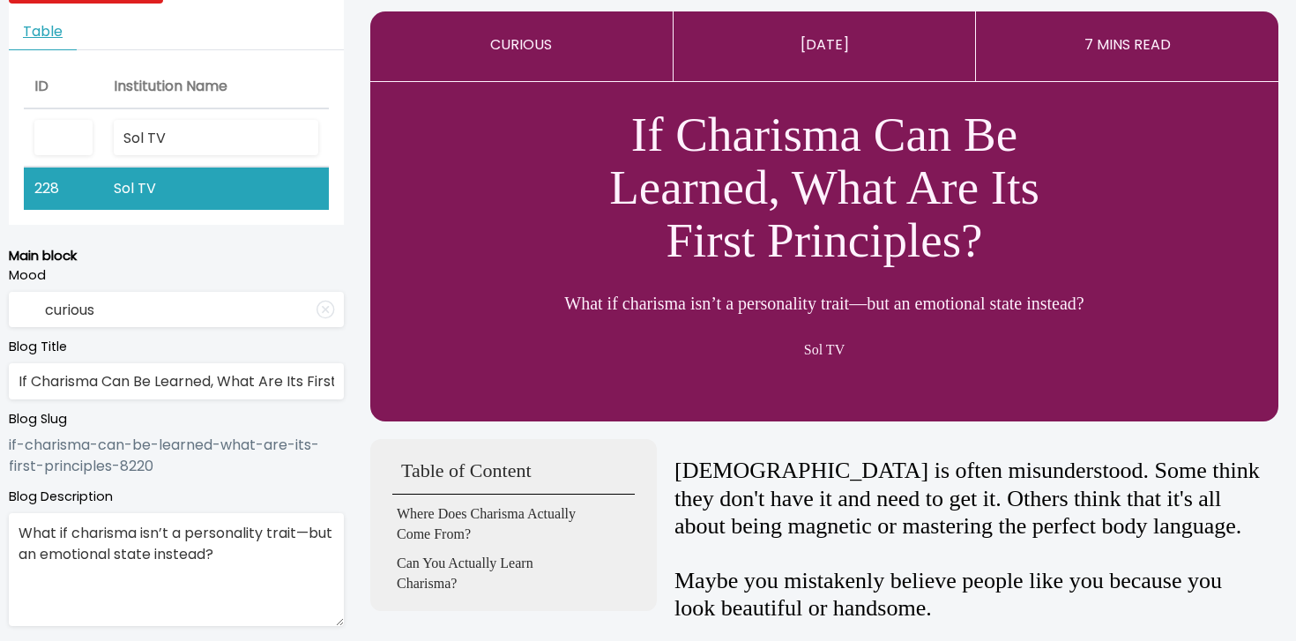
scroll to position [0, 0]
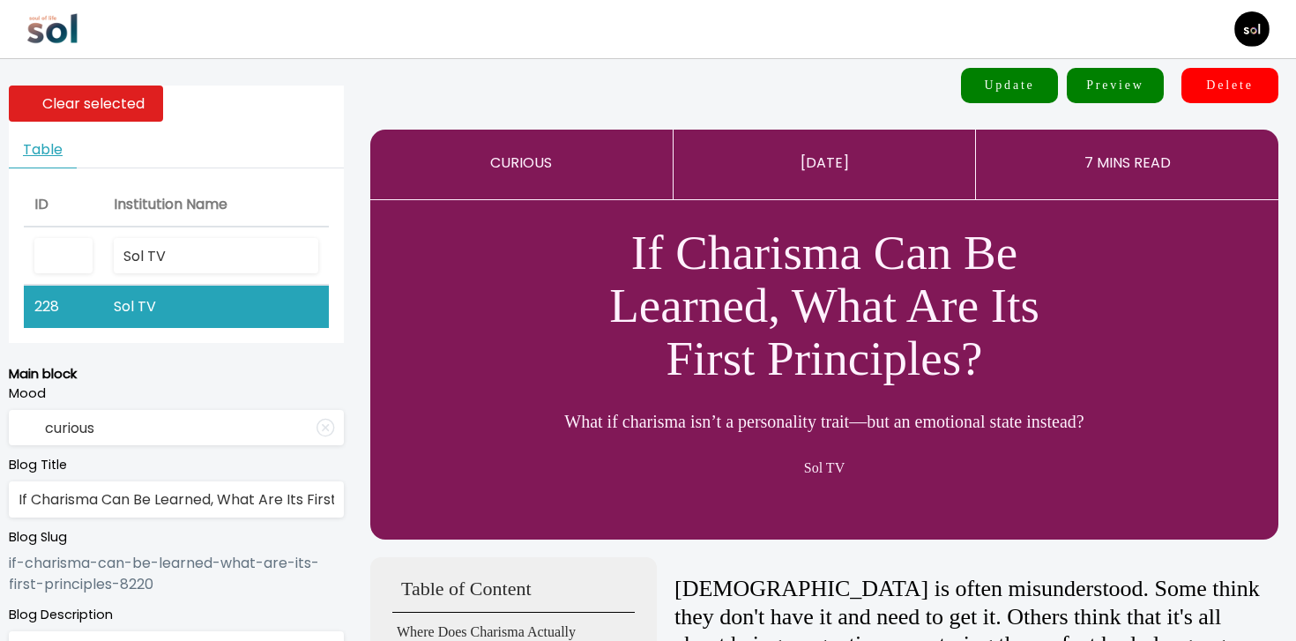
click at [1024, 87] on button "Update" at bounding box center [1009, 85] width 97 height 35
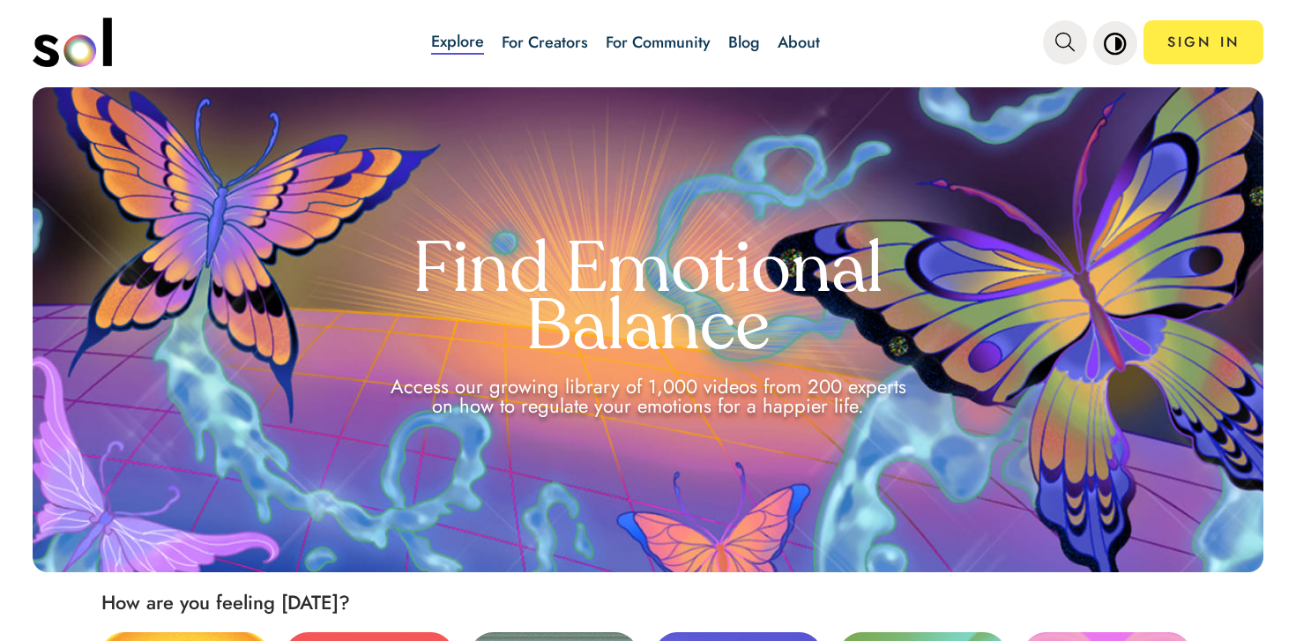
click at [727, 49] on div "Explore For Creators For Community Blog About" at bounding box center [626, 42] width 633 height 62
click at [741, 43] on link "Blog" at bounding box center [745, 42] width 32 height 23
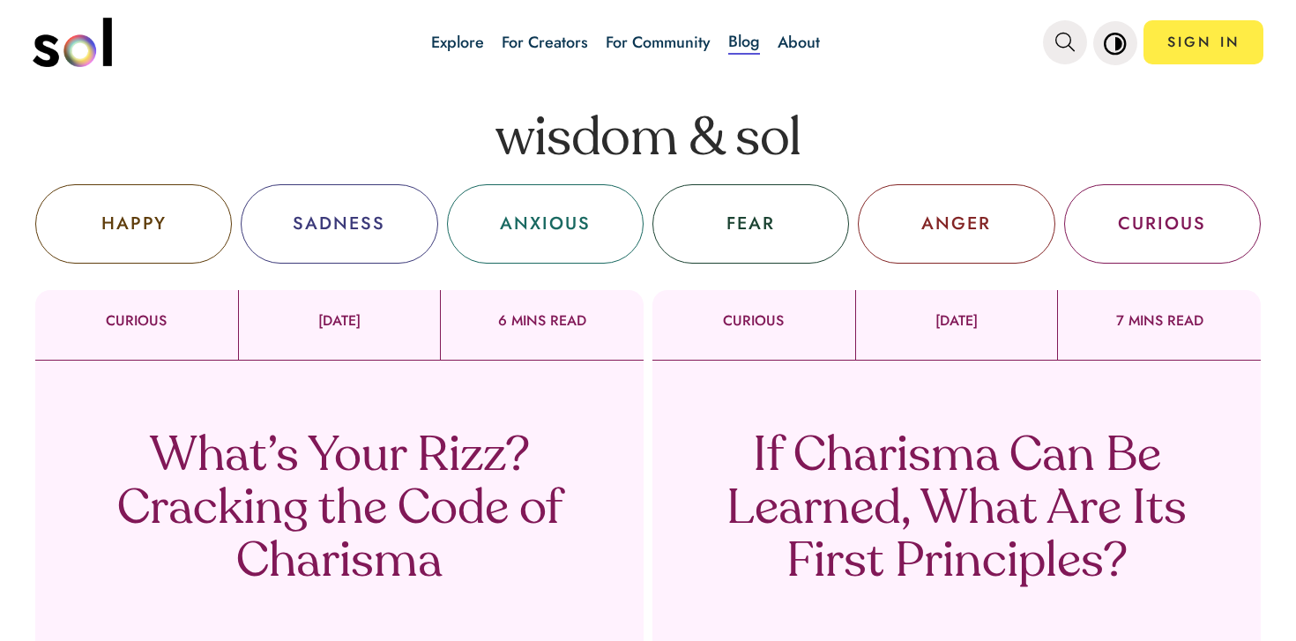
click at [815, 500] on p "If Charisma Can Be Learned, What Are Its First Principles?" at bounding box center [957, 510] width 520 height 159
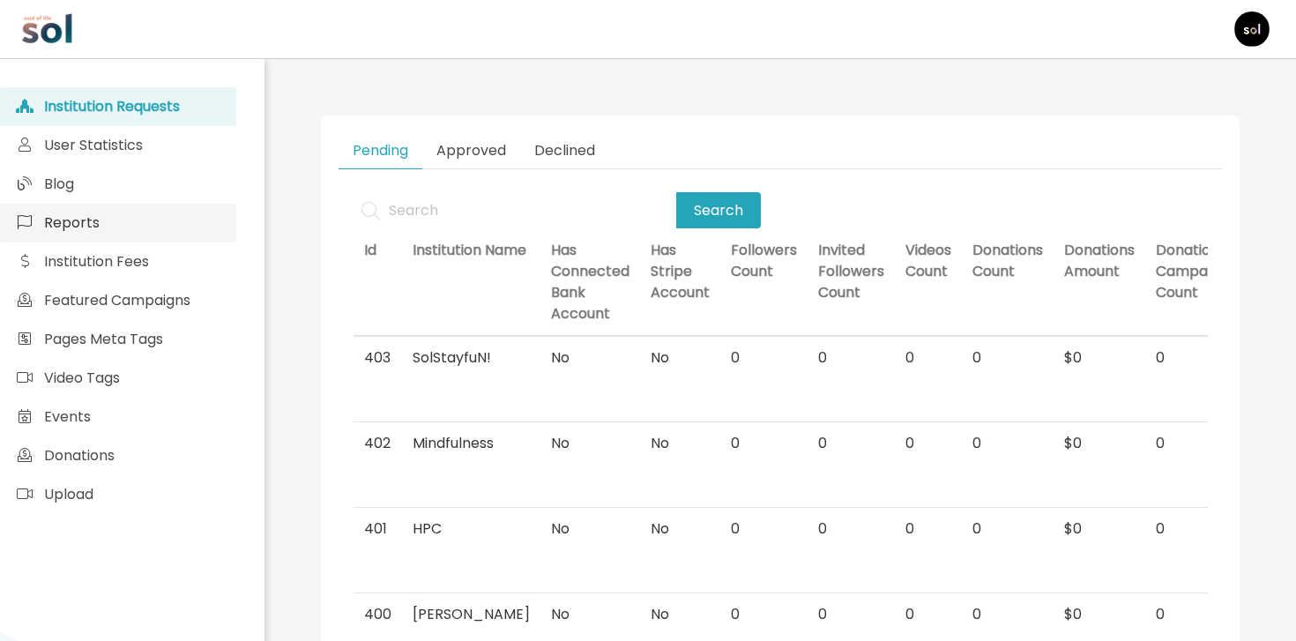
click at [169, 209] on link "Reports" at bounding box center [118, 223] width 236 height 39
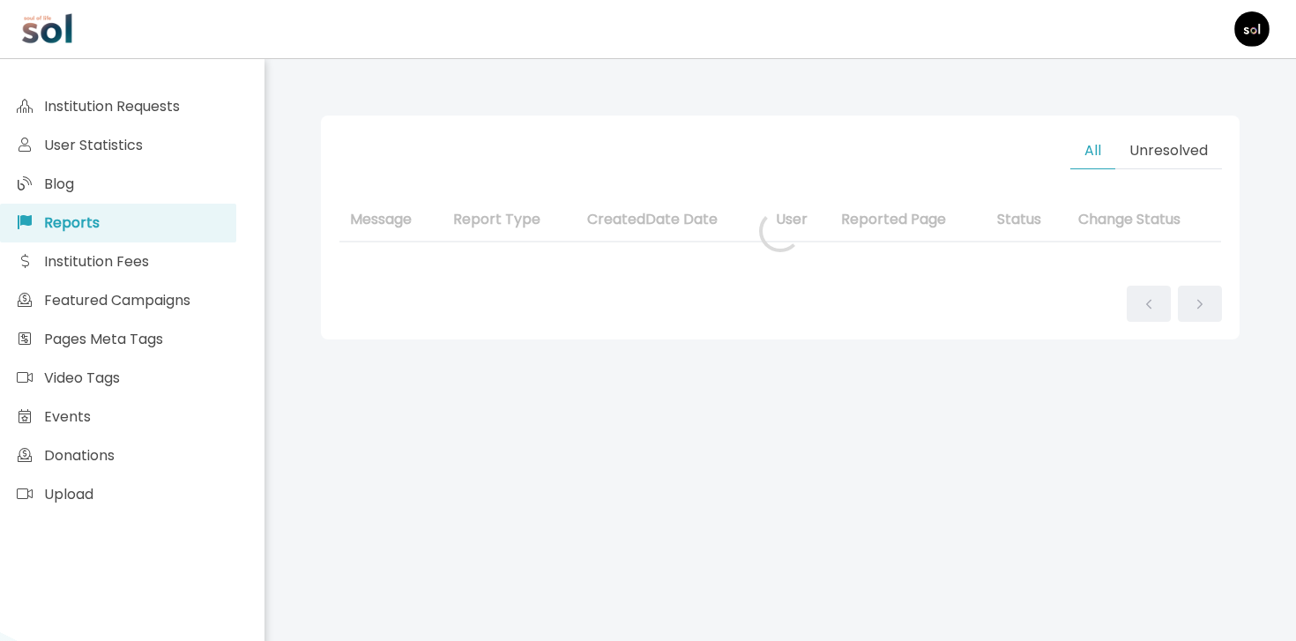
click at [169, 205] on link "Reports" at bounding box center [118, 223] width 236 height 39
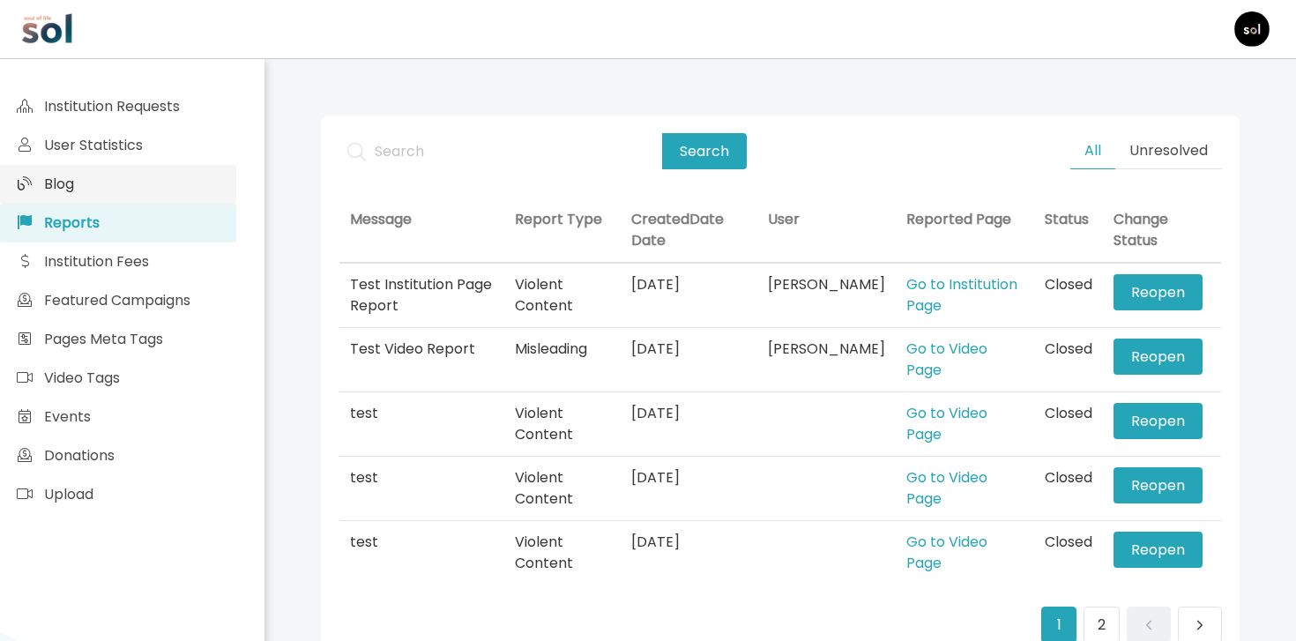
click at [169, 196] on link "Blog" at bounding box center [118, 184] width 236 height 39
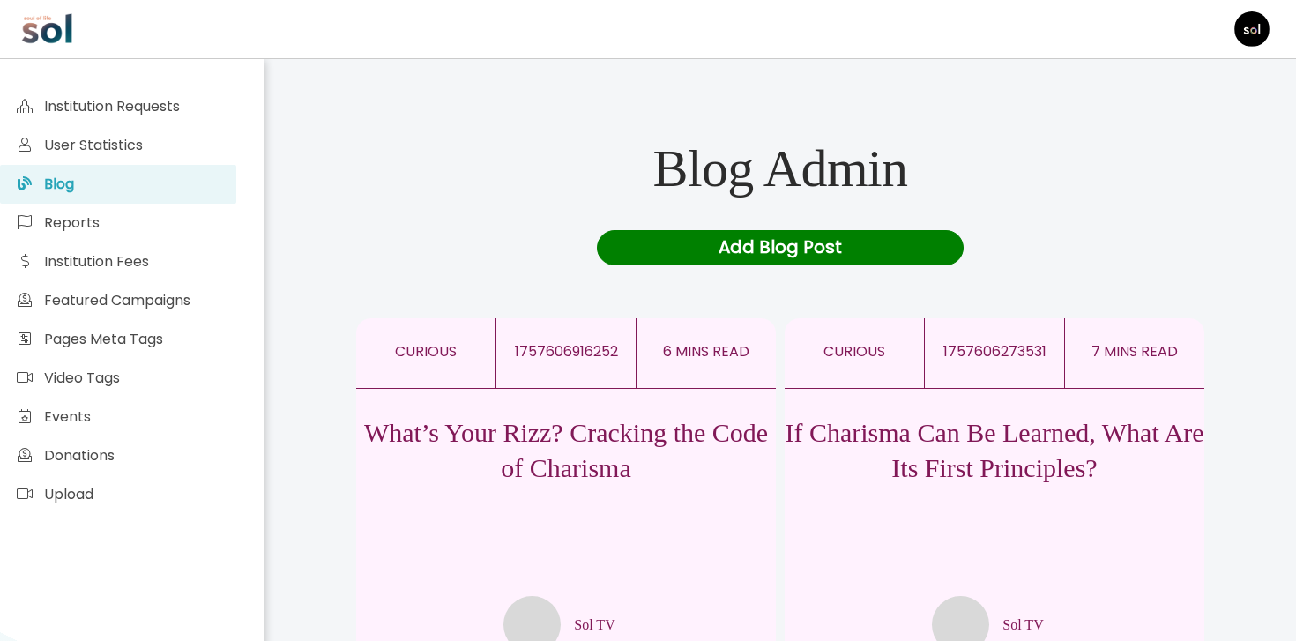
click at [579, 460] on p "What’s Your Rizz? Cracking the Code of Charisma" at bounding box center [566, 450] width 420 height 71
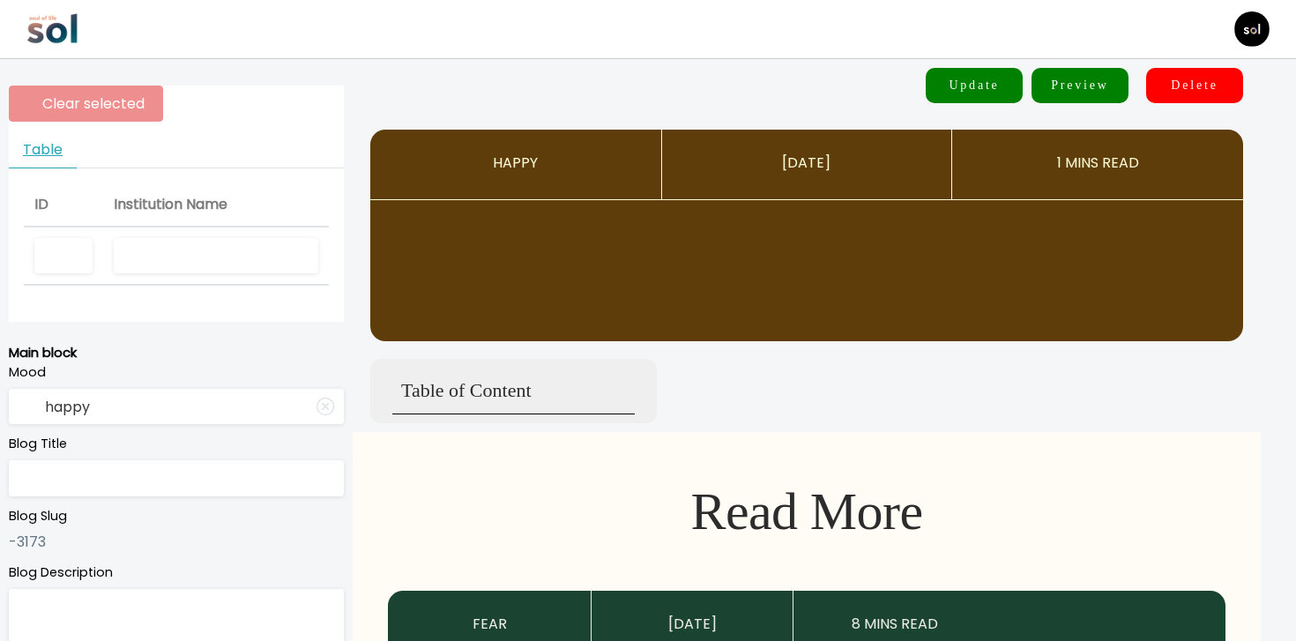
click at [221, 268] on input "text" at bounding box center [216, 256] width 205 height 36
type input "Sol TV"
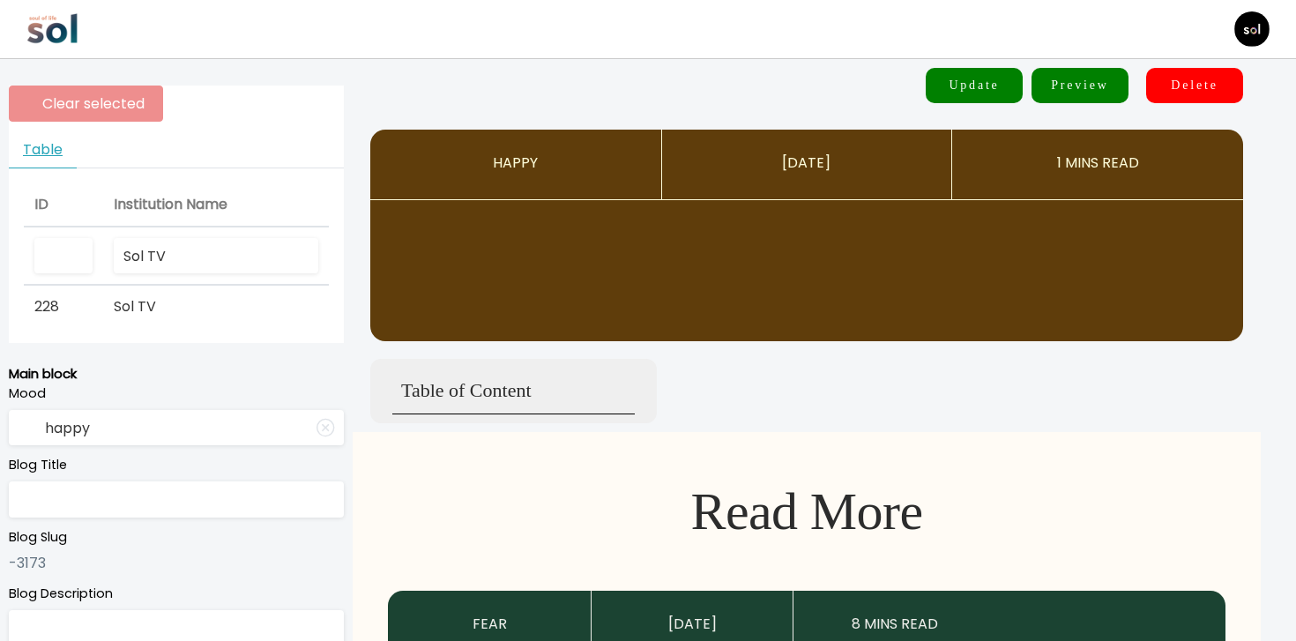
type input "curious"
type input "What’s Your Rizz? Cracking the Code of Charisma"
type textarea "Six simple moves that will make you 2x more magnetic"
type input "Sol TV"
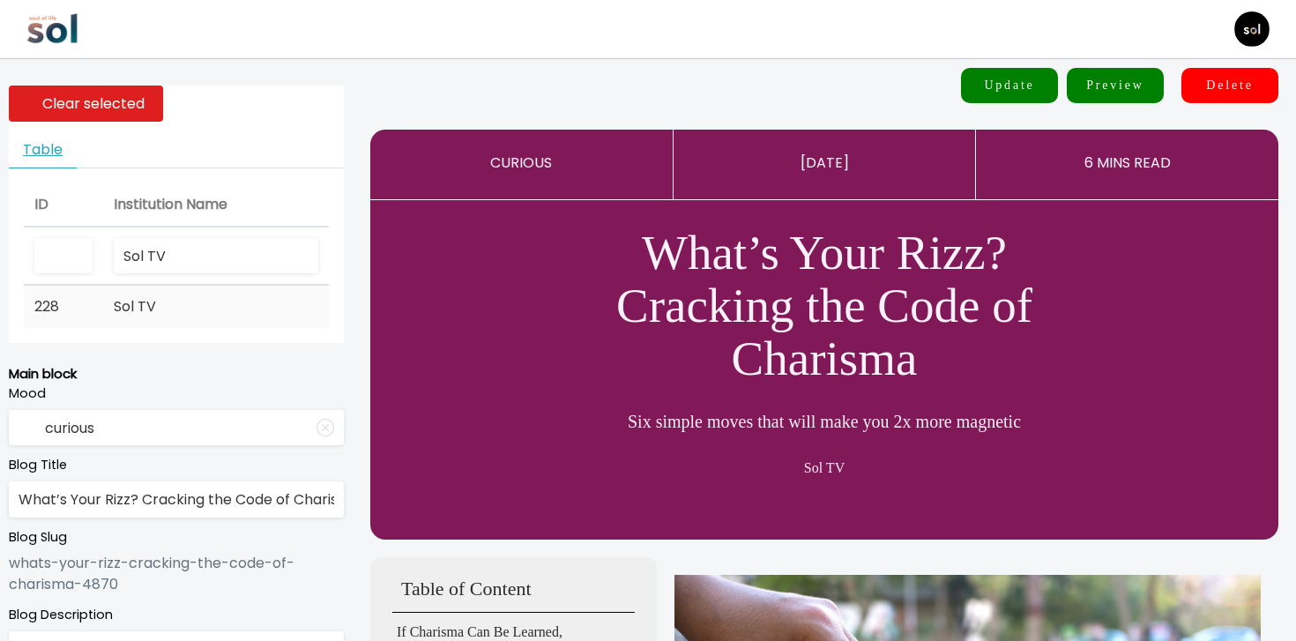
type input "Sol TV"
click at [210, 292] on td "Sol TV" at bounding box center [216, 307] width 226 height 42
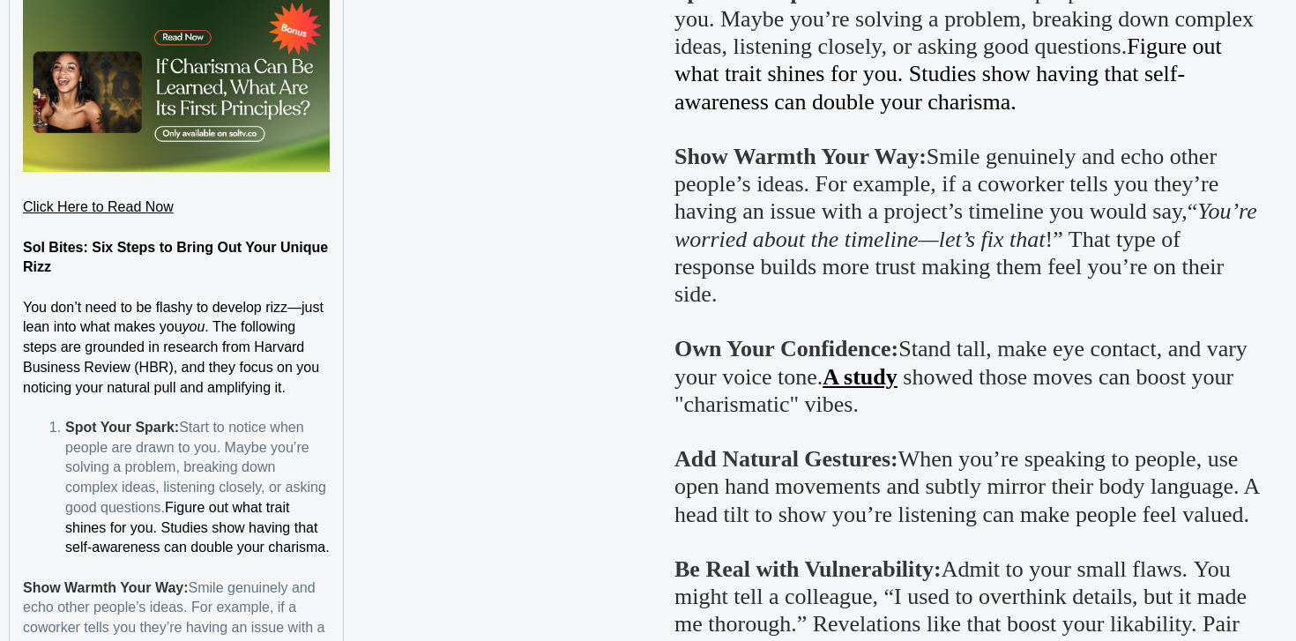
scroll to position [1961, 0]
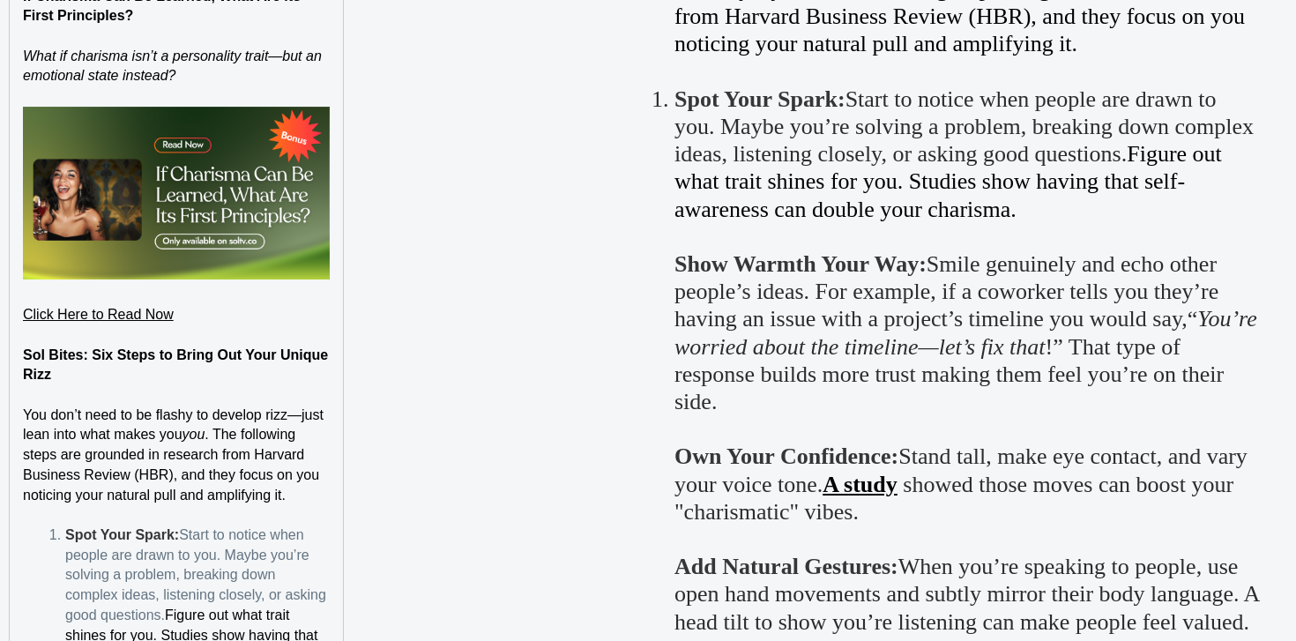
click at [161, 314] on link "Click Here to Read Now" at bounding box center [98, 314] width 151 height 15
click at [232, 285] on link at bounding box center [211, 279] width 41 height 13
paste input "-8220"
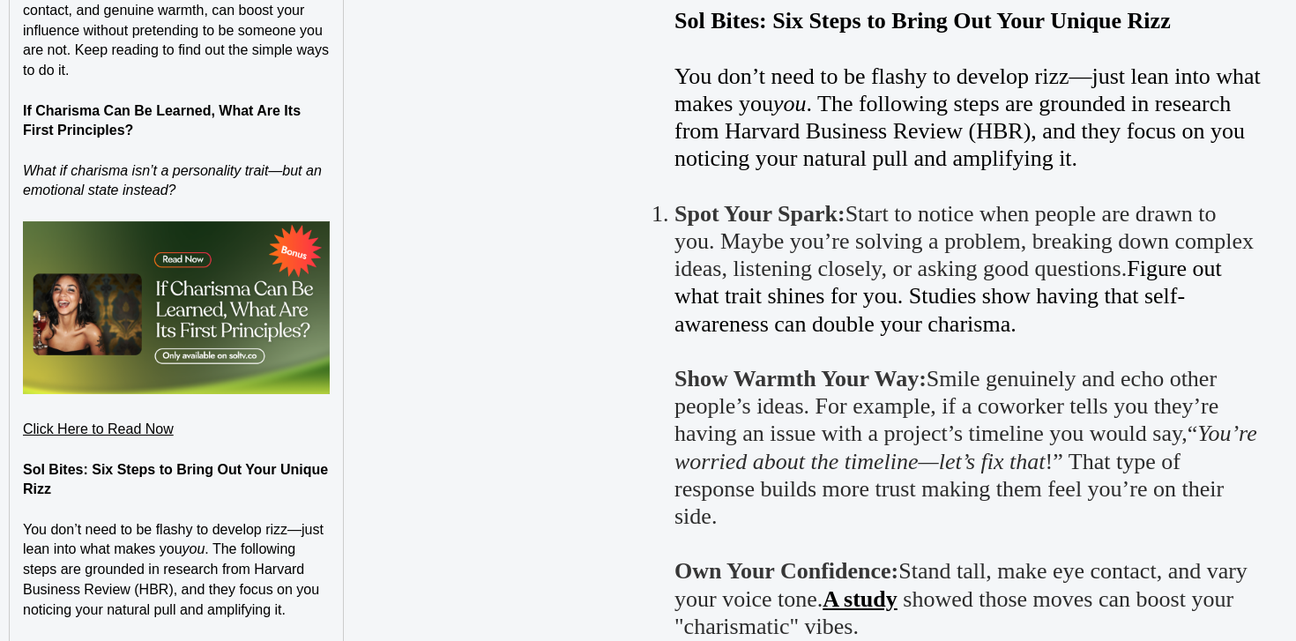
scroll to position [1839, 0]
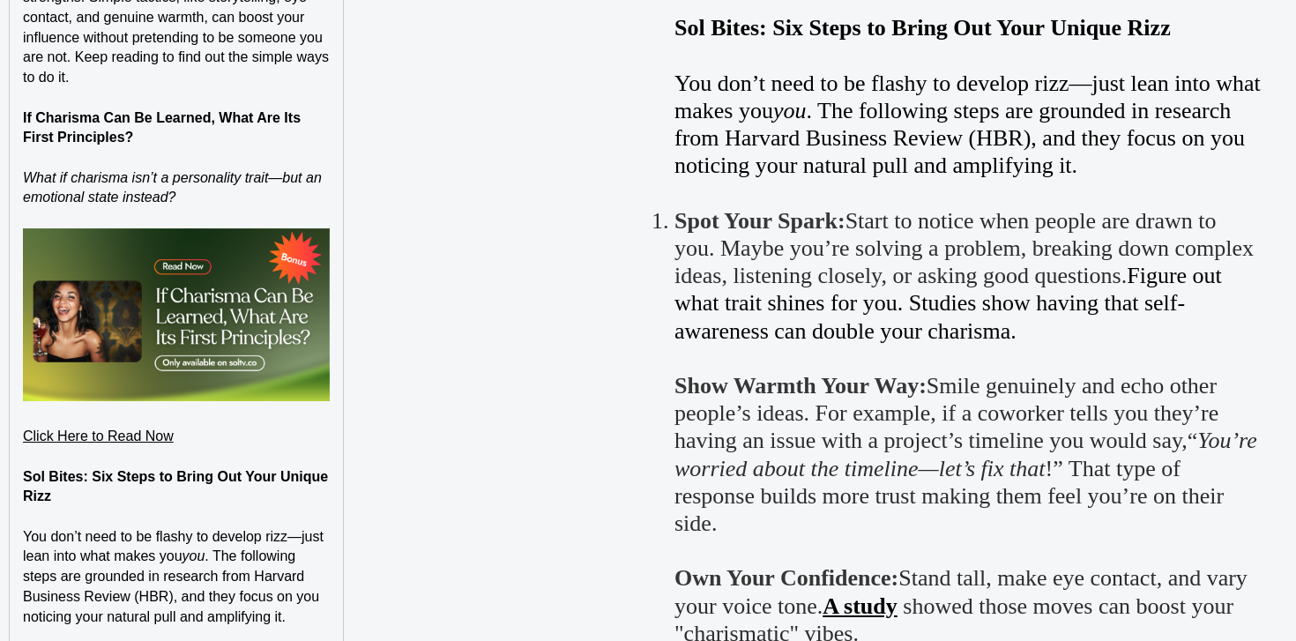
click at [131, 104] on p at bounding box center [176, 98] width 307 height 20
click at [131, 121] on strong "If Charisma Can Be Learned, What Are Its First Principles?" at bounding box center [164, 127] width 282 height 35
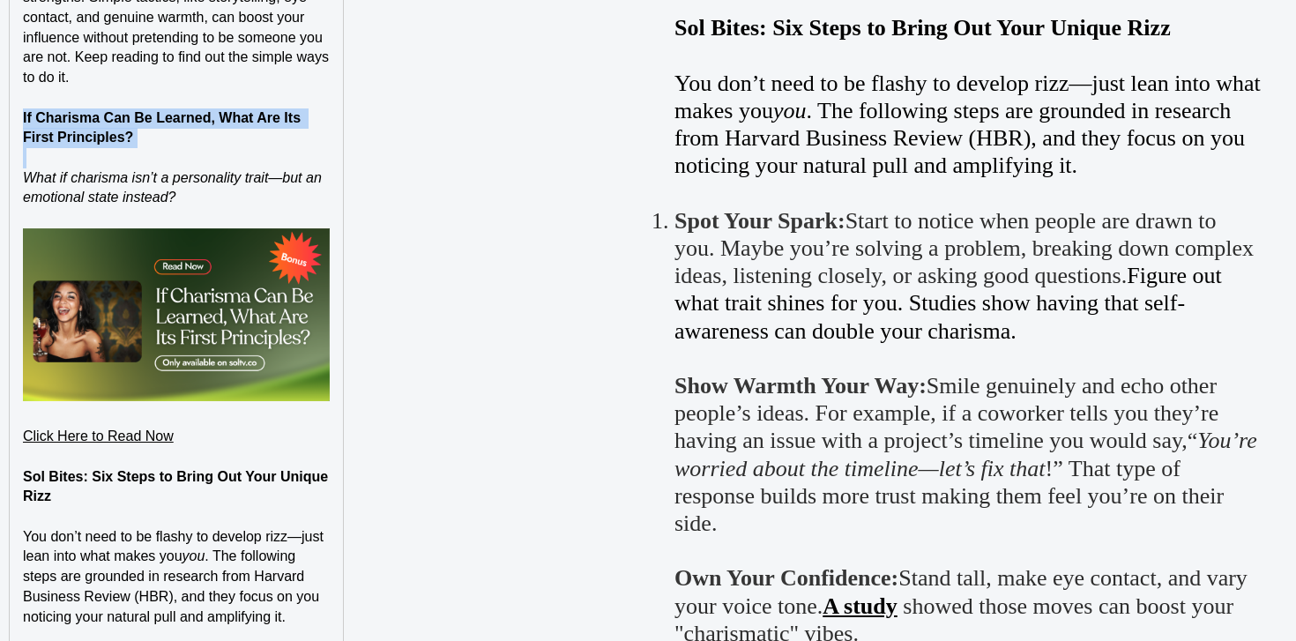
click at [131, 121] on strong "If Charisma Can Be Learned, What Are Its First Principles?" at bounding box center [164, 127] width 282 height 35
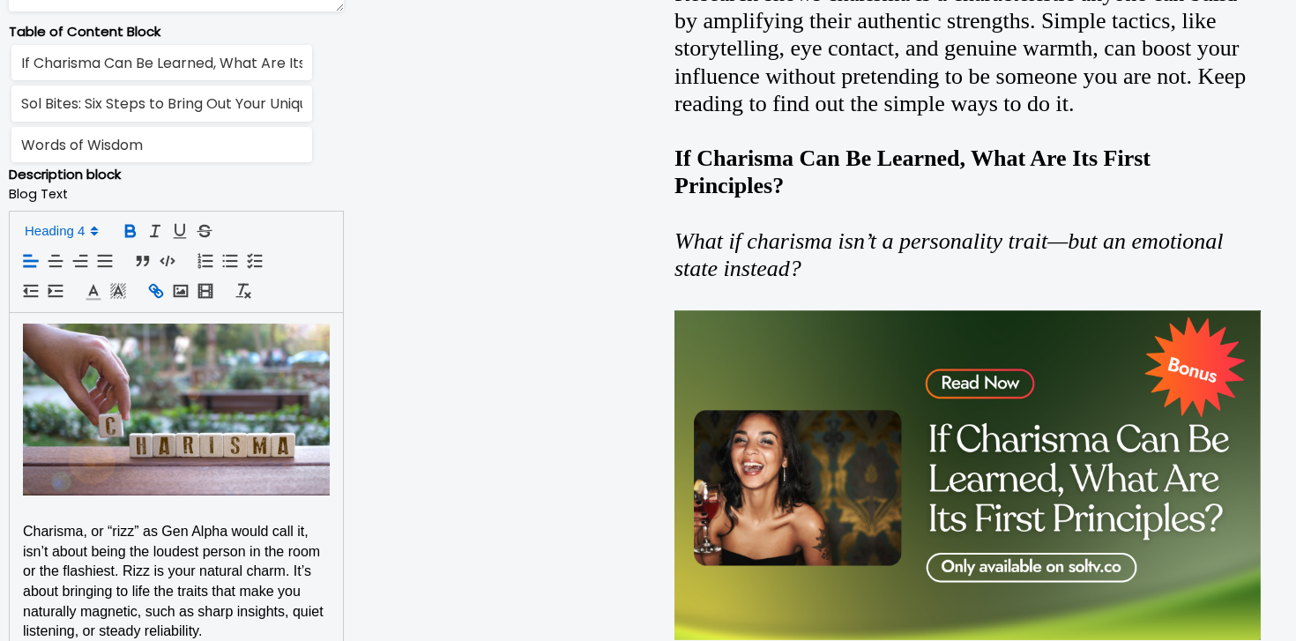
click at [160, 286] on icon "button" at bounding box center [155, 290] width 19 height 19
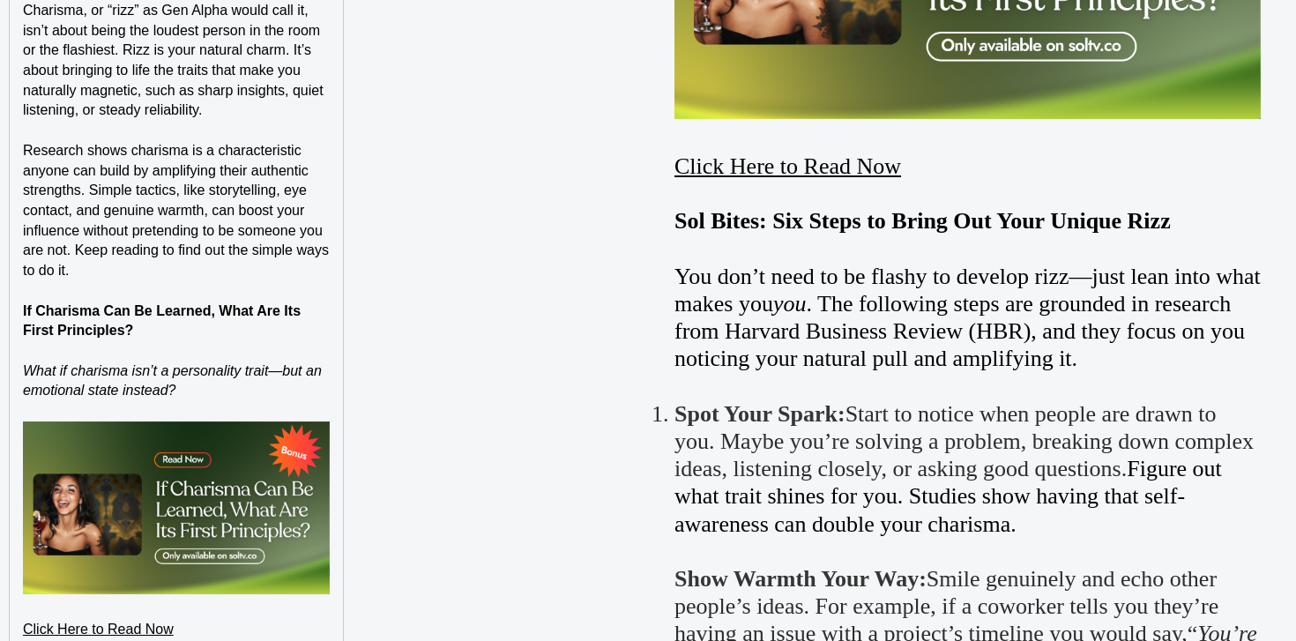
paste input "https://soltv.co/blog/if-charisma-can-be-learned-what-are-its-first-principles-…"
type input "https://soltv.co/blog/if-charisma-can-be-learned-what-are-its-first-principles-…"
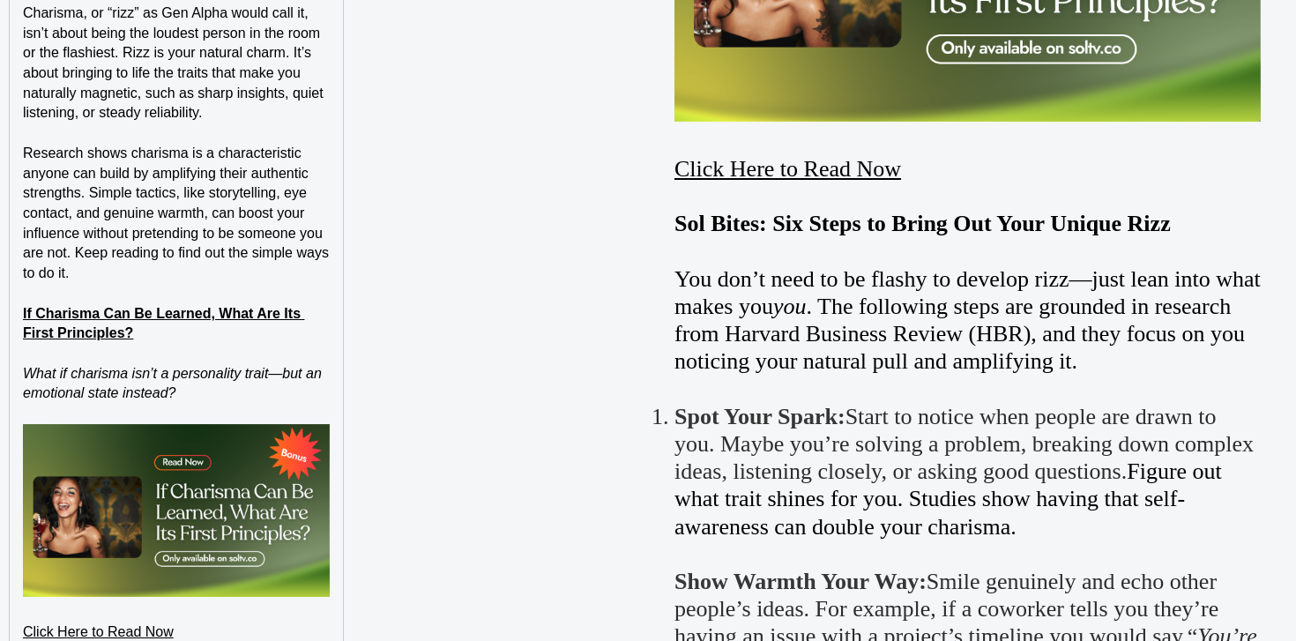
scroll to position [1666, 0]
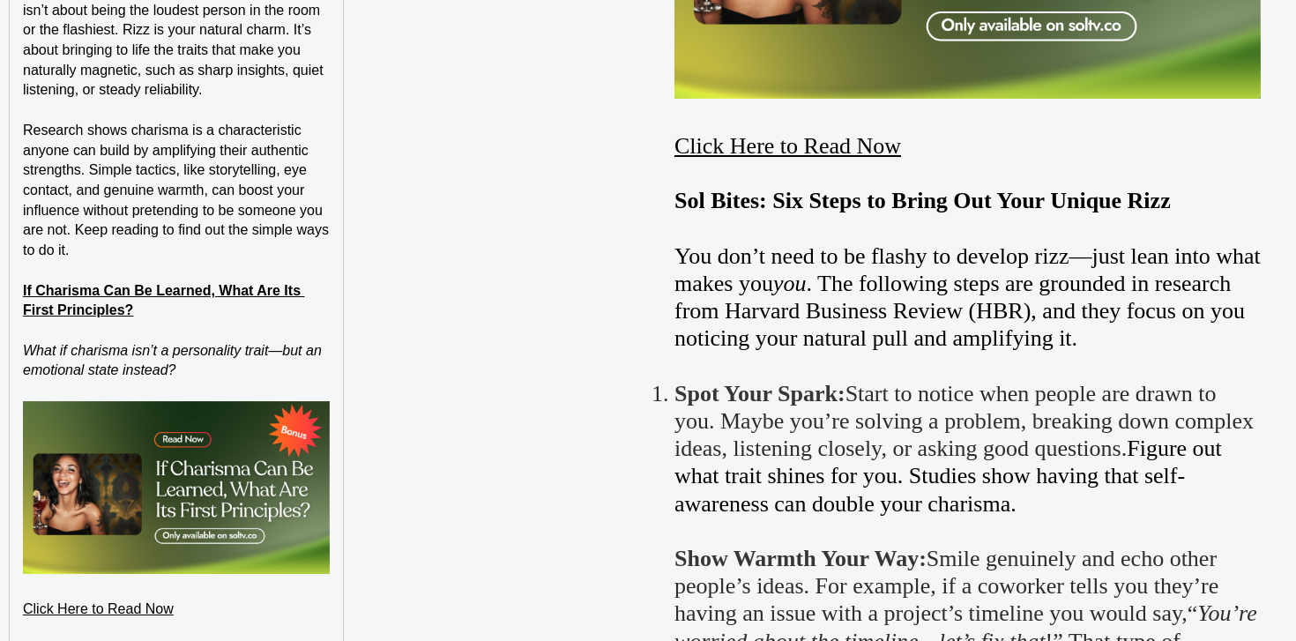
click at [251, 261] on p at bounding box center [176, 271] width 307 height 20
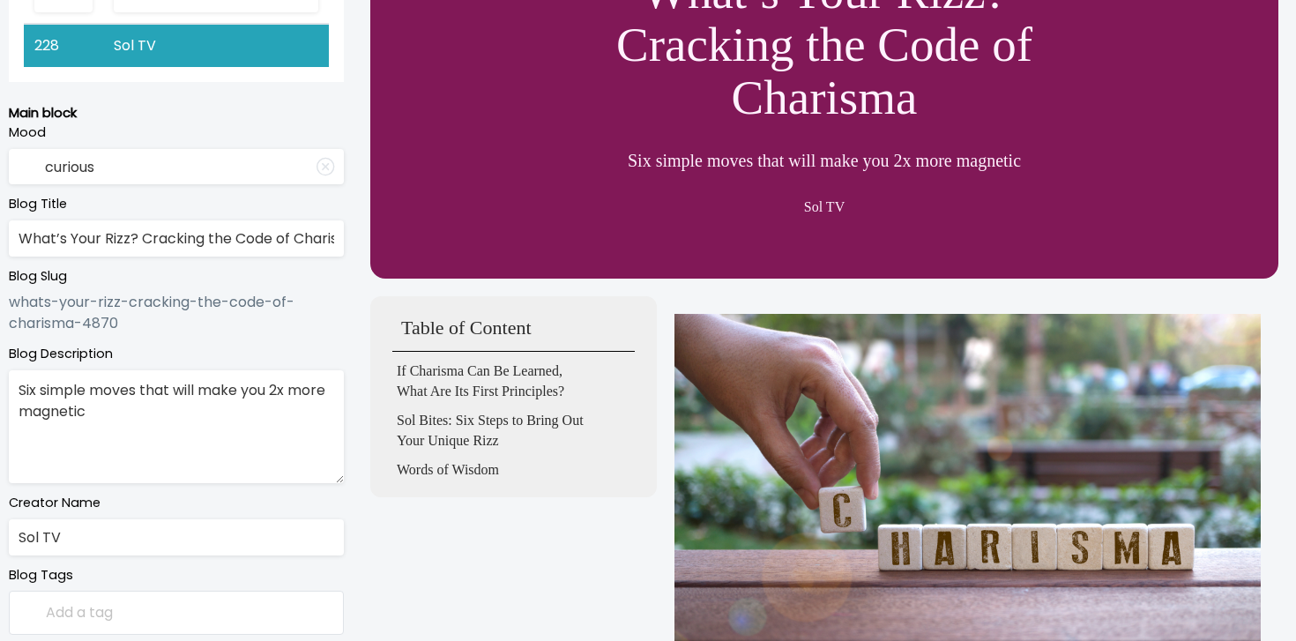
scroll to position [0, 0]
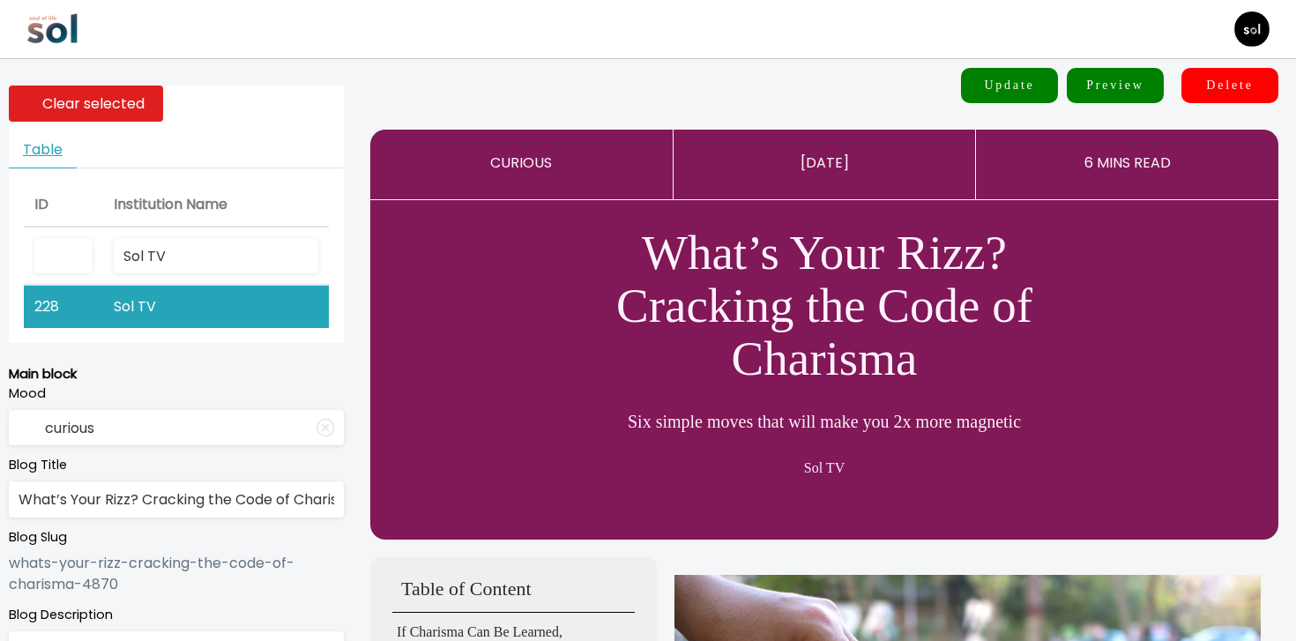
click at [1020, 95] on button "Update" at bounding box center [1009, 85] width 97 height 35
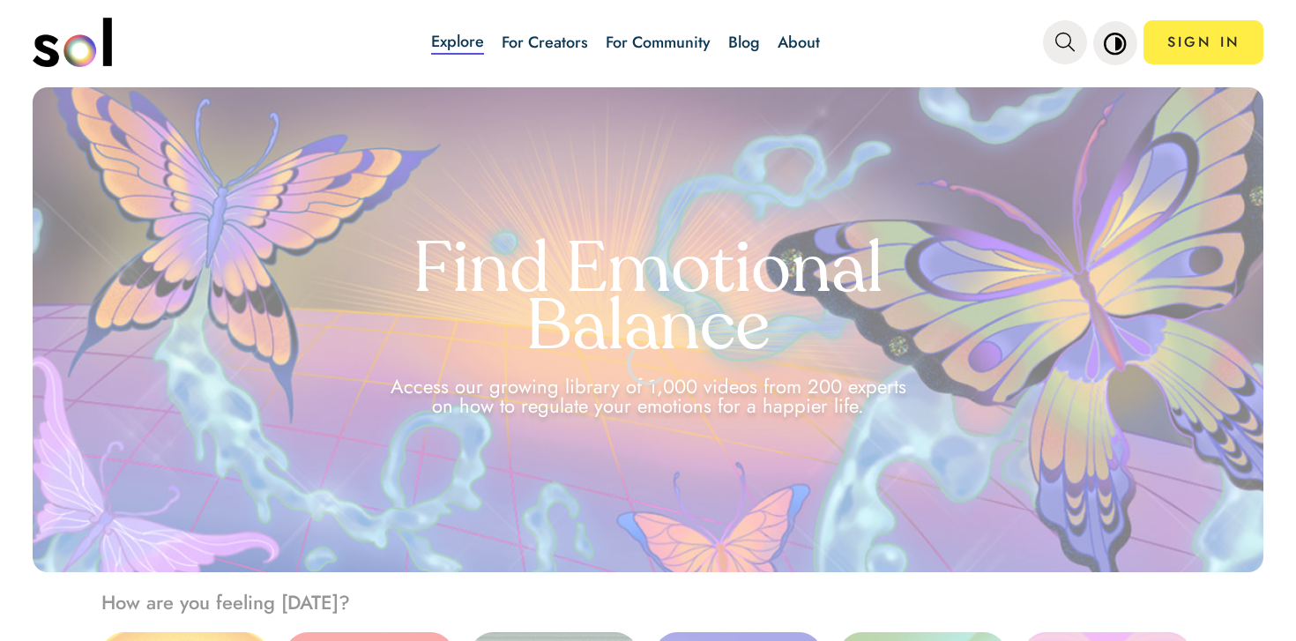
click at [756, 43] on link "Blog" at bounding box center [745, 42] width 32 height 23
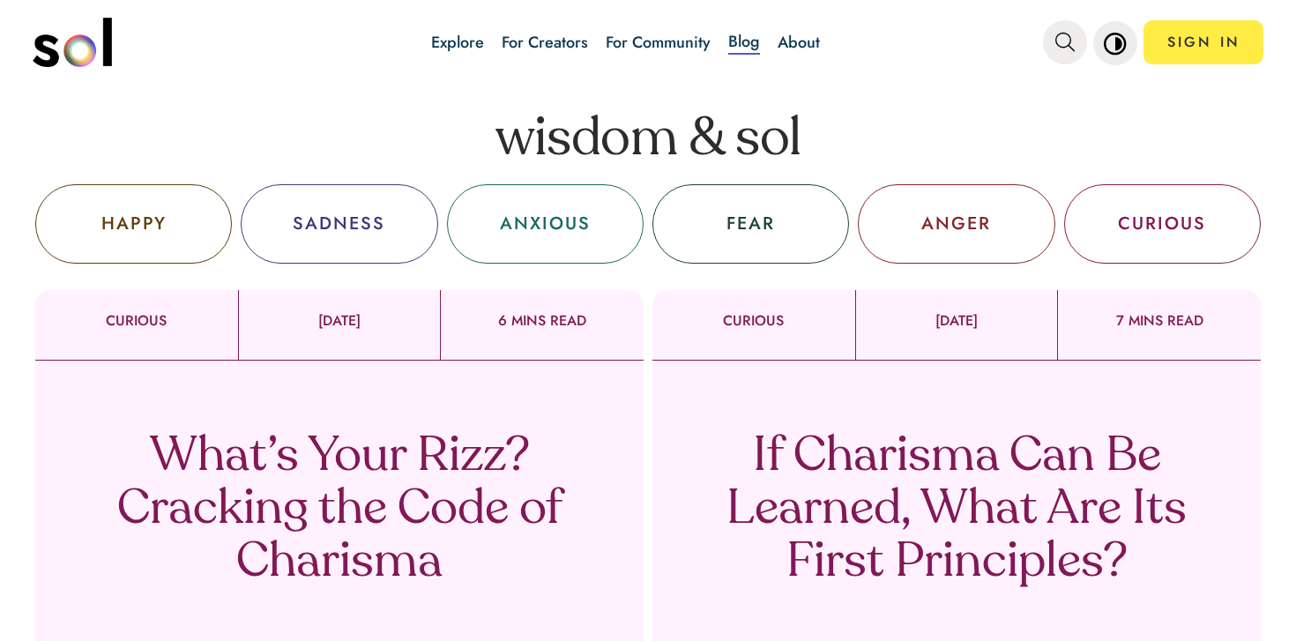
click at [370, 372] on div "What’s Your Rizz? Cracking the Code of Charisma Sol TV" at bounding box center [339, 533] width 609 height 344
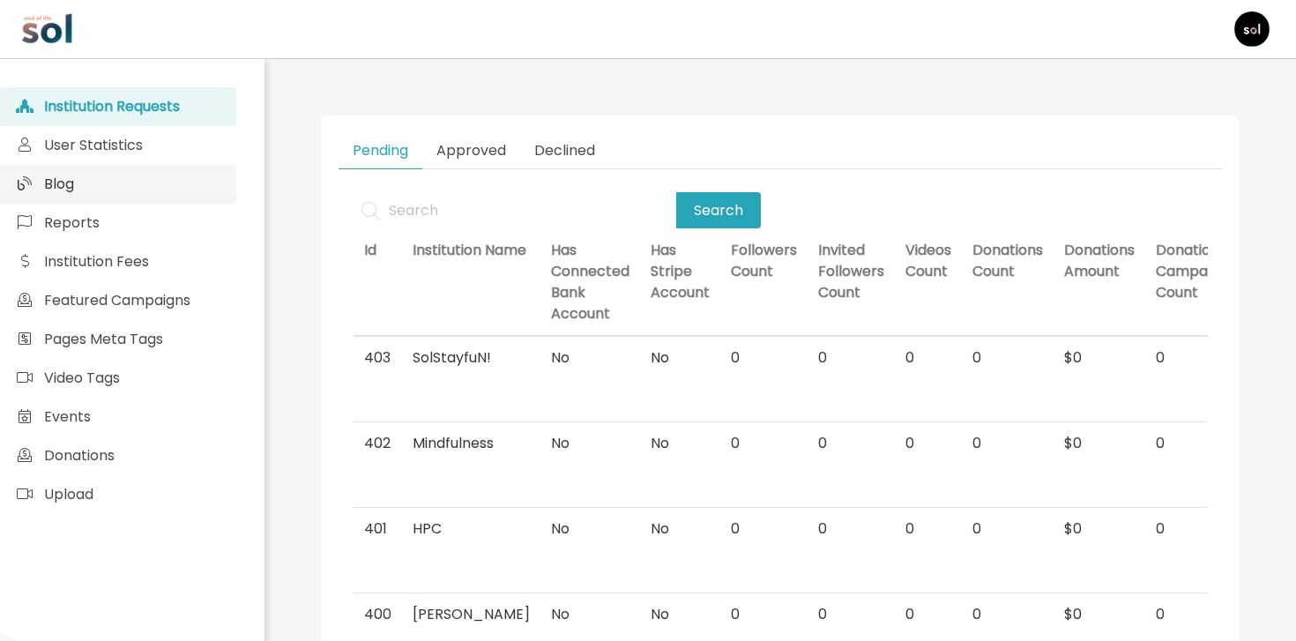
click at [212, 166] on link "Blog" at bounding box center [118, 184] width 236 height 39
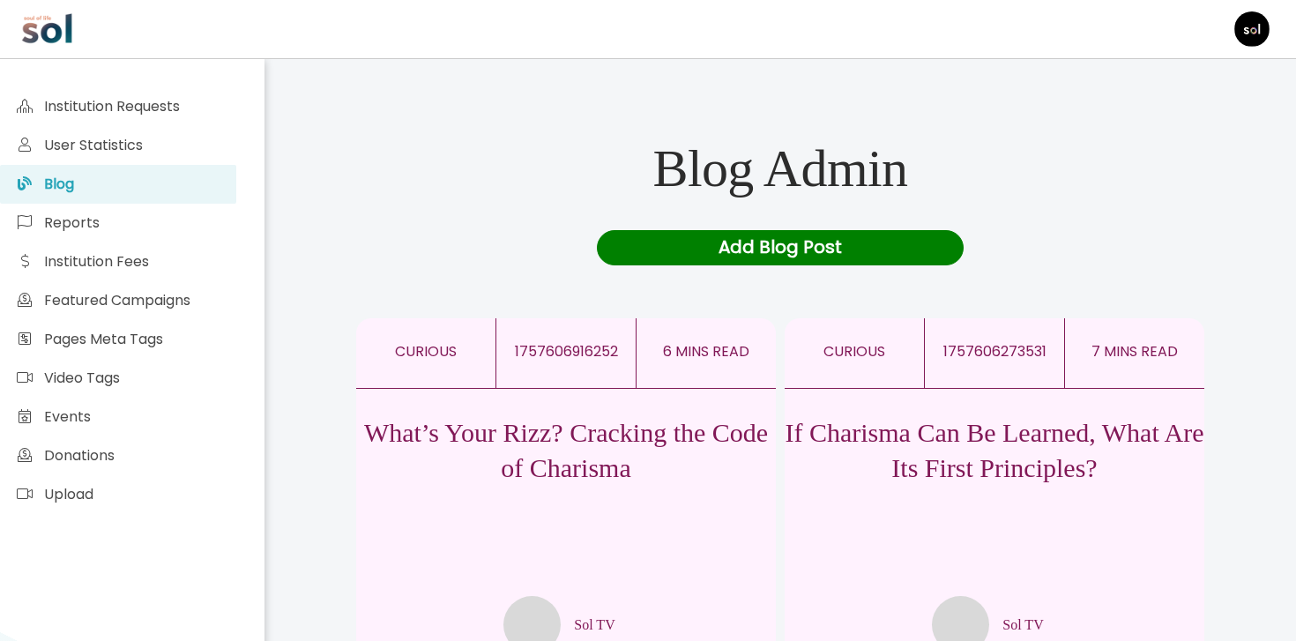
click at [609, 476] on p "What’s Your Rizz? Cracking the Code of Charisma" at bounding box center [566, 450] width 420 height 71
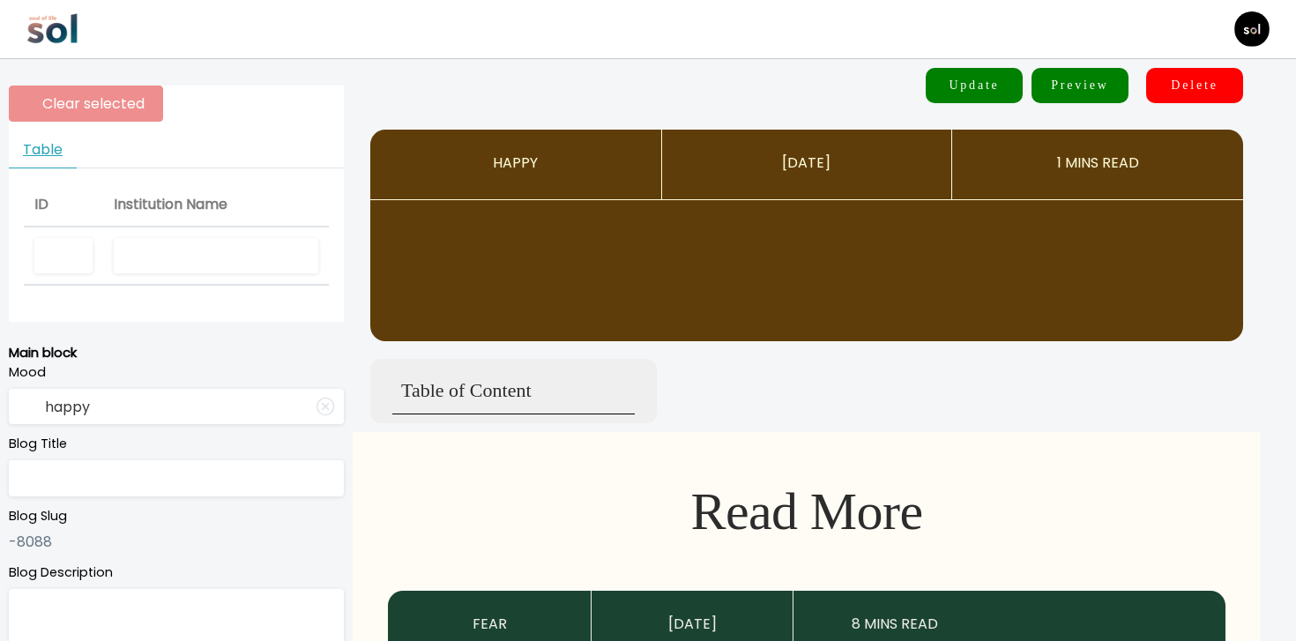
click at [248, 246] on input "text" at bounding box center [216, 256] width 205 height 36
type input "Sol TV"
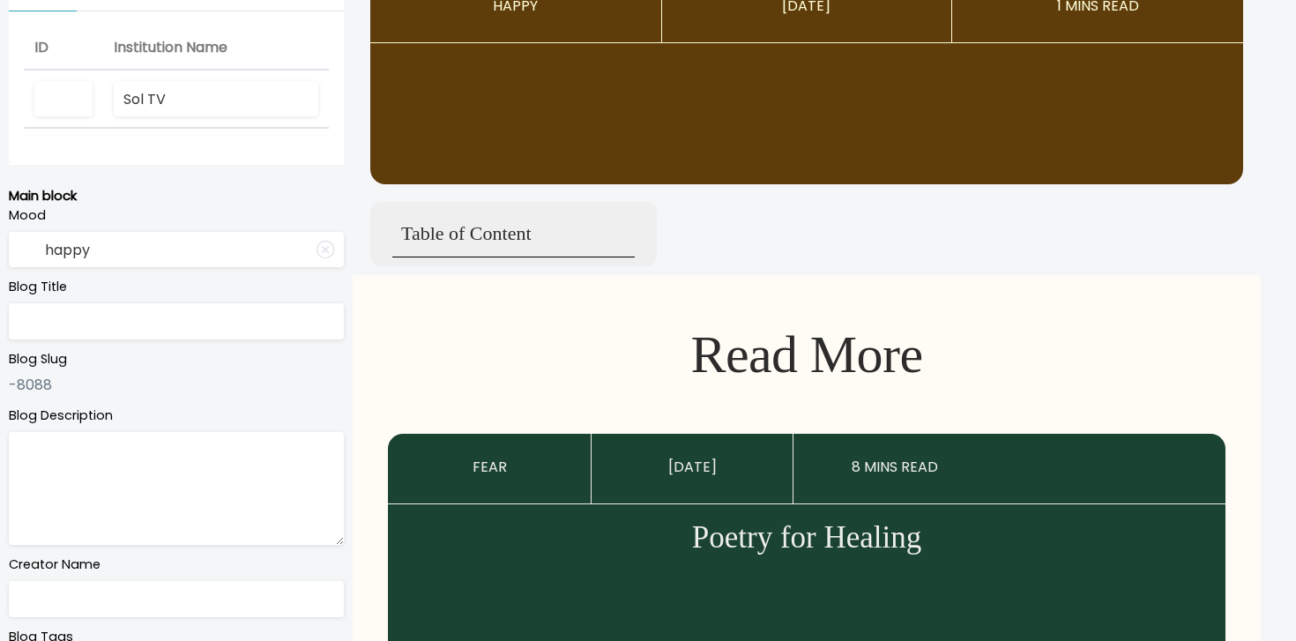
scroll to position [136, 0]
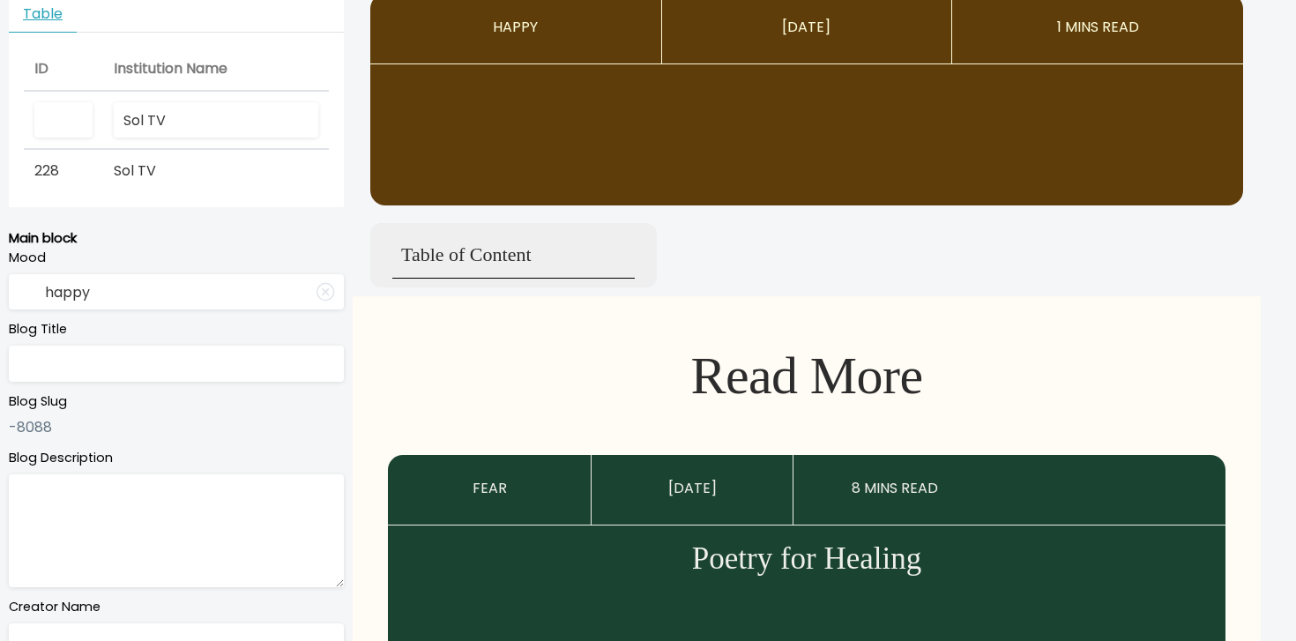
type input "curious"
type input "What’s Your Rizz? Cracking the Code of Charisma"
type textarea "Six simple moves that will make you 2x more magnetic"
type input "Sol TV"
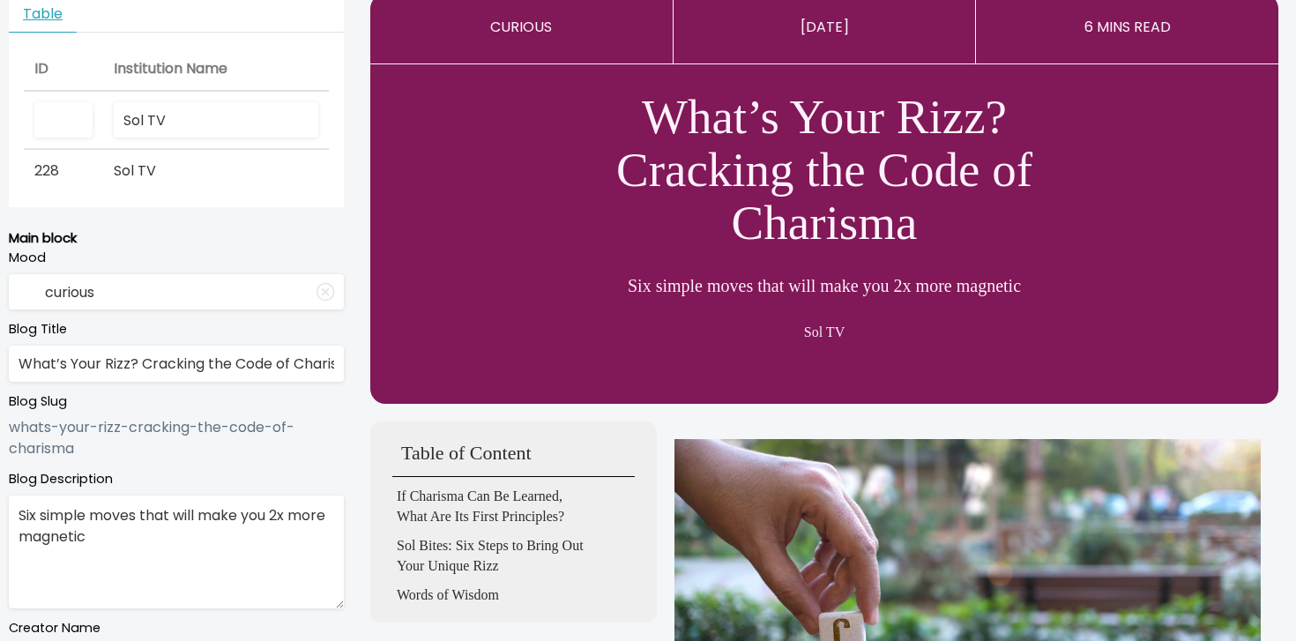
type input "Sol TV"
click at [47, 371] on input "What’s Your Rizz? Cracking the Code of Charisma" at bounding box center [176, 364] width 335 height 36
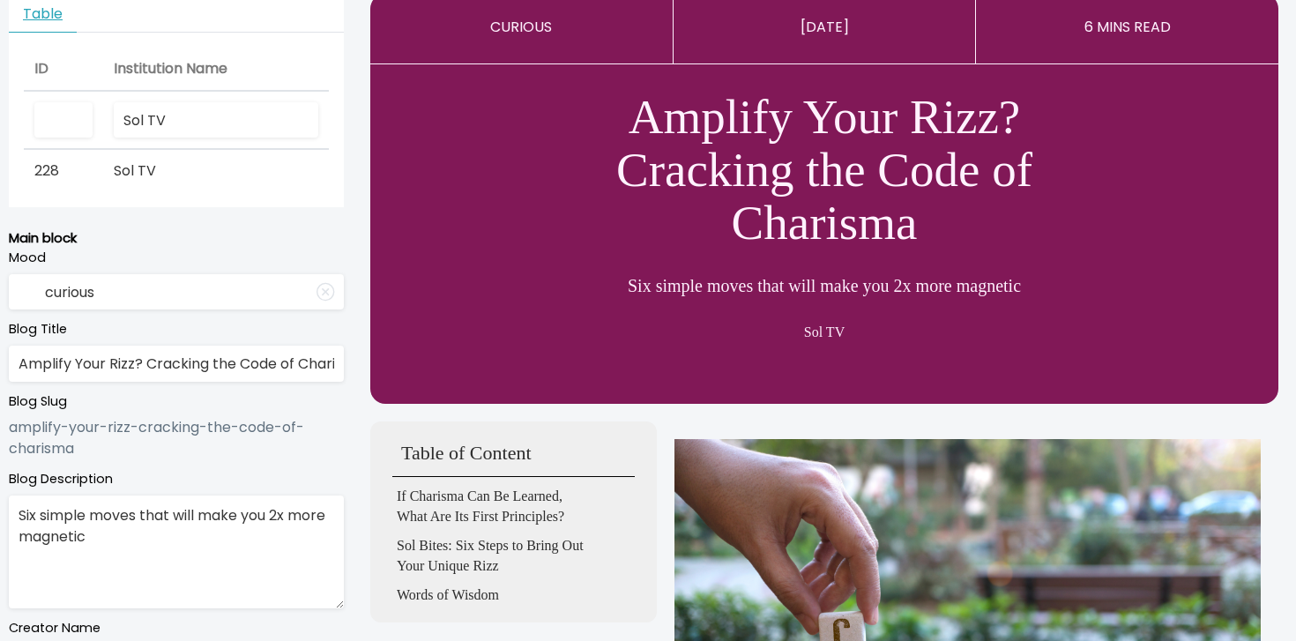
click at [143, 367] on input "Amplify Your Rizz? Cracking the Code of Charisma" at bounding box center [176, 364] width 335 height 36
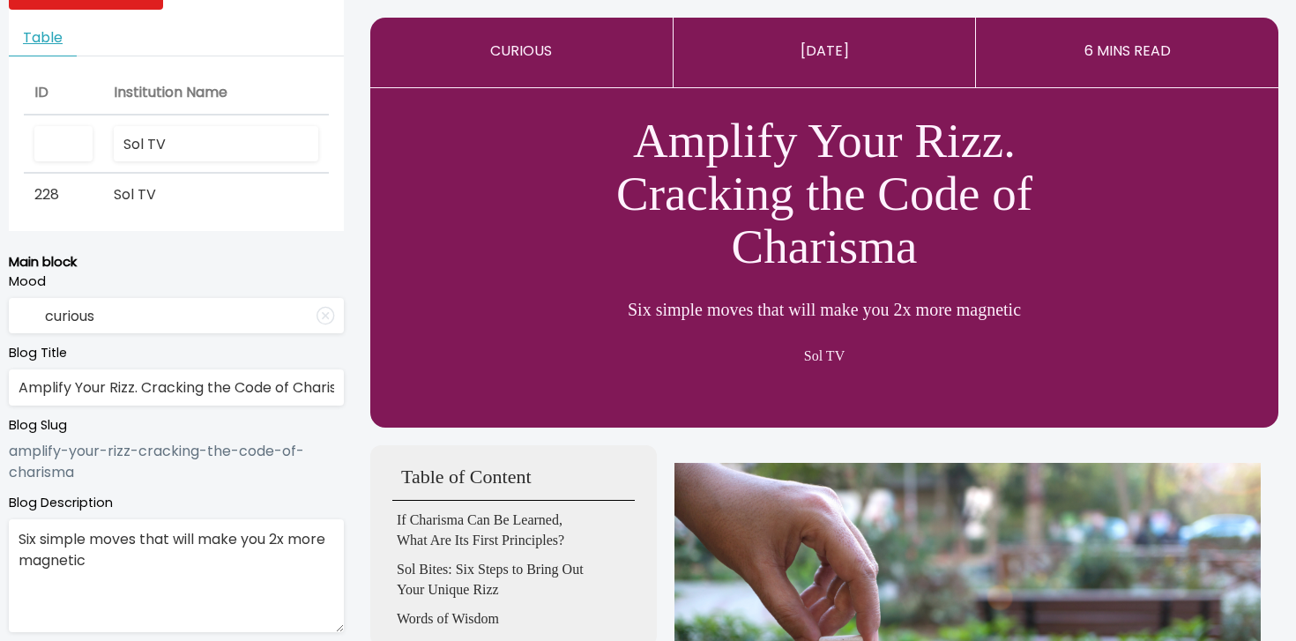
scroll to position [109, 0]
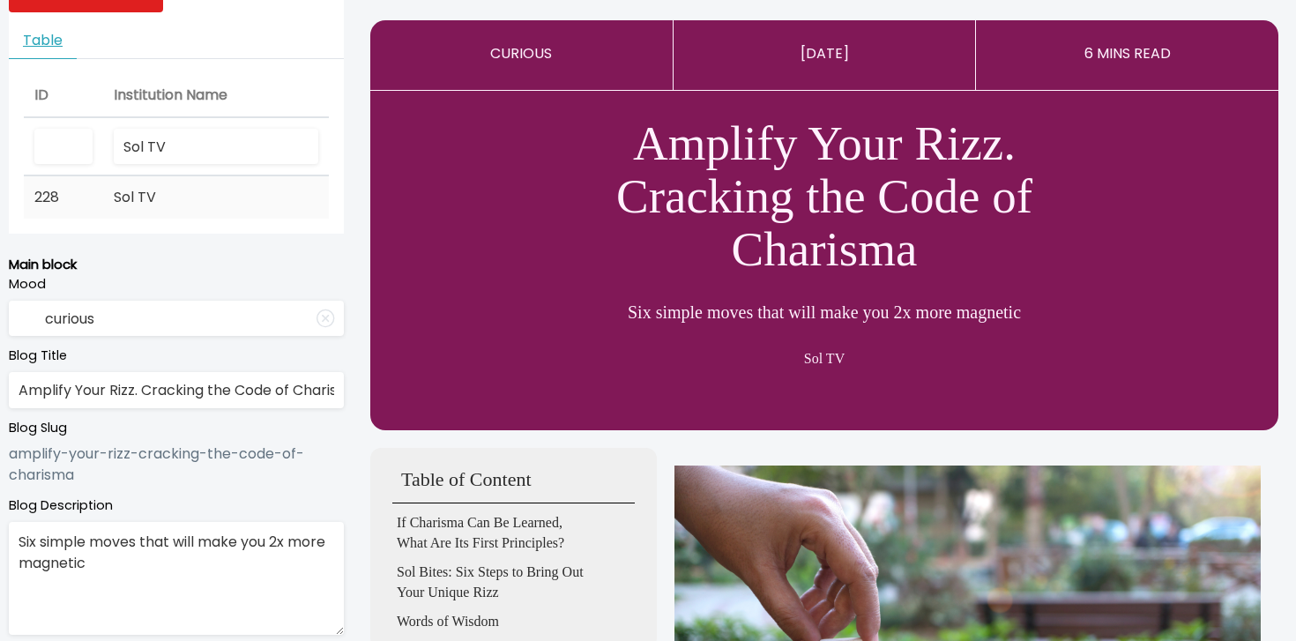
type input "Amplify Your Rizz. Cracking the Code of Charisma"
click at [251, 202] on td "Sol TV" at bounding box center [216, 197] width 226 height 42
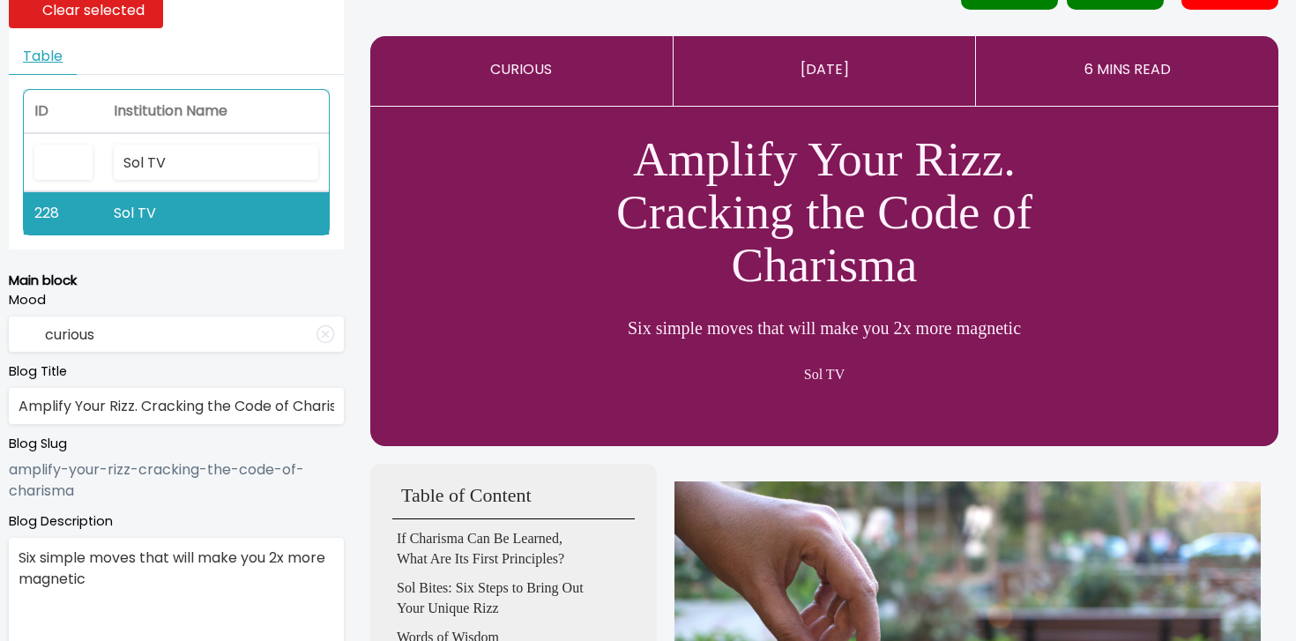
scroll to position [0, 0]
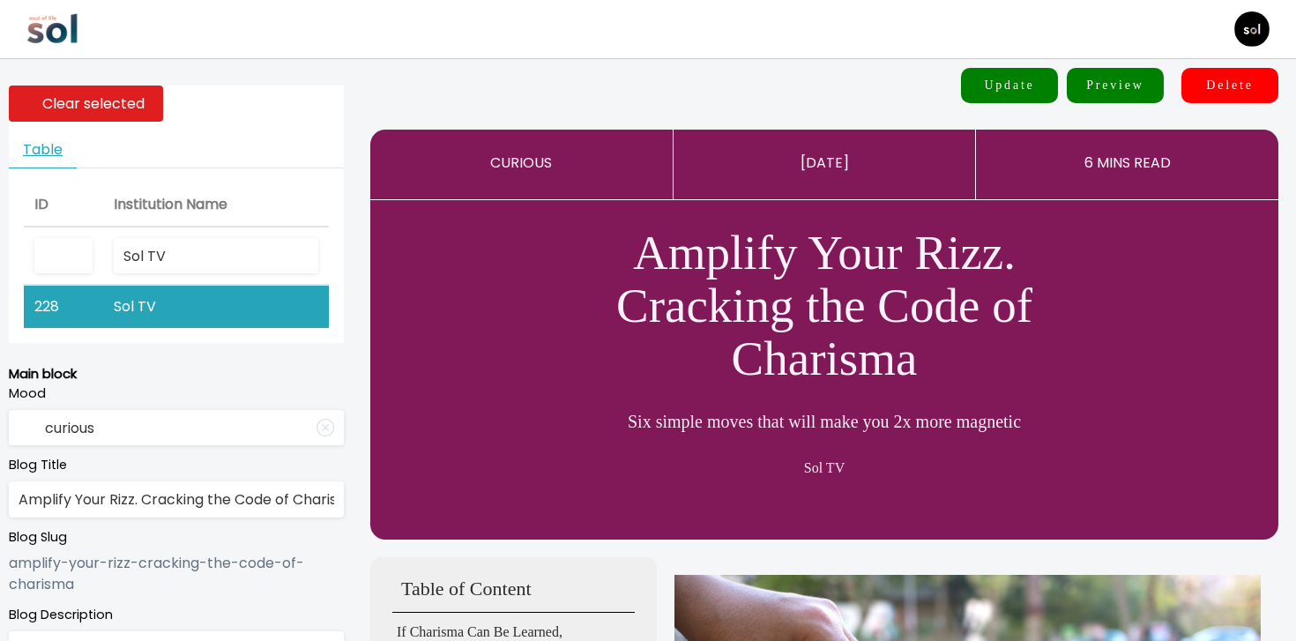
click at [1035, 86] on button "Update" at bounding box center [1009, 85] width 97 height 35
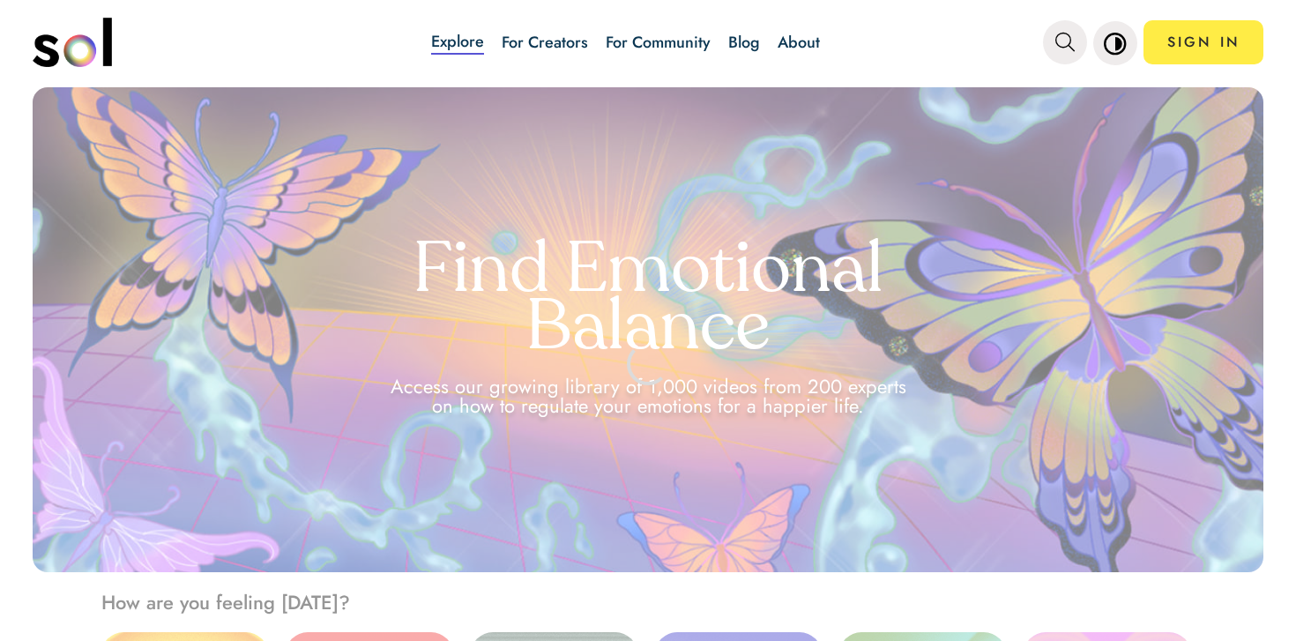
click at [756, 43] on link "Blog" at bounding box center [745, 42] width 32 height 23
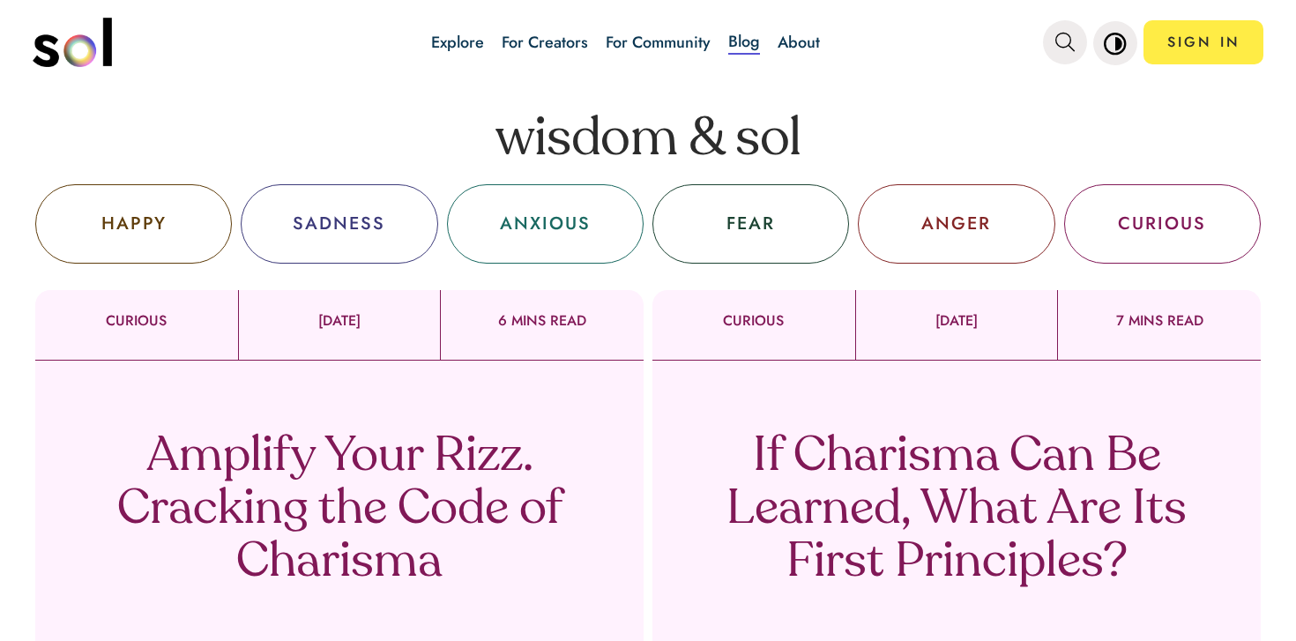
click at [565, 454] on p "Amplify Your Rizz. Cracking the Code of Charisma" at bounding box center [339, 510] width 520 height 159
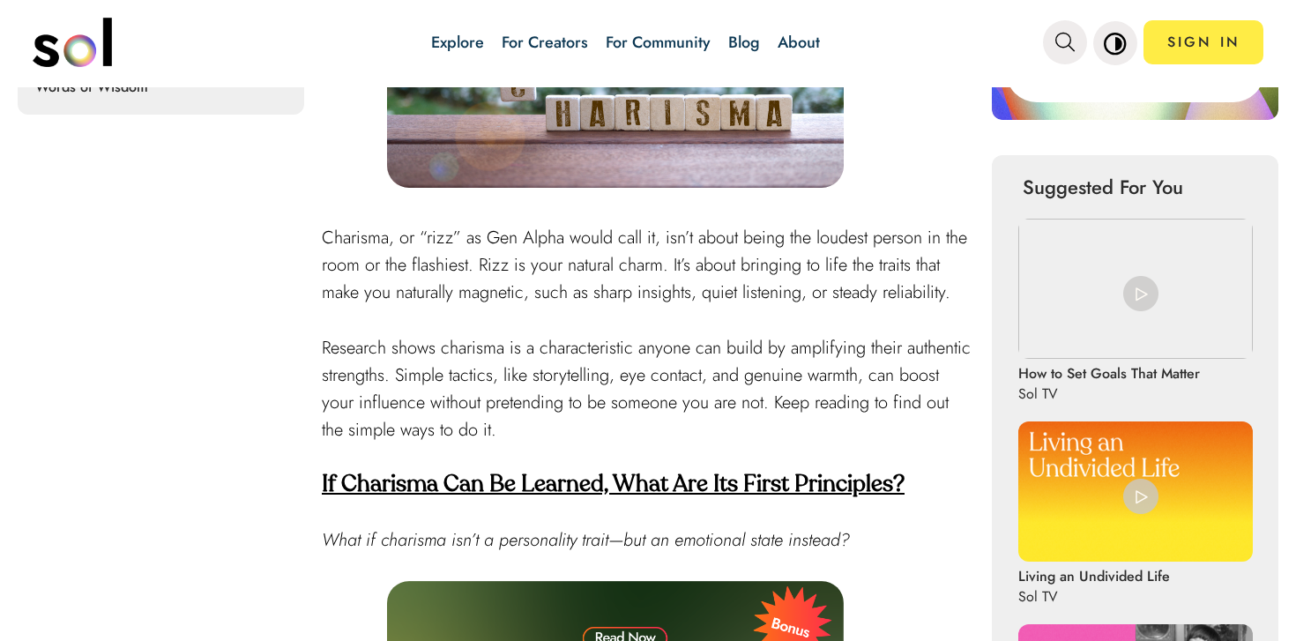
scroll to position [747, 0]
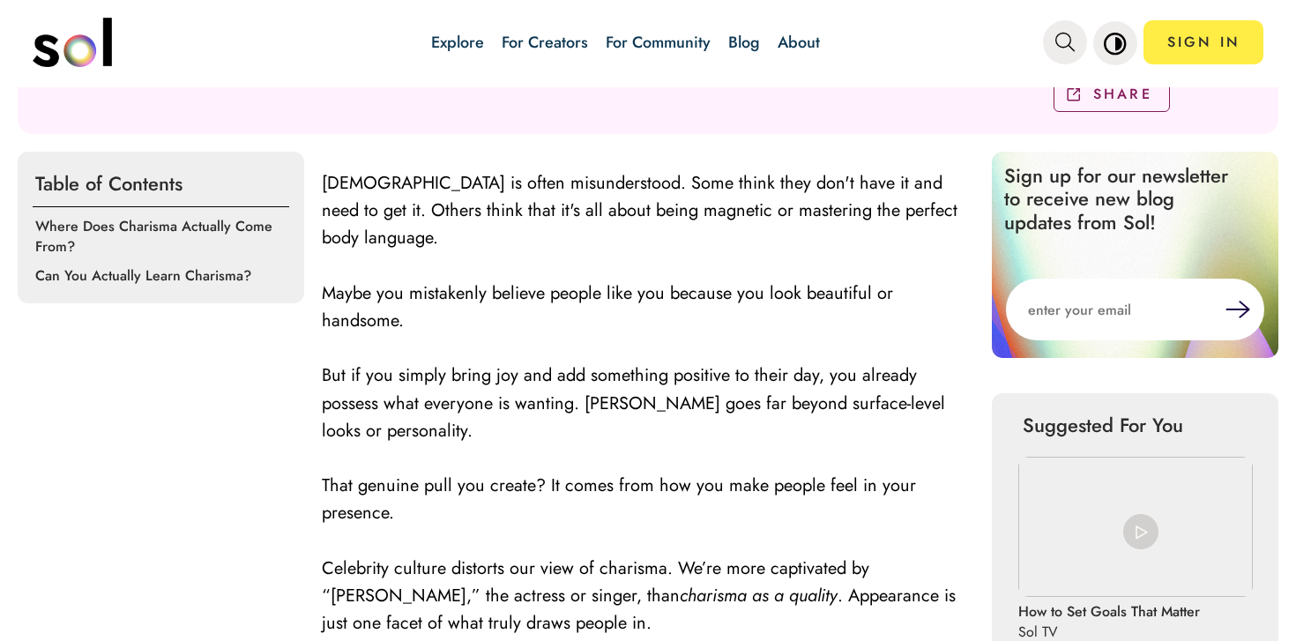
scroll to position [772, 0]
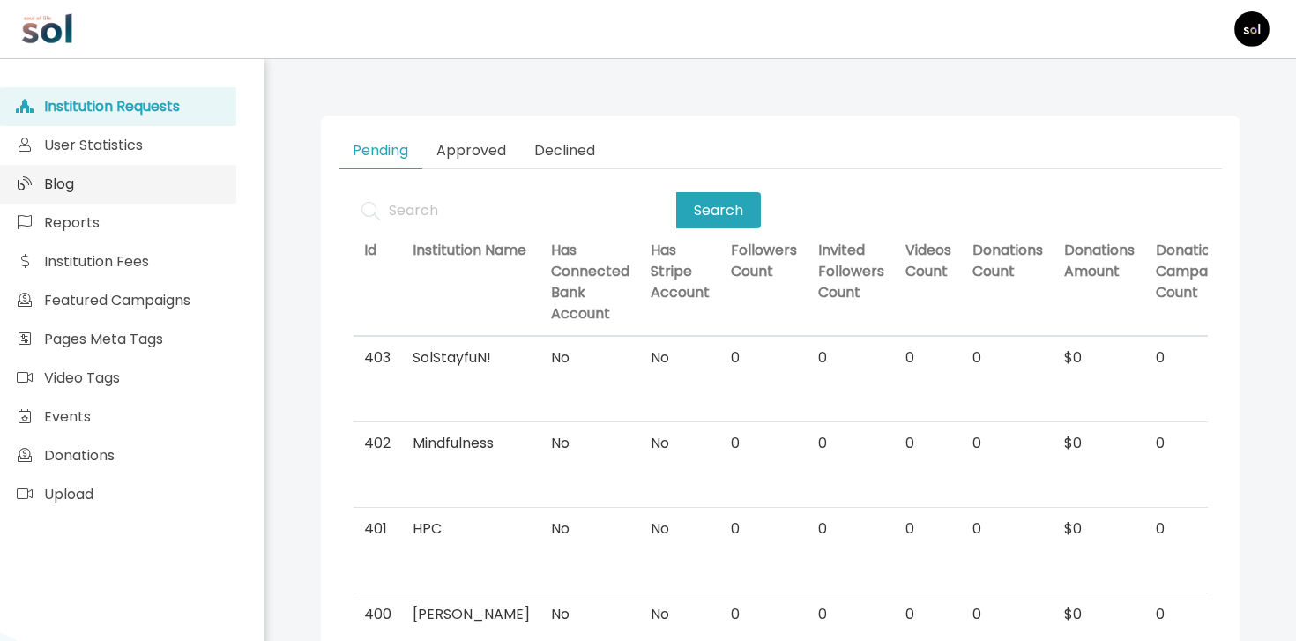
click at [207, 165] on link "Blog" at bounding box center [118, 184] width 236 height 39
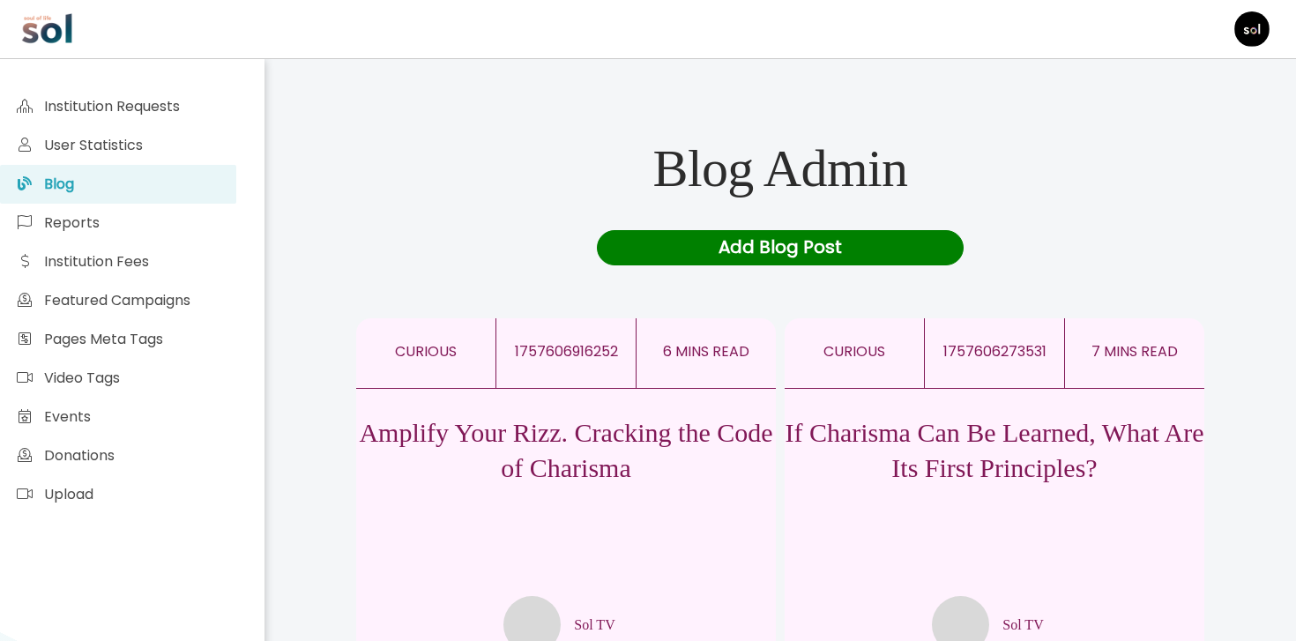
scroll to position [21, 0]
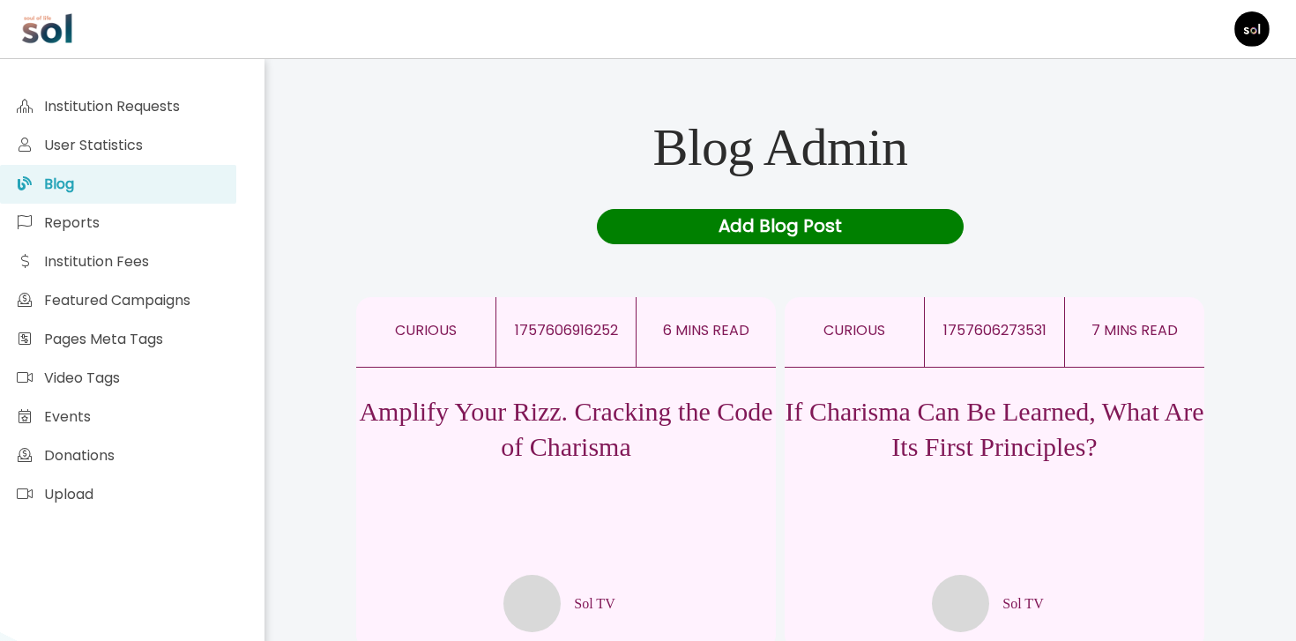
click at [692, 434] on p "Amplify Your Rizz. Cracking the Code of Charisma" at bounding box center [566, 429] width 420 height 71
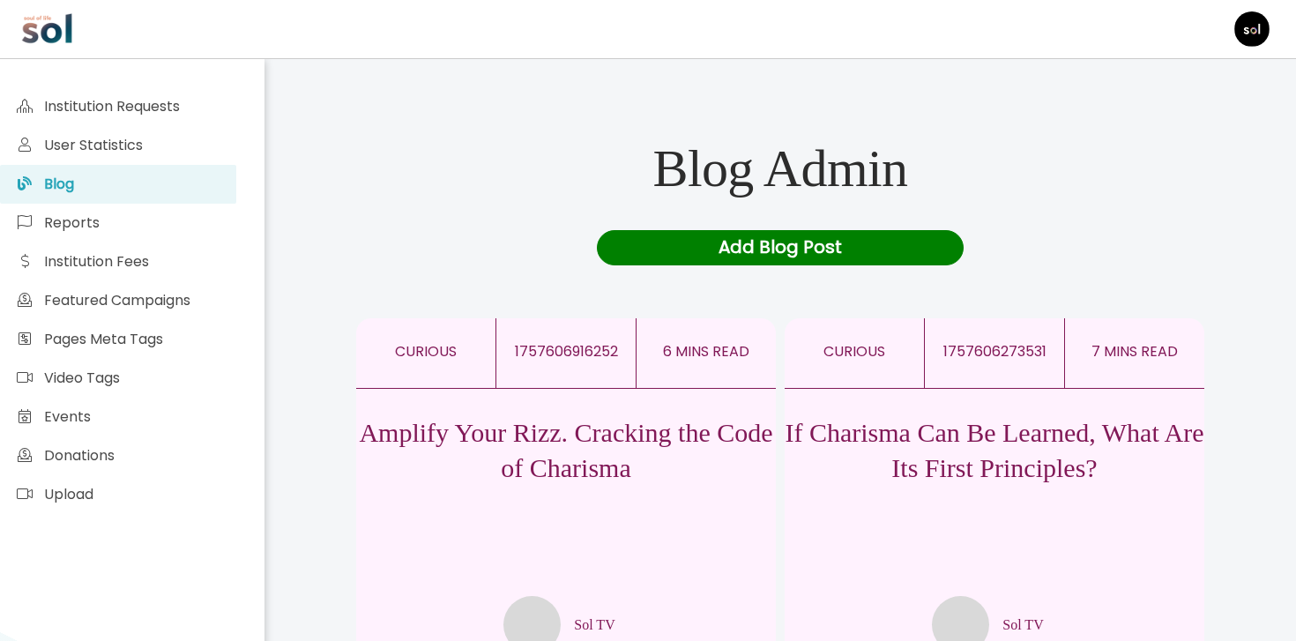
click at [936, 417] on p "If Charisma Can Be Learned, What Are Its First Principles?" at bounding box center [995, 450] width 420 height 71
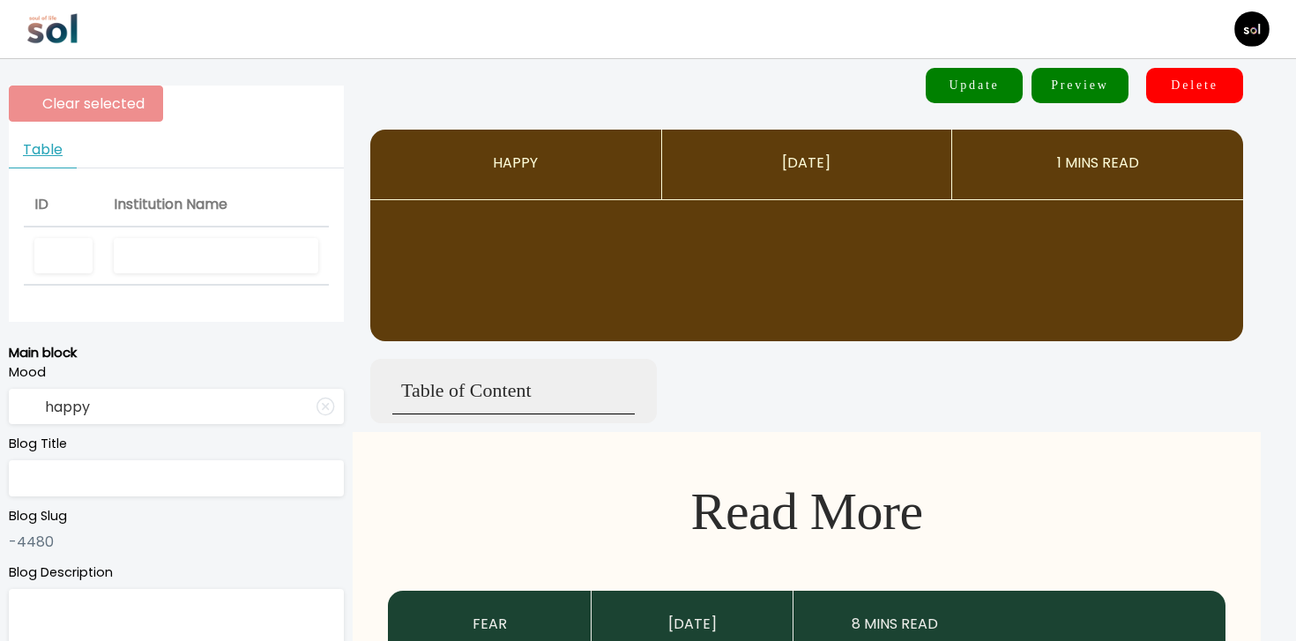
click at [241, 251] on input "text" at bounding box center [216, 256] width 205 height 36
type input "Sol TV"
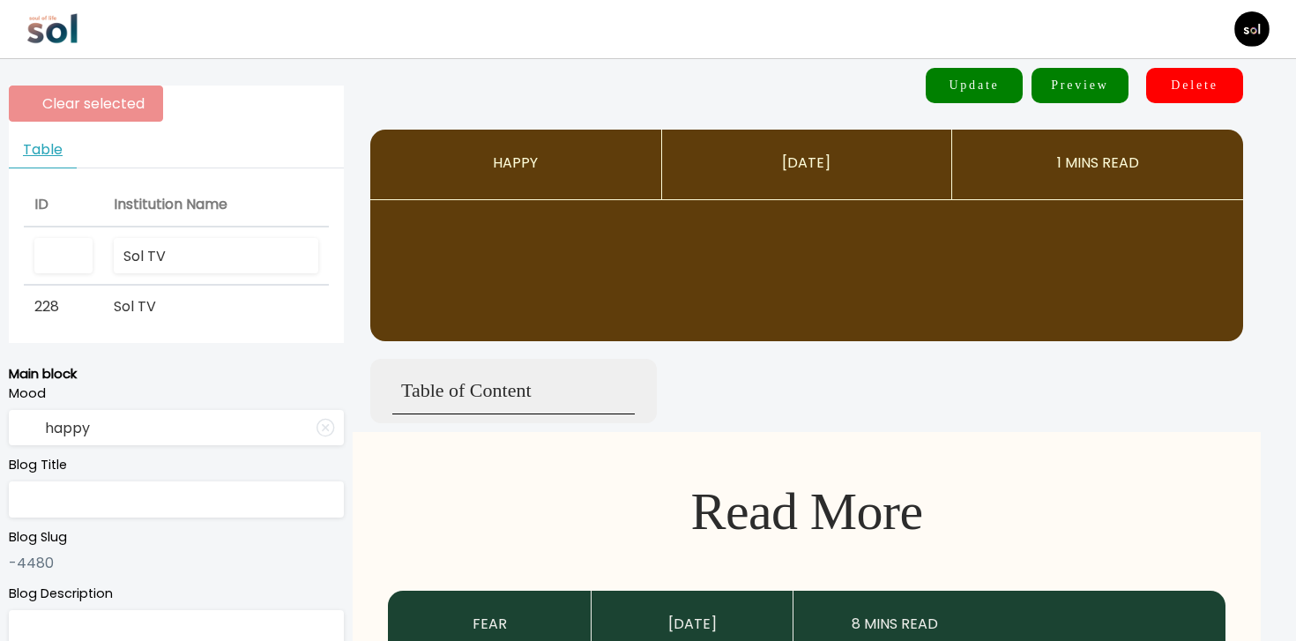
type input "curious"
type input "If Charisma Can Be Learned, What Are Its First Principles?"
type textarea "What if charisma isn’t a personality trait—but an emotional state instead?"
type input "Sol TV"
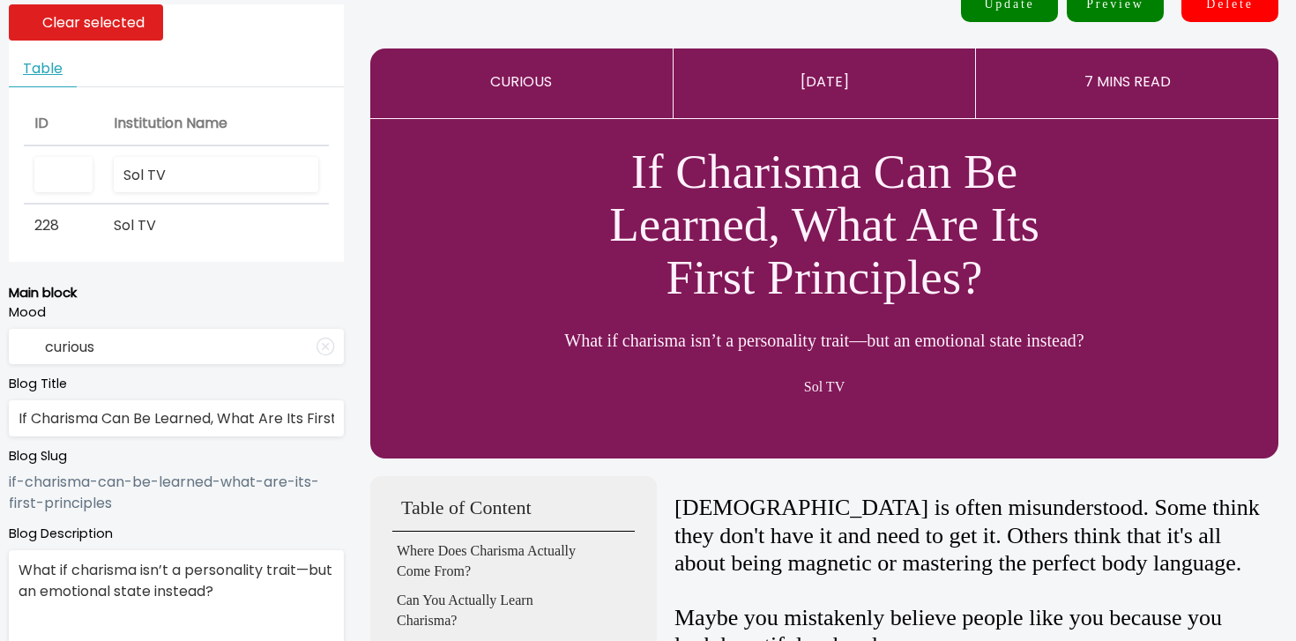
scroll to position [205, 0]
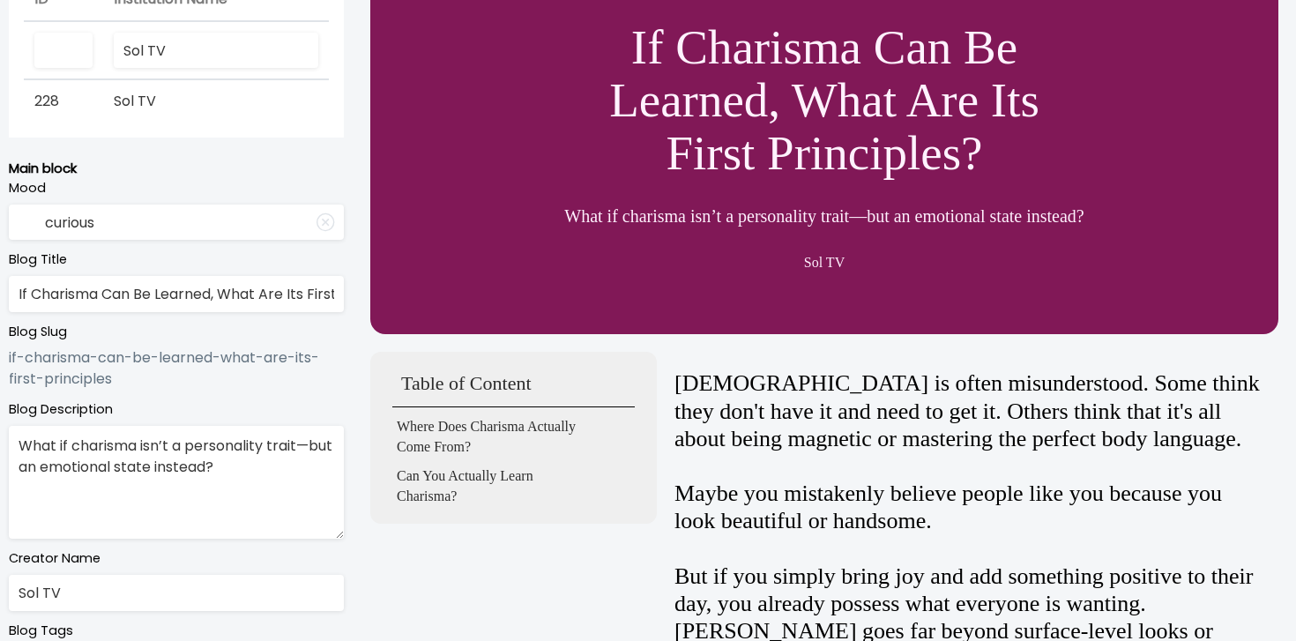
type input "Sol TV"
click at [208, 462] on textarea "What if charisma isn’t a personality trait—but an emotional state instead?" at bounding box center [176, 482] width 335 height 113
drag, startPoint x: 289, startPoint y: 465, endPoint x: 19, endPoint y: 471, distance: 270.0
click at [19, 471] on textarea "What if charisma isn’t a personality trait—but an emotional state instead?" at bounding box center [176, 482] width 335 height 113
paste textarea "rather an emotional state you can tap into?"
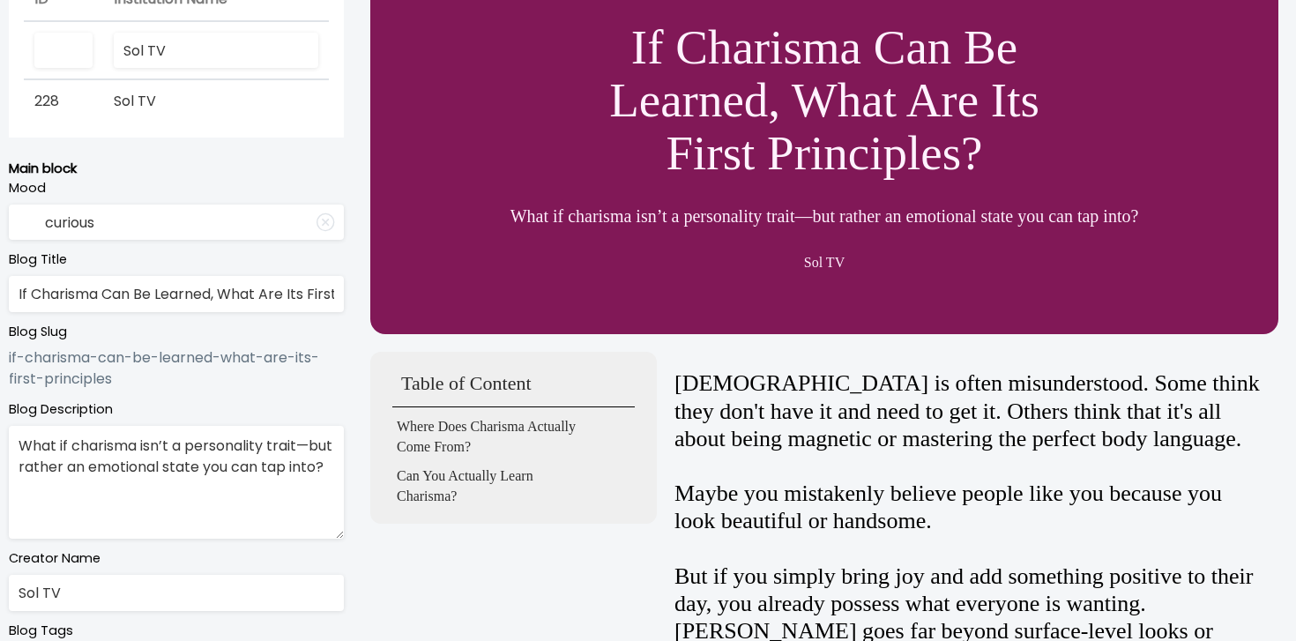
click at [93, 482] on textarea "What if charisma isn’t a personality trait—but rather an emotional state you ca…" at bounding box center [176, 482] width 335 height 113
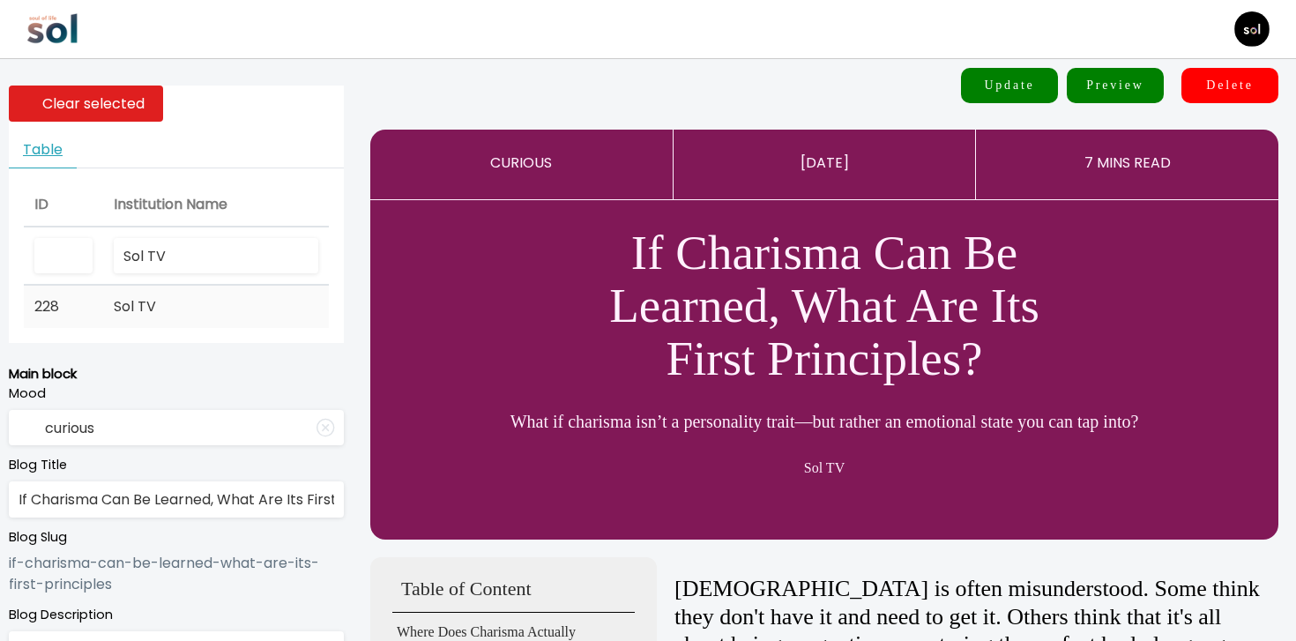
type textarea "What if charisma isn’t a personality trait—but rather an emotional state you ca…"
click at [106, 298] on td "Sol TV" at bounding box center [216, 307] width 226 height 42
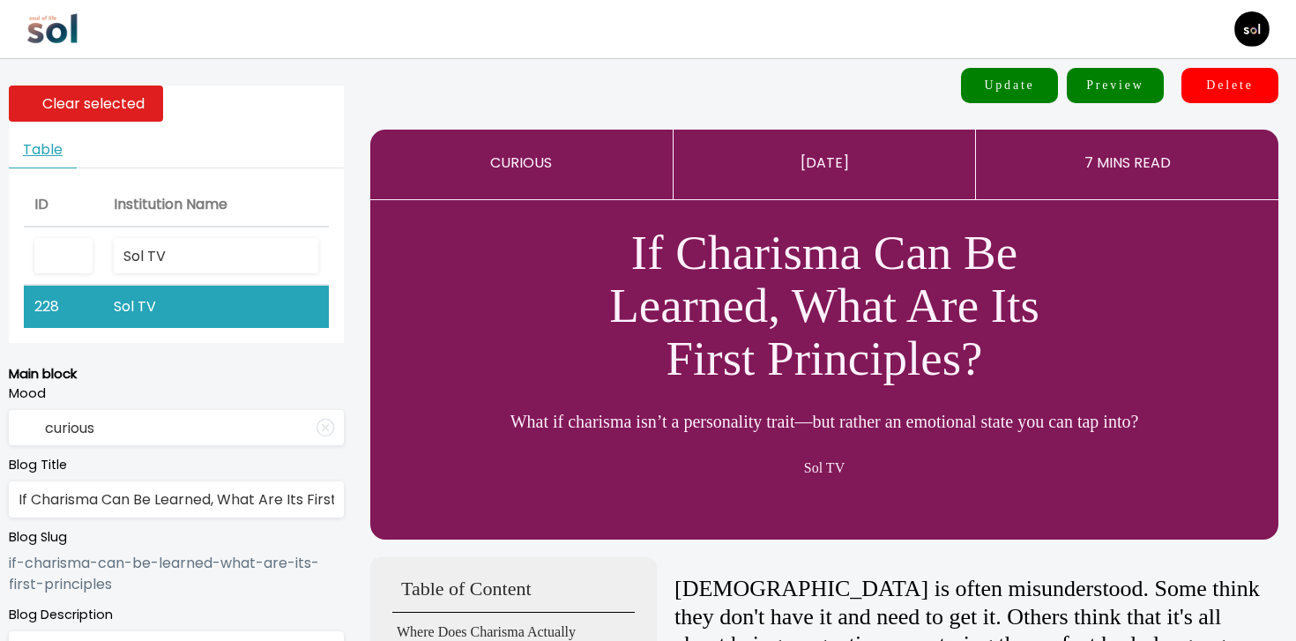
click at [1010, 94] on button "Update" at bounding box center [1009, 85] width 97 height 35
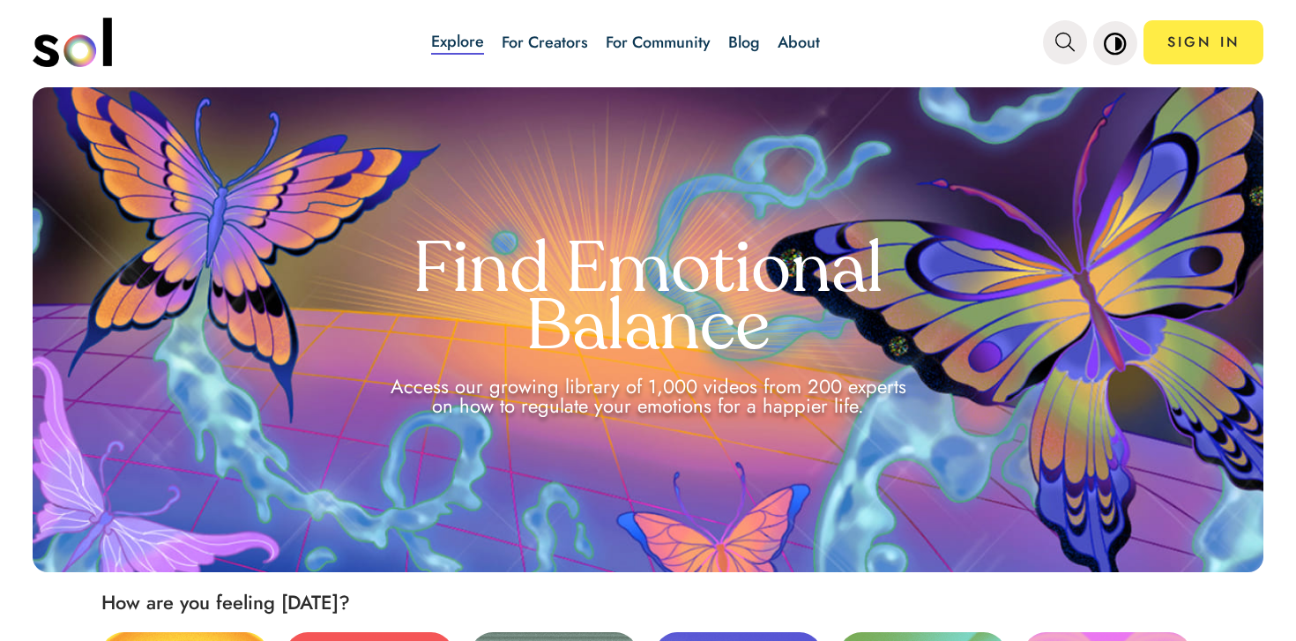
click at [752, 41] on link "Blog" at bounding box center [745, 42] width 32 height 23
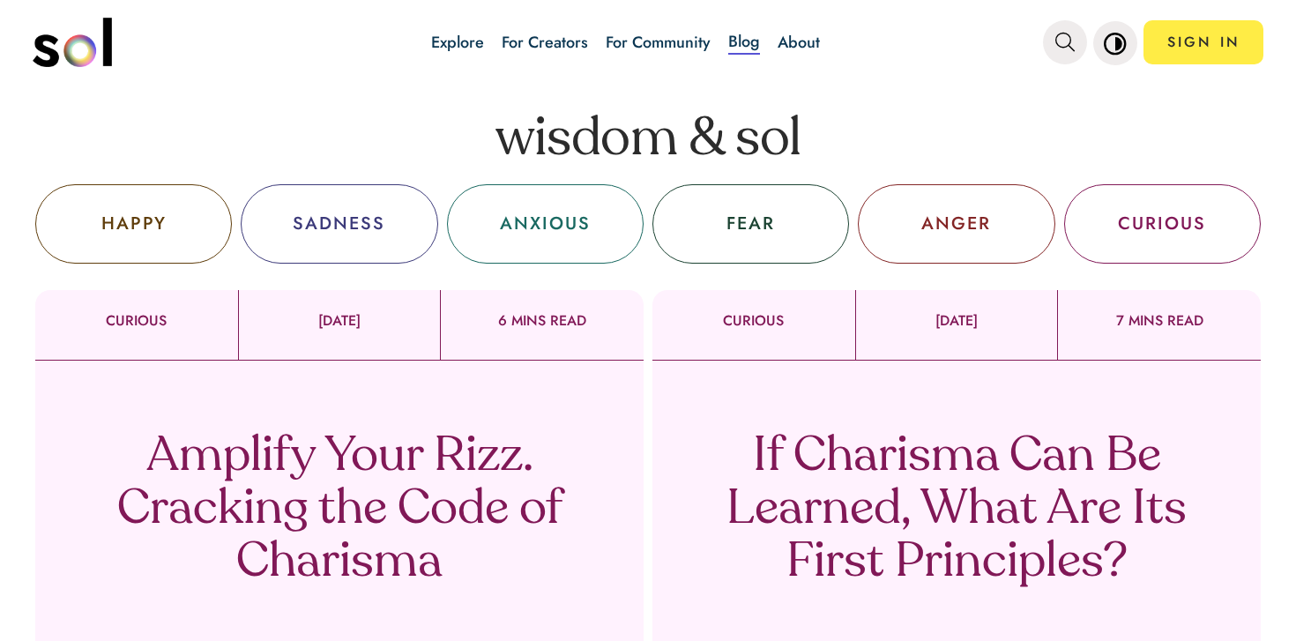
click at [760, 409] on div "If Charisma Can Be Learned, What Are Its First Principles? Sol TV" at bounding box center [957, 533] width 609 height 344
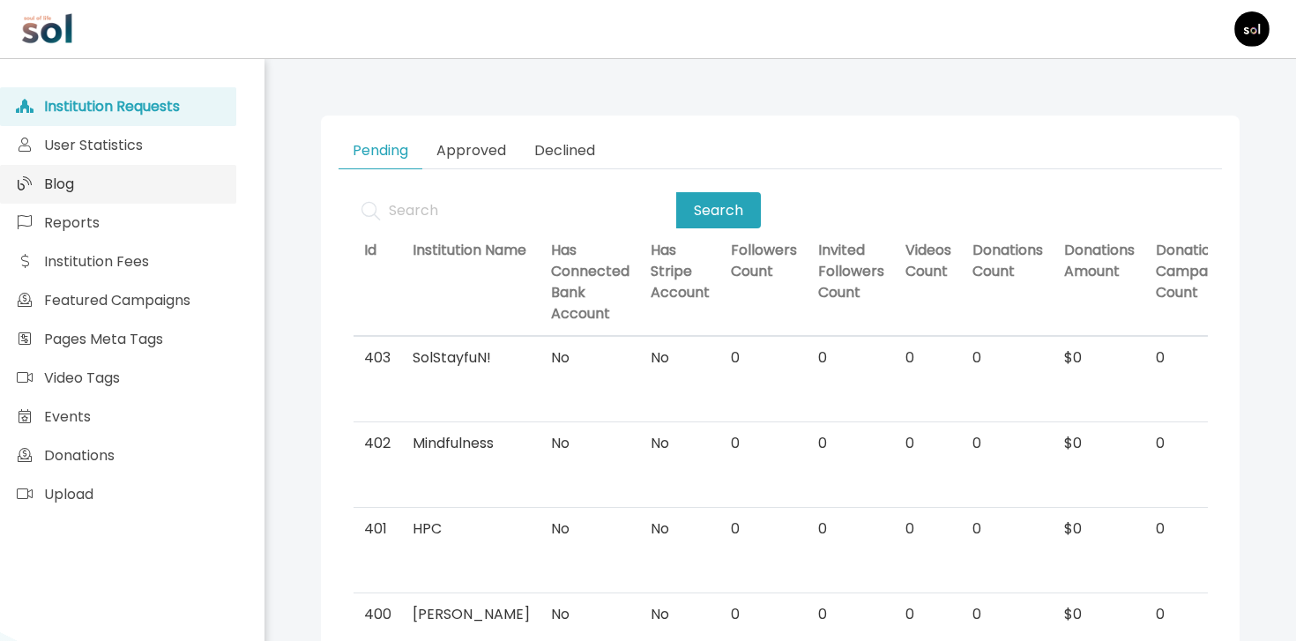
click at [67, 191] on span "Blog" at bounding box center [59, 184] width 30 height 20
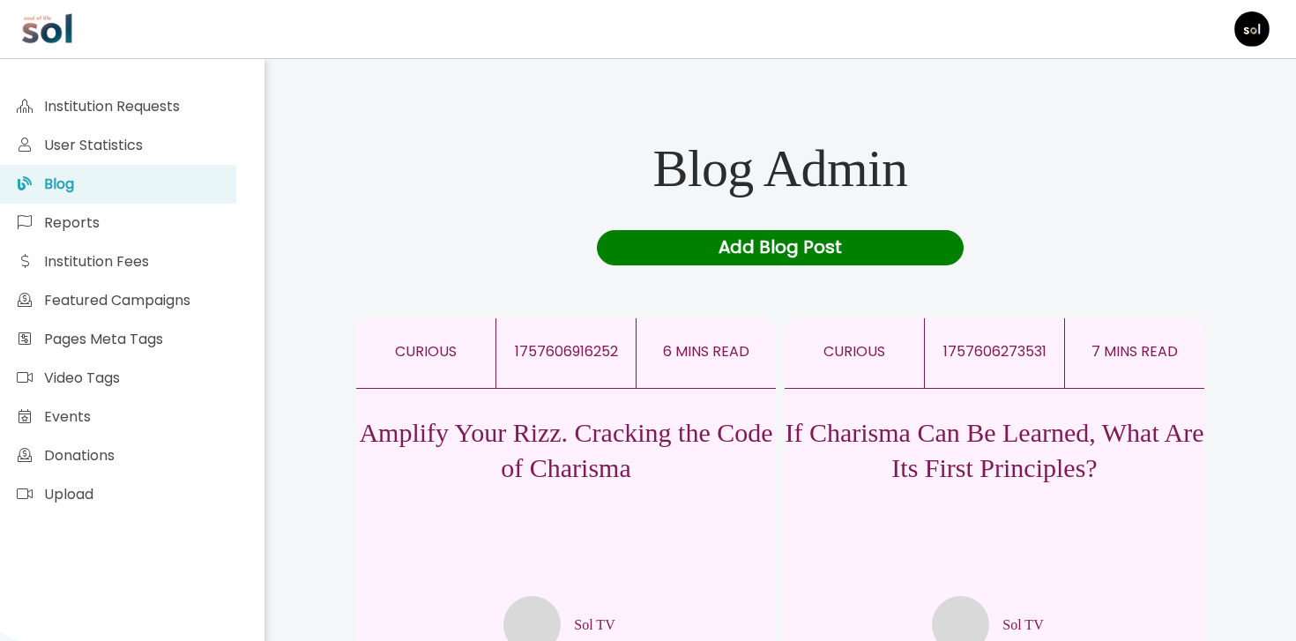
click at [500, 456] on p "Amplify Your Rizz. Cracking the Code of Charisma" at bounding box center [566, 450] width 420 height 71
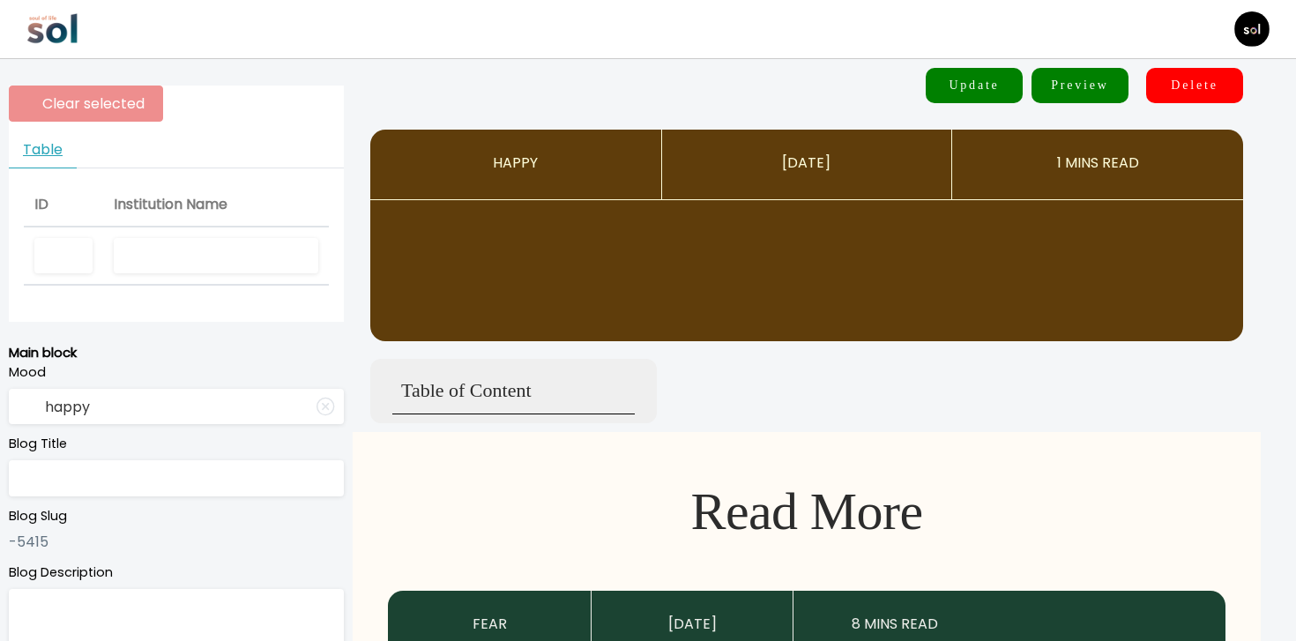
click at [213, 272] on input "text" at bounding box center [216, 256] width 205 height 36
type input "Sol TV"
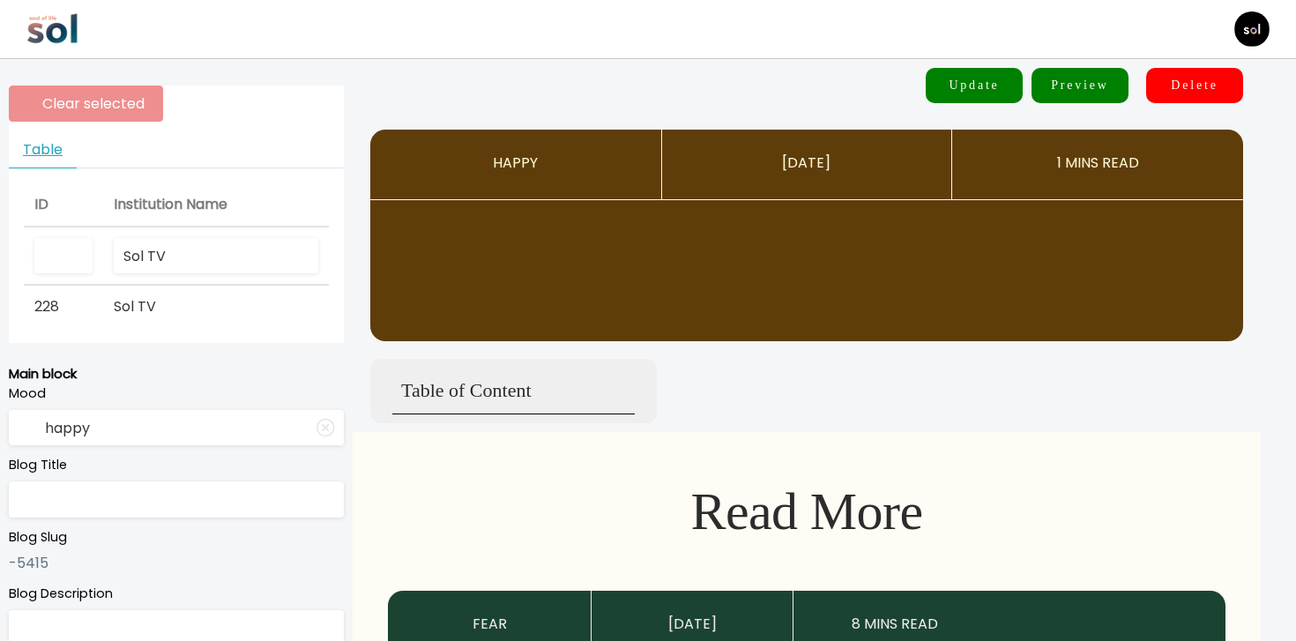
type input "curious"
type input "Amplify Your Rizz. Cracking the Code of Charisma"
type textarea "Six simple moves that will make you 2x more magnetic"
type input "Sol TV"
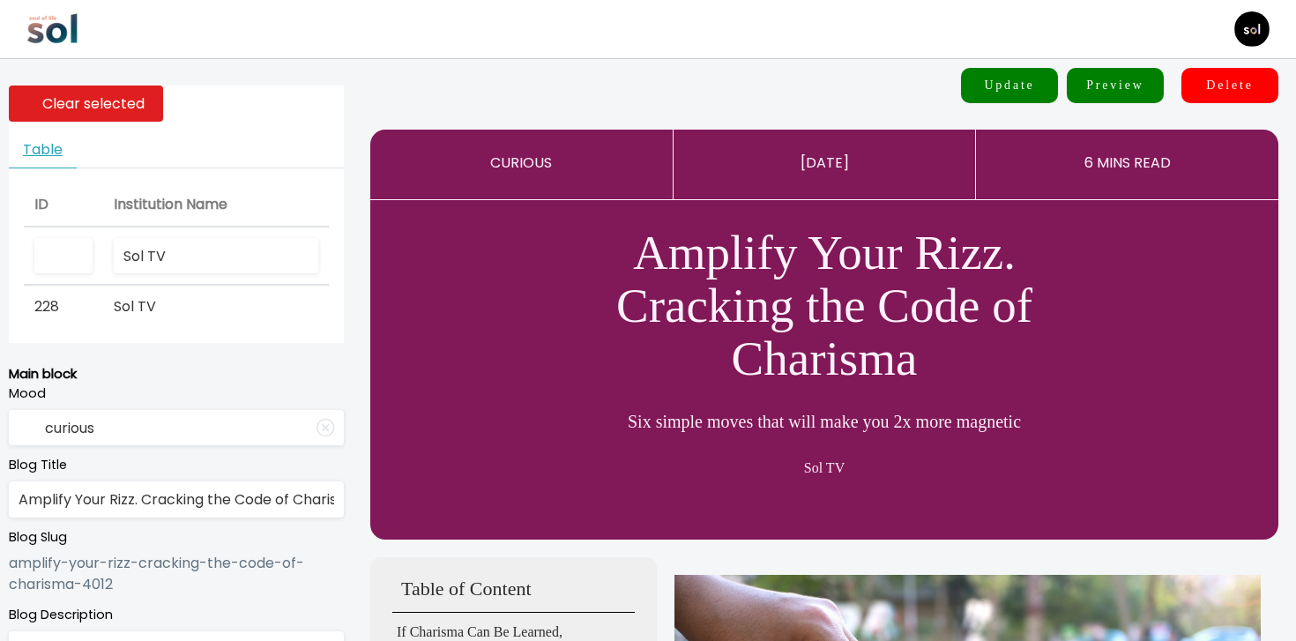
type input "Sol TV"
click at [211, 301] on td "Sol TV" at bounding box center [216, 307] width 226 height 42
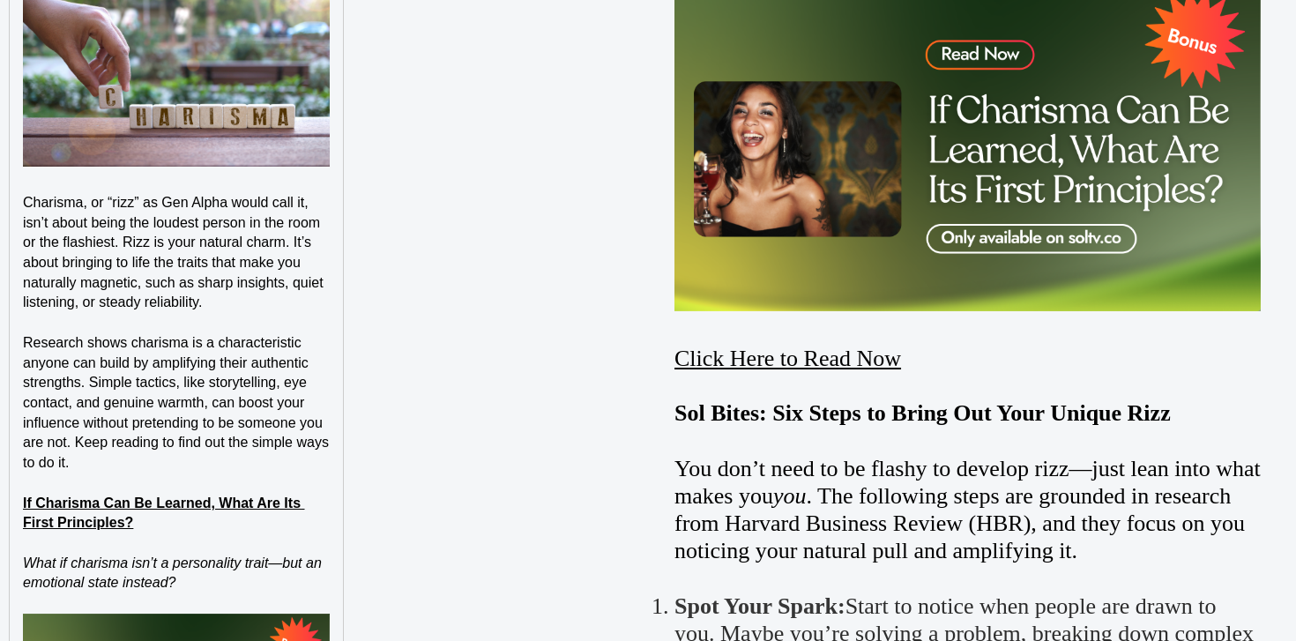
scroll to position [1461, 0]
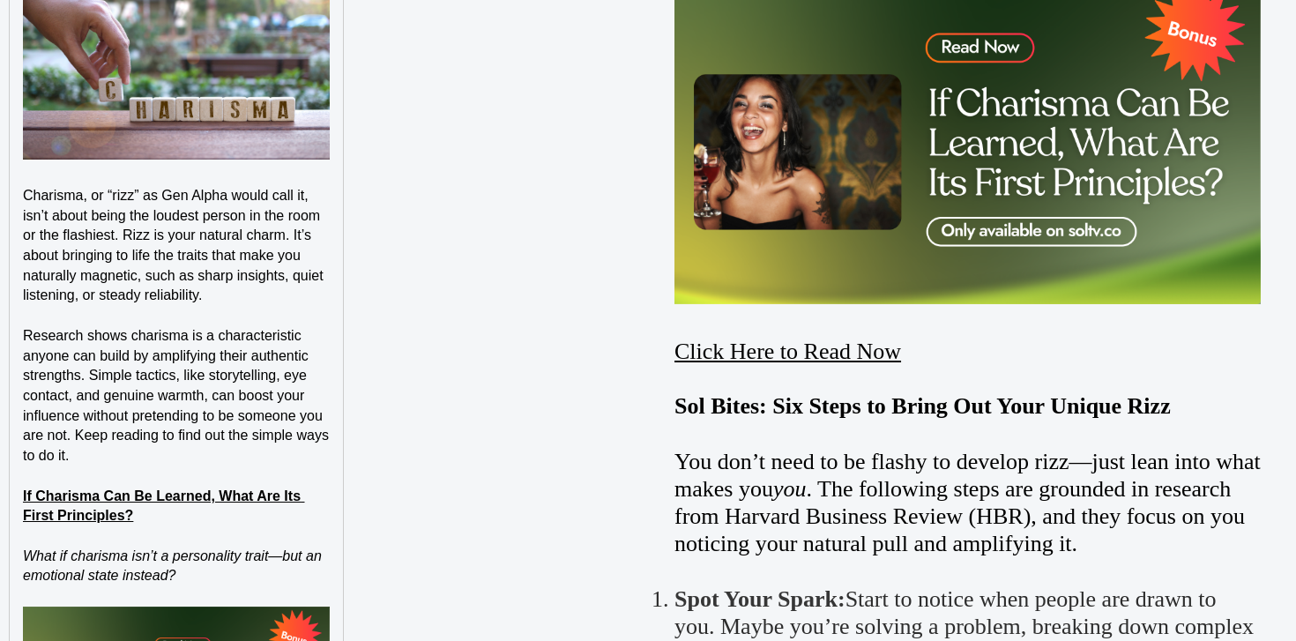
click at [242, 483] on p at bounding box center [176, 477] width 307 height 20
click at [241, 506] on h4 "If Charisma Can Be Learned, What Are Its First Principles?" at bounding box center [176, 507] width 307 height 40
click at [246, 496] on strong "If Charisma Can Be Learned, What Are Its First Principles?" at bounding box center [164, 506] width 282 height 35
click at [273, 452] on div "https://soltv.co/blog/if-charisma-can-be-learned-what-are-its-first-principles-…" at bounding box center [147, 462] width 294 height 34
click at [232, 460] on link at bounding box center [211, 461] width 41 height 13
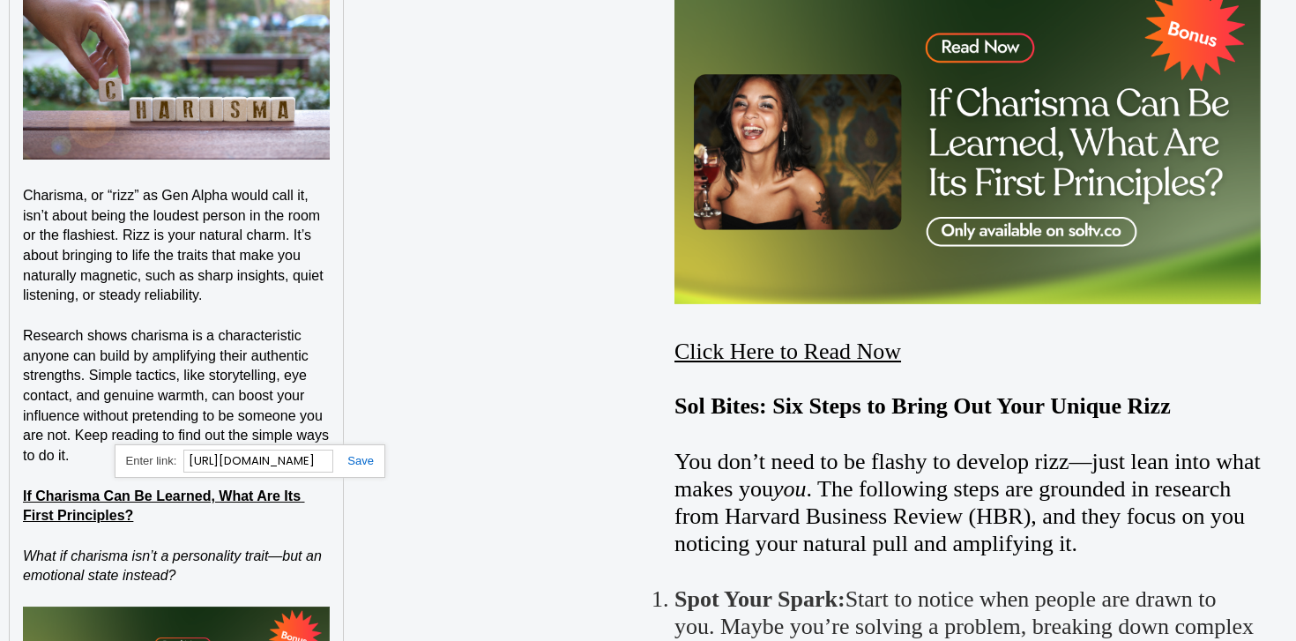
paste input "text"
type input "https://soltv.co/blog/if-charisma-can-be-learned-what-are-its-first-principles"
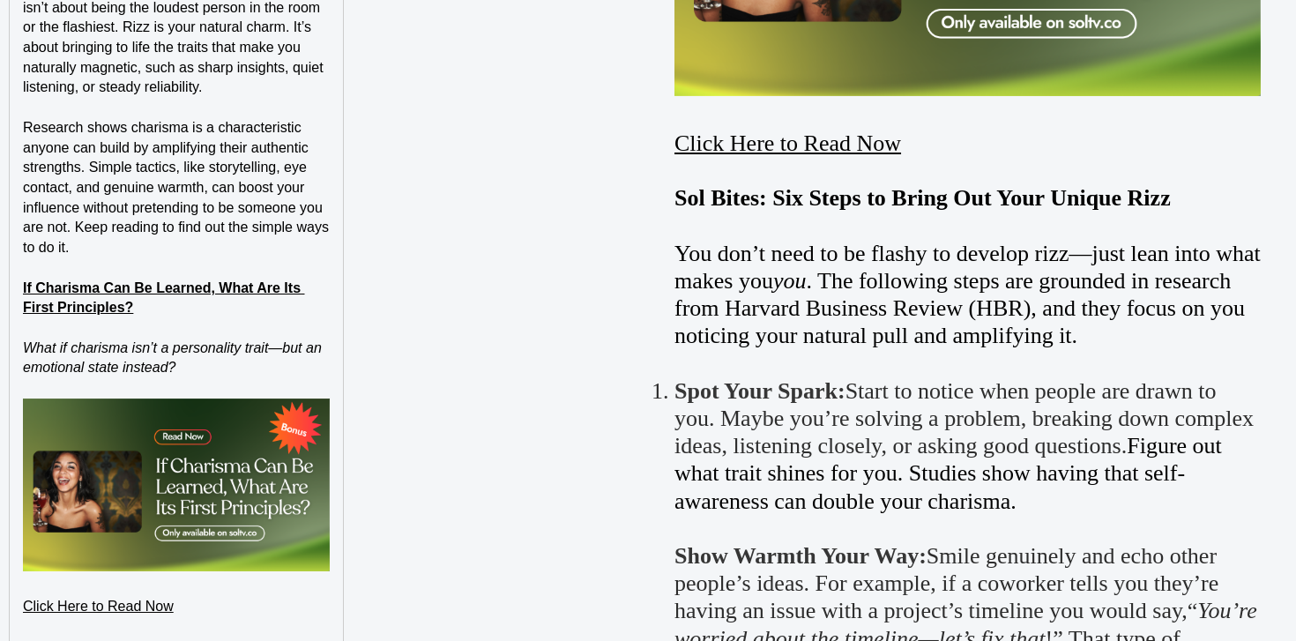
scroll to position [1924, 0]
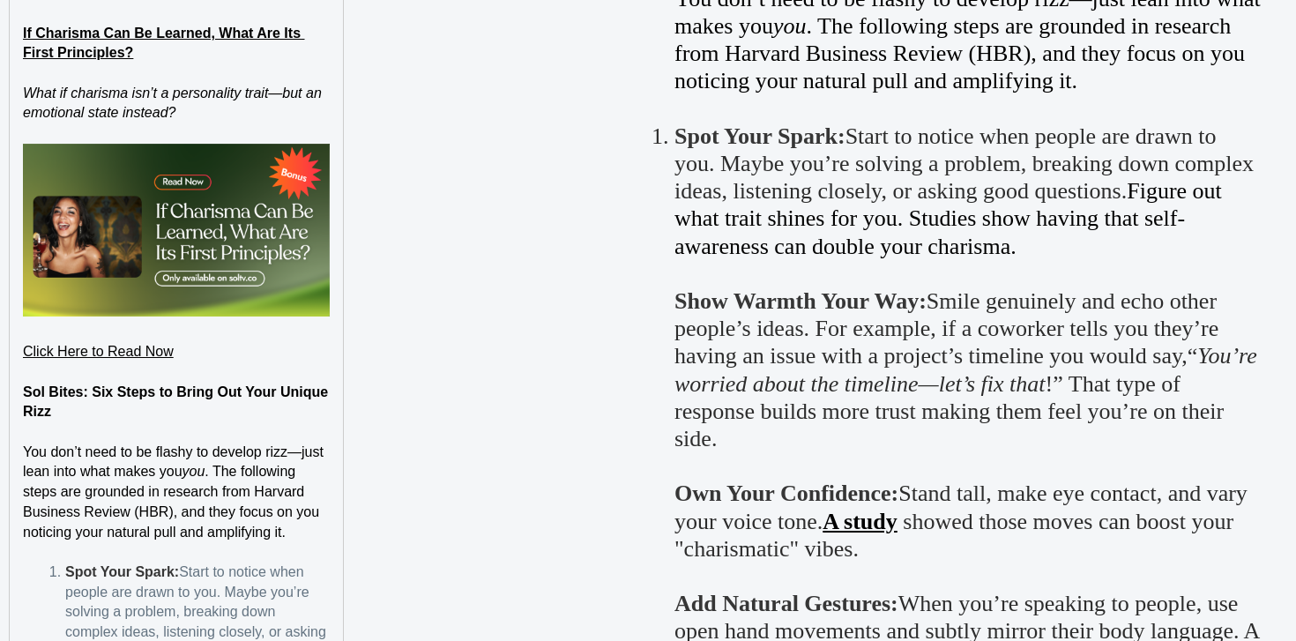
click at [145, 362] on p at bounding box center [176, 372] width 307 height 20
click at [148, 347] on link "Click Here to Read Now" at bounding box center [98, 351] width 151 height 15
click at [232, 315] on link at bounding box center [211, 316] width 41 height 13
paste input "text"
type input "https://soltv.co/blog/if-charisma-can-be-learned-what-are-its-first-principles"
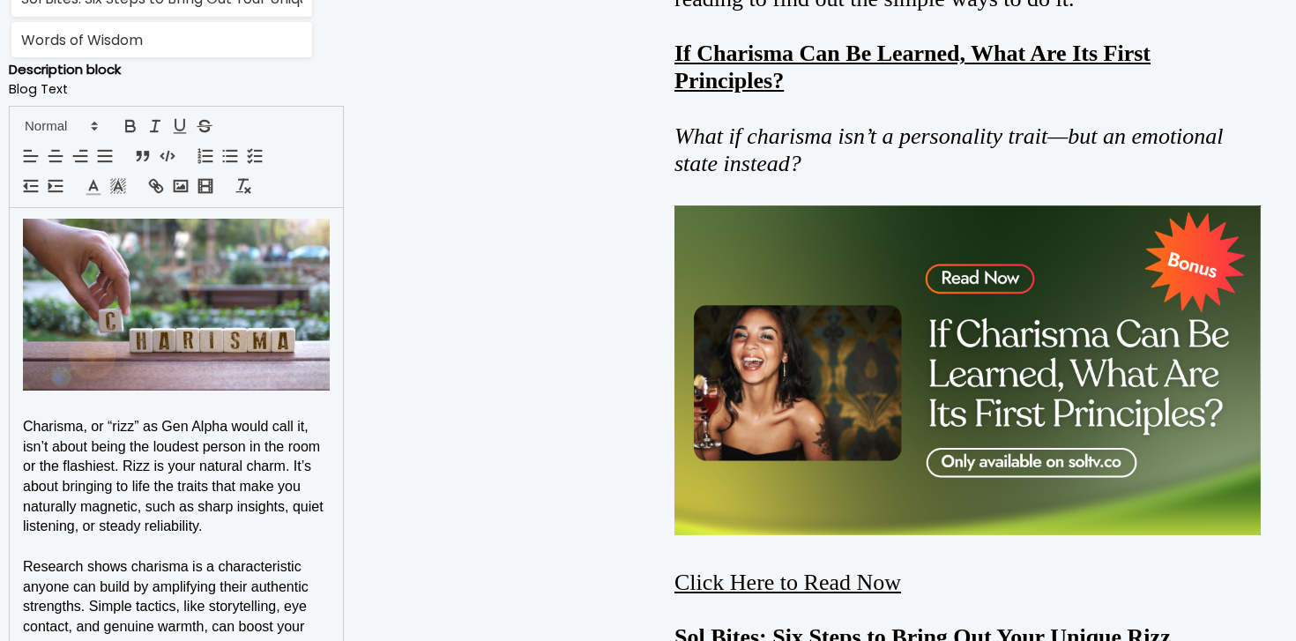
scroll to position [0, 0]
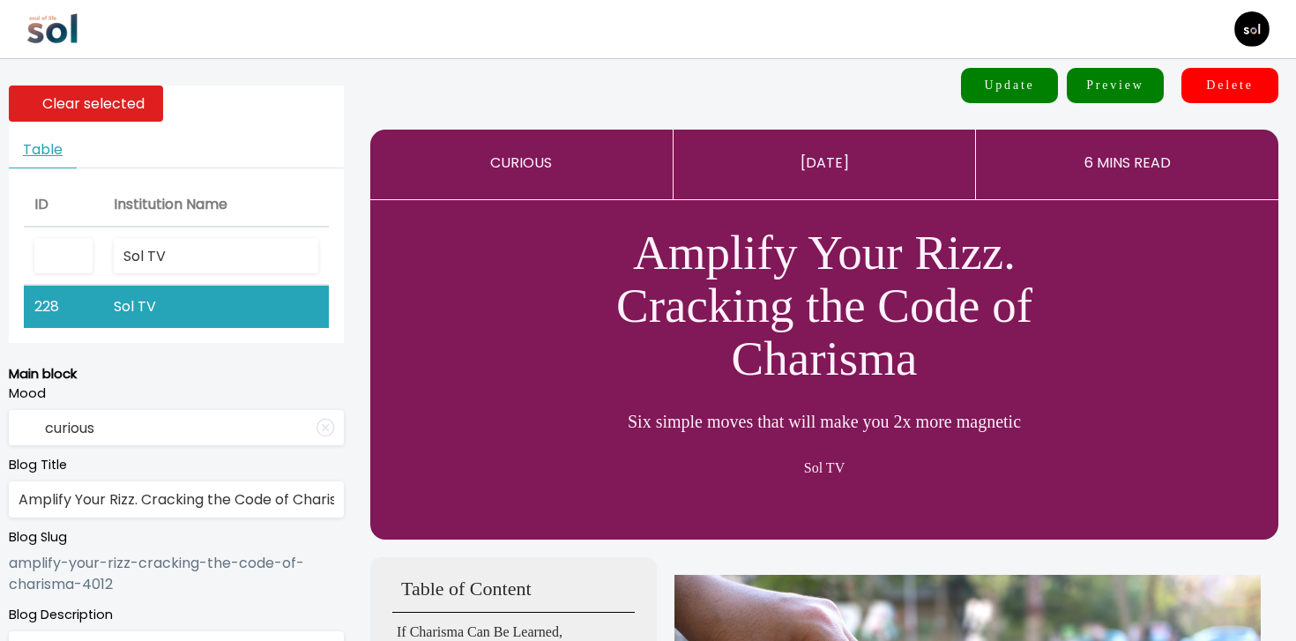
click at [1013, 98] on button "Update" at bounding box center [1009, 85] width 97 height 35
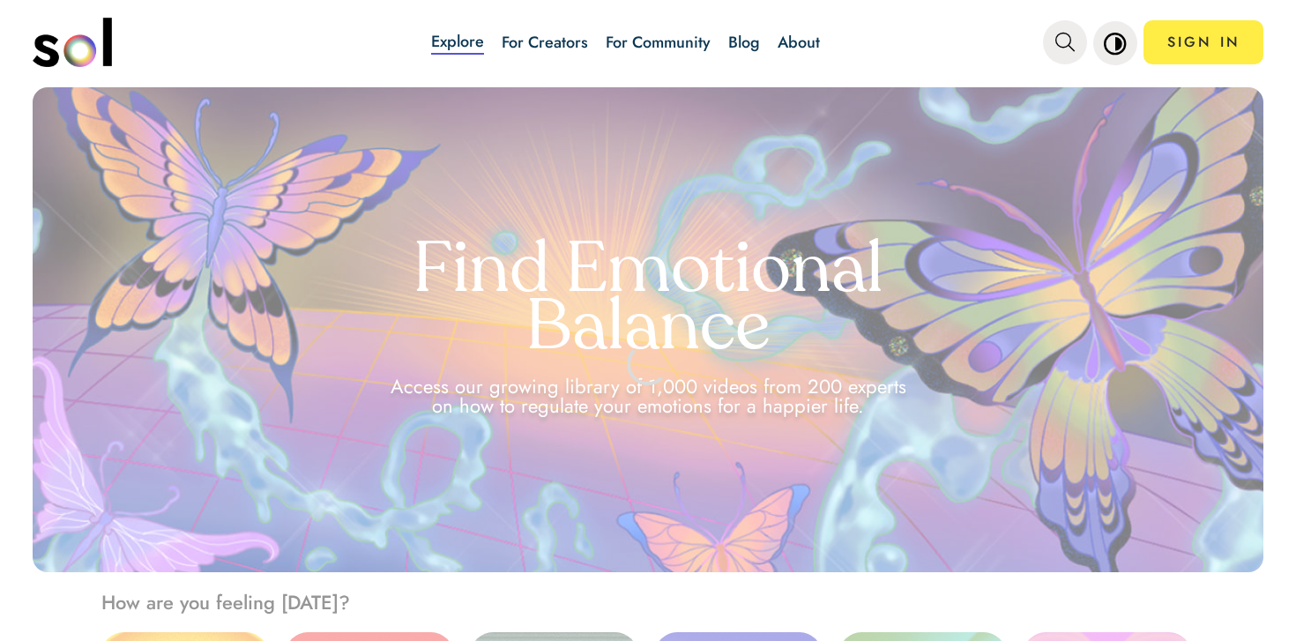
click at [771, 34] on div "Explore For Creators For Community Blog About" at bounding box center [626, 42] width 633 height 62
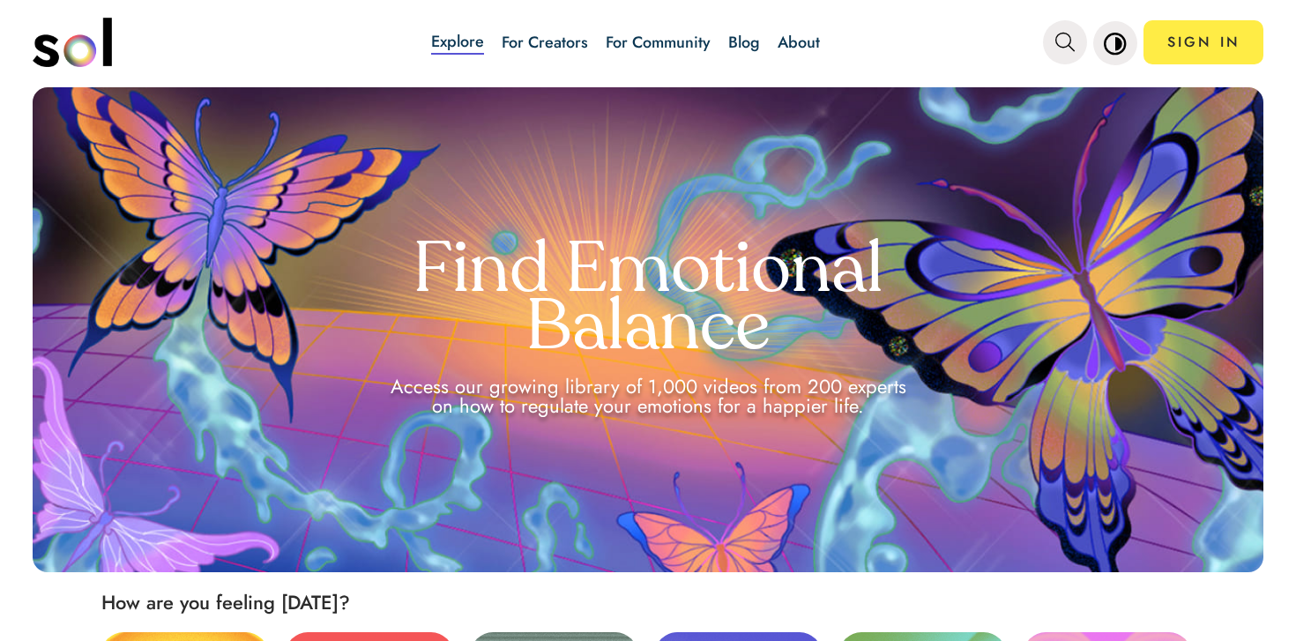
click at [744, 41] on link "Blog" at bounding box center [745, 42] width 32 height 23
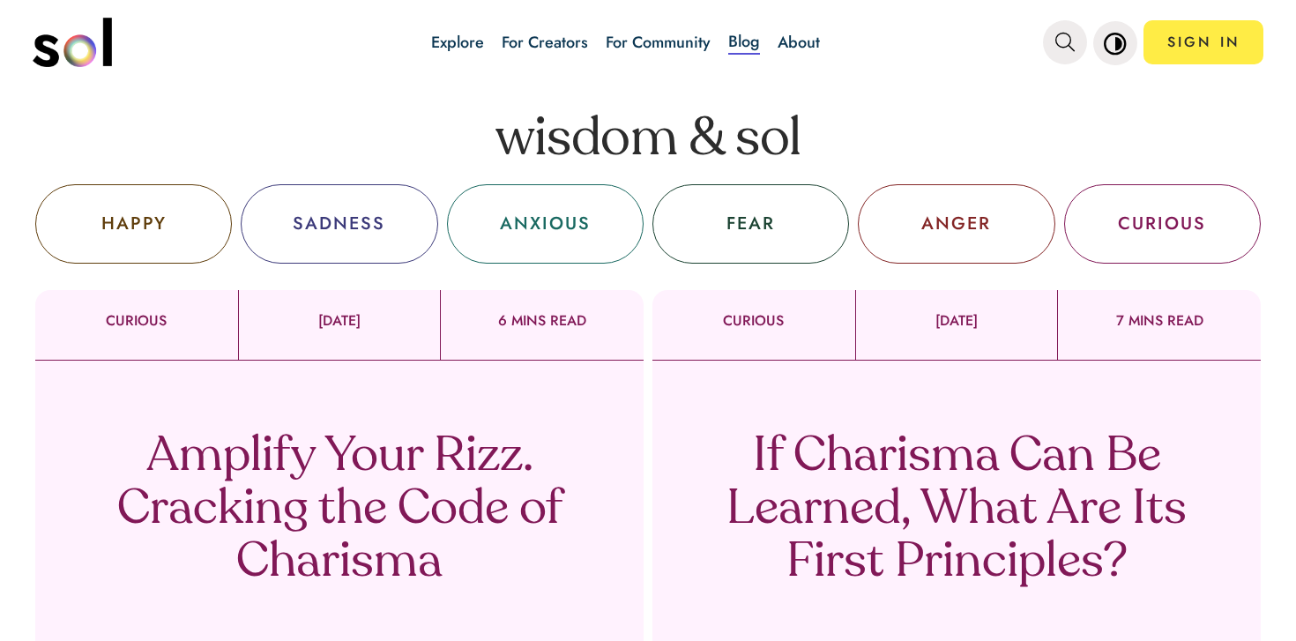
click at [373, 408] on div "Amplify Your Rizz. Cracking the Code of Charisma Sol TV" at bounding box center [339, 533] width 609 height 344
